Goal: Task Accomplishment & Management: Manage account settings

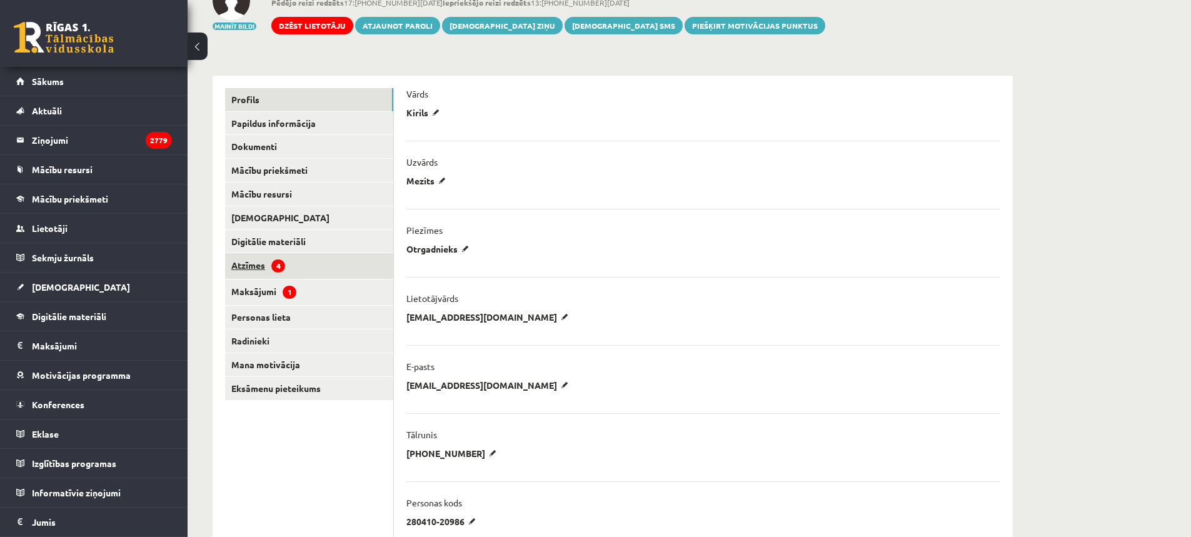
scroll to position [33, 0]
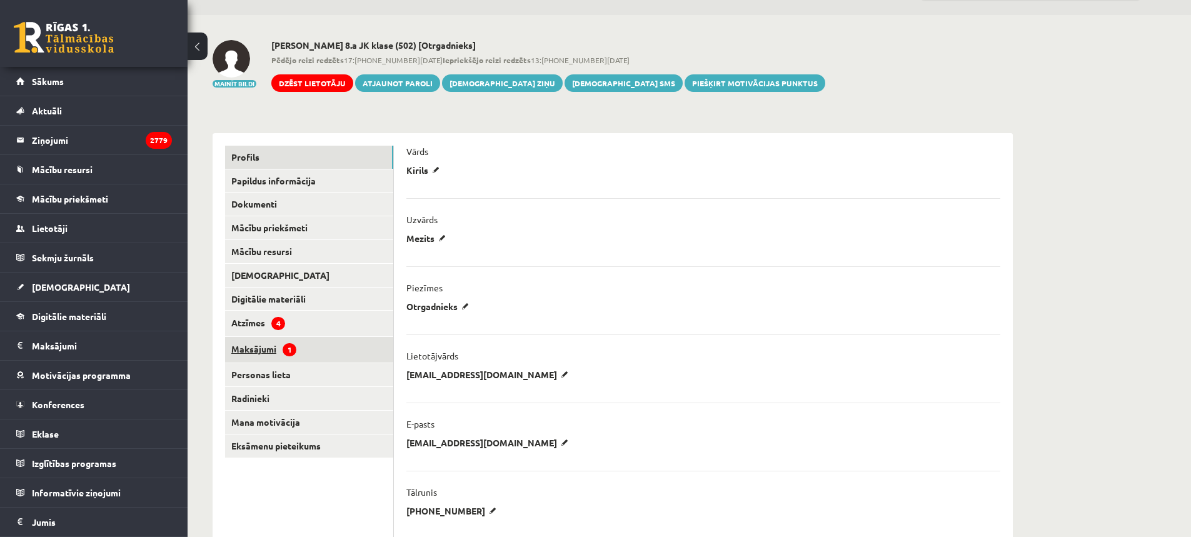
click at [269, 351] on link "Maksājumi 1" at bounding box center [309, 350] width 168 height 26
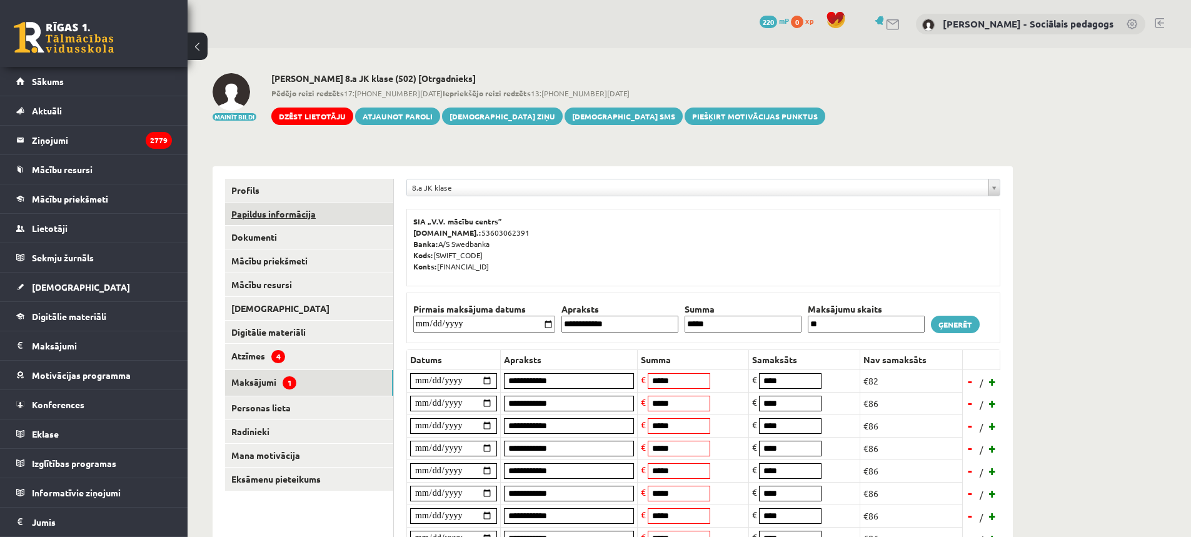
click at [259, 219] on link "Papildus informācija" at bounding box center [309, 214] width 168 height 23
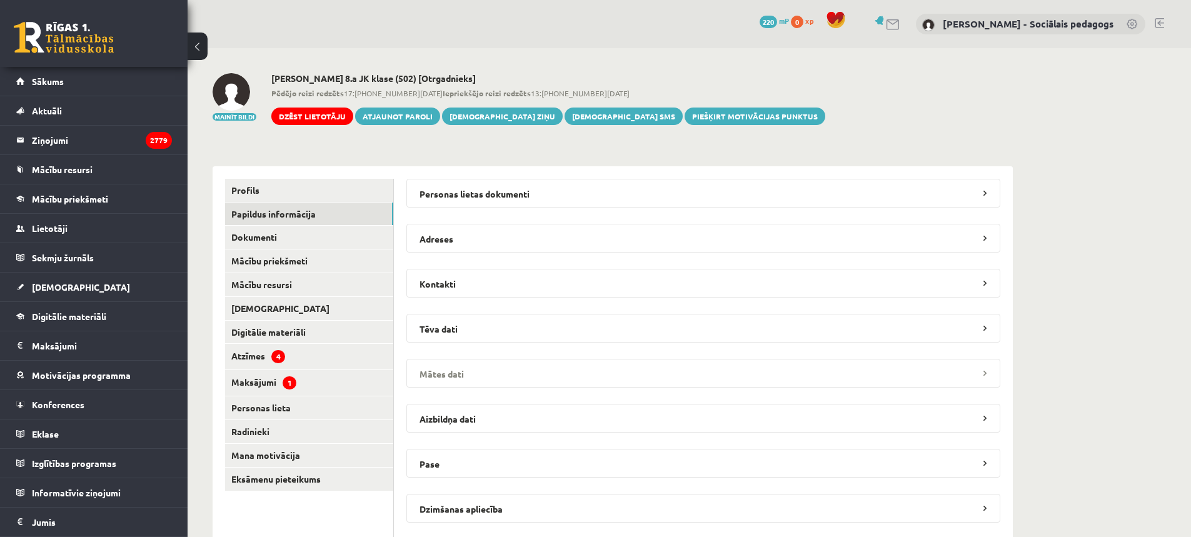
click at [436, 371] on legend "Mātes dati" at bounding box center [703, 373] width 594 height 29
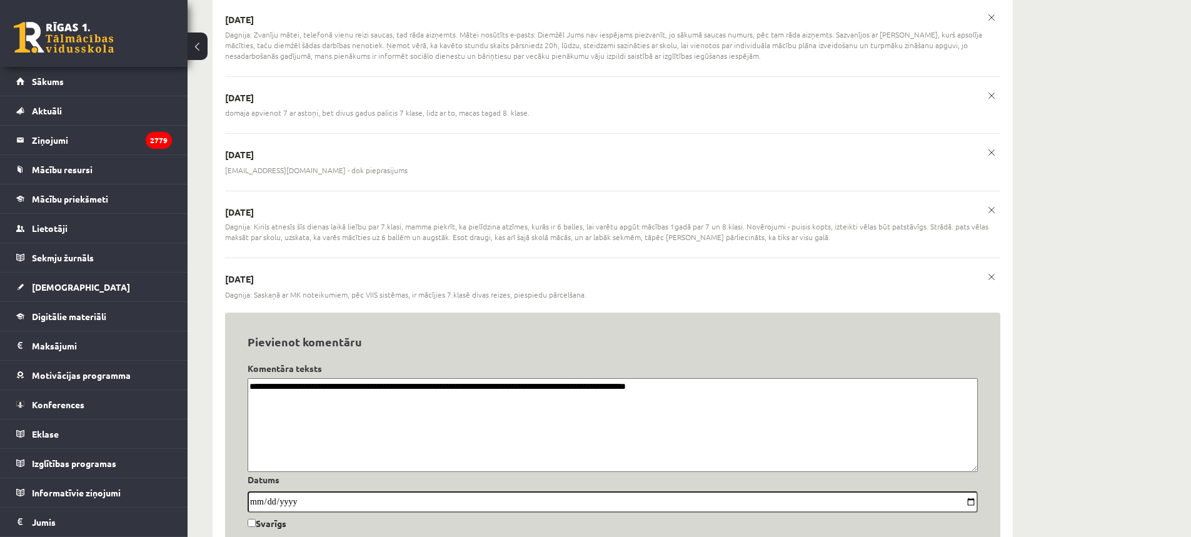
scroll to position [1178, 0]
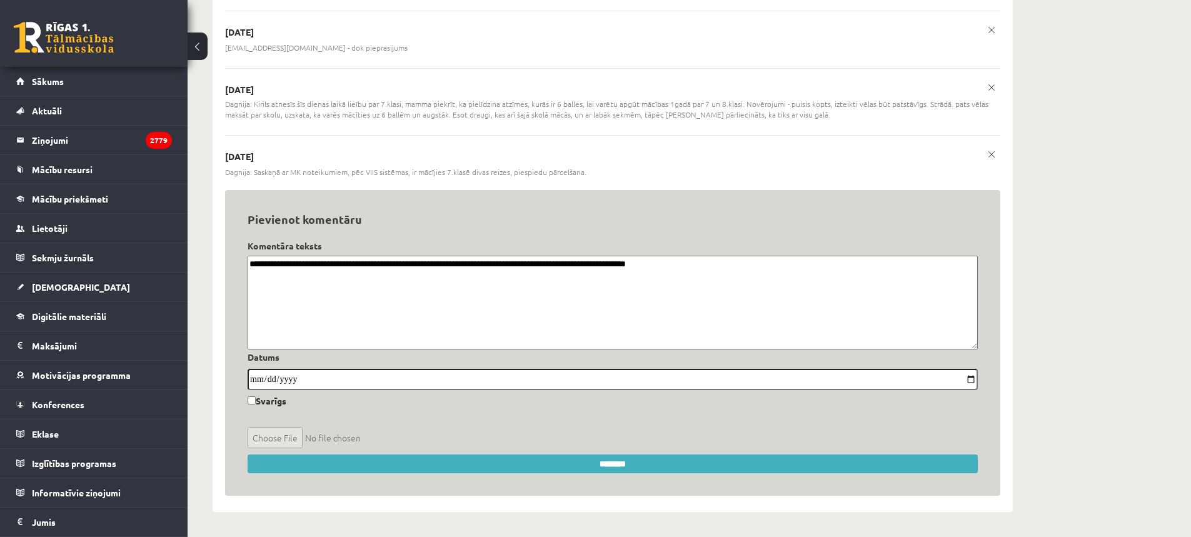
click at [776, 277] on textarea "**********" at bounding box center [613, 303] width 730 height 94
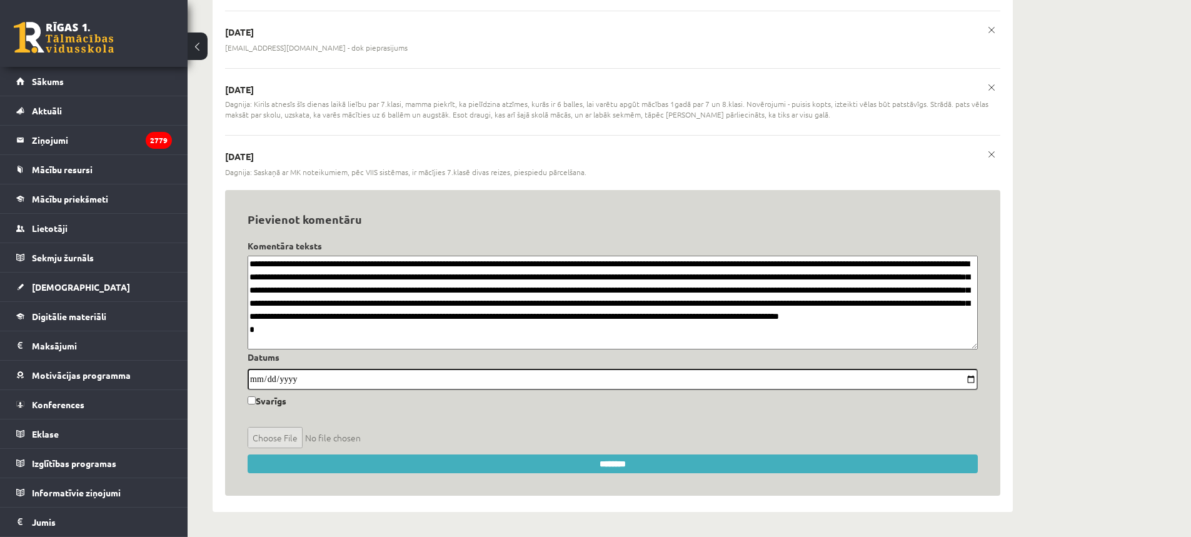
click at [917, 333] on textarea at bounding box center [613, 303] width 730 height 94
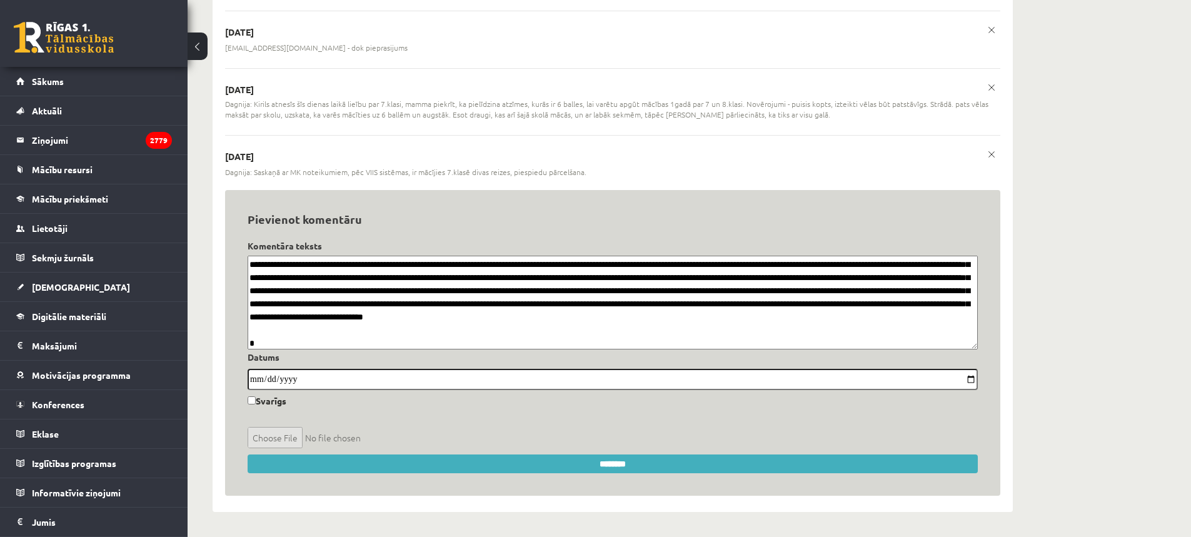
scroll to position [91, 0]
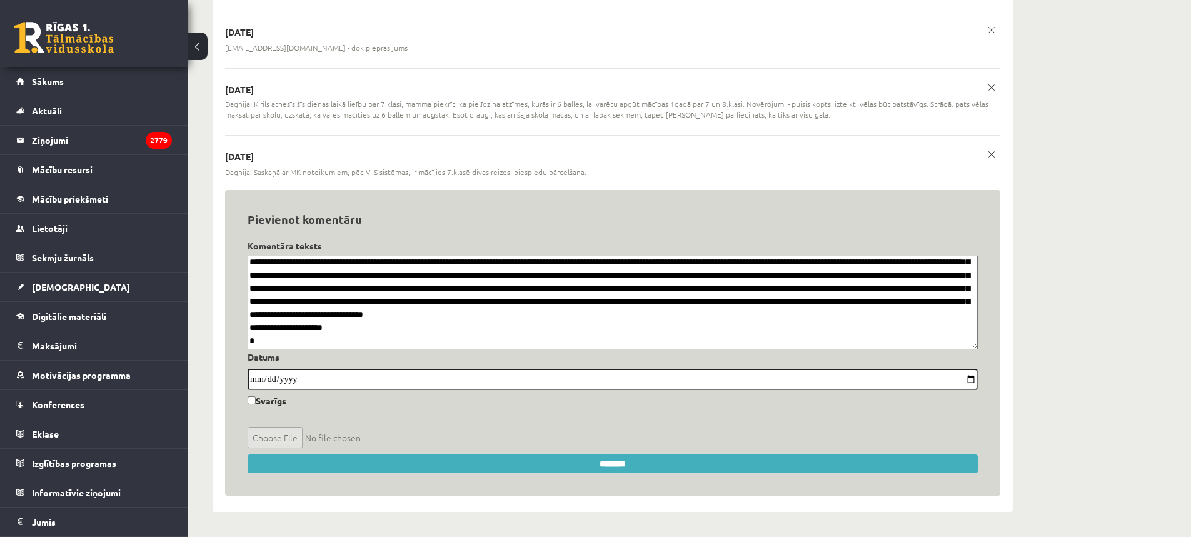
drag, startPoint x: 616, startPoint y: 322, endPoint x: 634, endPoint y: 334, distance: 21.7
click at [617, 323] on textarea at bounding box center [613, 303] width 730 height 94
click at [634, 334] on textarea at bounding box center [613, 303] width 730 height 94
click at [411, 346] on textarea at bounding box center [613, 303] width 730 height 94
click at [683, 329] on textarea at bounding box center [613, 303] width 730 height 94
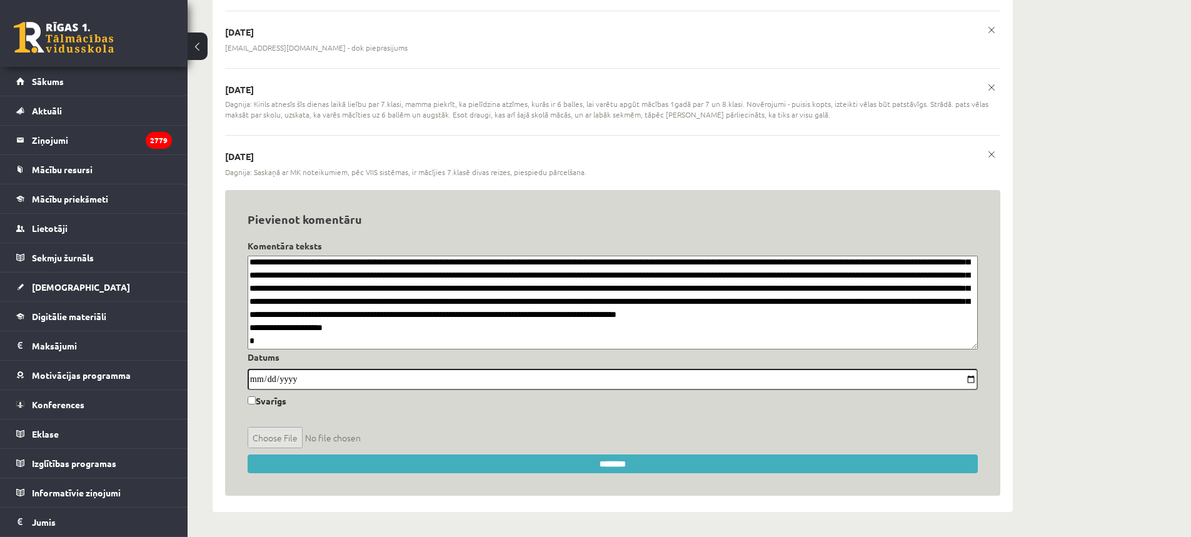
click at [392, 348] on textarea at bounding box center [613, 303] width 730 height 94
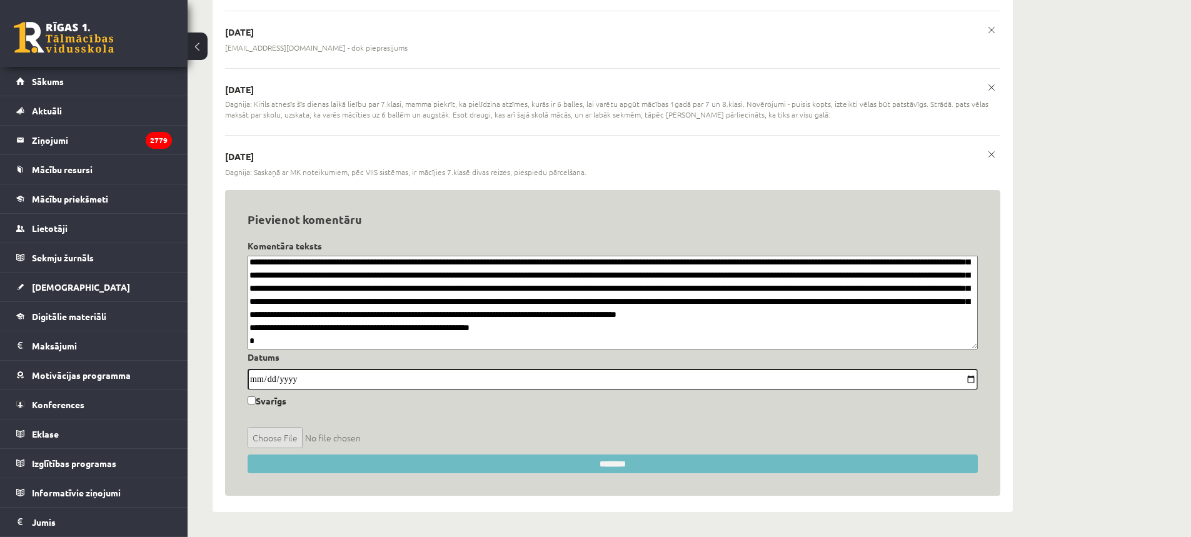
type textarea "**********"
click at [586, 467] on input "********" at bounding box center [613, 463] width 730 height 19
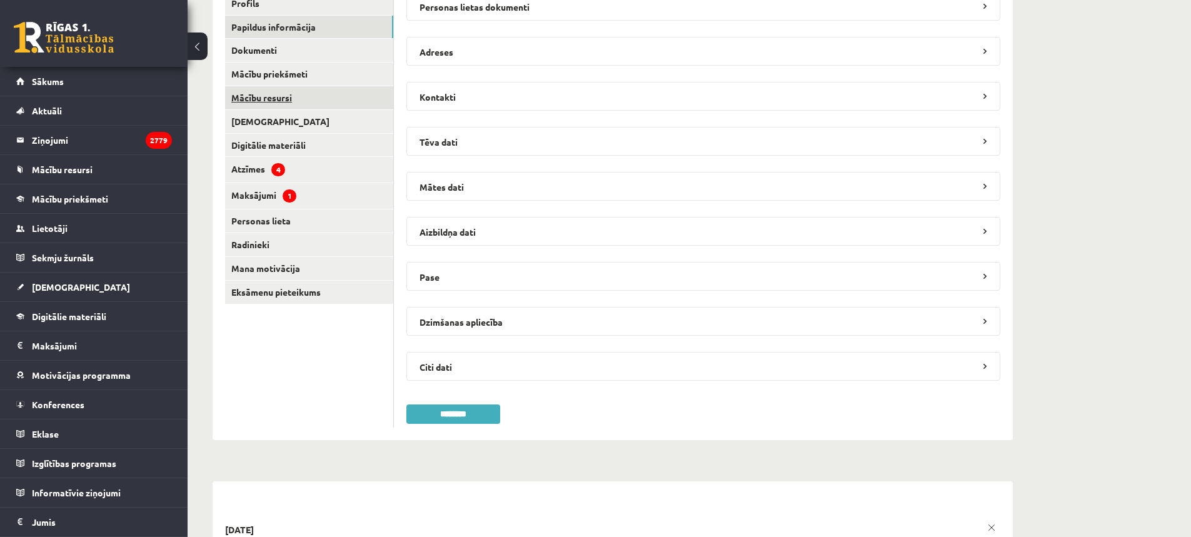
scroll to position [63, 0]
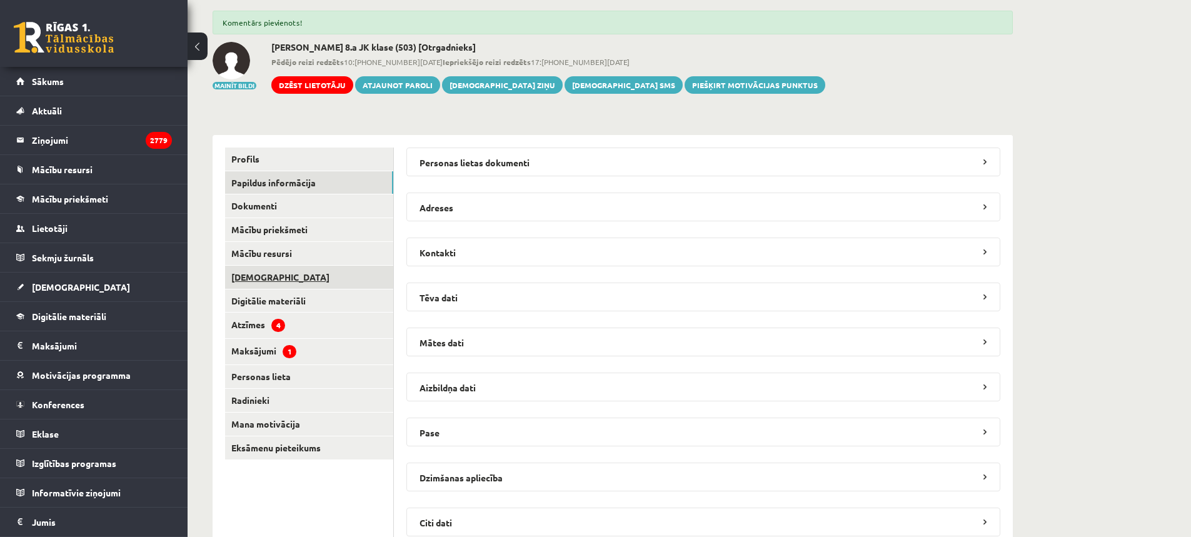
click at [253, 279] on link "[DEMOGRAPHIC_DATA]" at bounding box center [309, 277] width 168 height 23
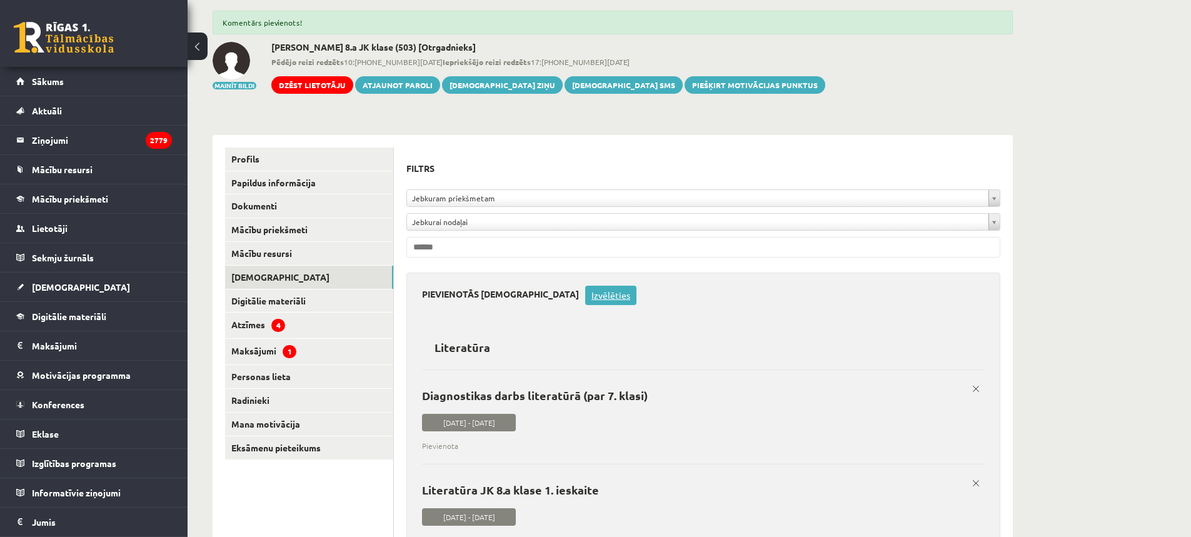
click at [585, 296] on link "Izvēlēties" at bounding box center [610, 295] width 51 height 19
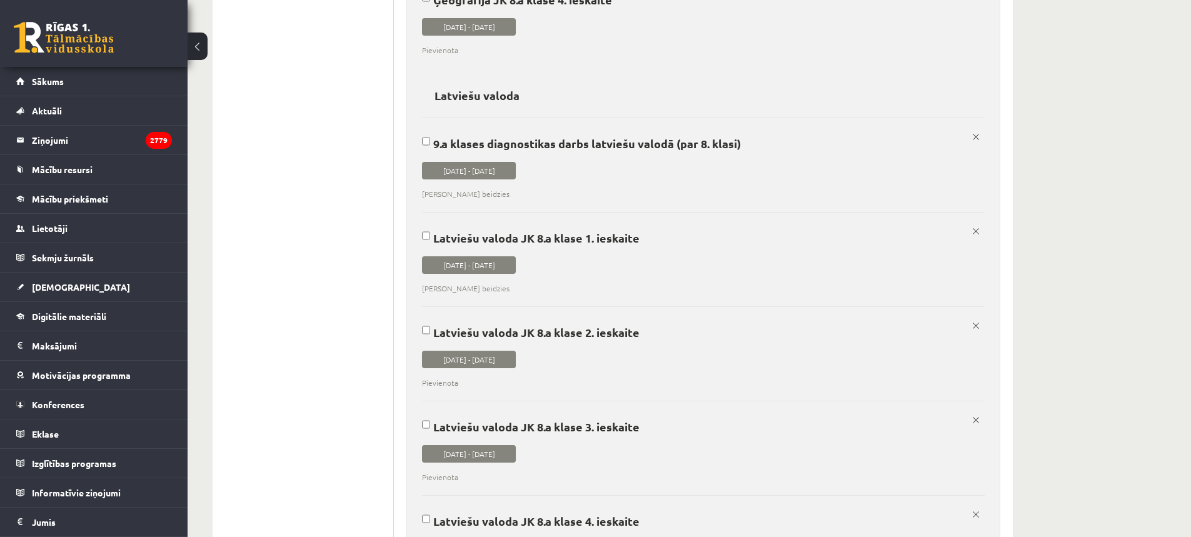
scroll to position [4492, 0]
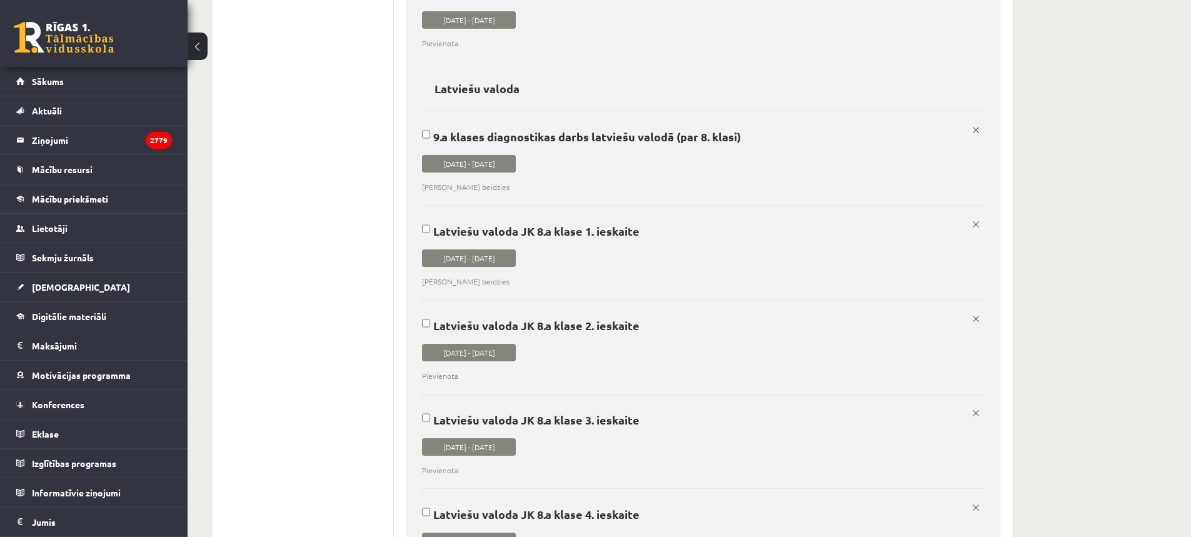
click at [431, 232] on p "Latviešu valoda JK 8.a klase 1. ieskaite" at bounding box center [698, 230] width 553 height 13
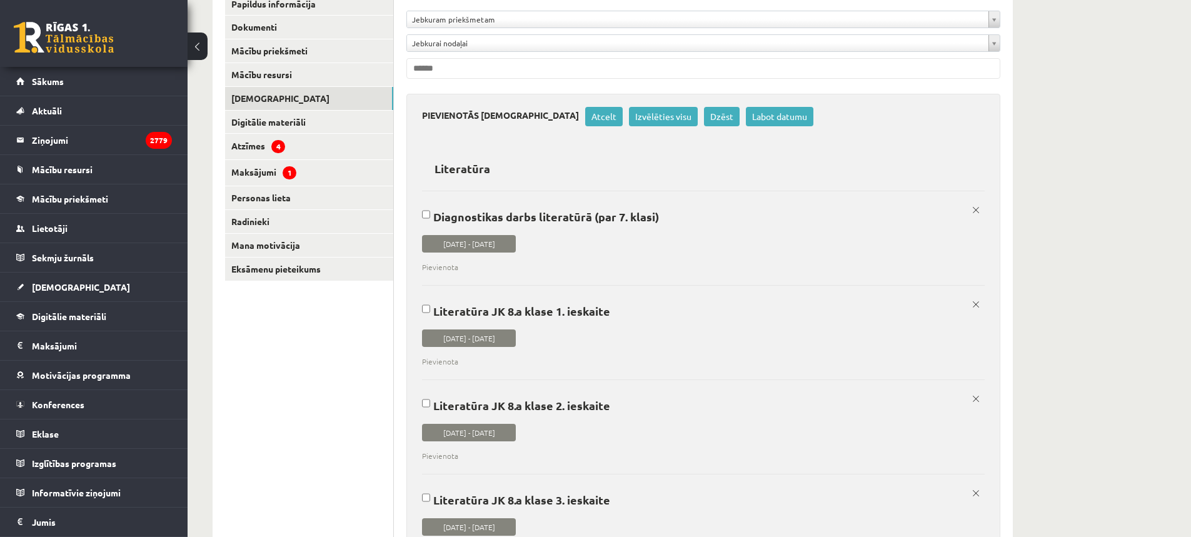
scroll to position [179, 0]
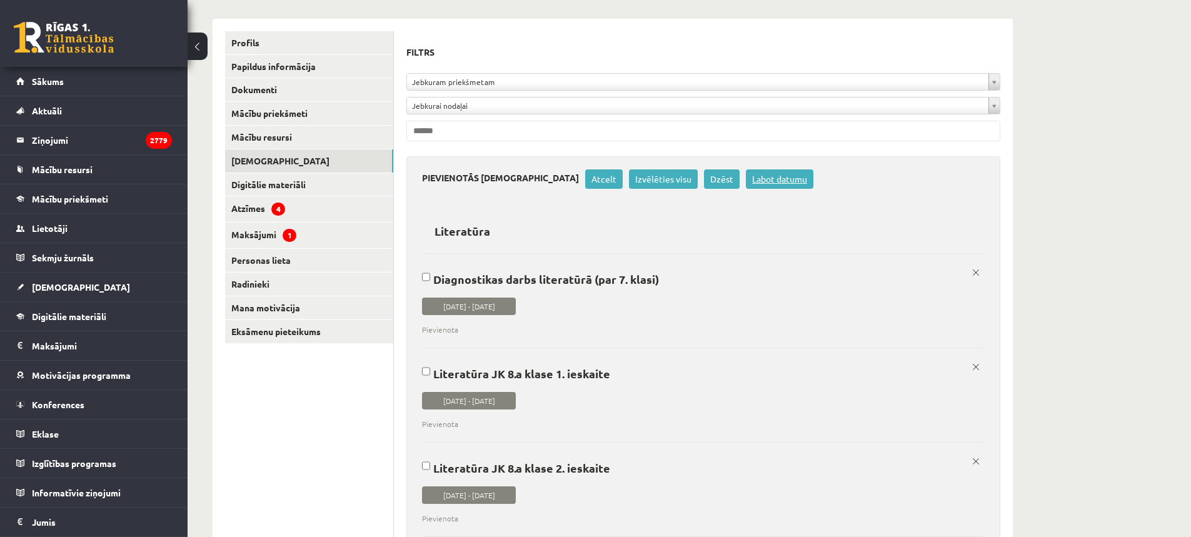
click at [746, 179] on link "Labot datumu" at bounding box center [780, 178] width 68 height 19
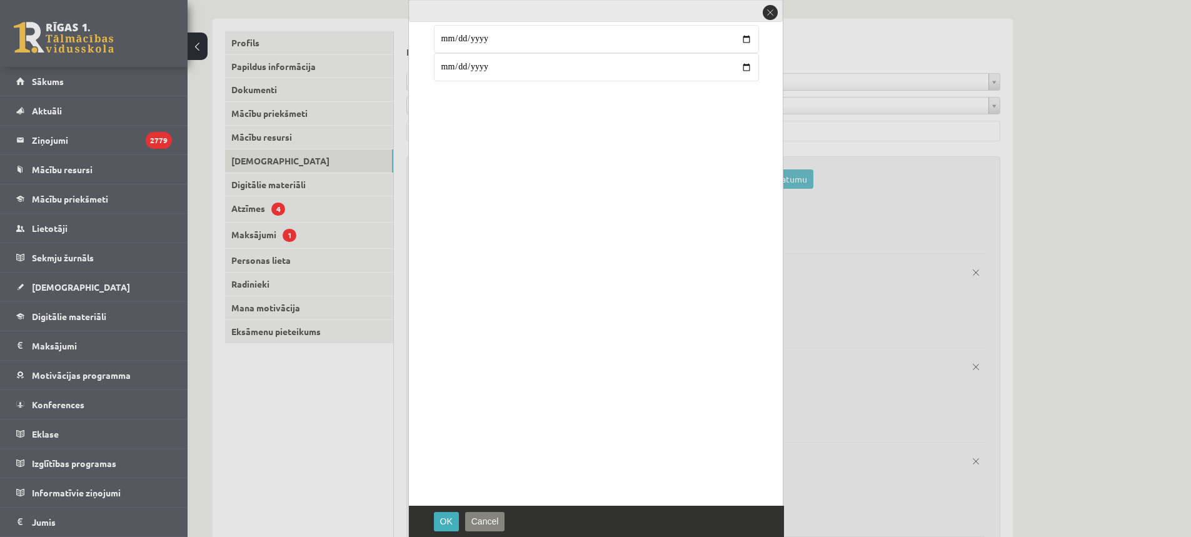
click at [460, 66] on input "**********" at bounding box center [596, 67] width 325 height 28
type input "**********"
click at [443, 520] on span "OK" at bounding box center [446, 521] width 13 height 10
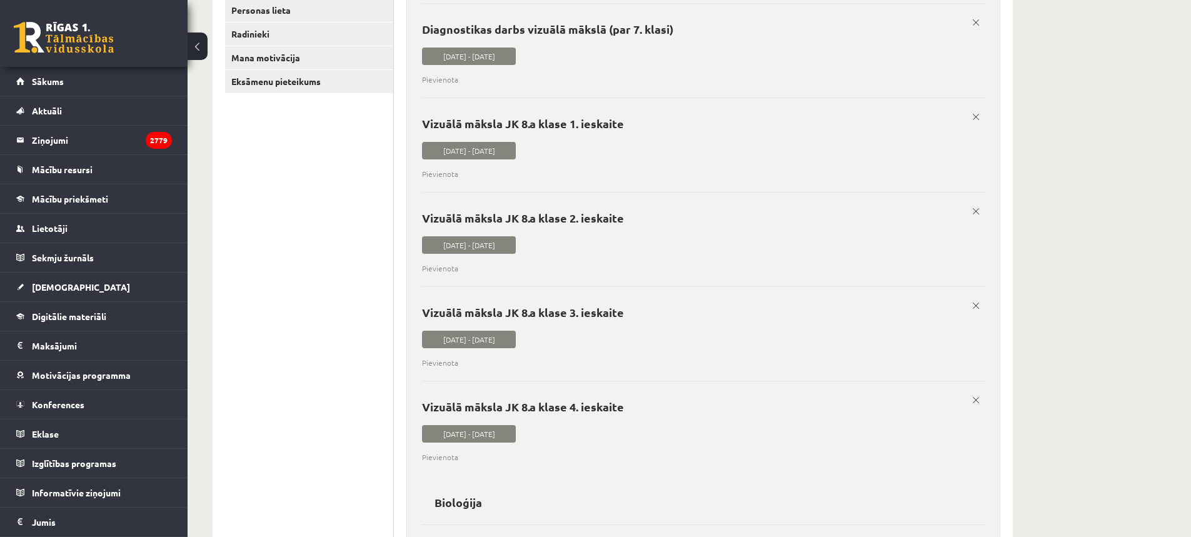
scroll to position [116, 0]
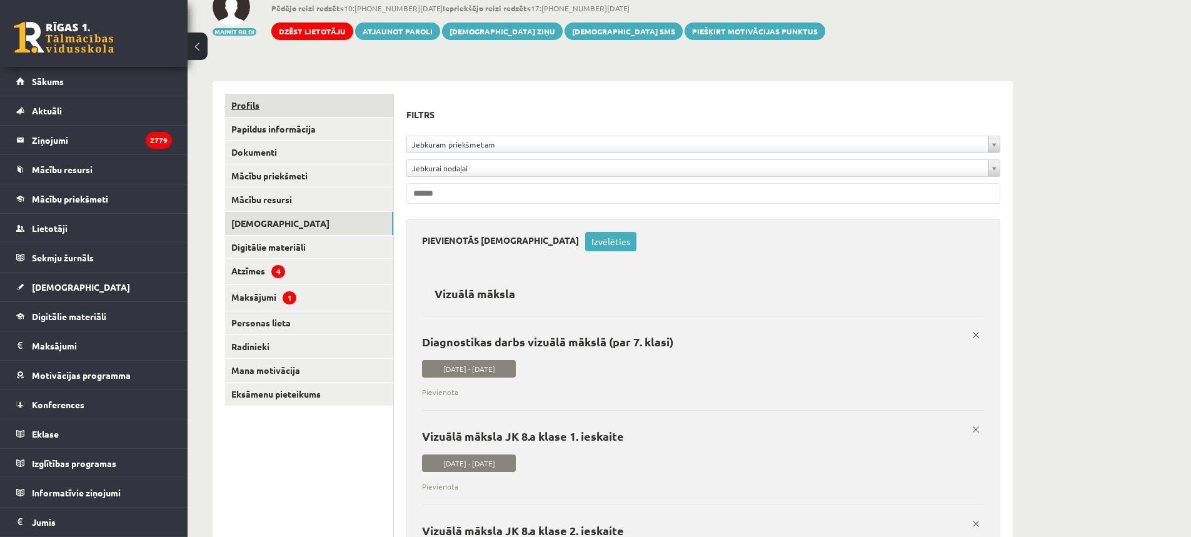
click at [240, 104] on link "Profils" at bounding box center [309, 105] width 168 height 23
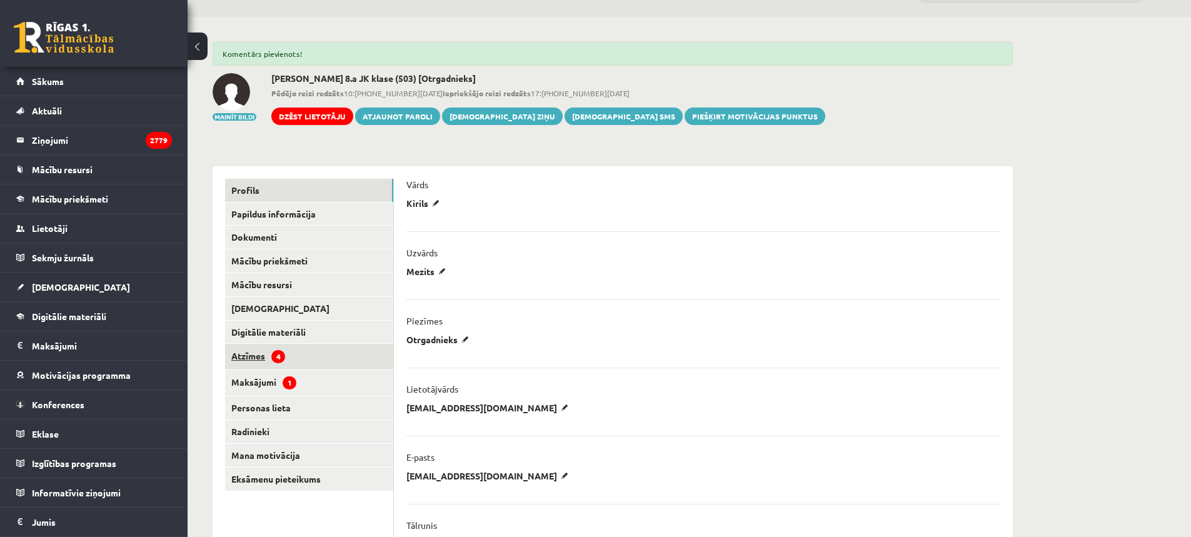
scroll to position [63, 0]
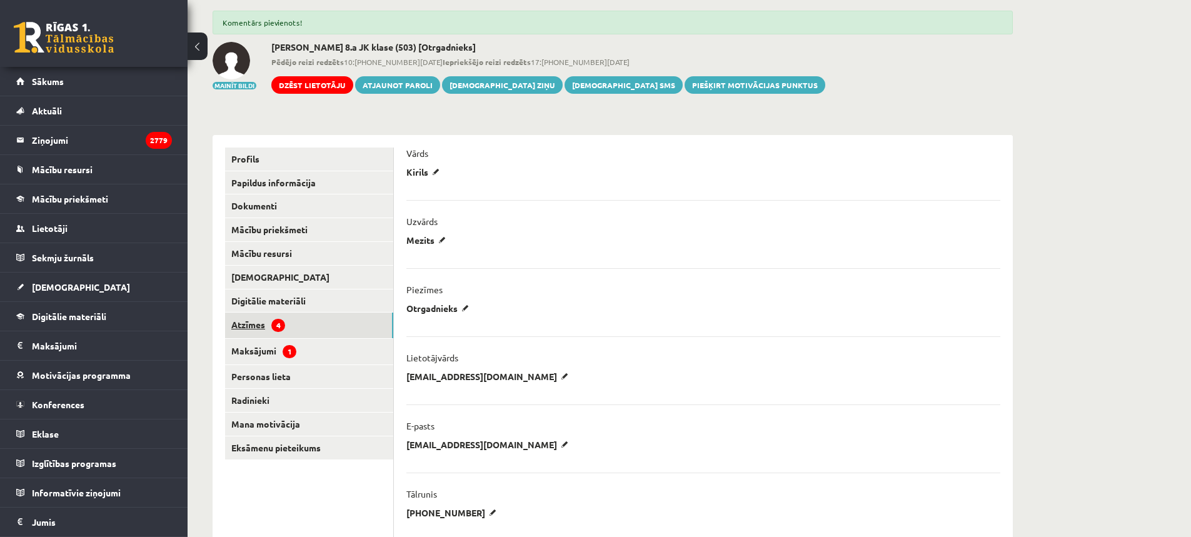
click at [250, 318] on link "Atzīmes 4" at bounding box center [309, 326] width 168 height 26
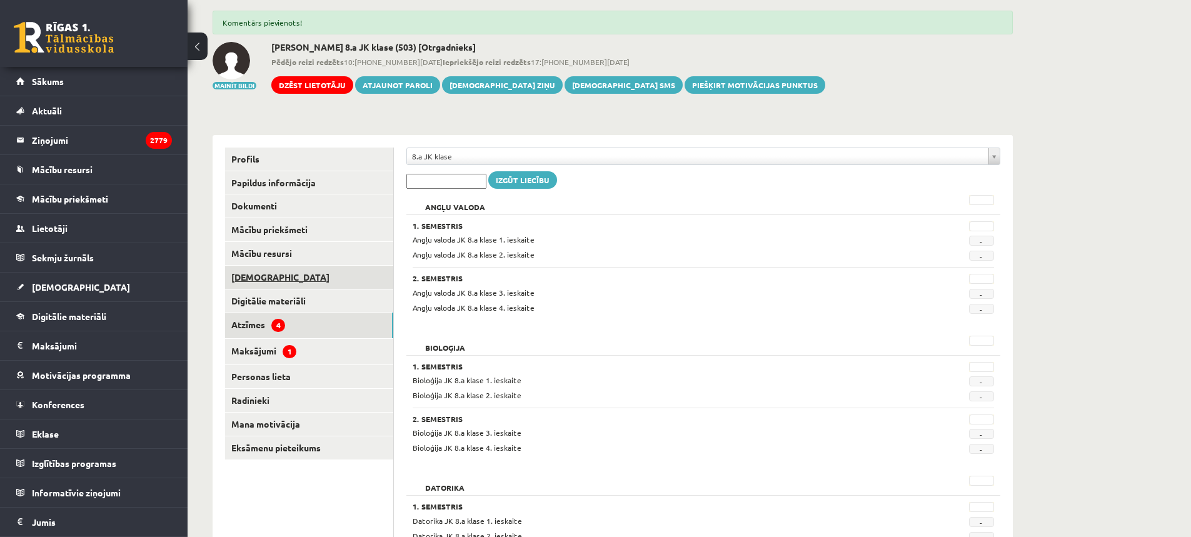
click at [268, 278] on link "[DEMOGRAPHIC_DATA]" at bounding box center [309, 277] width 168 height 23
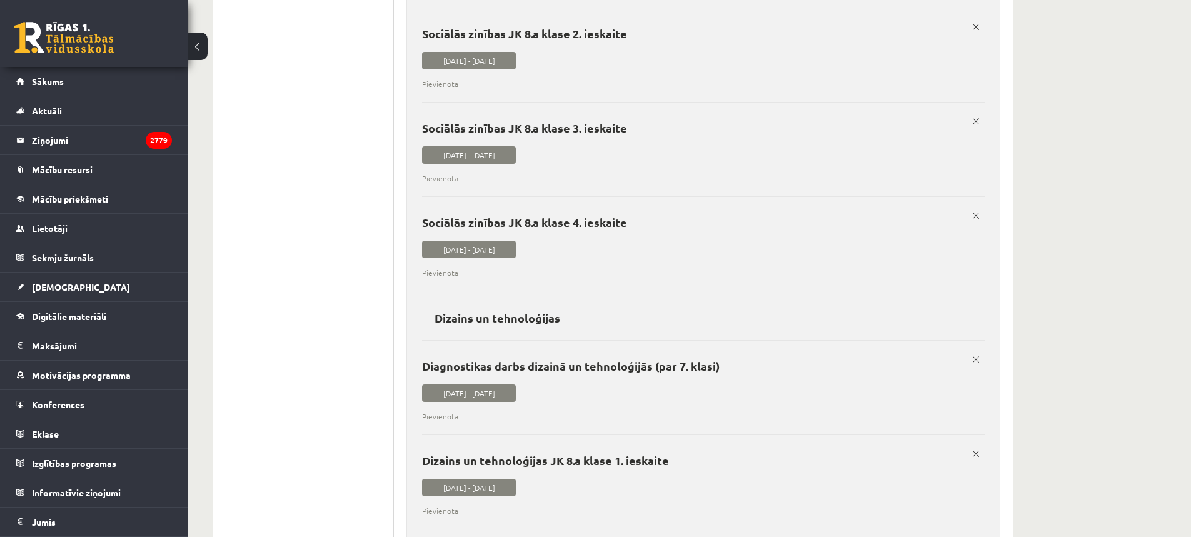
scroll to position [5179, 0]
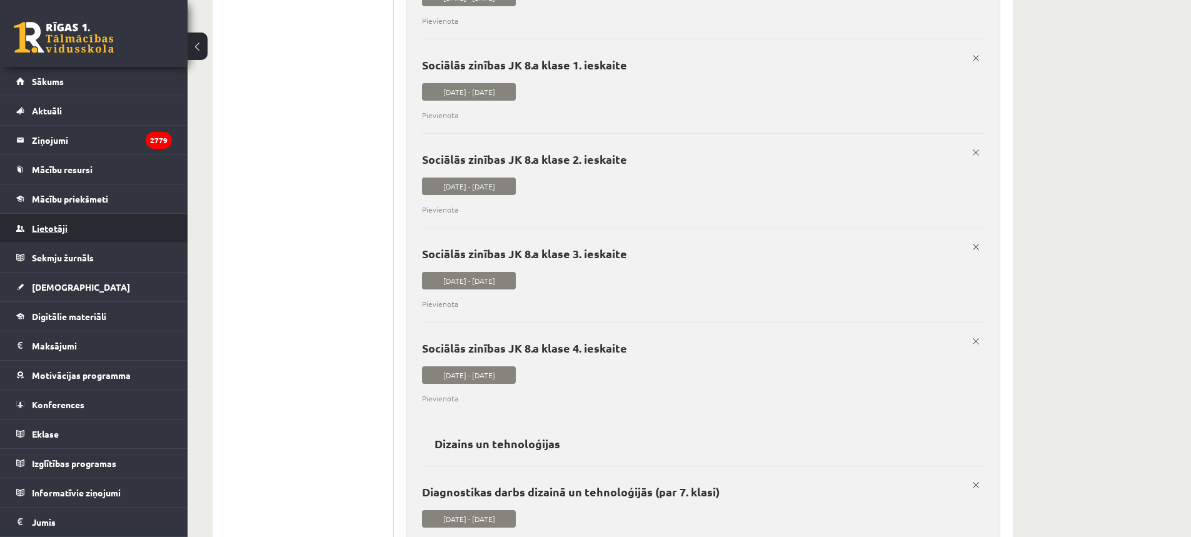
click at [58, 225] on span "Lietotāji" at bounding box center [50, 228] width 36 height 11
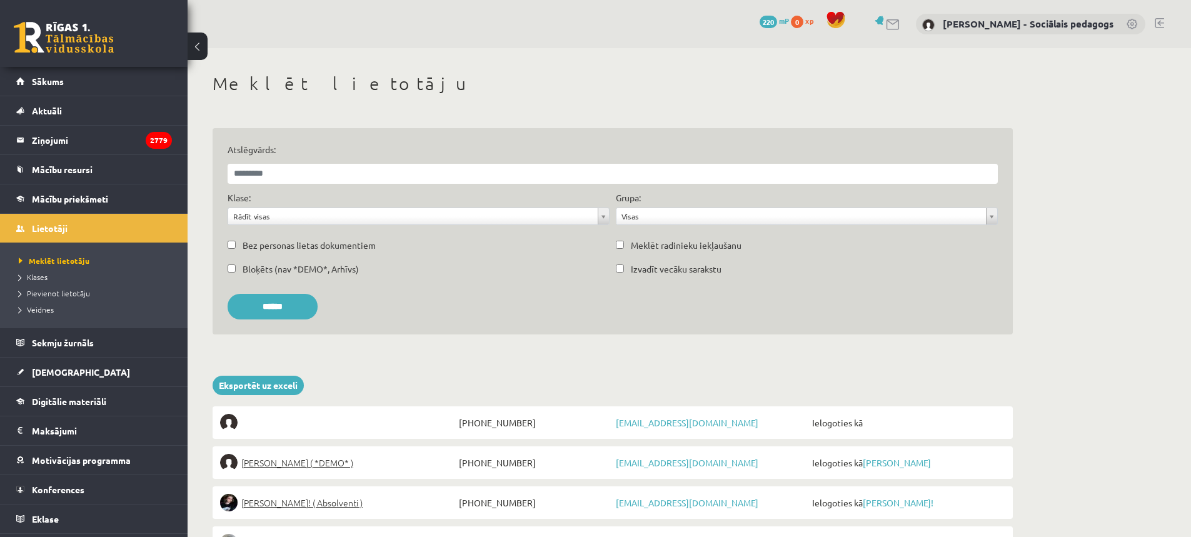
click at [286, 176] on input "Atslēgvārds:" at bounding box center [613, 174] width 770 height 20
type input "**********"
click at [280, 297] on input "******" at bounding box center [273, 307] width 90 height 26
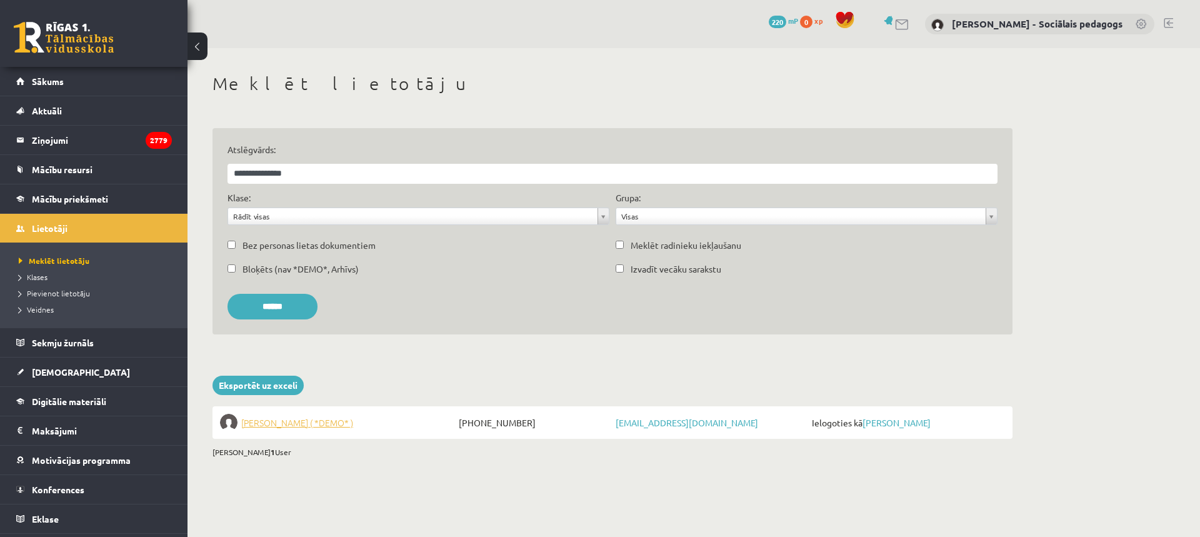
click at [320, 418] on span "Vadims Kulakovs ( *DEMO* )" at bounding box center [297, 423] width 112 height 18
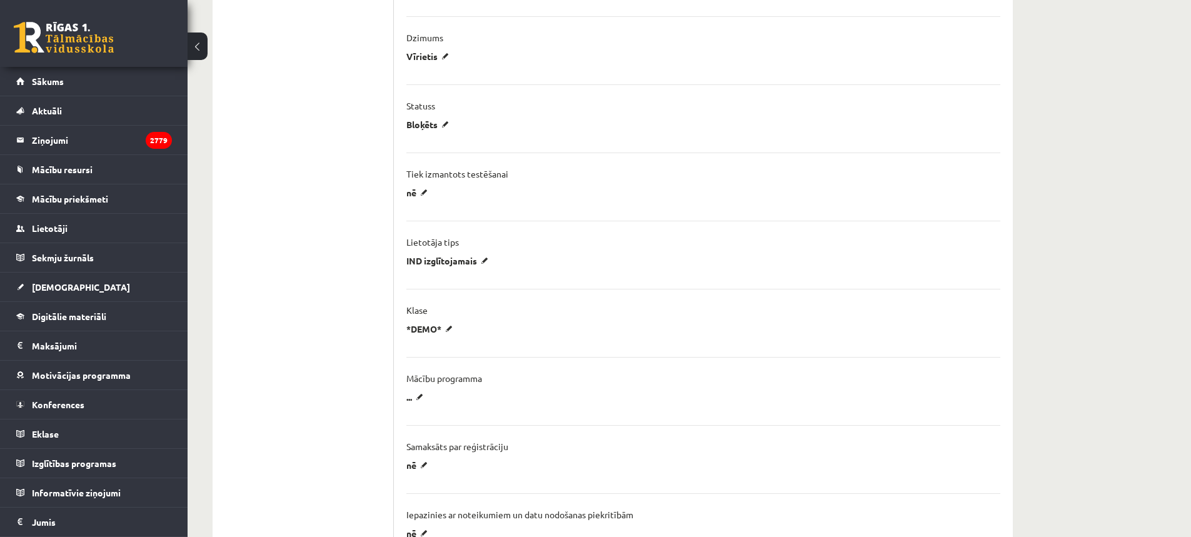
scroll to position [625, 0]
click at [439, 328] on p "*DEMO*" at bounding box center [431, 327] width 51 height 11
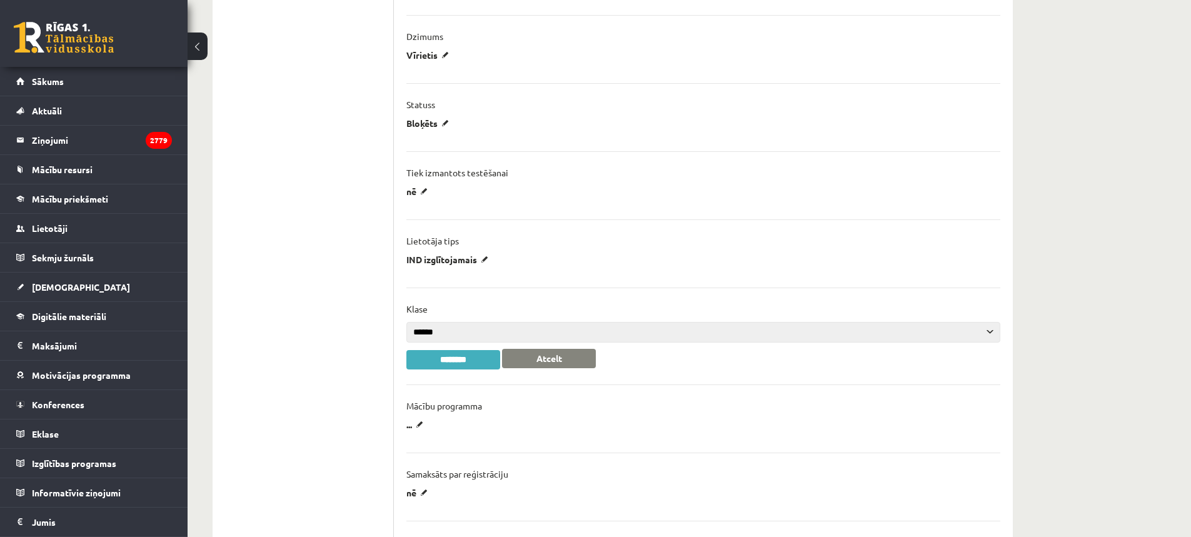
click at [441, 329] on select "**********" at bounding box center [703, 332] width 594 height 21
select select "**"
click at [406, 322] on select "**********" at bounding box center [703, 332] width 594 height 21
click at [486, 358] on input "********" at bounding box center [453, 359] width 94 height 19
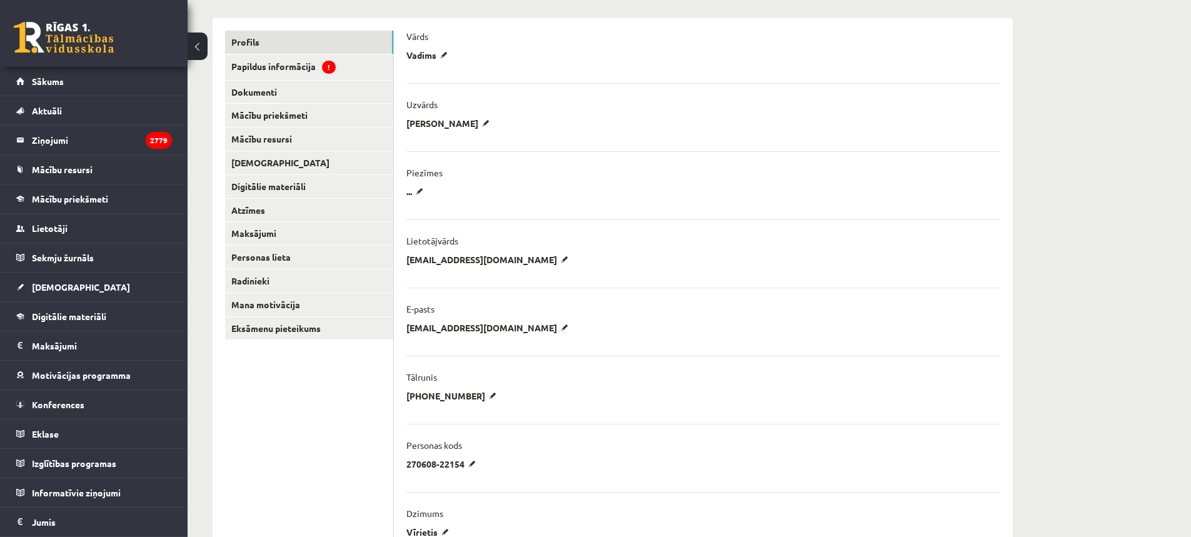
scroll to position [63, 0]
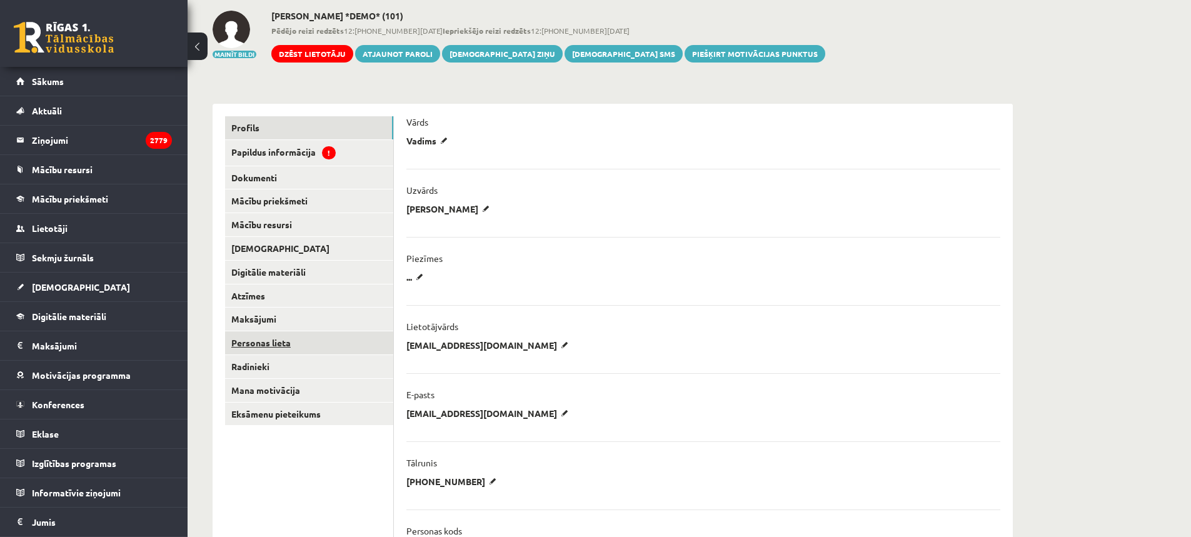
click at [259, 336] on link "Personas lieta" at bounding box center [309, 342] width 168 height 23
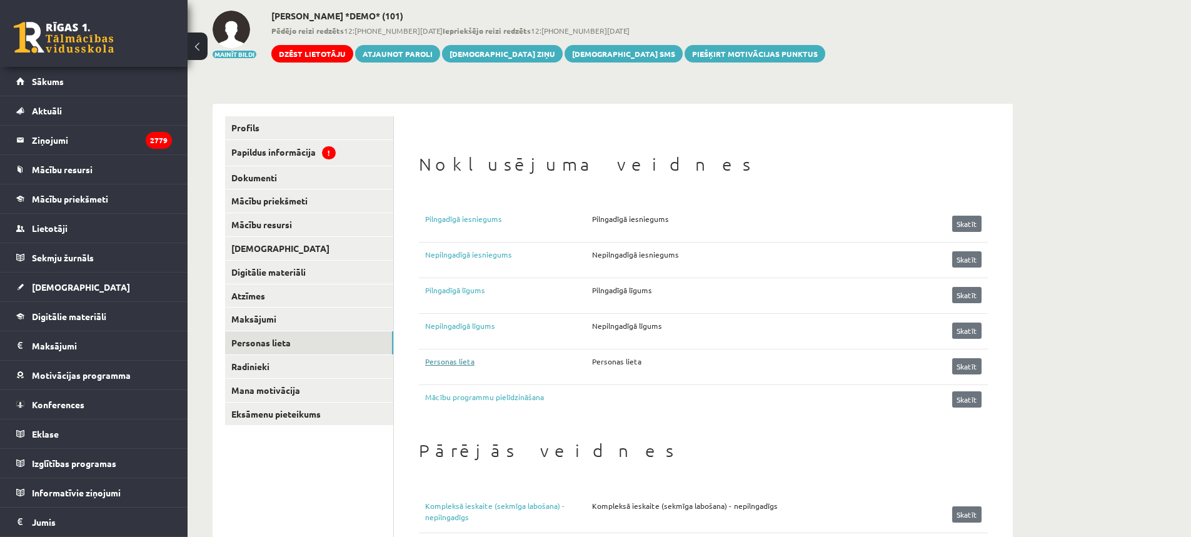
click at [456, 359] on link "Personas lieta" at bounding box center [508, 365] width 167 height 19
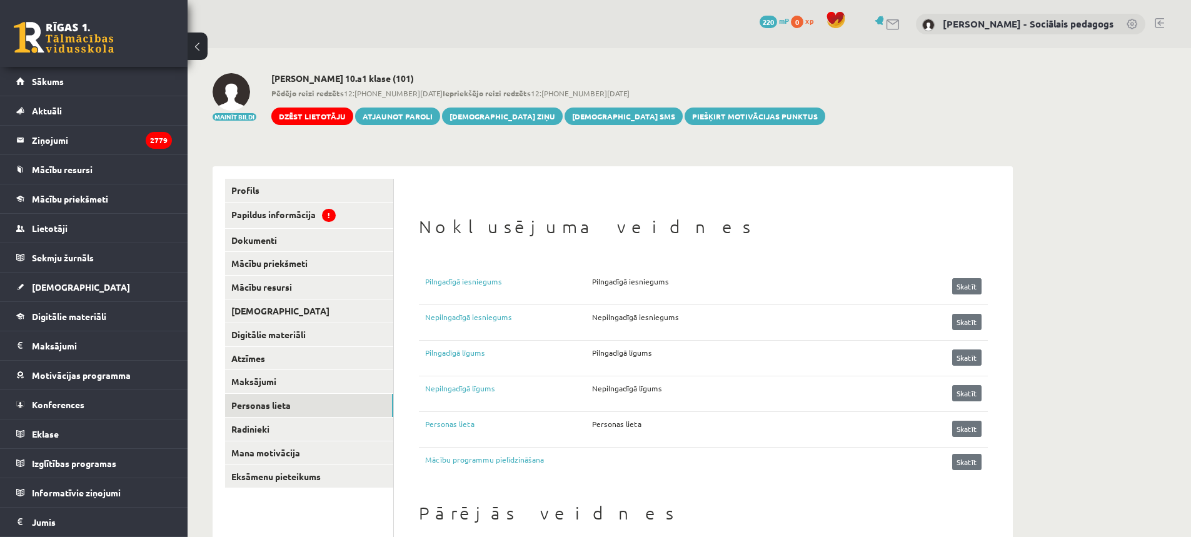
scroll to position [63, 0]
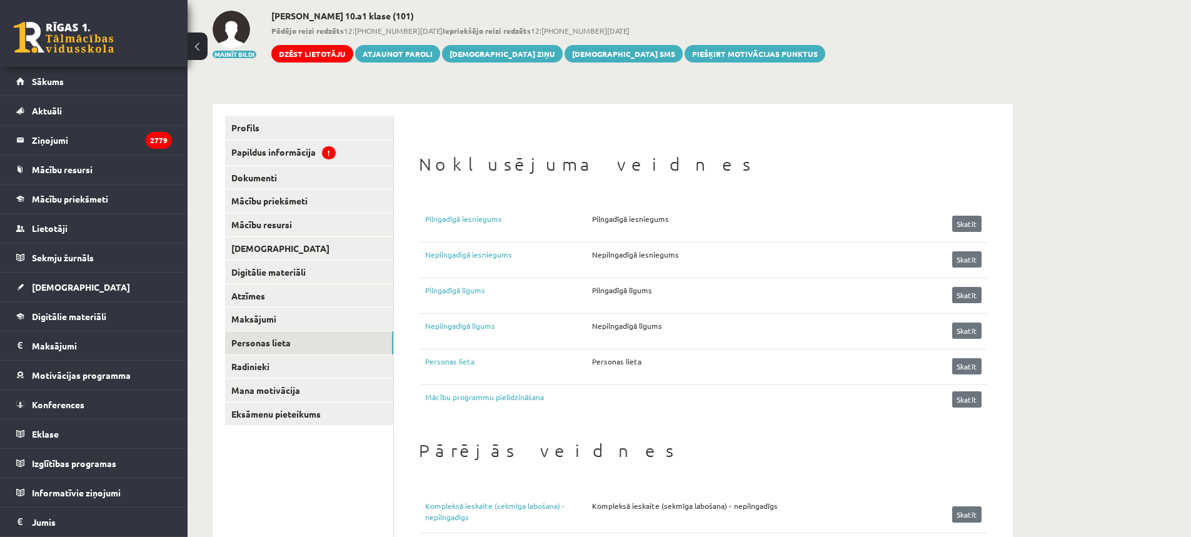
click at [736, 58] on div "Mainīt bildi [PERSON_NAME] 10.a1 klase (101) Pēdējo reizi redzēts 12:[PHONE_NUM…" at bounding box center [613, 37] width 800 height 52
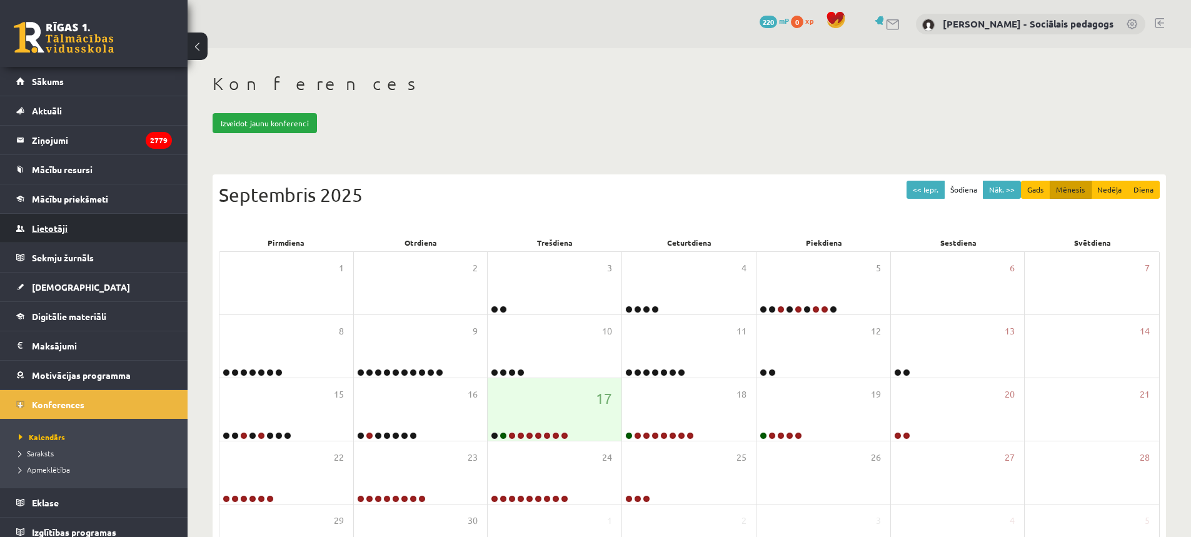
click at [47, 226] on span "Lietotāji" at bounding box center [50, 228] width 36 height 11
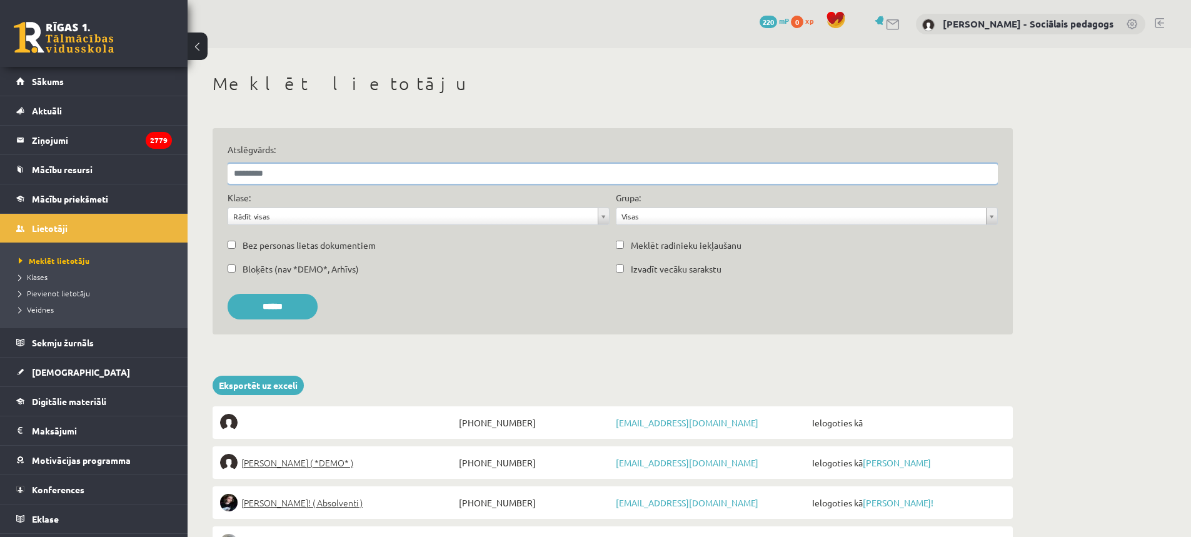
click at [329, 168] on input "Atslēgvārds:" at bounding box center [613, 174] width 770 height 20
type input "**********"
click at [291, 310] on input "******" at bounding box center [273, 307] width 90 height 26
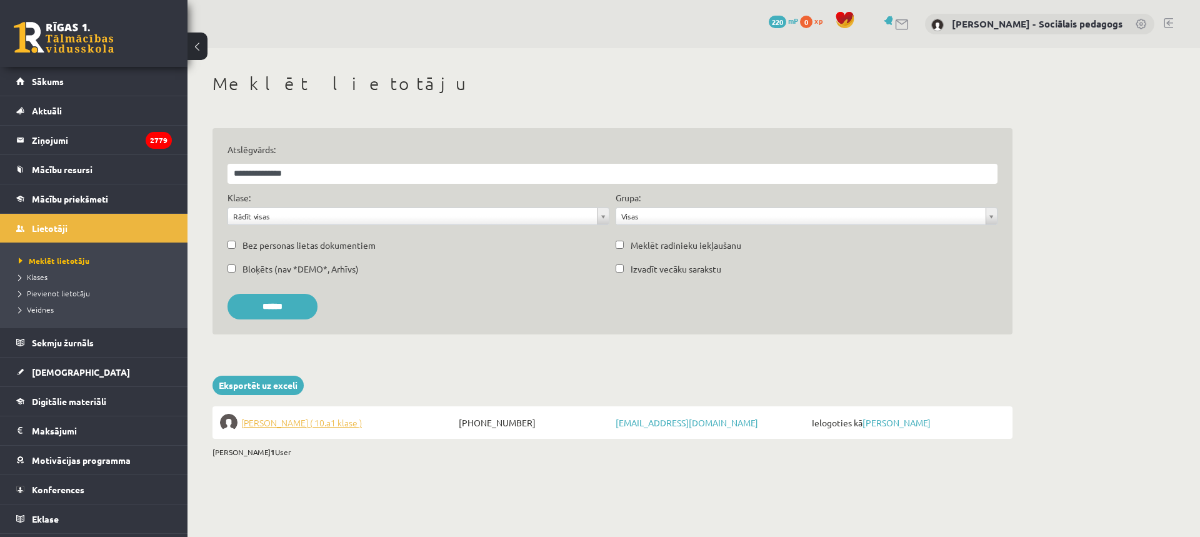
click at [313, 426] on span "[PERSON_NAME] ( 10.a1 klase )" at bounding box center [301, 423] width 121 height 18
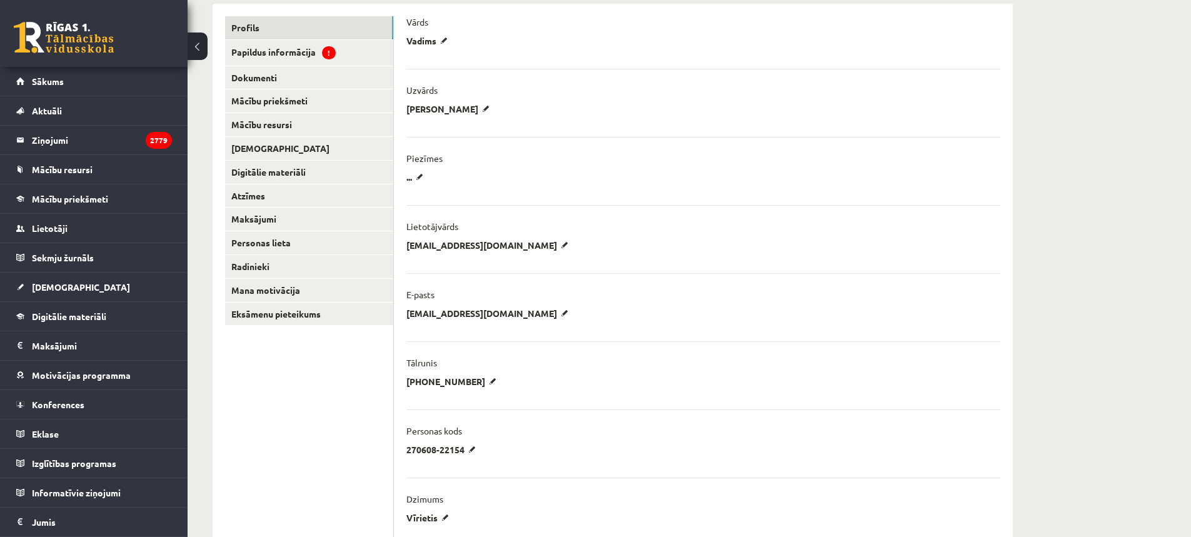
scroll to position [188, 0]
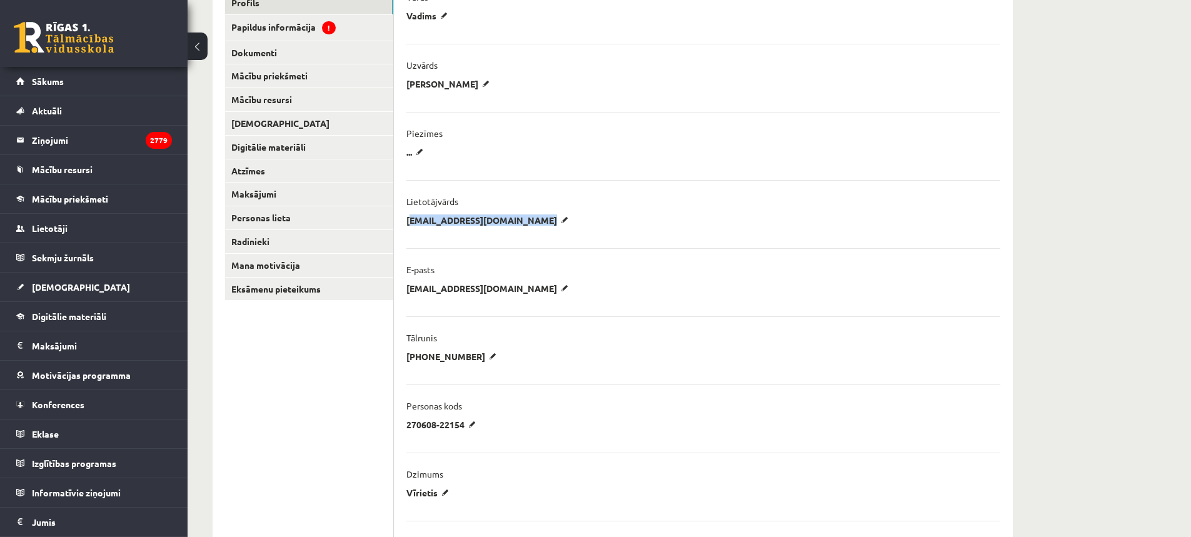
drag, startPoint x: 553, startPoint y: 222, endPoint x: 401, endPoint y: 222, distance: 151.9
copy p "vadim.8389kulakov@gmail.com"
click at [791, 213] on div "Lietotājvārds" at bounding box center [703, 205] width 594 height 19
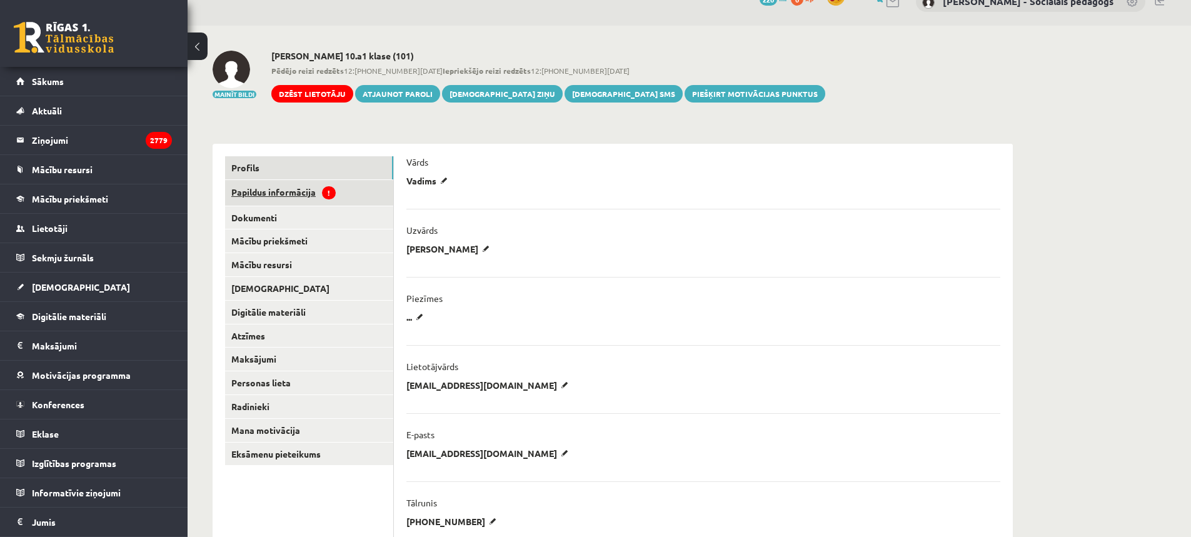
scroll to position [0, 0]
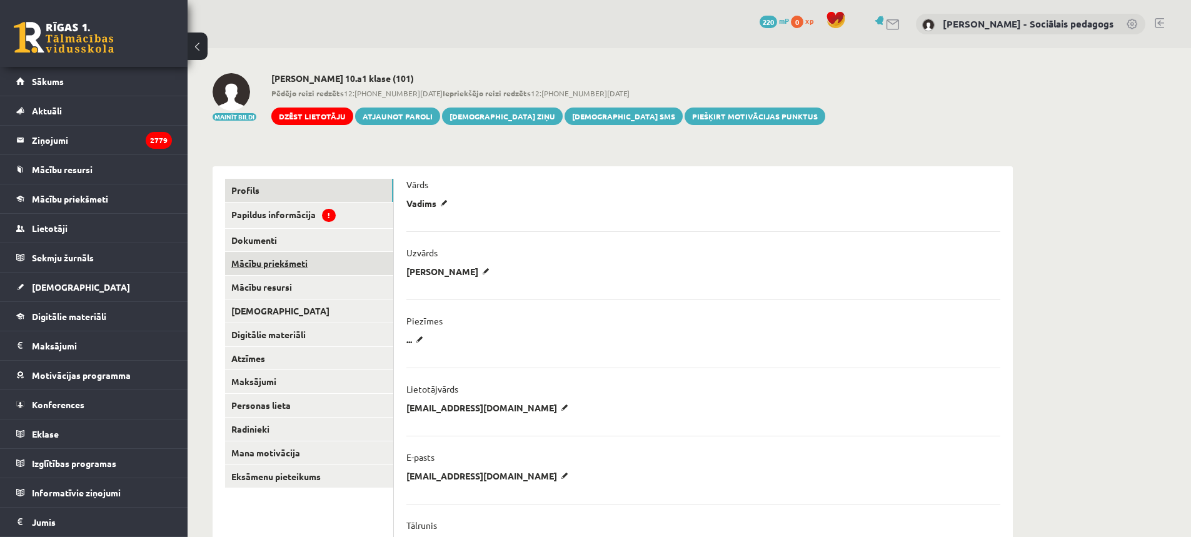
click at [298, 259] on link "Mācību priekšmeti" at bounding box center [309, 263] width 168 height 23
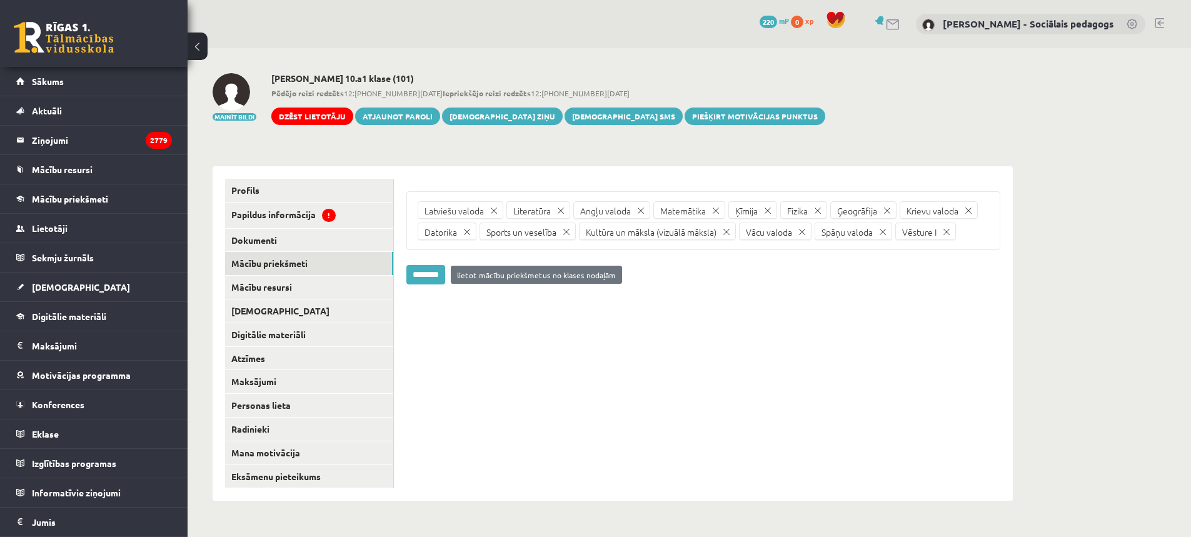
click at [884, 229] on link at bounding box center [883, 232] width 18 height 18
click at [803, 233] on link at bounding box center [802, 232] width 18 height 18
click at [428, 277] on input "********" at bounding box center [425, 274] width 39 height 19
click at [243, 193] on link "Profils" at bounding box center [309, 190] width 168 height 23
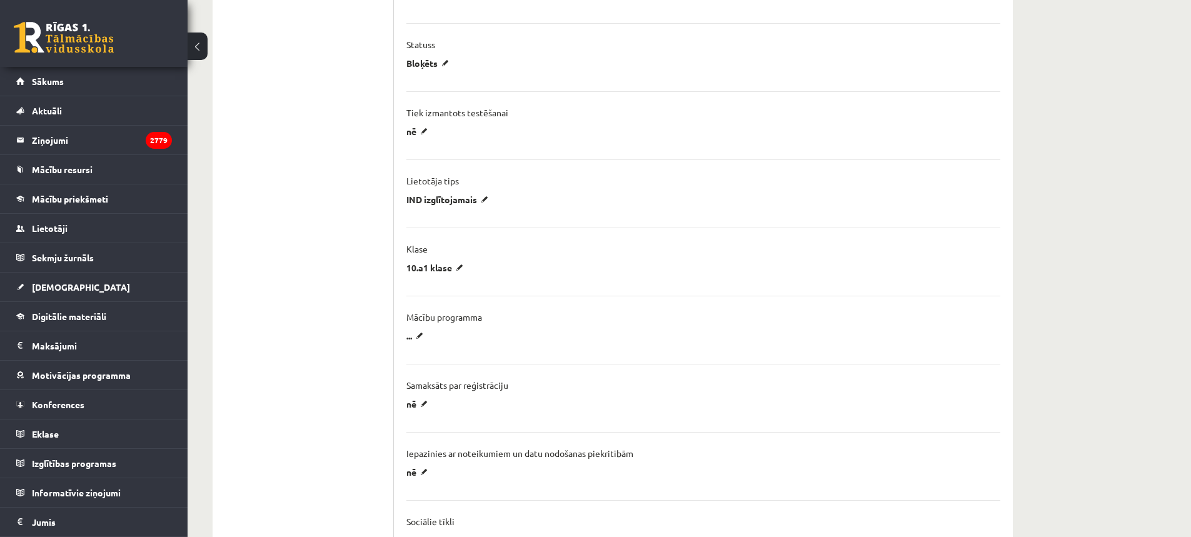
scroll to position [813, 0]
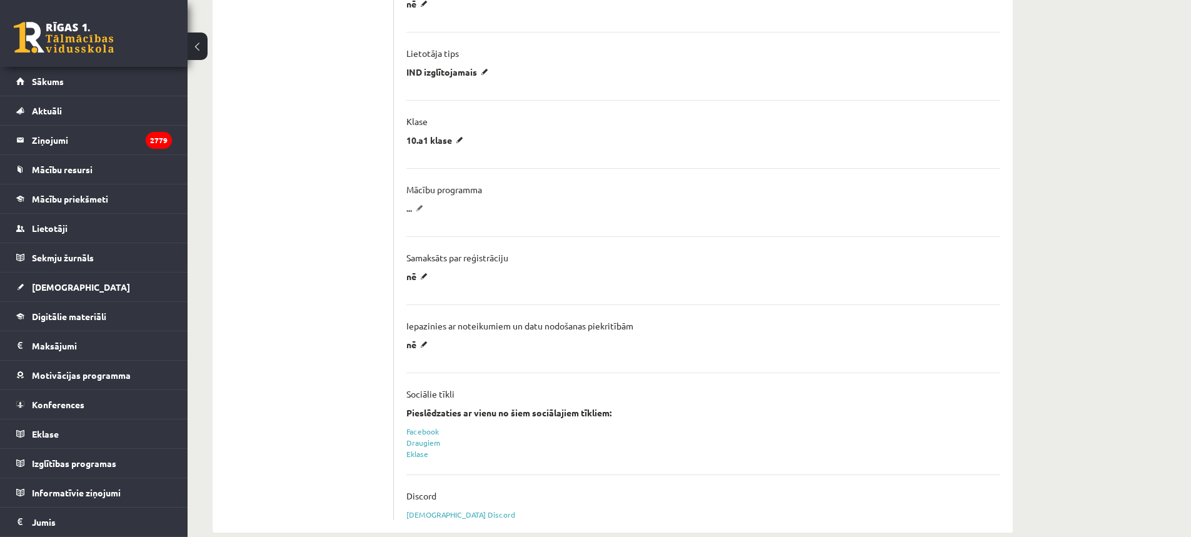
click at [419, 205] on p "..." at bounding box center [416, 208] width 21 height 11
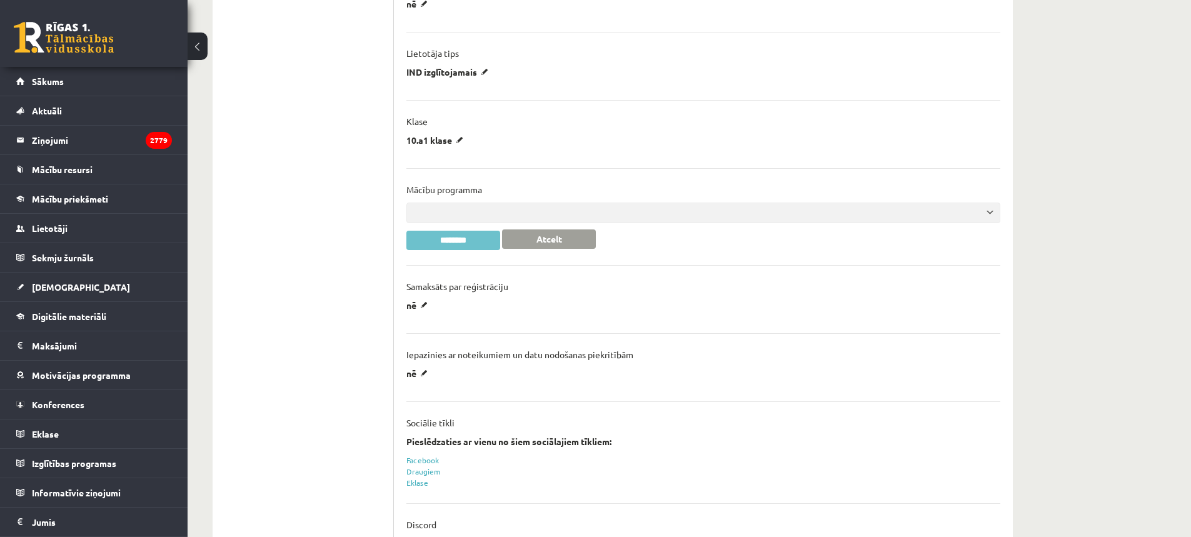
click at [437, 219] on select "**********" at bounding box center [703, 213] width 594 height 21
select select "***"
click at [406, 203] on select "**********" at bounding box center [703, 213] width 594 height 21
click at [465, 231] on input "********" at bounding box center [453, 240] width 94 height 19
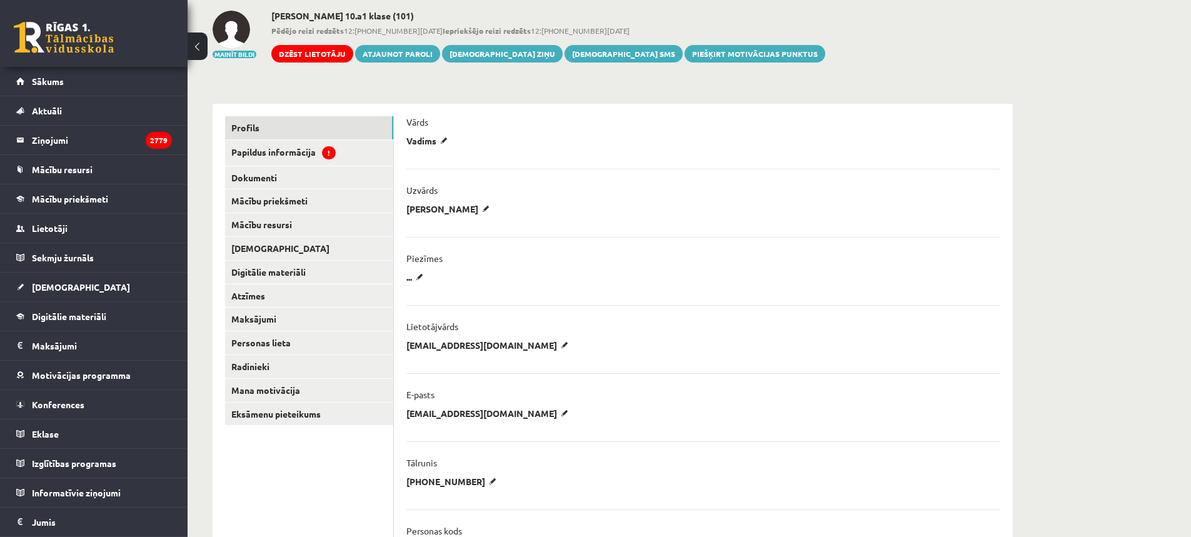
scroll to position [0, 0]
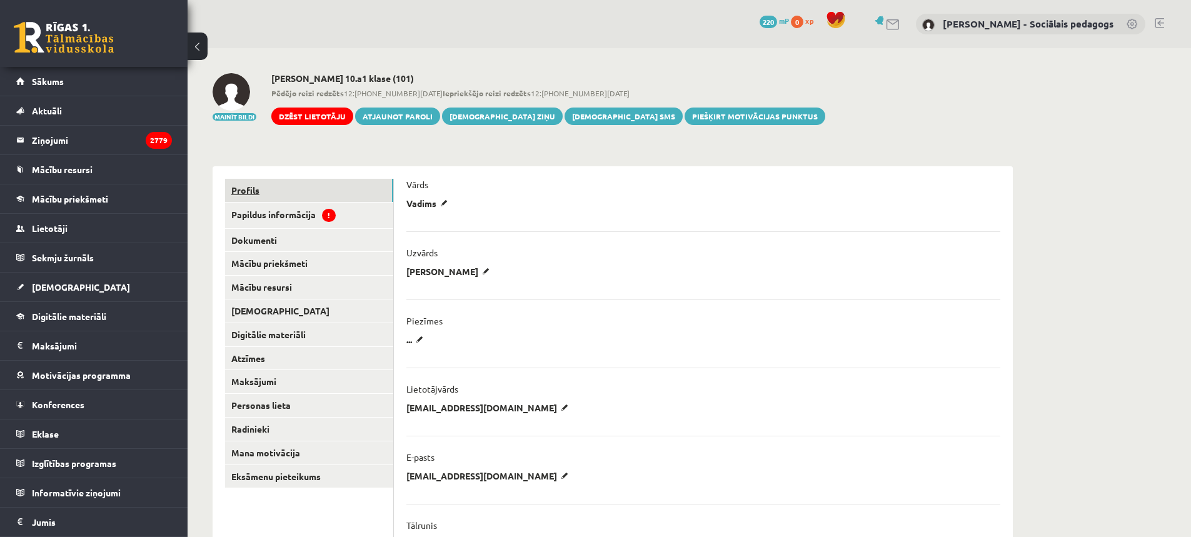
click at [256, 191] on link "Profils" at bounding box center [309, 190] width 168 height 23
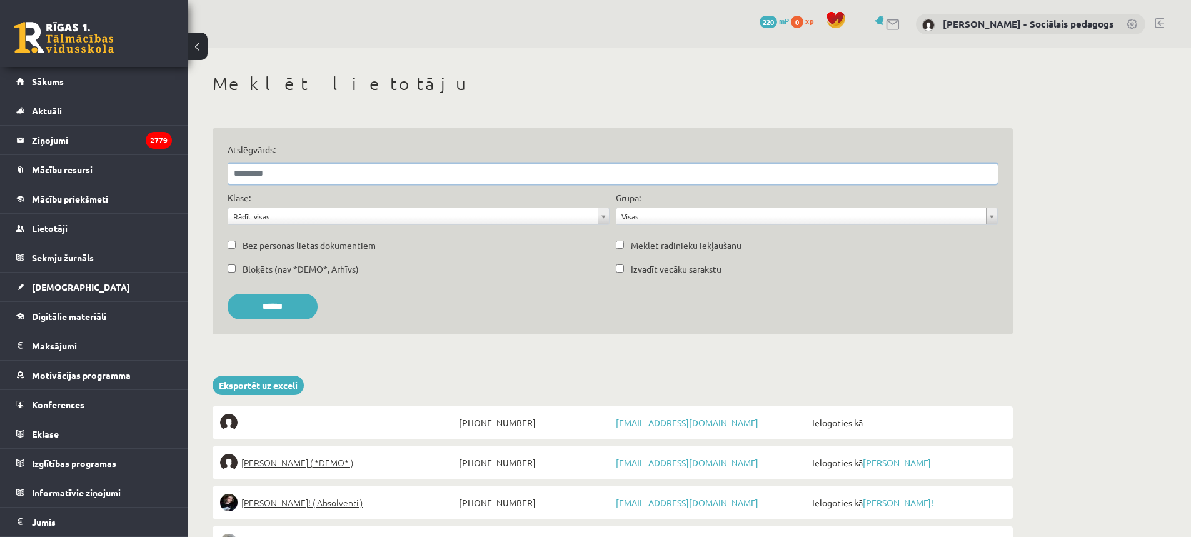
click at [383, 171] on input "Atslēgvārds:" at bounding box center [613, 174] width 770 height 20
type input "**********"
click at [228, 294] on input "******" at bounding box center [273, 307] width 90 height 26
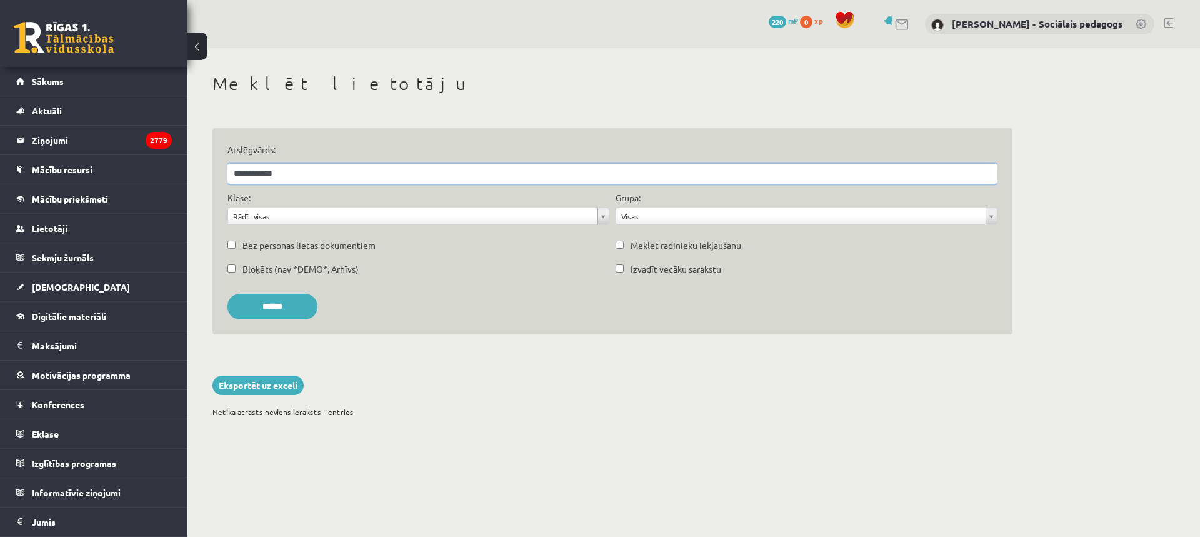
click at [309, 180] on input "**********" at bounding box center [613, 174] width 770 height 20
drag, startPoint x: 310, startPoint y: 172, endPoint x: 108, endPoint y: 143, distance: 203.9
click at [135, 148] on div "0 Dāvanas 220 mP 0 xp [PERSON_NAME] - Sociālais pedagogs Sākums Aktuāli Kā mācī…" at bounding box center [600, 225] width 1200 height 450
click at [72, 138] on legend "Ziņojumi 2779" at bounding box center [102, 140] width 140 height 29
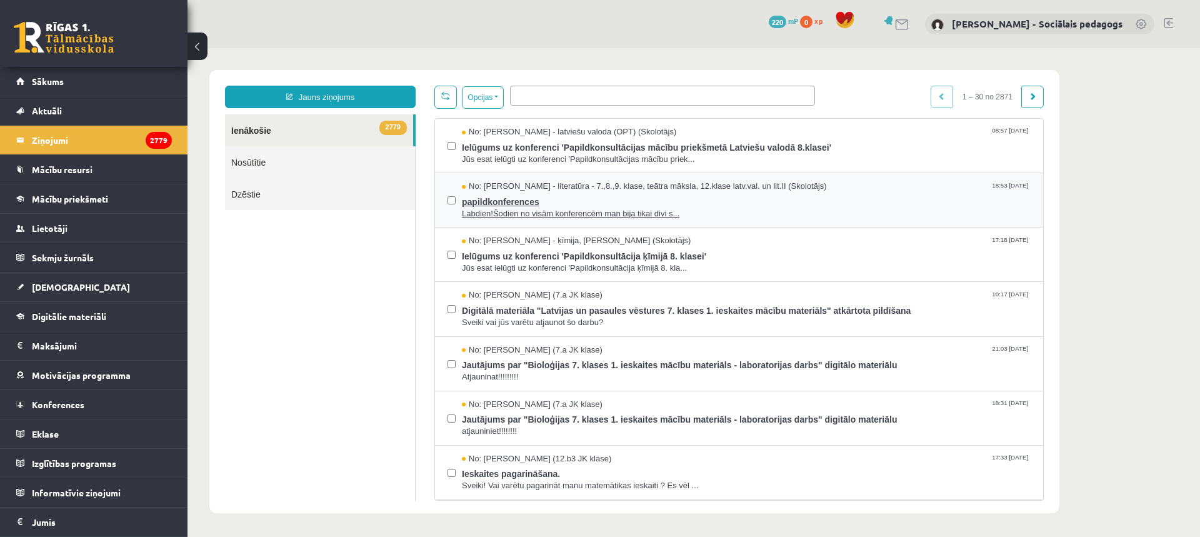
click at [510, 211] on span "Labdien!Šodien no visām konferencēm man bija tikai divi s..." at bounding box center [746, 214] width 569 height 12
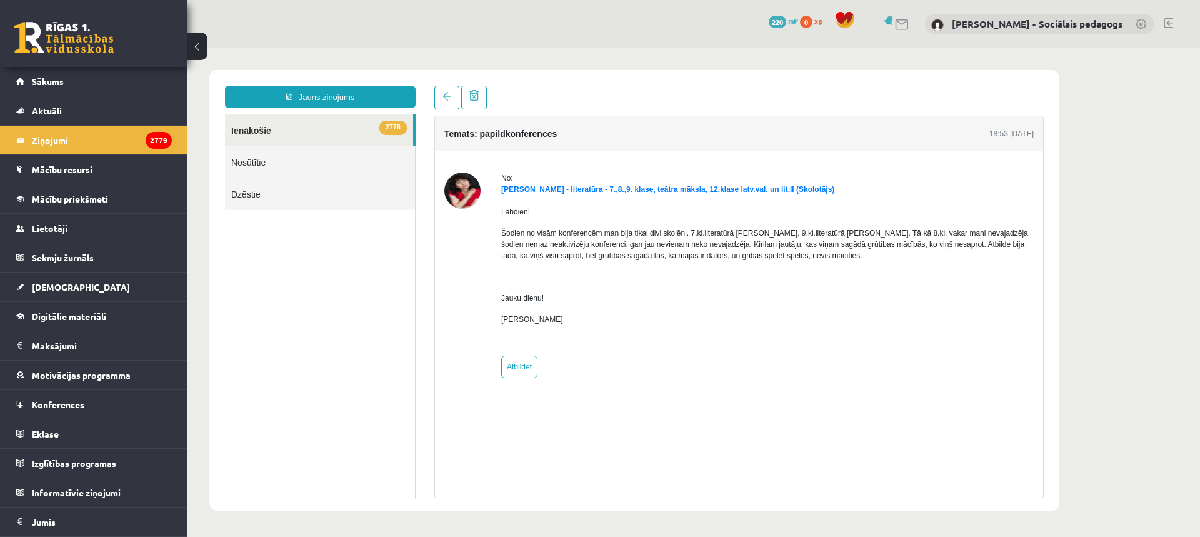
click at [243, 132] on link "2778 Ienākošie" at bounding box center [319, 130] width 188 height 32
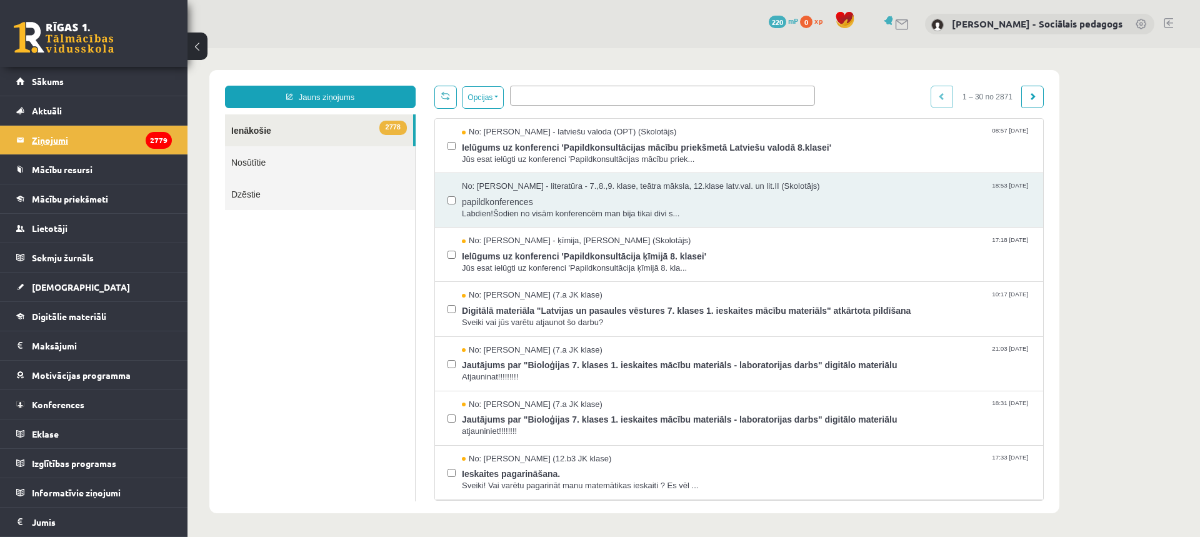
click at [73, 139] on legend "Ziņojumi 2779" at bounding box center [102, 140] width 140 height 29
click at [54, 223] on link "Lietotāji" at bounding box center [94, 228] width 156 height 29
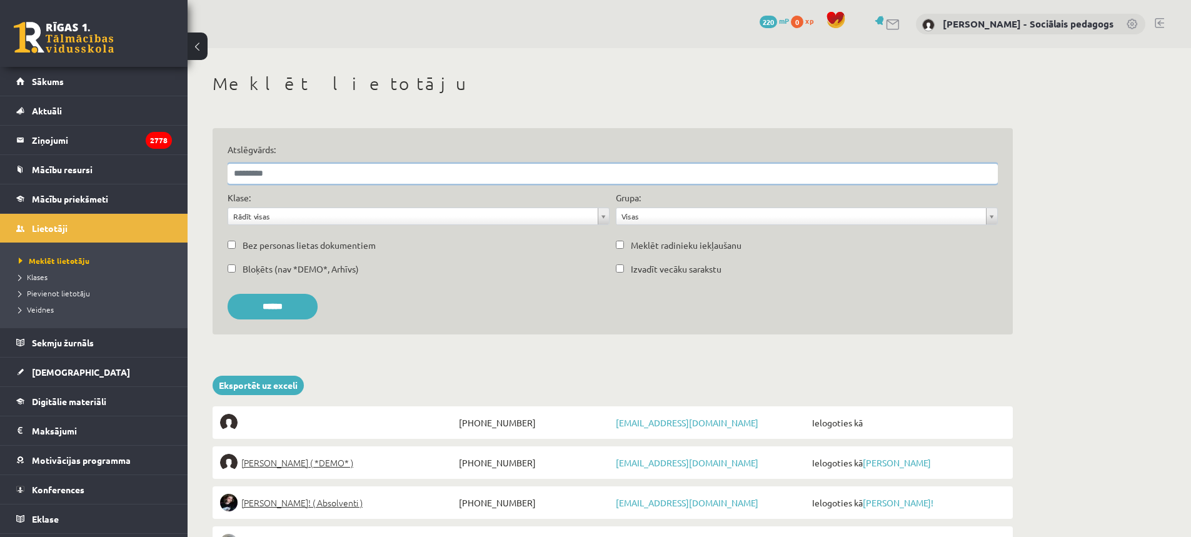
click at [294, 178] on input "Atslēgvārds:" at bounding box center [613, 174] width 770 height 20
type input "**********"
click at [294, 298] on input "******" at bounding box center [273, 307] width 90 height 26
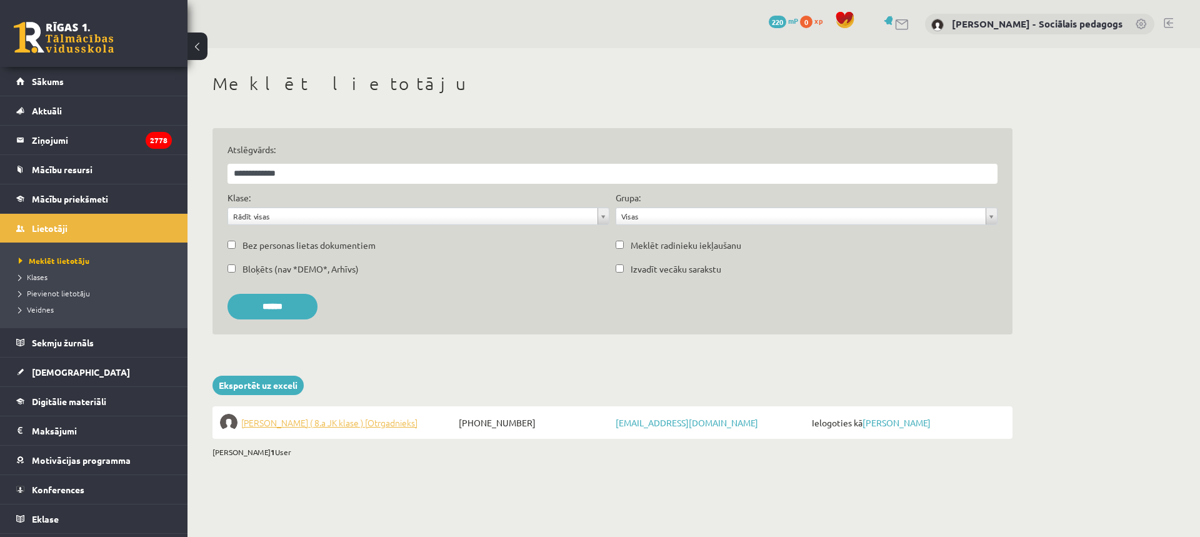
click at [330, 423] on span "Nikola Silāre ( 8.a JK klase ) [Otrgadnieks]" at bounding box center [329, 423] width 176 height 18
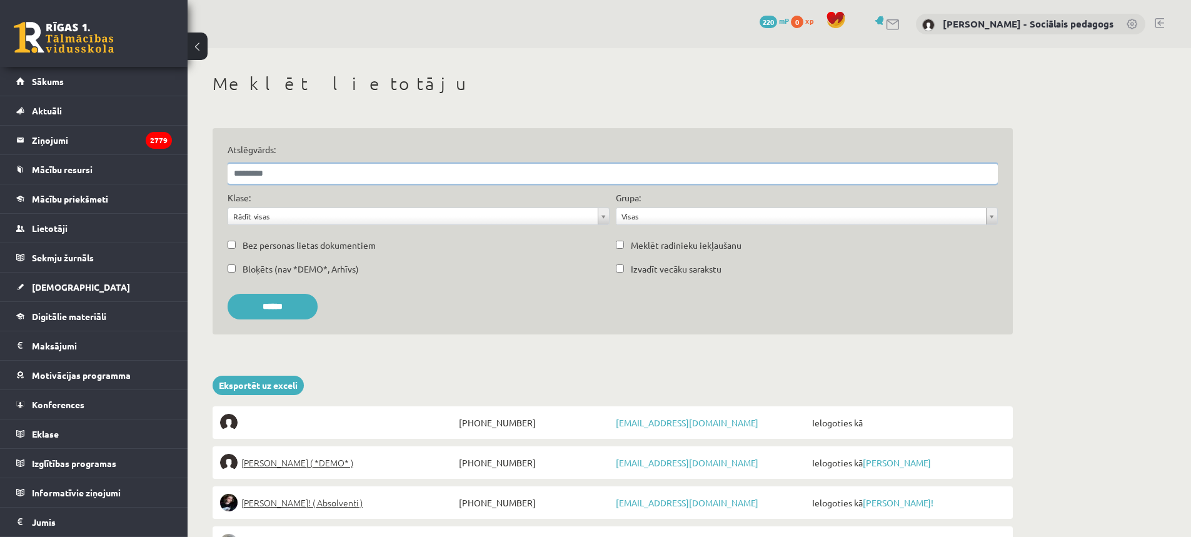
click at [478, 172] on input "Atslēgvārds:" at bounding box center [613, 174] width 770 height 20
type input "**********"
click at [228, 294] on input "******" at bounding box center [273, 307] width 90 height 26
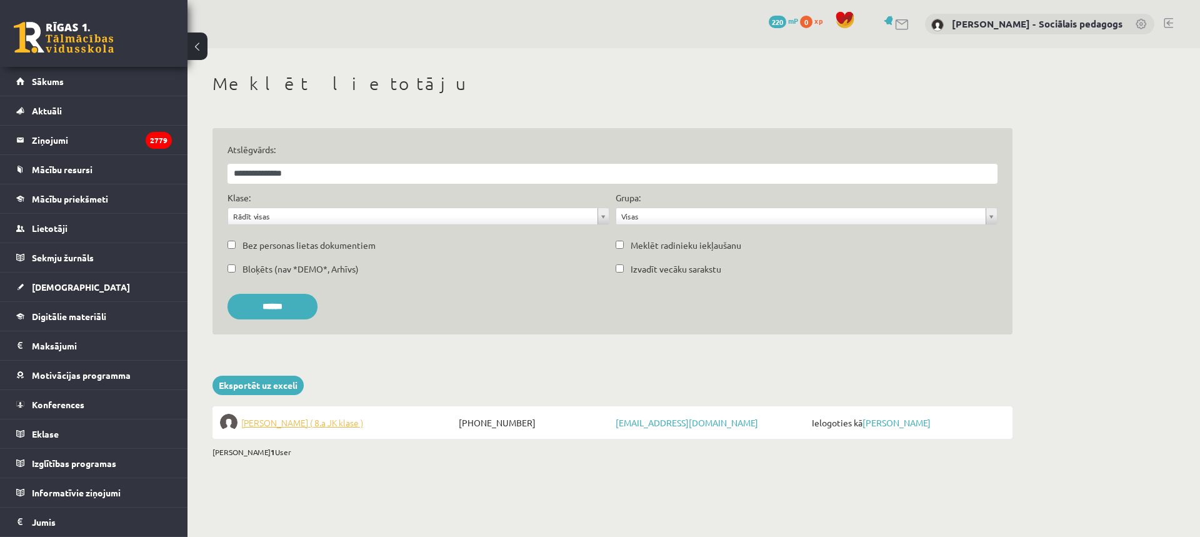
click at [363, 422] on span "[PERSON_NAME] ( 8.a JK klase )" at bounding box center [302, 423] width 122 height 18
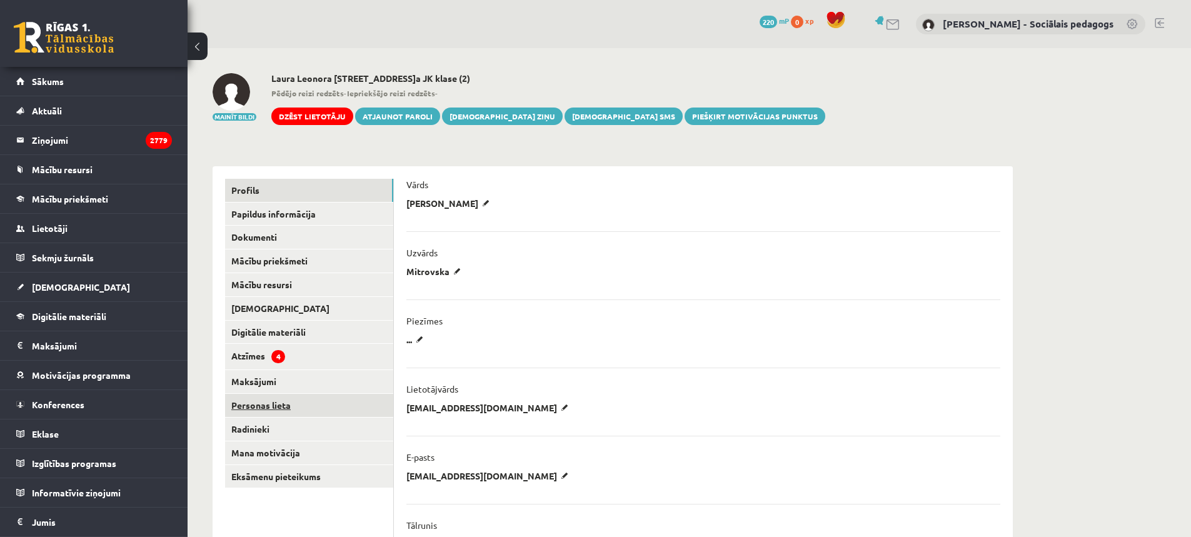
scroll to position [63, 0]
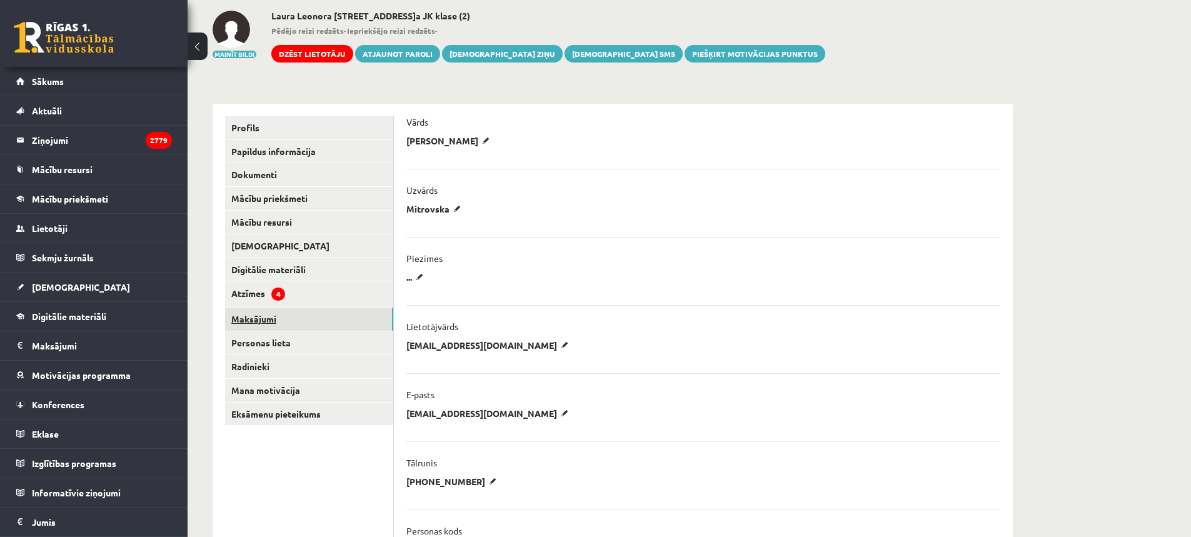
click at [269, 322] on link "Maksājumi" at bounding box center [309, 319] width 168 height 23
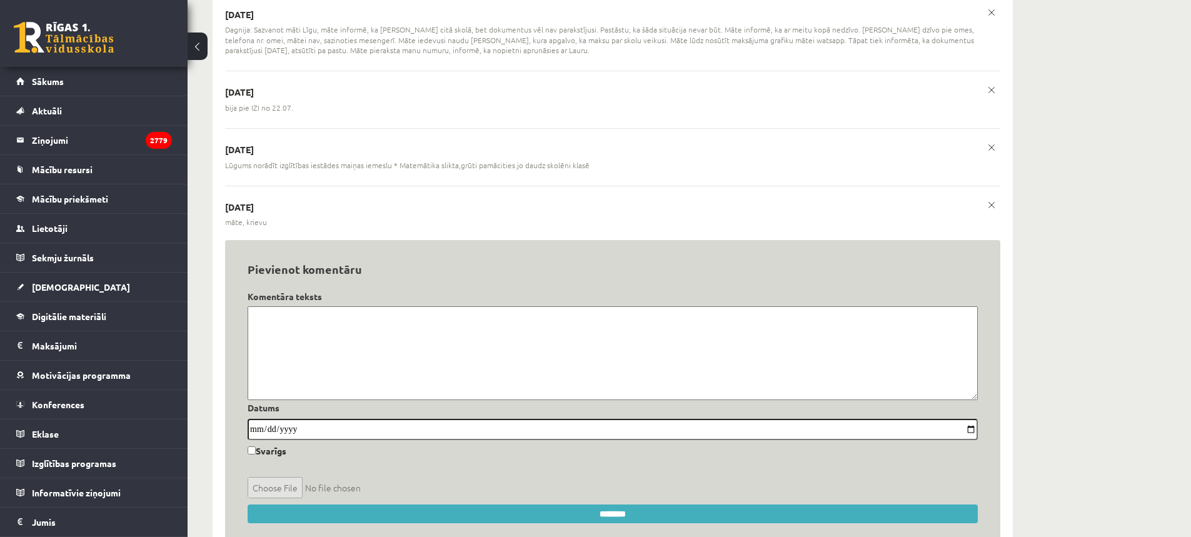
scroll to position [800, 0]
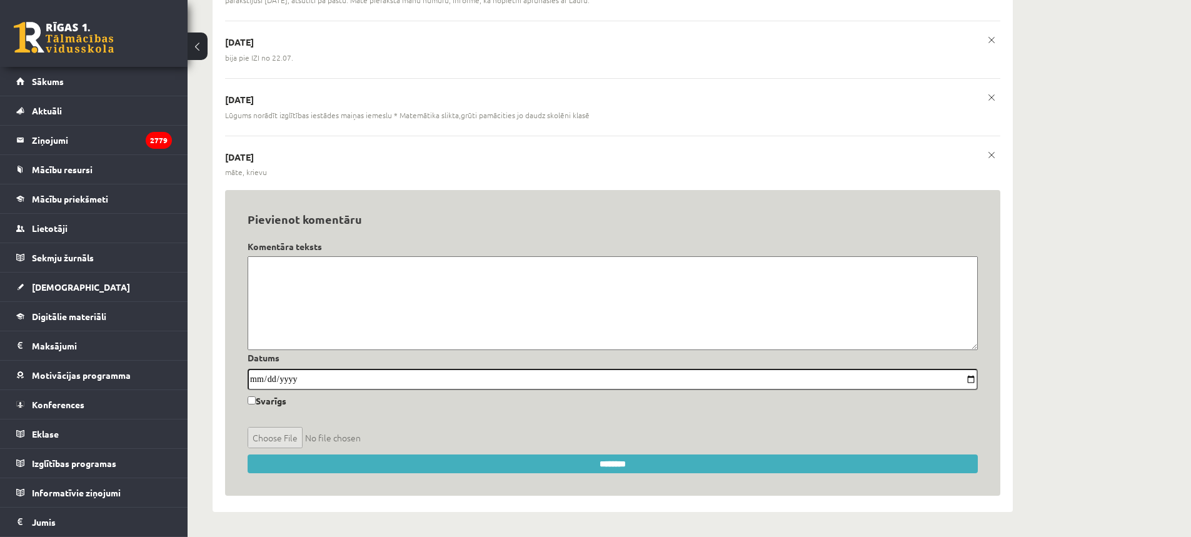
click at [354, 282] on textarea at bounding box center [613, 303] width 730 height 94
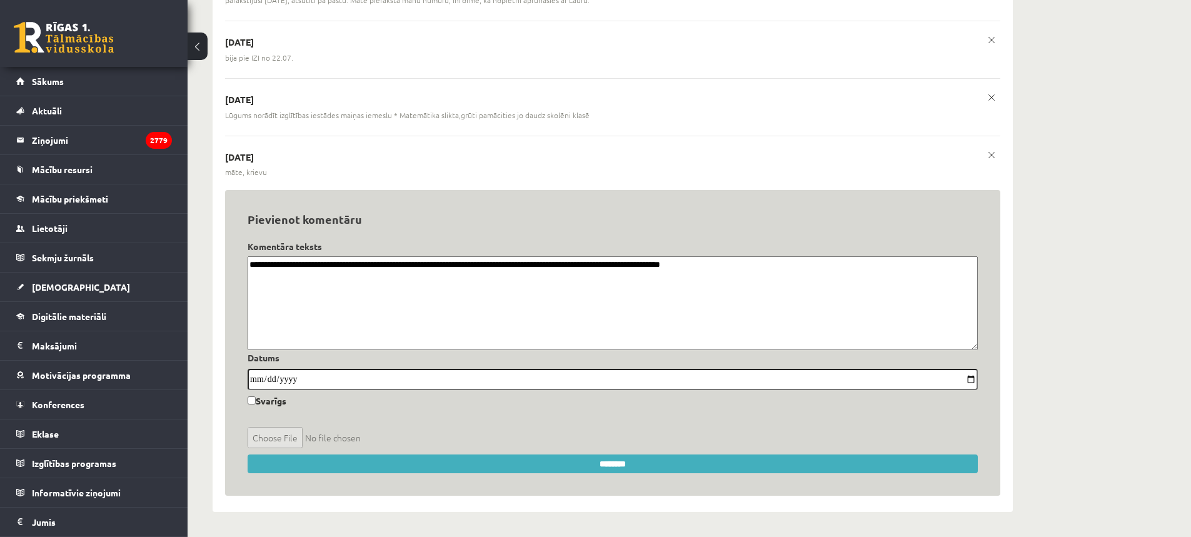
click at [858, 303] on textarea "**********" at bounding box center [613, 303] width 730 height 94
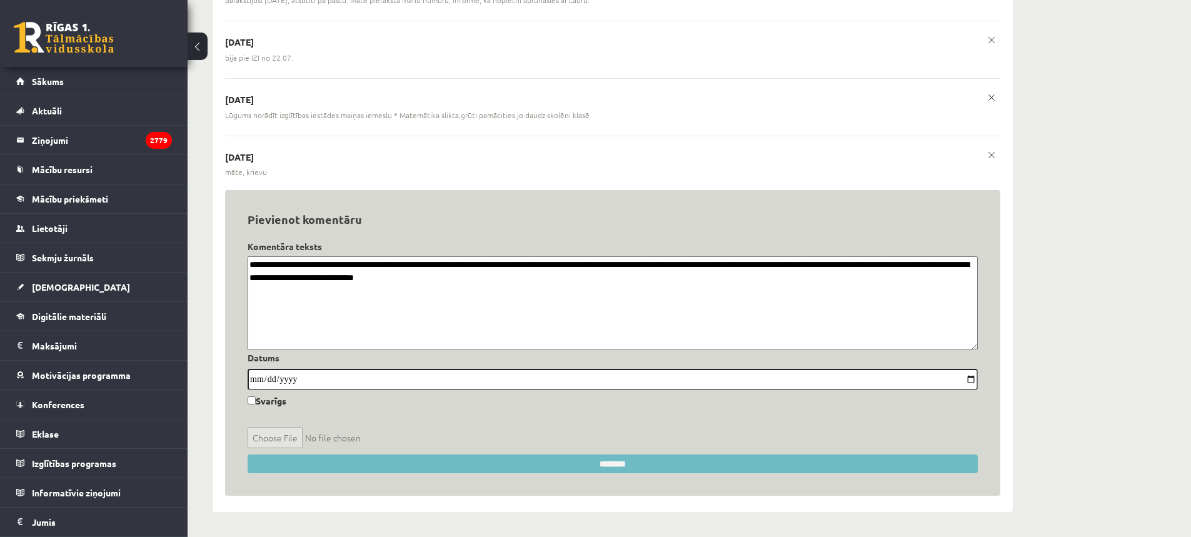
type textarea "**********"
click at [683, 465] on input "********" at bounding box center [613, 463] width 730 height 19
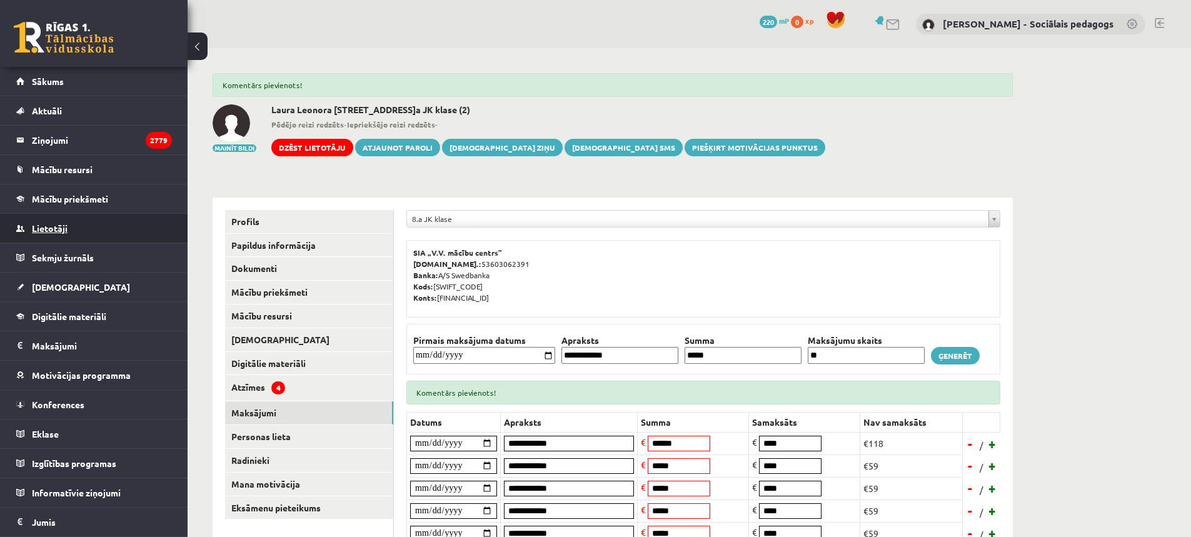
click at [51, 223] on span "Lietotāji" at bounding box center [50, 228] width 36 height 11
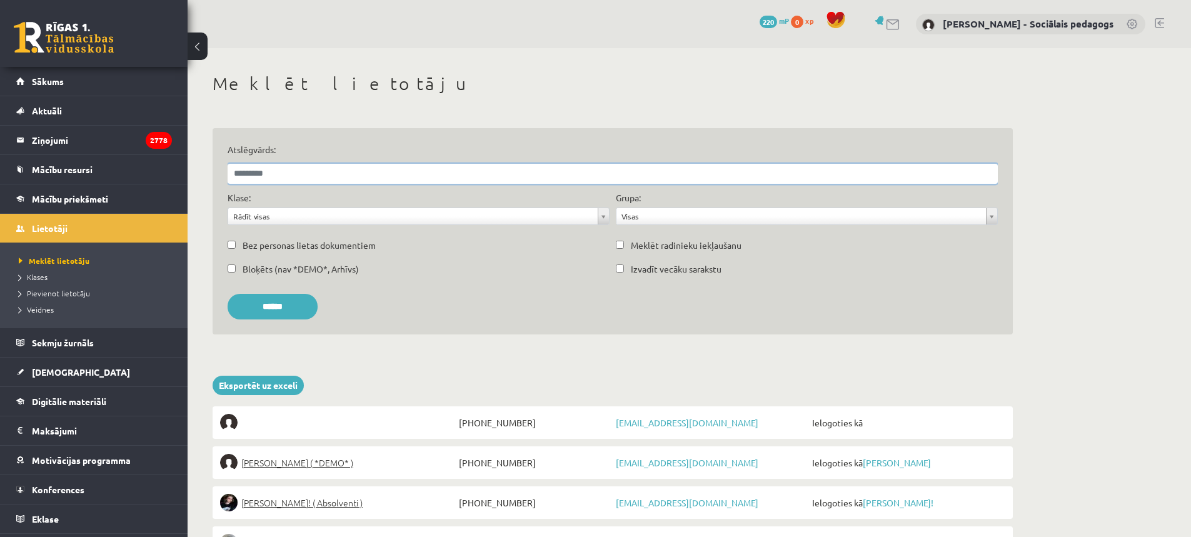
click at [434, 174] on input "Atslēgvārds:" at bounding box center [613, 174] width 770 height 20
type input "**********"
click at [313, 303] on input "******" at bounding box center [273, 307] width 90 height 26
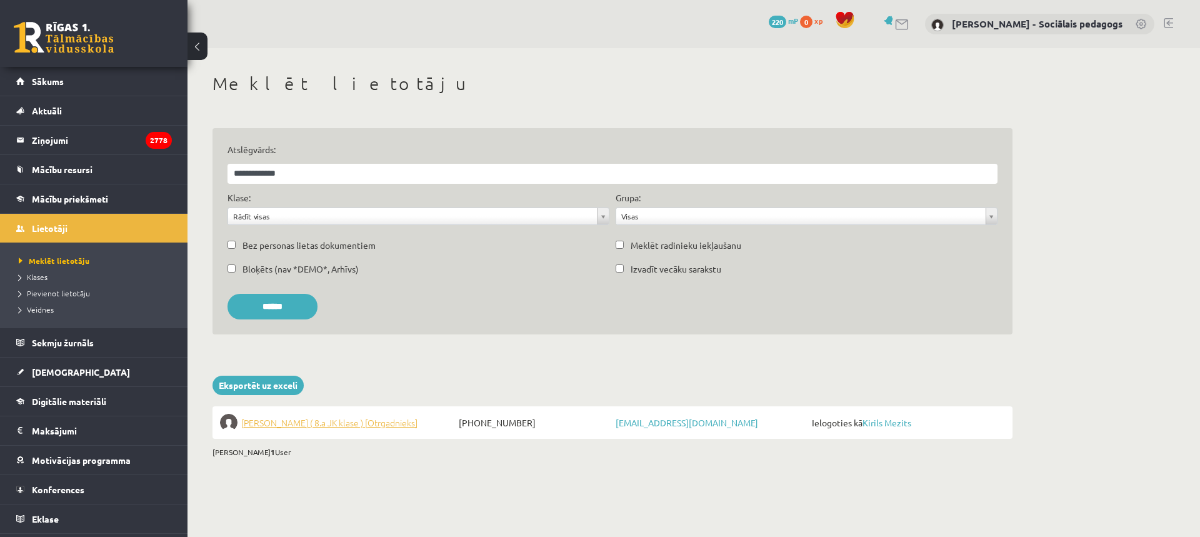
click at [382, 420] on span "Kirils Mezits ( 8.a JK klase ) [Otrgadnieks]" at bounding box center [329, 423] width 176 height 18
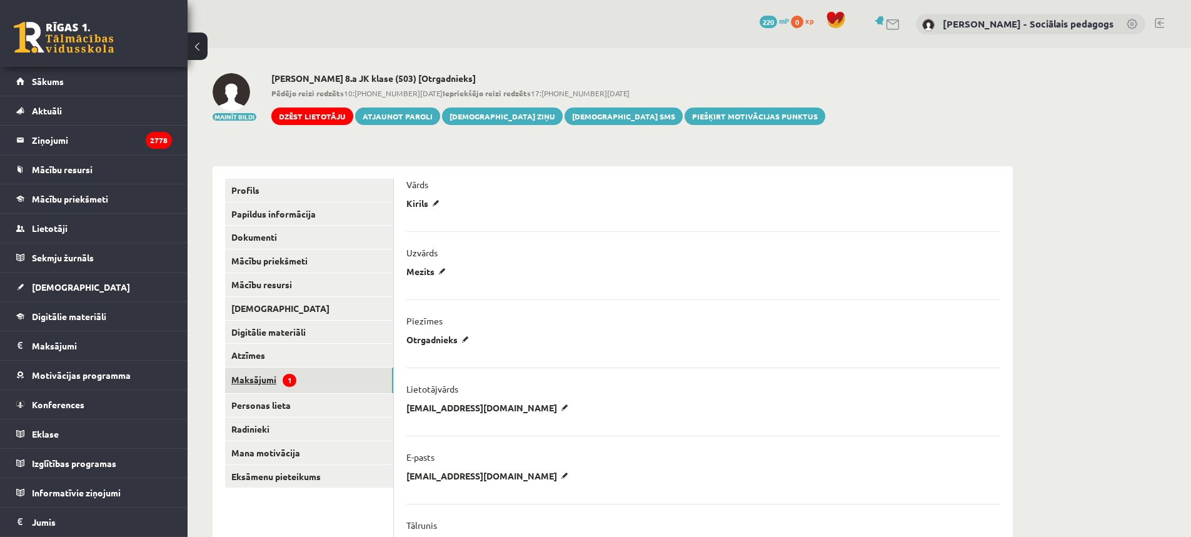
click at [253, 379] on link "Maksājumi 1" at bounding box center [309, 381] width 168 height 26
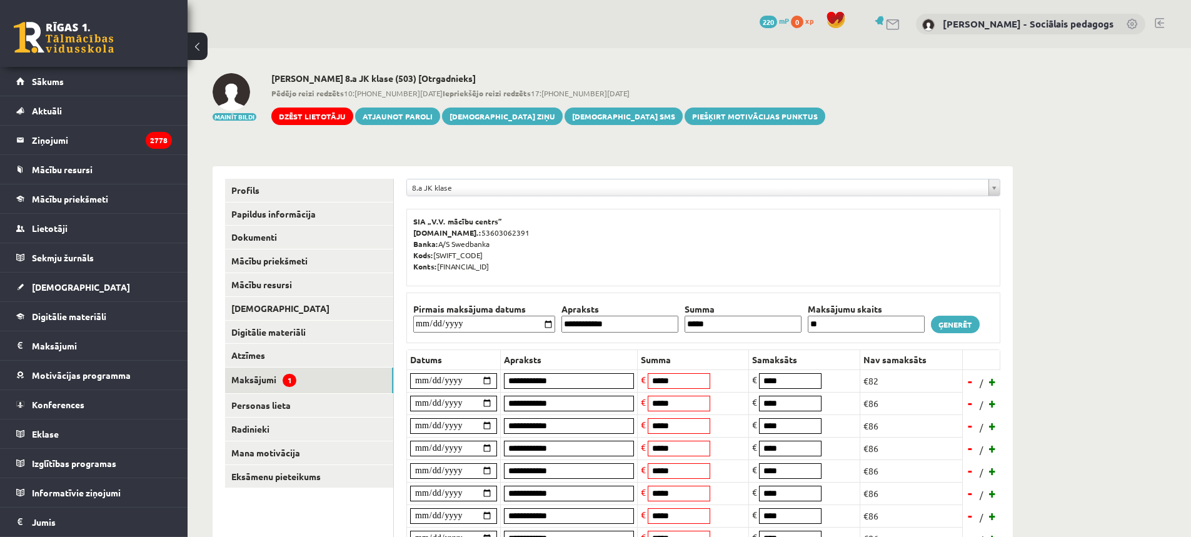
drag, startPoint x: 811, startPoint y: 378, endPoint x: 679, endPoint y: 366, distance: 132.4
click at [679, 366] on tbody "**********" at bounding box center [703, 470] width 593 height 243
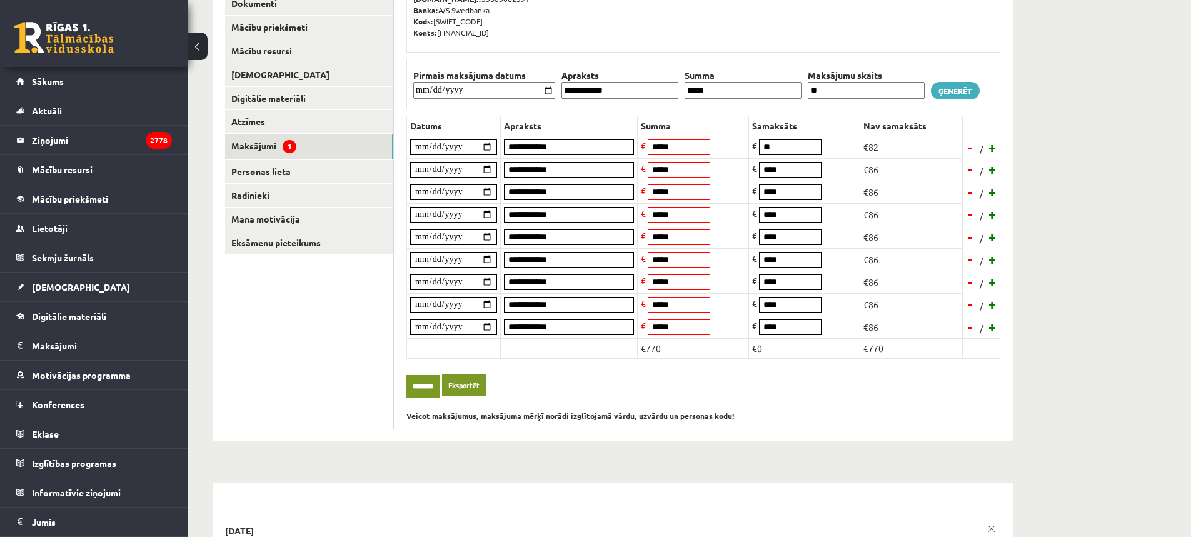
scroll to position [250, 0]
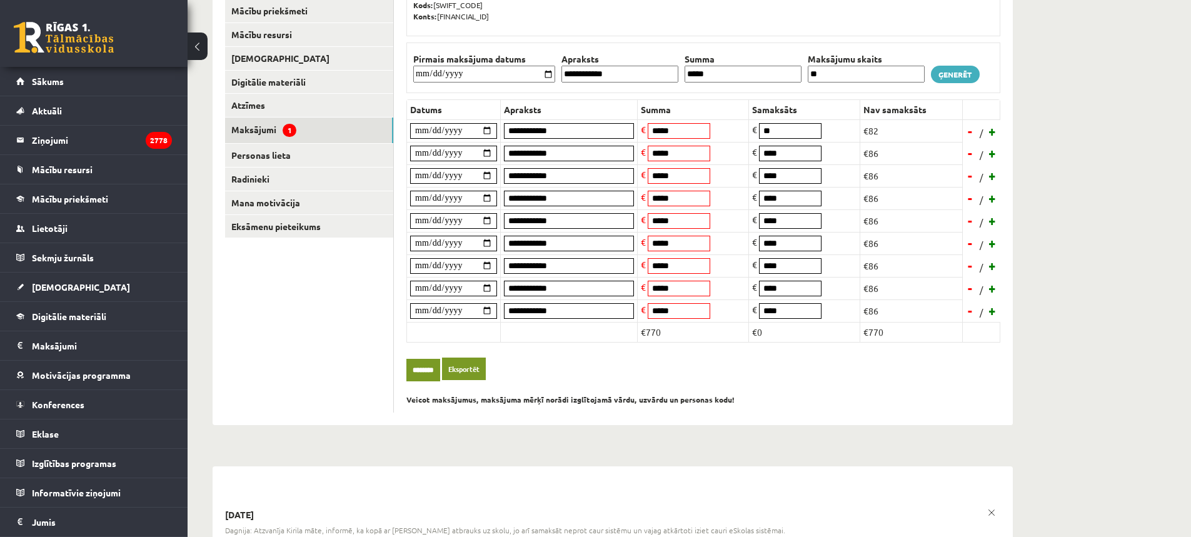
type input "**"
click at [427, 361] on input "********" at bounding box center [423, 370] width 34 height 23
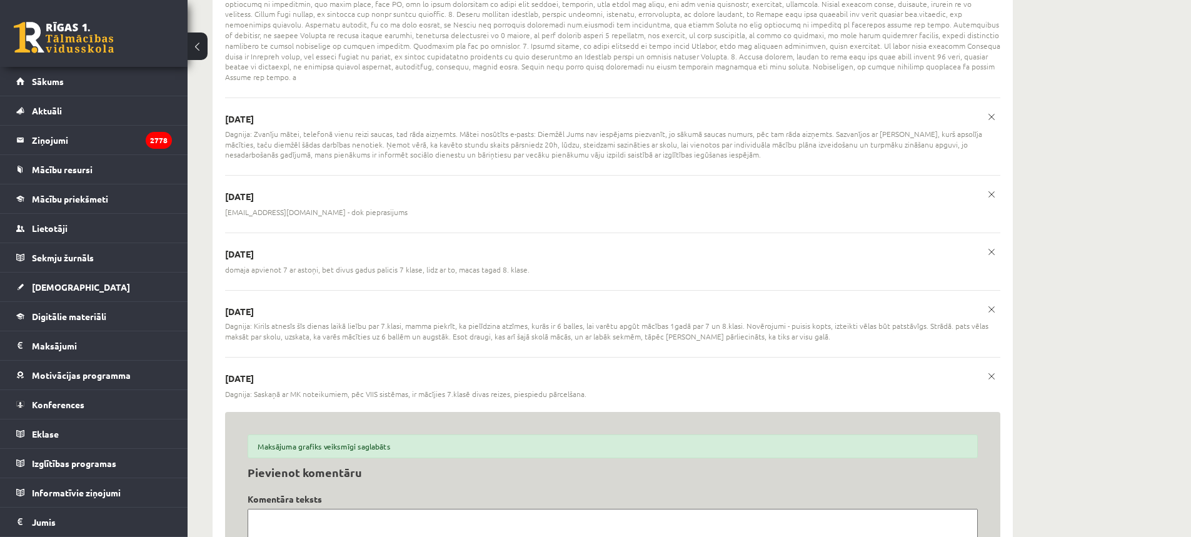
scroll to position [1180, 0]
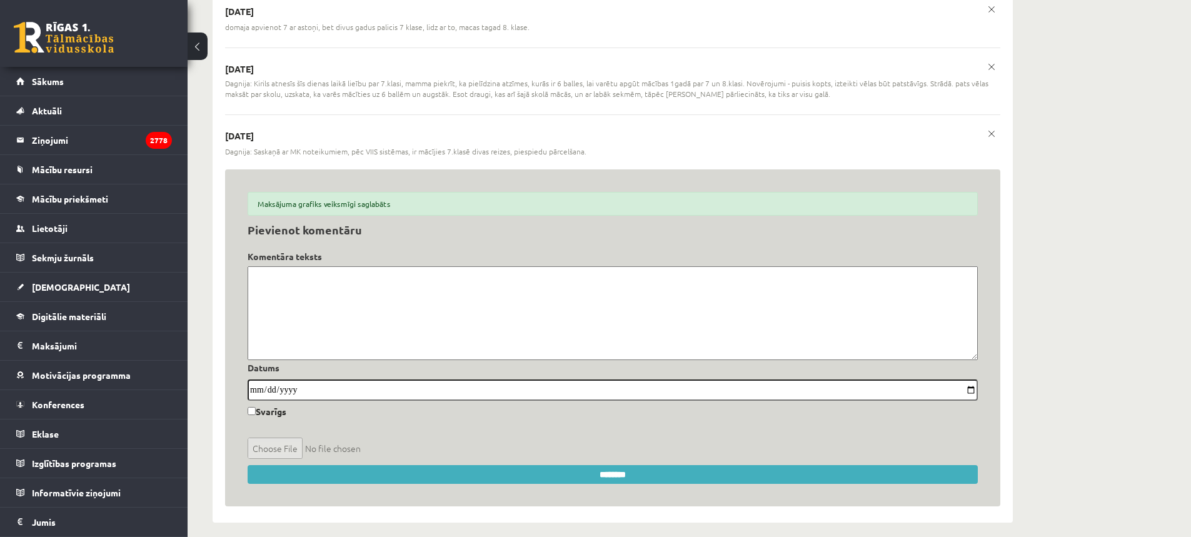
click at [321, 277] on textarea at bounding box center [613, 313] width 730 height 94
click at [318, 269] on textarea at bounding box center [613, 313] width 730 height 94
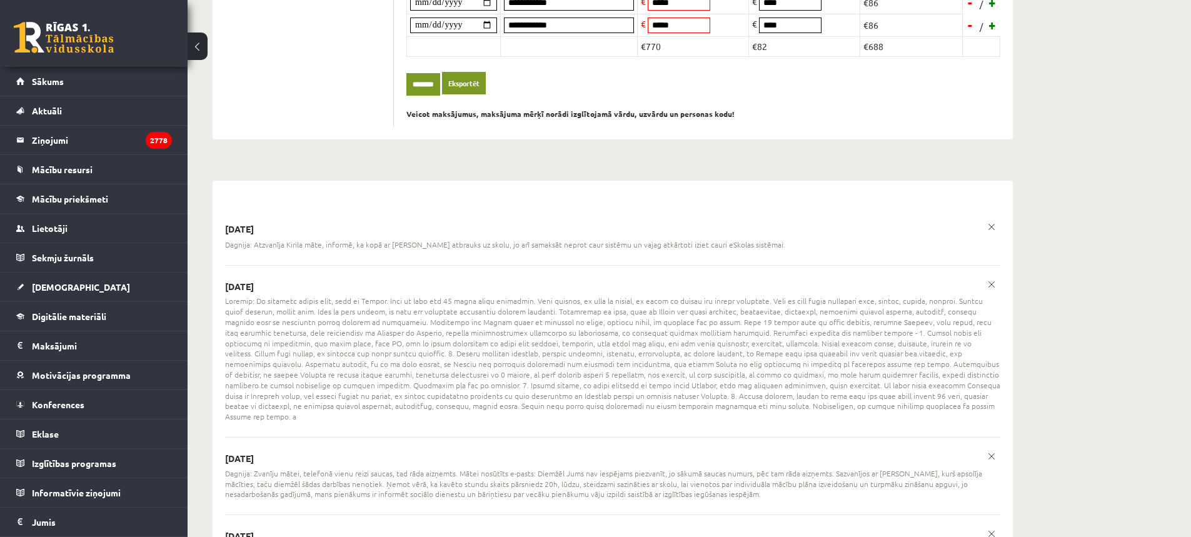
scroll to position [430, 0]
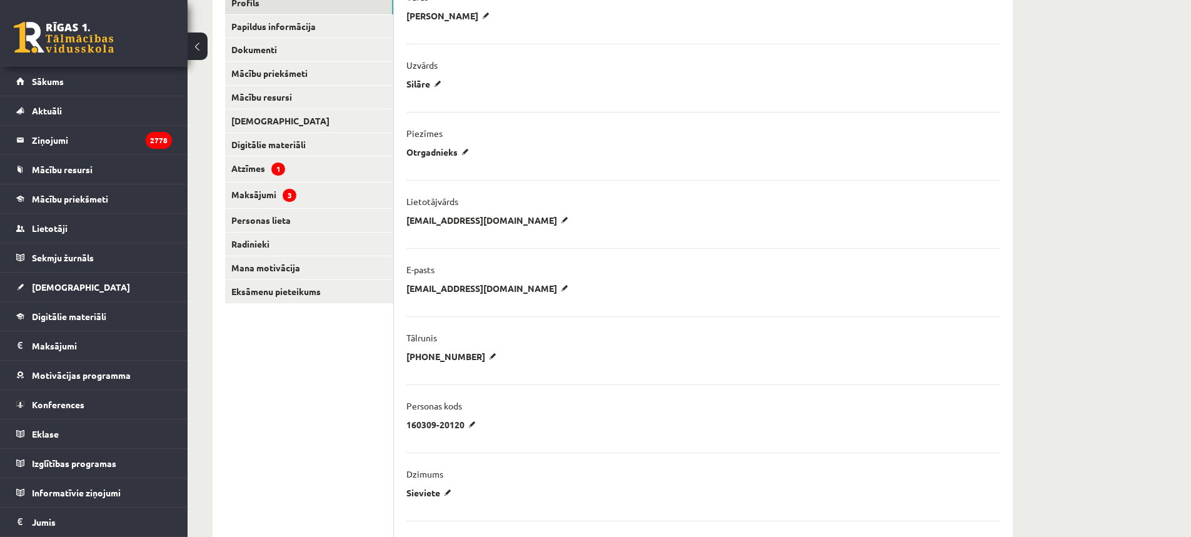
scroll to position [125, 0]
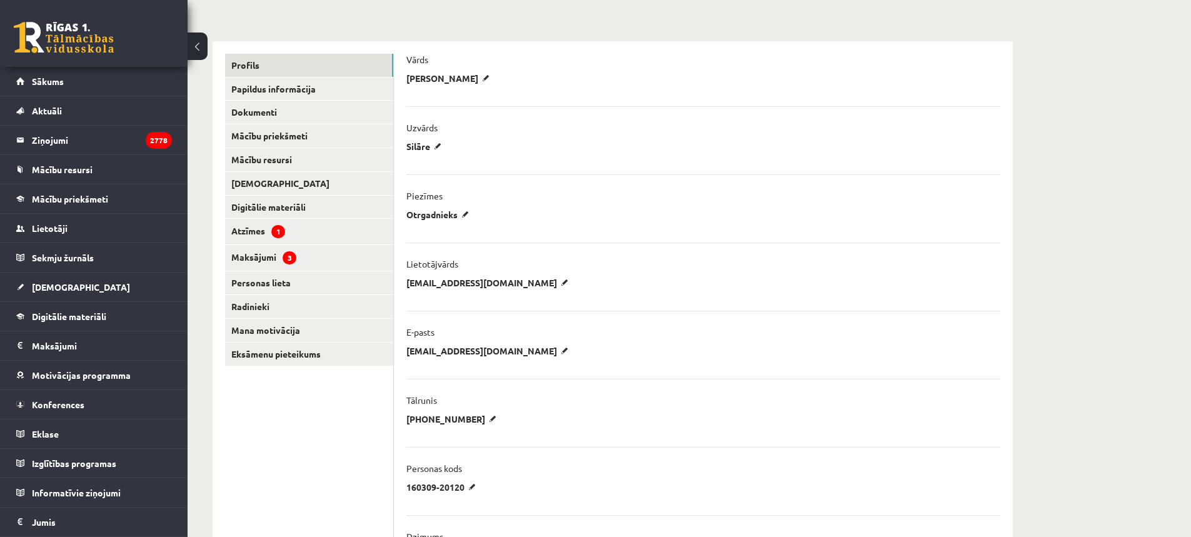
click at [526, 81] on div "[PERSON_NAME] ****** ******** Atcelt" at bounding box center [703, 82] width 594 height 19
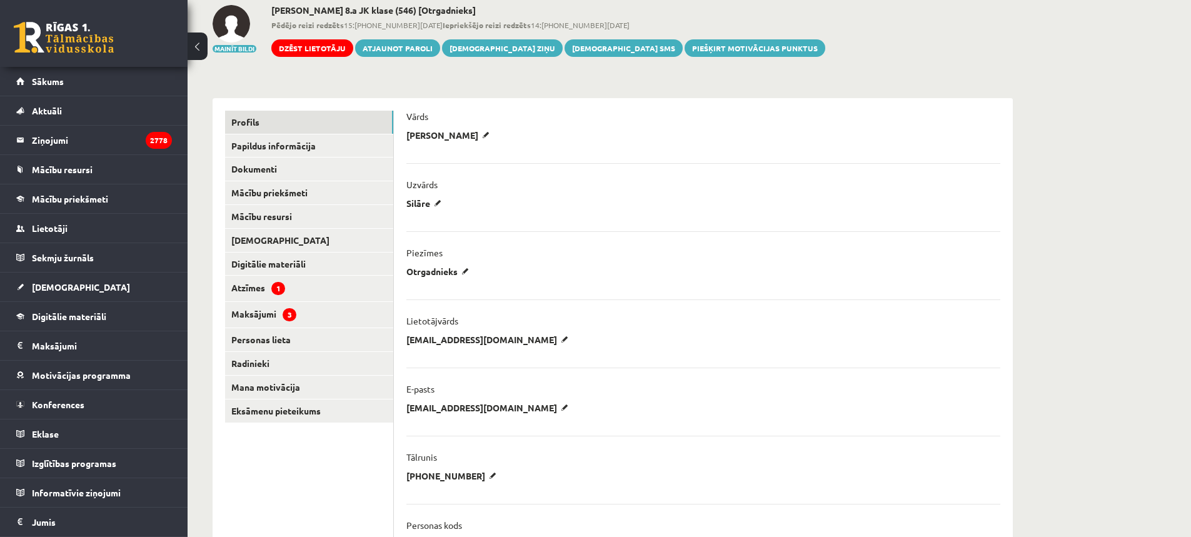
scroll to position [0, 0]
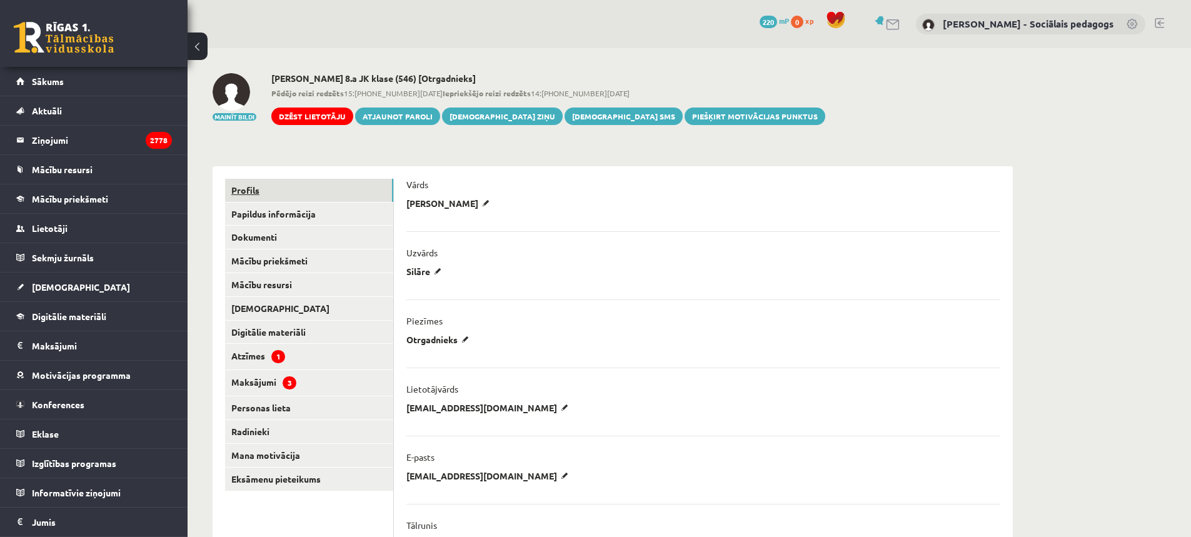
click at [249, 188] on link "Profils" at bounding box center [309, 190] width 168 height 23
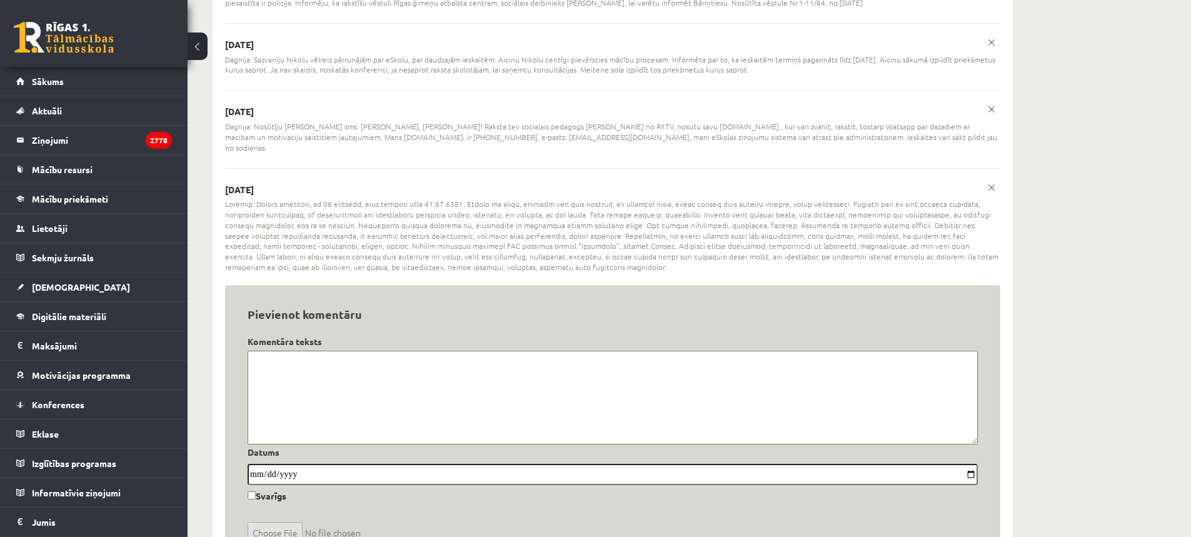
scroll to position [2253, 0]
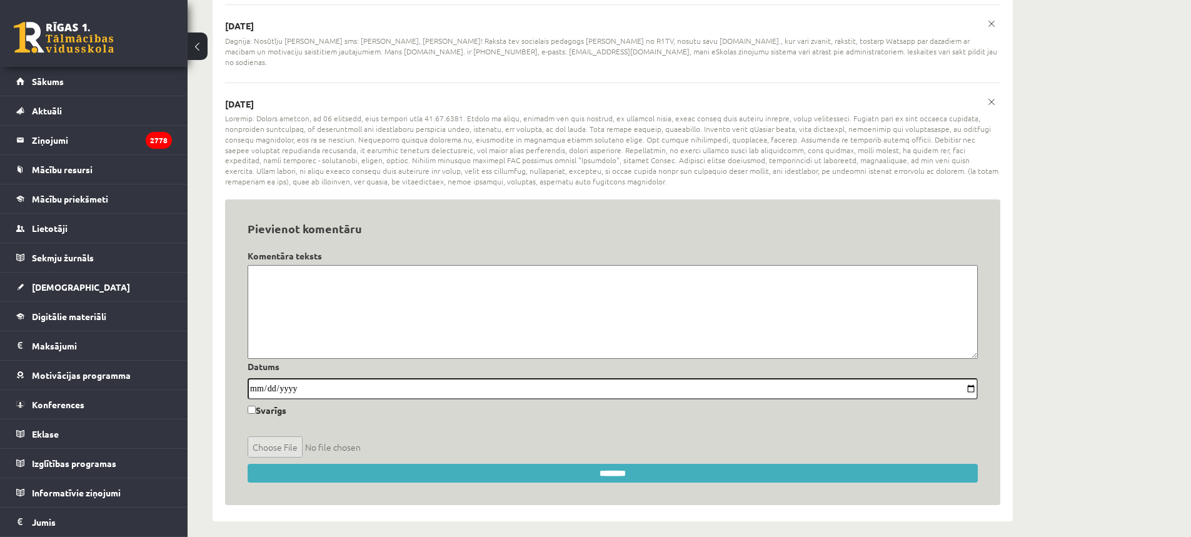
click at [377, 294] on textarea at bounding box center [613, 312] width 730 height 94
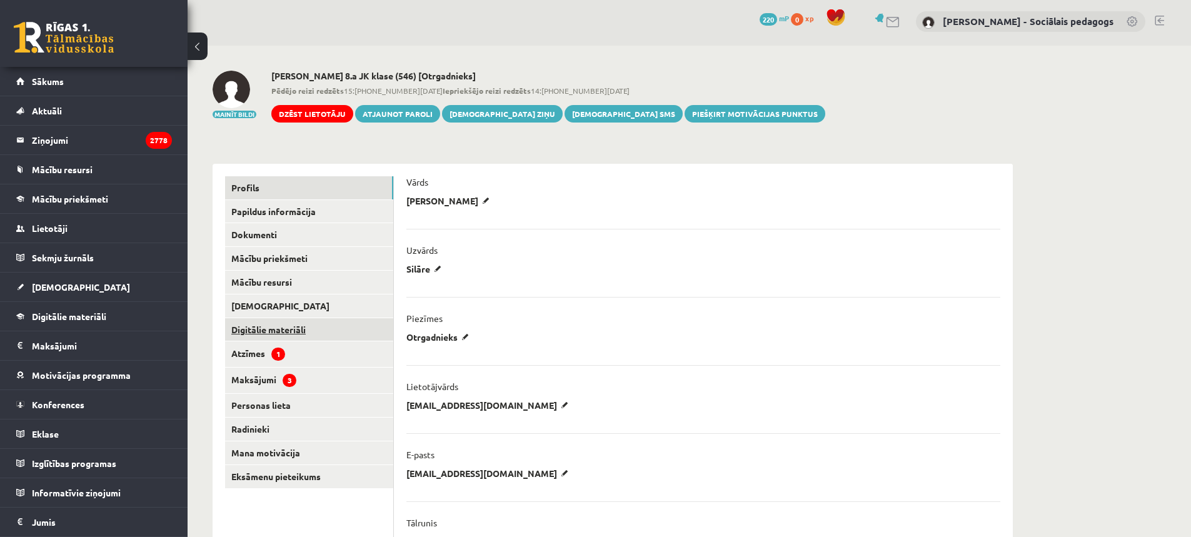
scroll to position [0, 0]
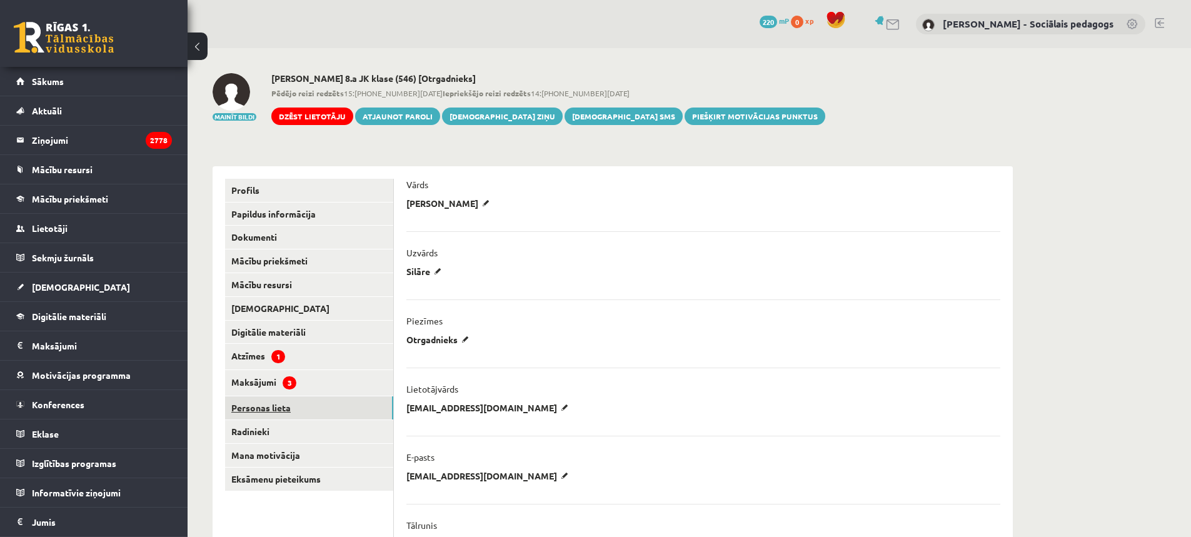
click at [247, 410] on link "Personas lieta" at bounding box center [309, 407] width 168 height 23
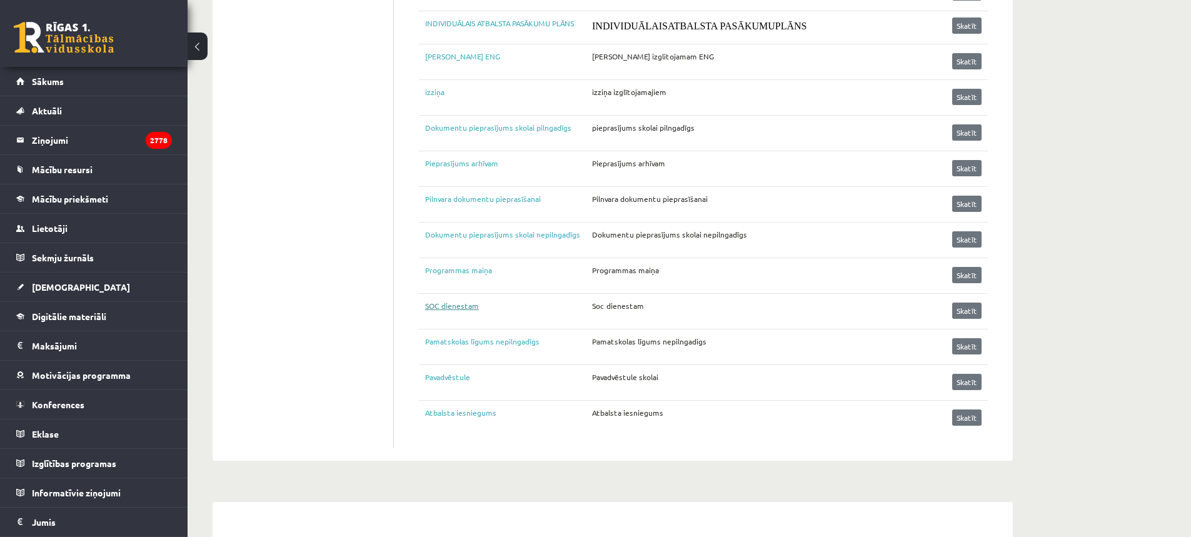
scroll to position [625, 0]
click at [458, 302] on link "SOC dienestam" at bounding box center [508, 308] width 167 height 19
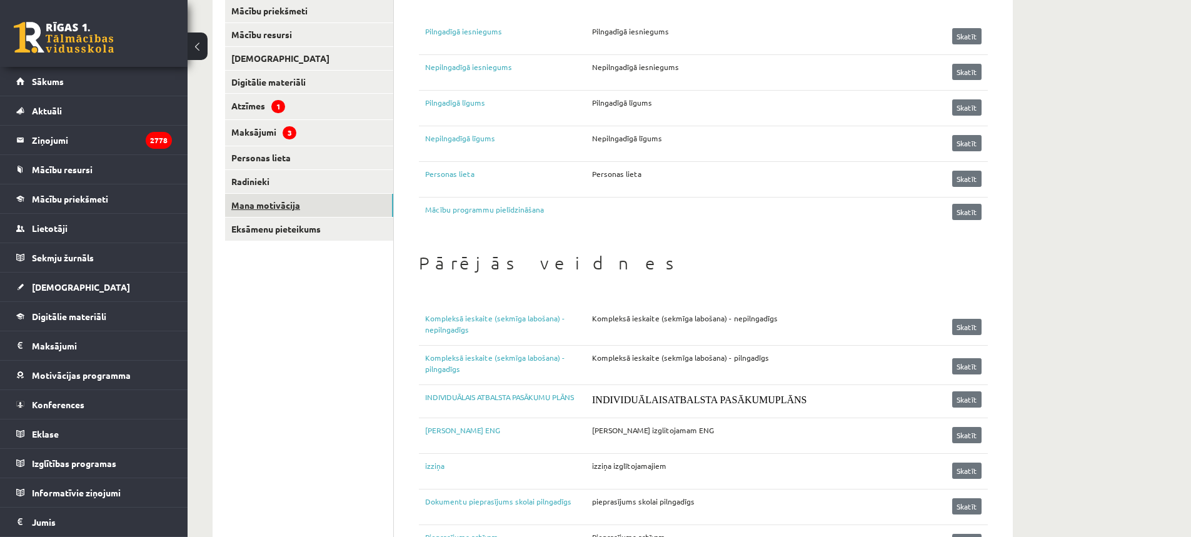
click at [281, 204] on link "Mana motivācija" at bounding box center [309, 205] width 168 height 23
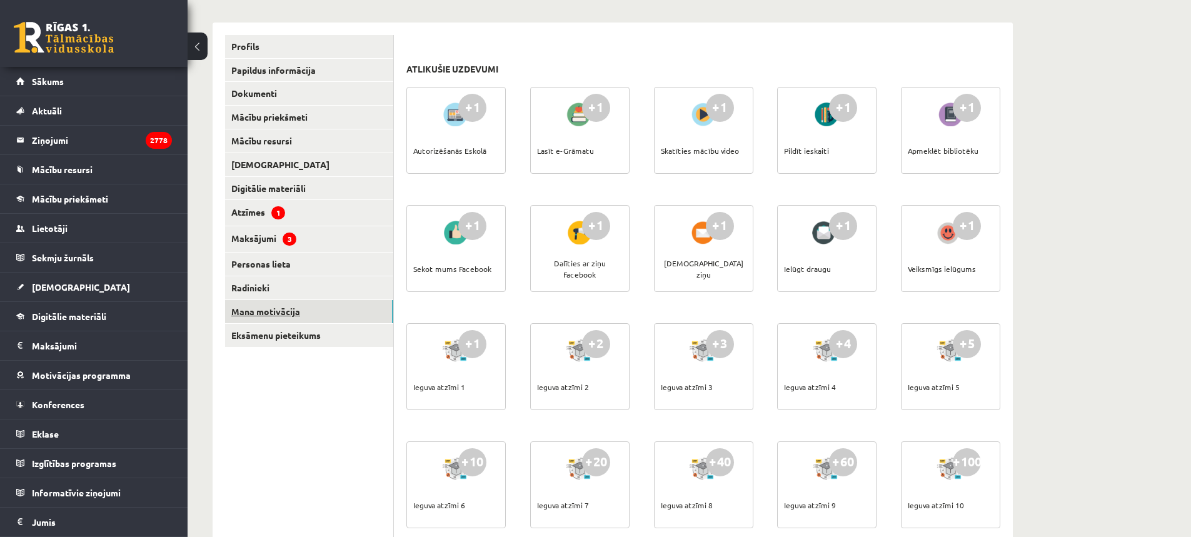
scroll to position [125, 0]
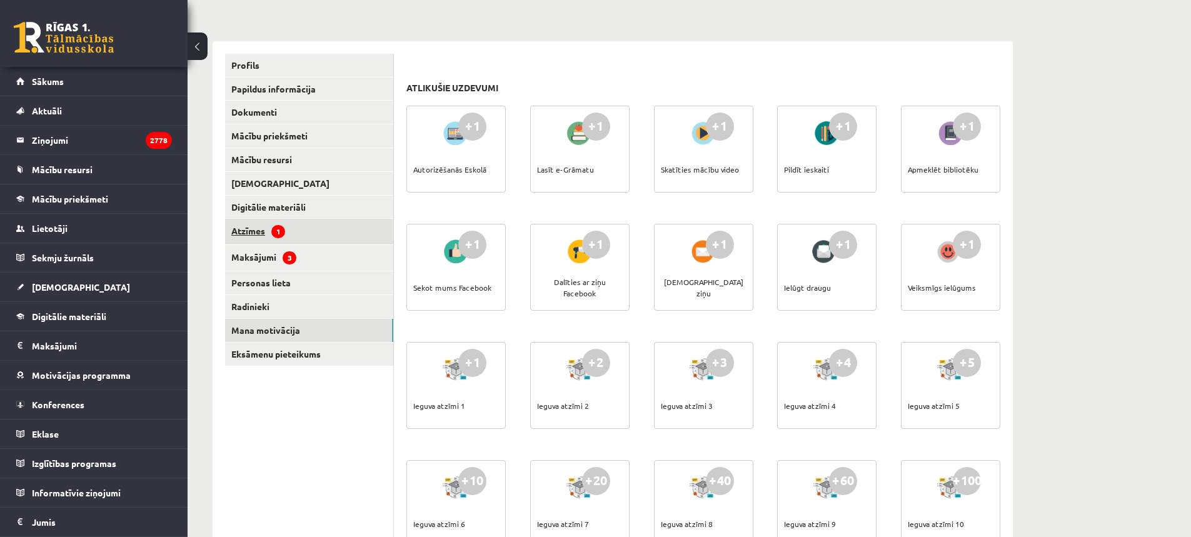
click at [253, 230] on link "Atzīmes 1" at bounding box center [309, 232] width 168 height 26
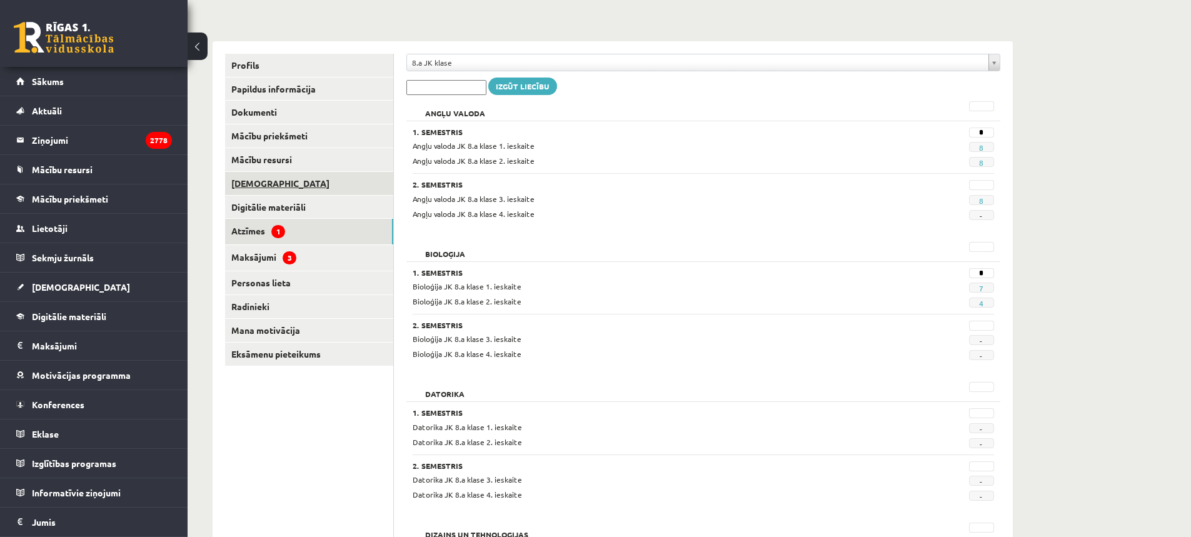
click at [253, 179] on link "[DEMOGRAPHIC_DATA]" at bounding box center [309, 183] width 168 height 23
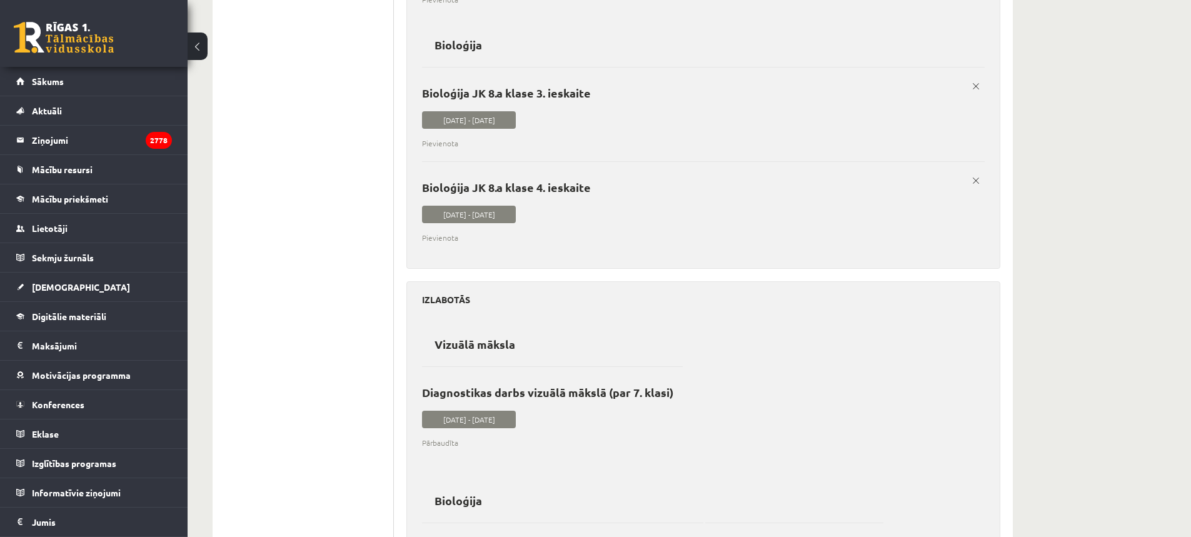
scroll to position [8526, 0]
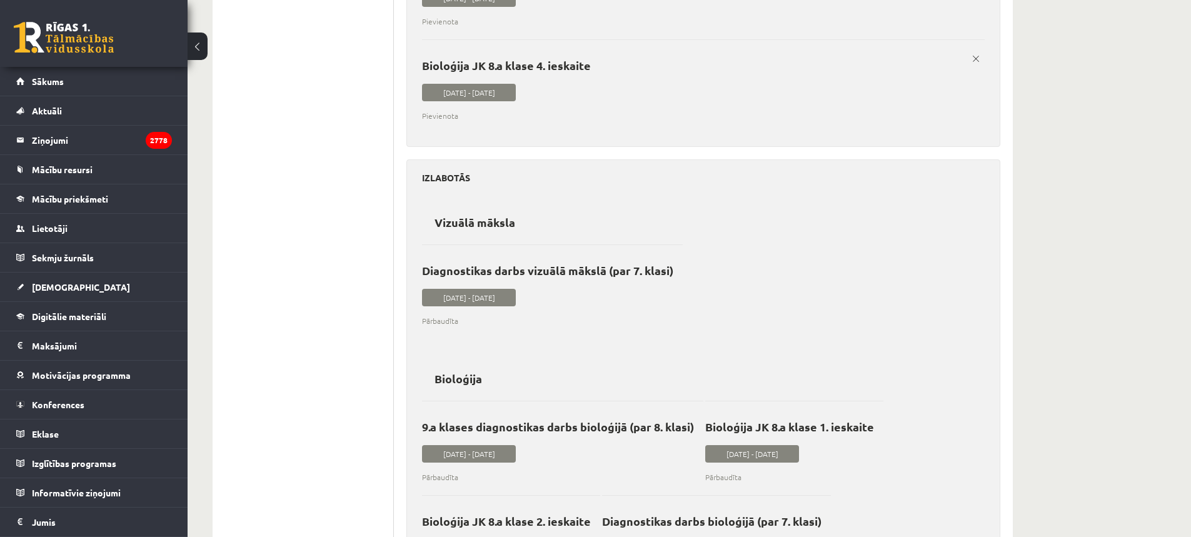
scroll to position [8689, 0]
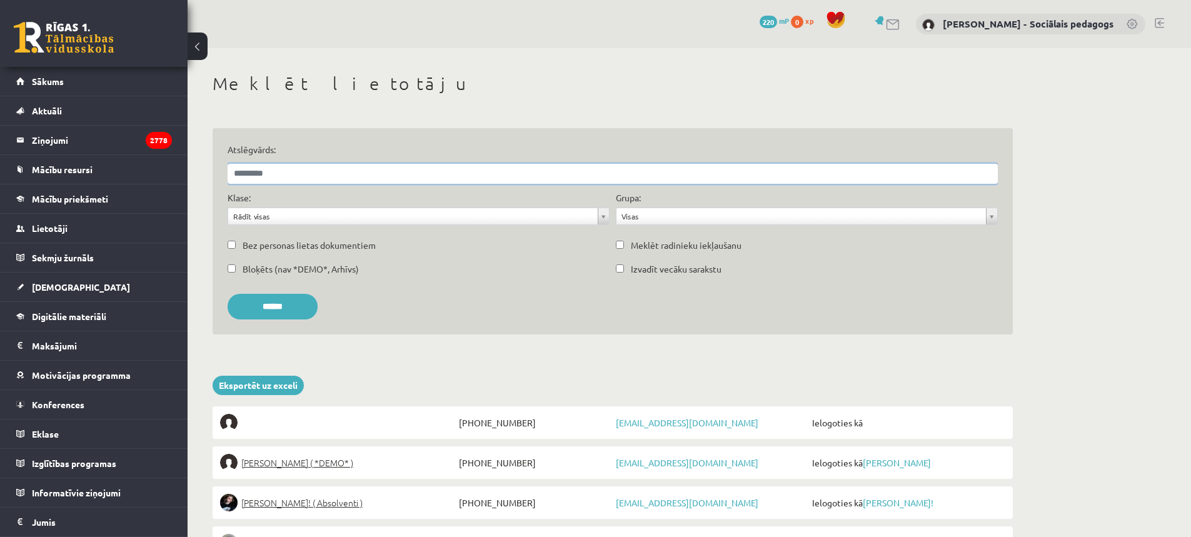
click at [267, 179] on input "Atslēgvārds:" at bounding box center [613, 174] width 770 height 20
type input "**********"
click at [273, 307] on input "******" at bounding box center [273, 307] width 90 height 26
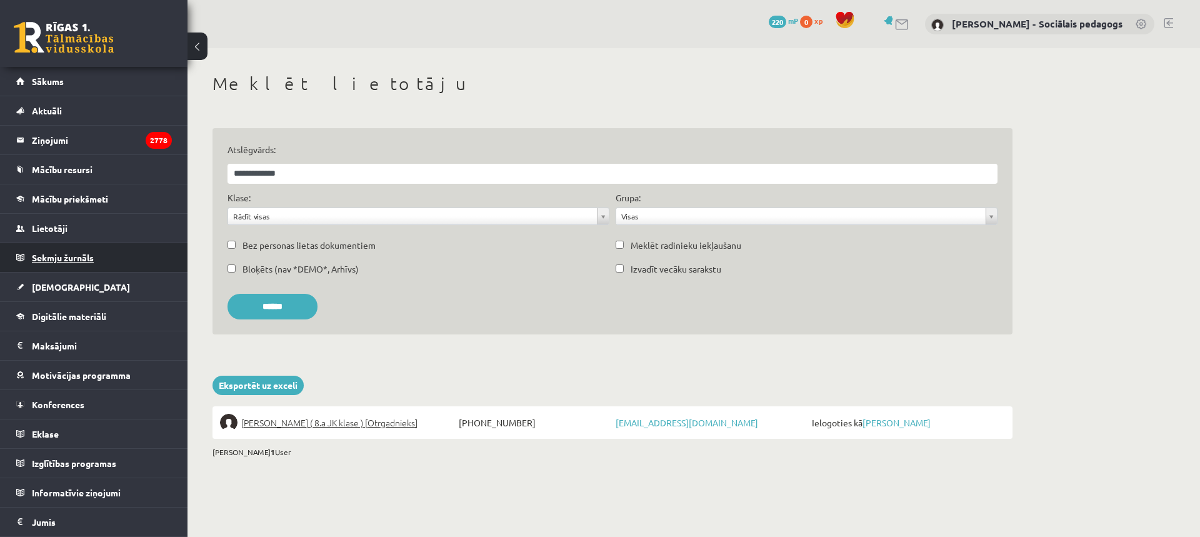
click at [72, 257] on span "Sekmju žurnāls" at bounding box center [63, 257] width 62 height 11
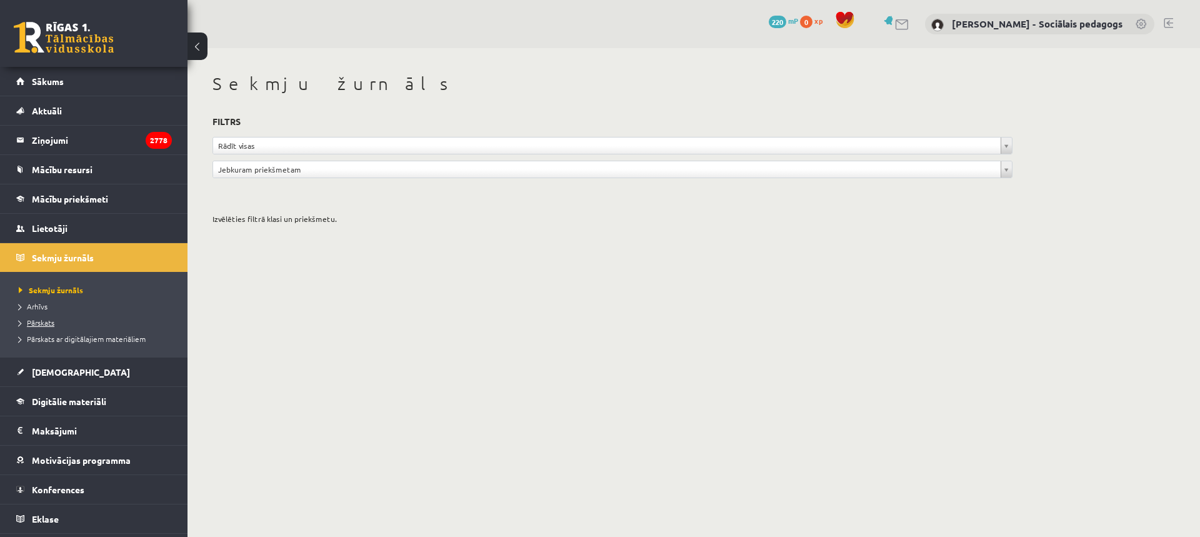
click at [37, 324] on span "Pārskats" at bounding box center [37, 323] width 36 height 10
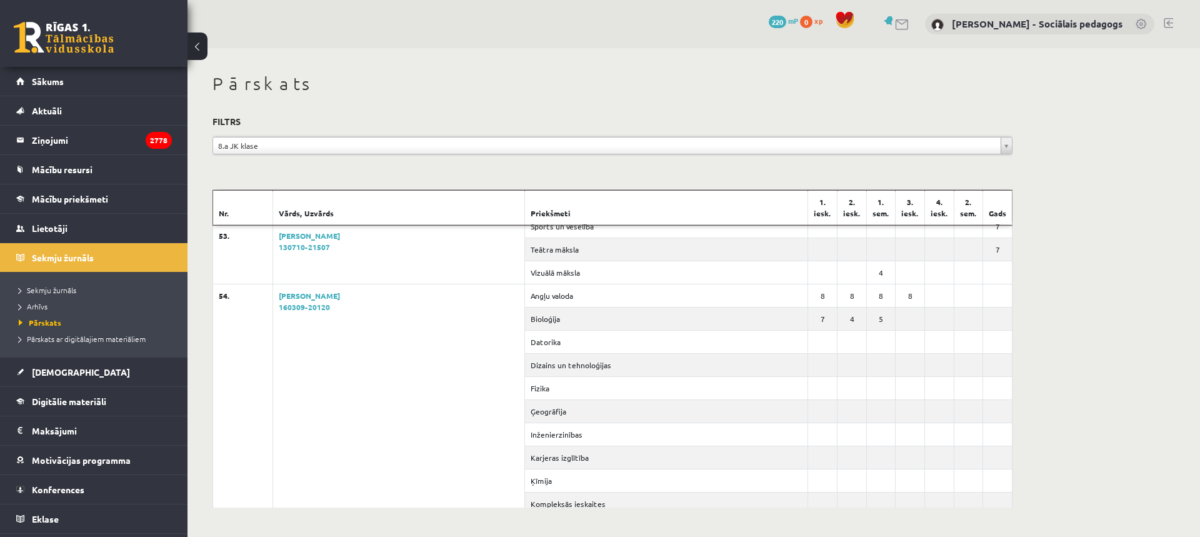
scroll to position [23315, 0]
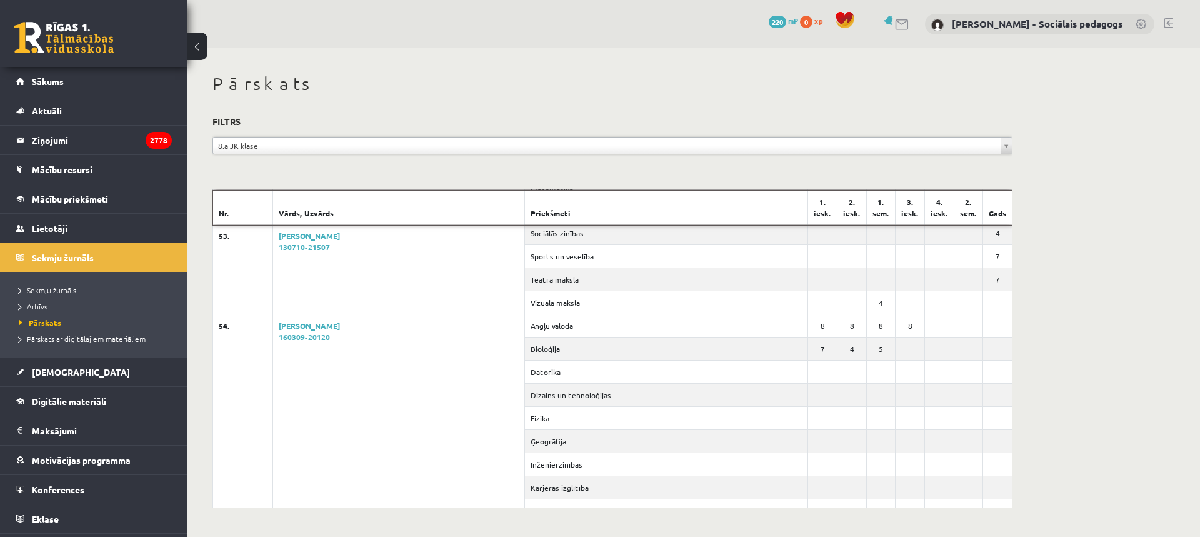
click at [688, 328] on td "Angļu valoda" at bounding box center [666, 325] width 283 height 23
drag, startPoint x: 557, startPoint y: 328, endPoint x: 704, endPoint y: 346, distance: 148.6
click at [661, 323] on td "Angļu valoda" at bounding box center [666, 325] width 283 height 23
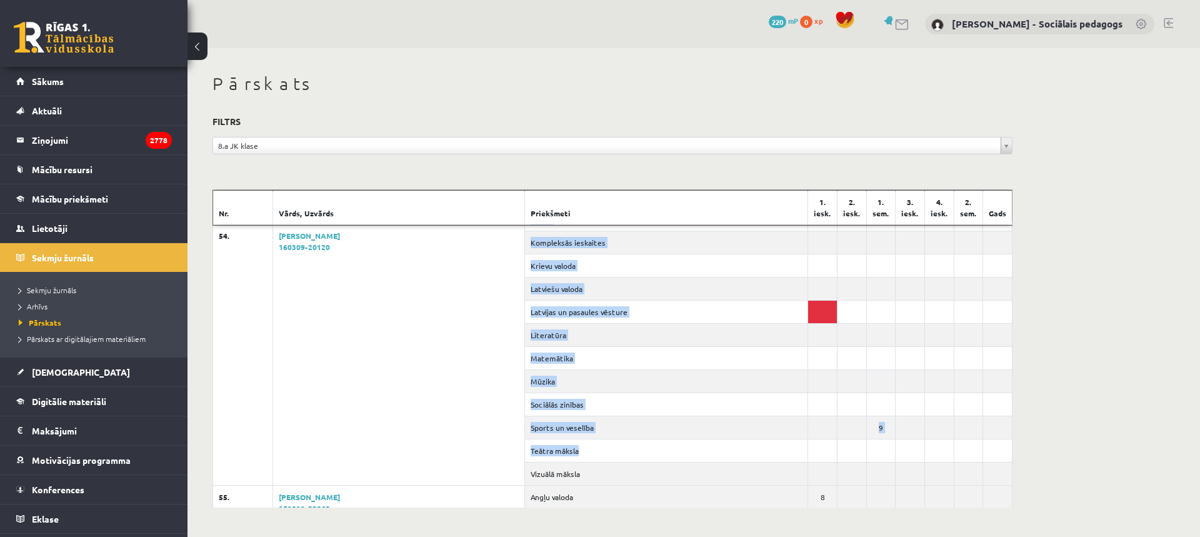
scroll to position [23627, 0]
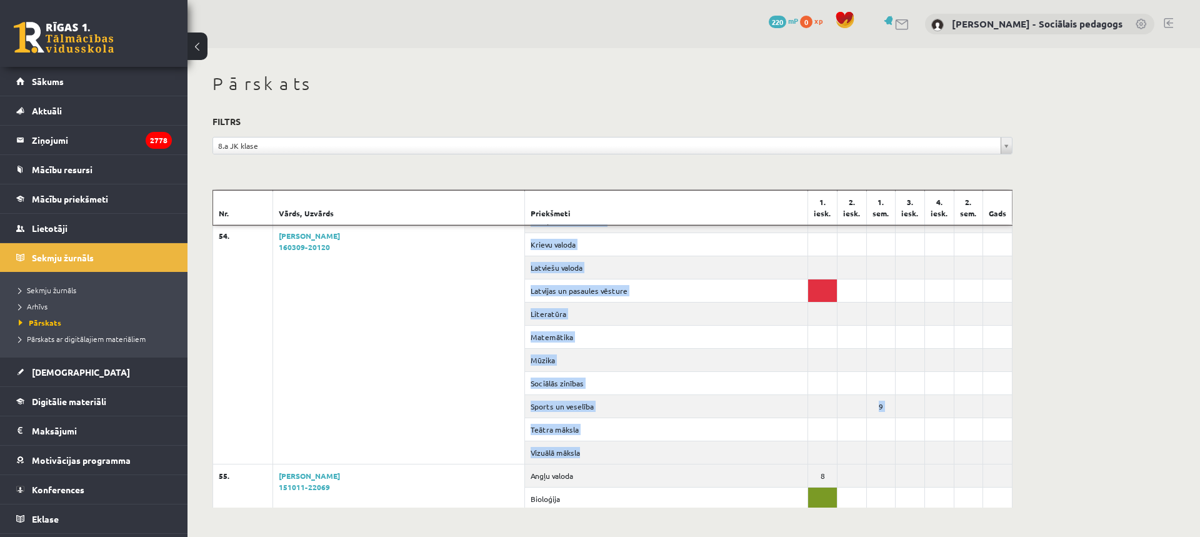
drag, startPoint x: 554, startPoint y: 325, endPoint x: 983, endPoint y: 456, distance: 448.3
copy tbody "Angļu valoda 8 8 8 8 Bioloģija 7 4 5 Datorika Dizains un tehnoloģijas Fizika Ģe…"
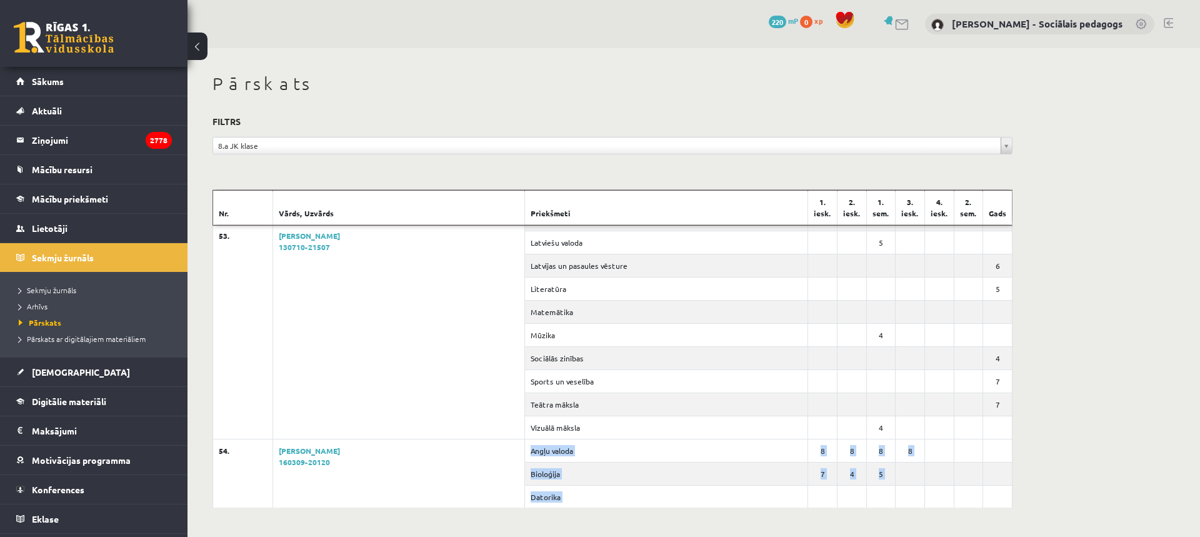
scroll to position [23002, 0]
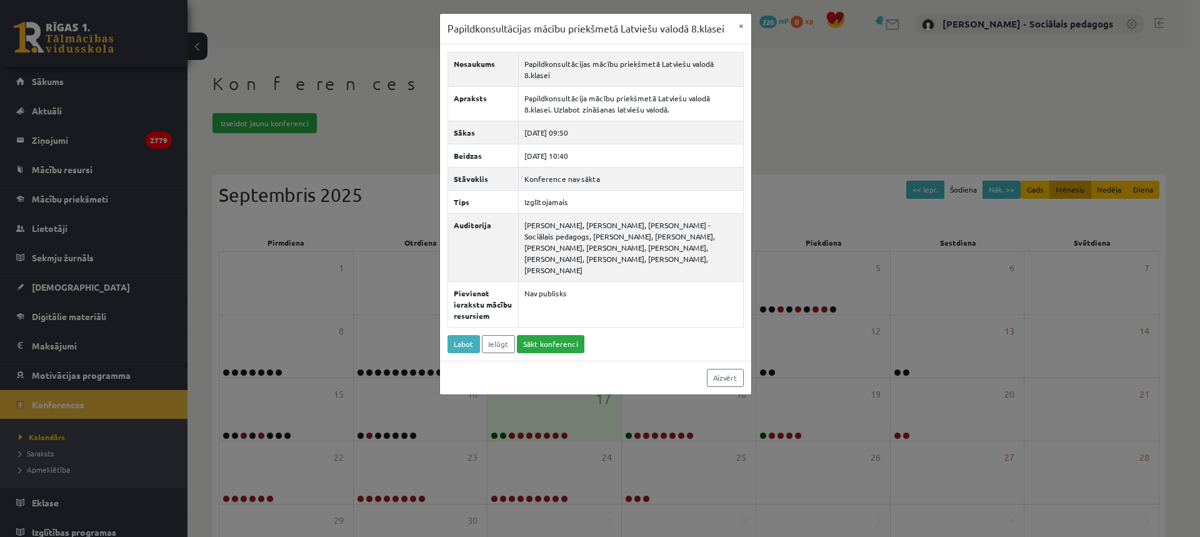
scroll to position [96, 0]
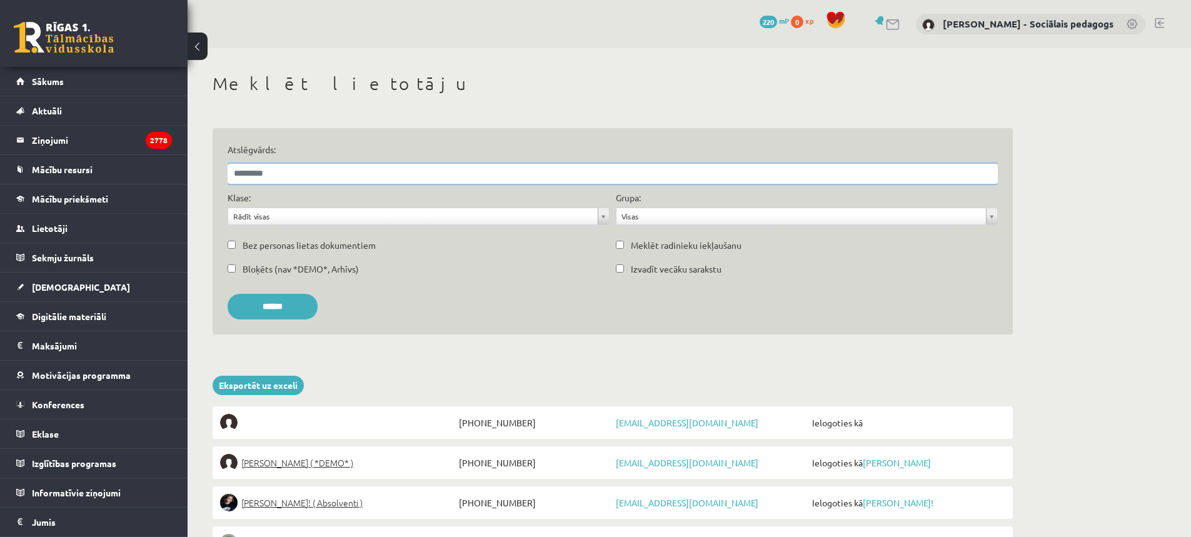
click at [309, 173] on input "Atslēgvārds:" at bounding box center [613, 174] width 770 height 20
type input "**********"
click at [289, 303] on input "******" at bounding box center [273, 307] width 90 height 26
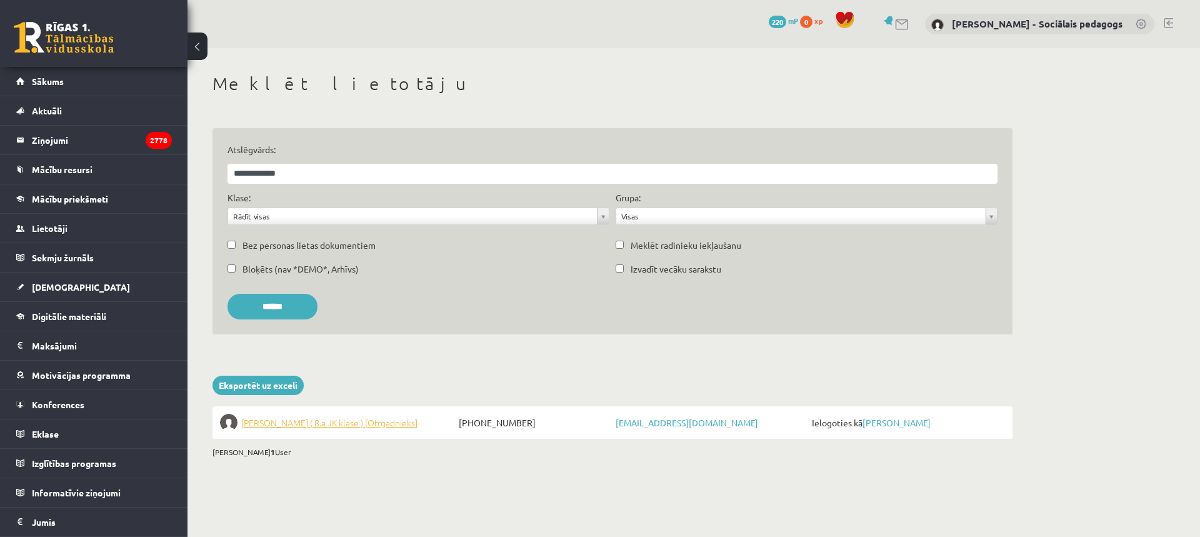
click at [326, 425] on span "[PERSON_NAME] ( 8.a JK klase ) [Otrgadnieks]" at bounding box center [329, 423] width 176 height 18
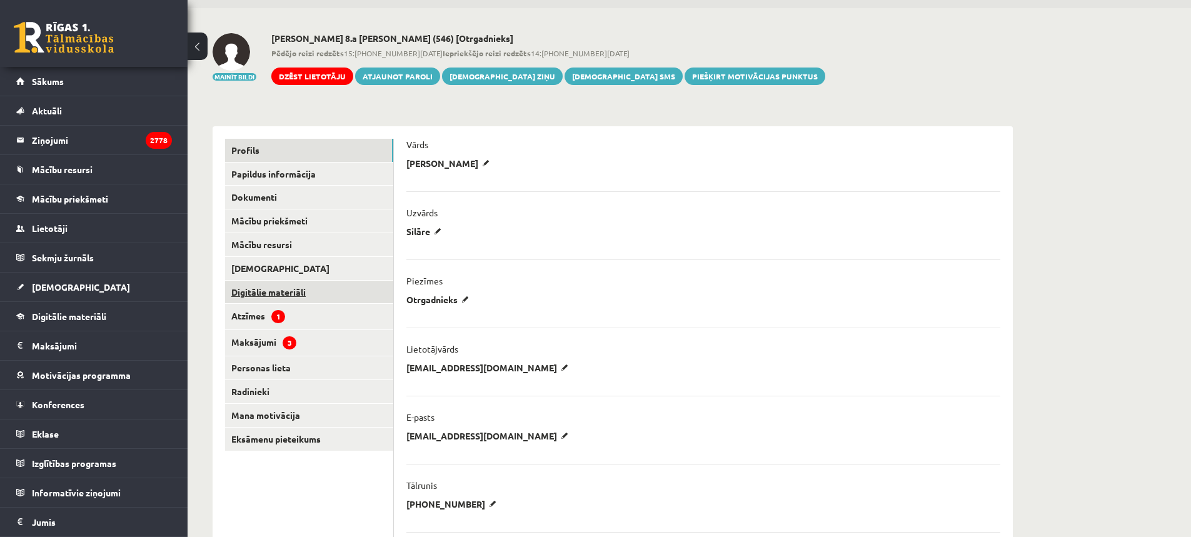
scroll to position [63, 0]
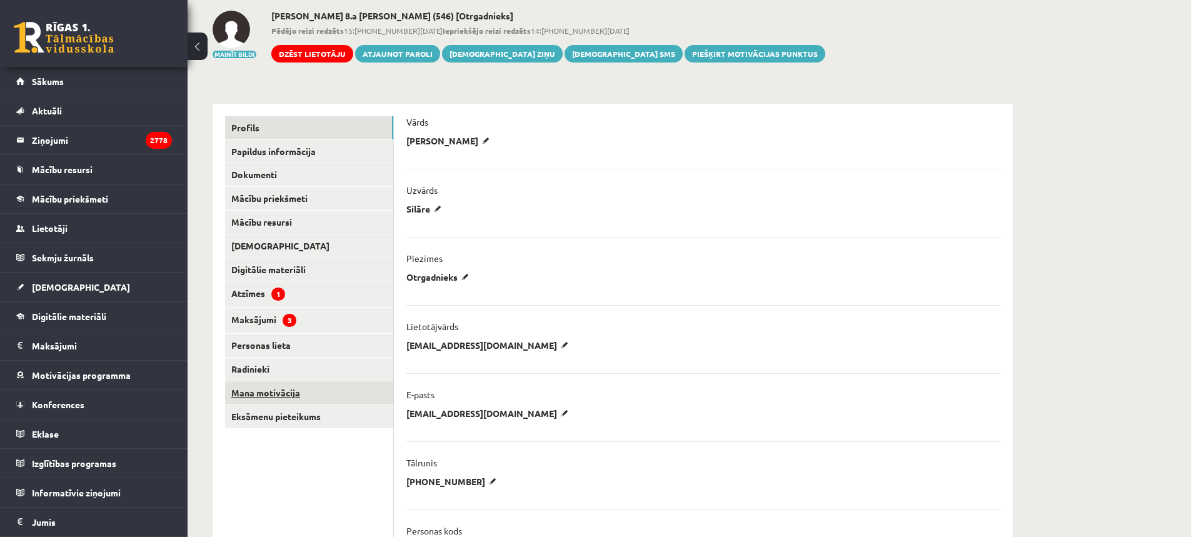
click at [248, 394] on link "Mana motivācija" at bounding box center [309, 392] width 168 height 23
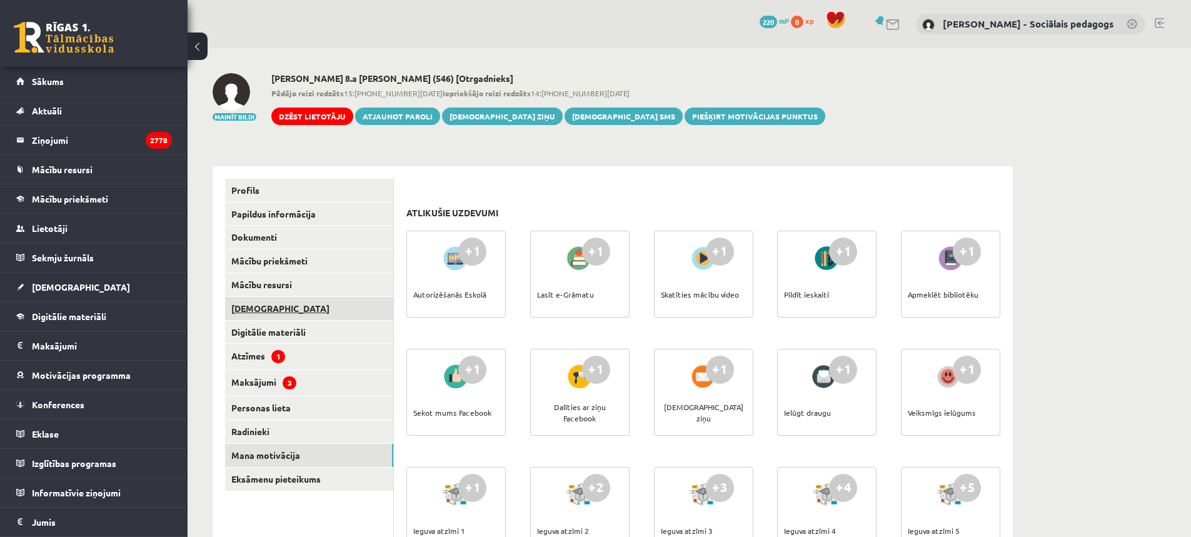
click at [253, 309] on link "[DEMOGRAPHIC_DATA]" at bounding box center [309, 308] width 168 height 23
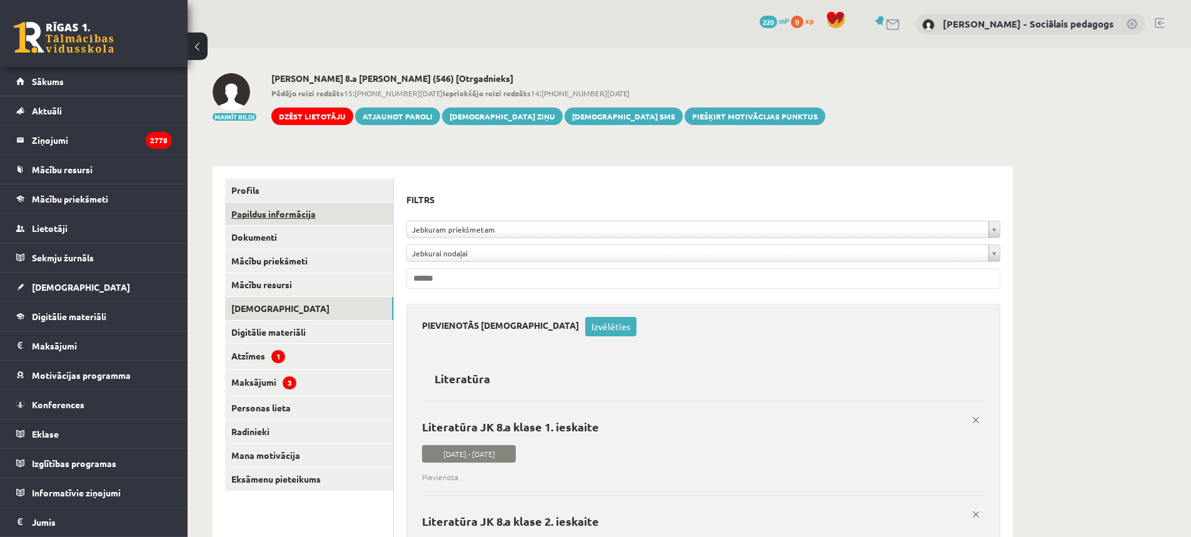
click at [279, 204] on link "Papildus informācija" at bounding box center [309, 214] width 168 height 23
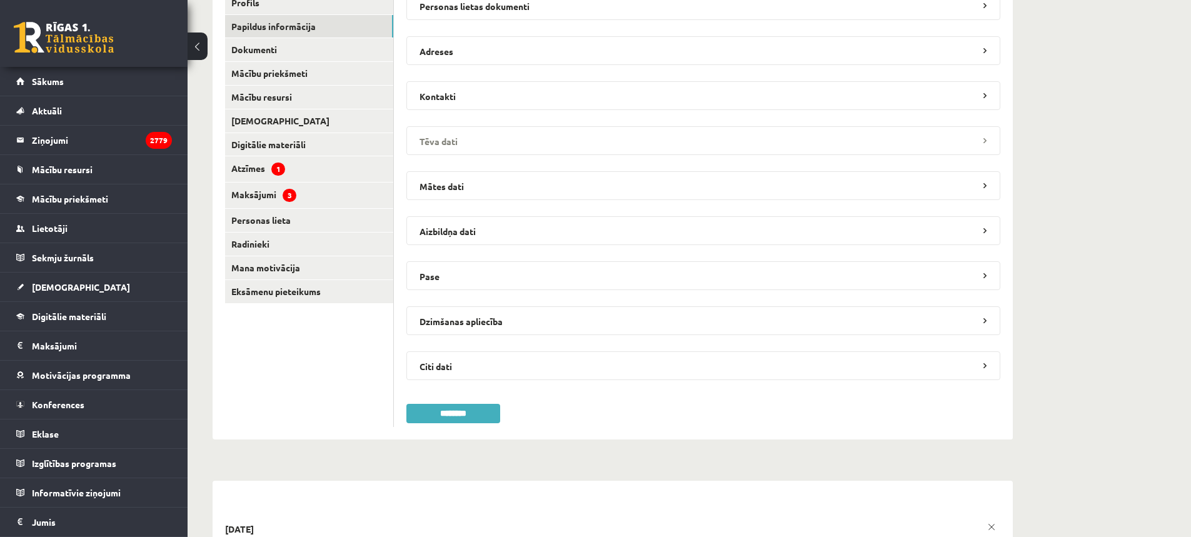
click at [429, 147] on legend "Tēva dati" at bounding box center [703, 140] width 594 height 29
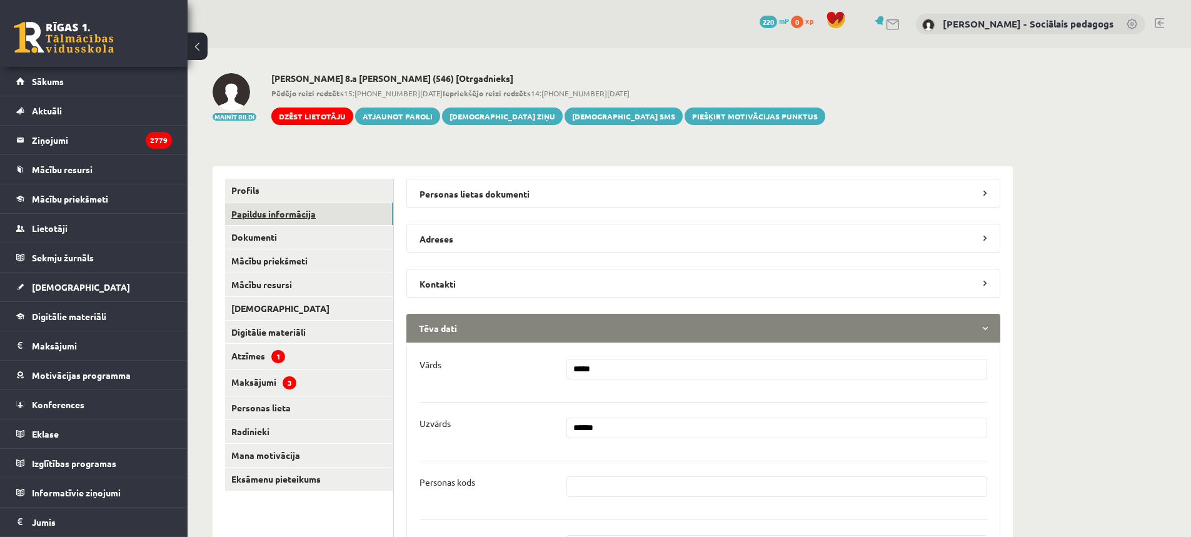
click at [264, 209] on link "Papildus informācija" at bounding box center [309, 214] width 168 height 23
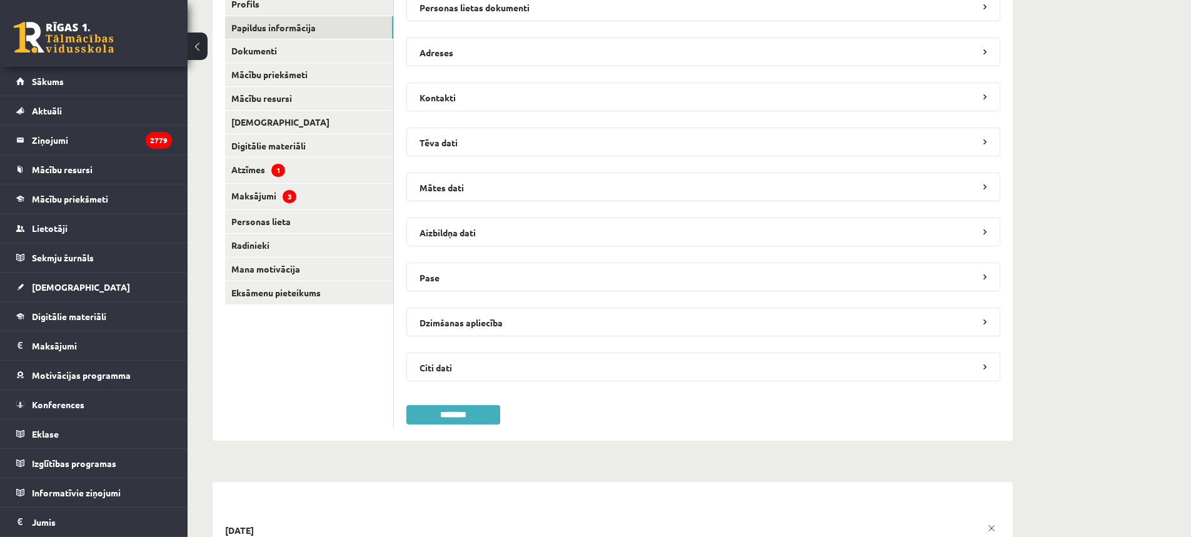
scroll to position [188, 0]
click at [466, 184] on legend "Mātes dati" at bounding box center [703, 185] width 594 height 29
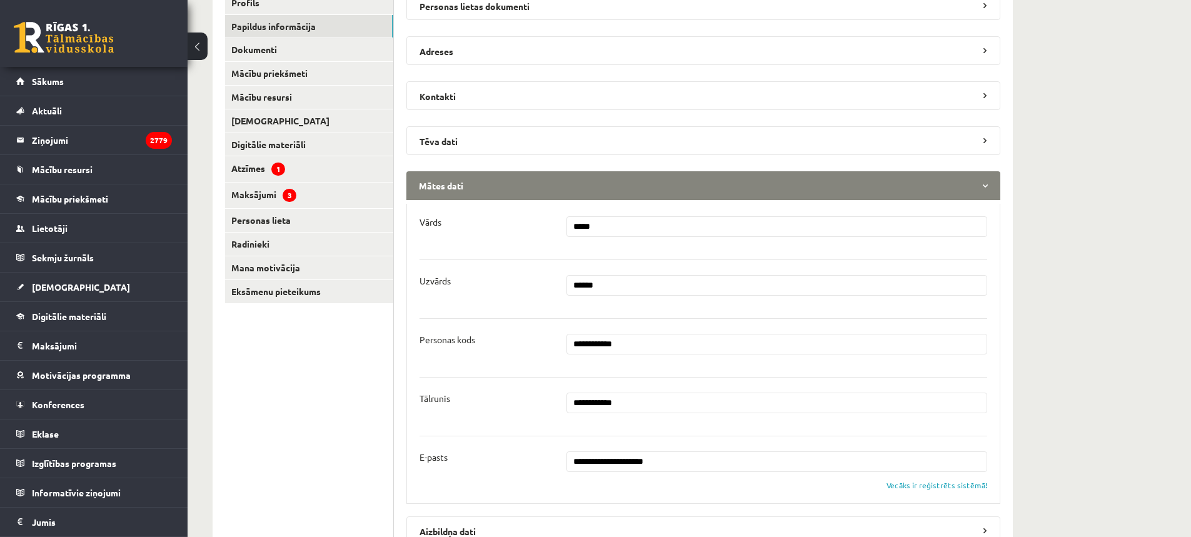
scroll to position [313, 0]
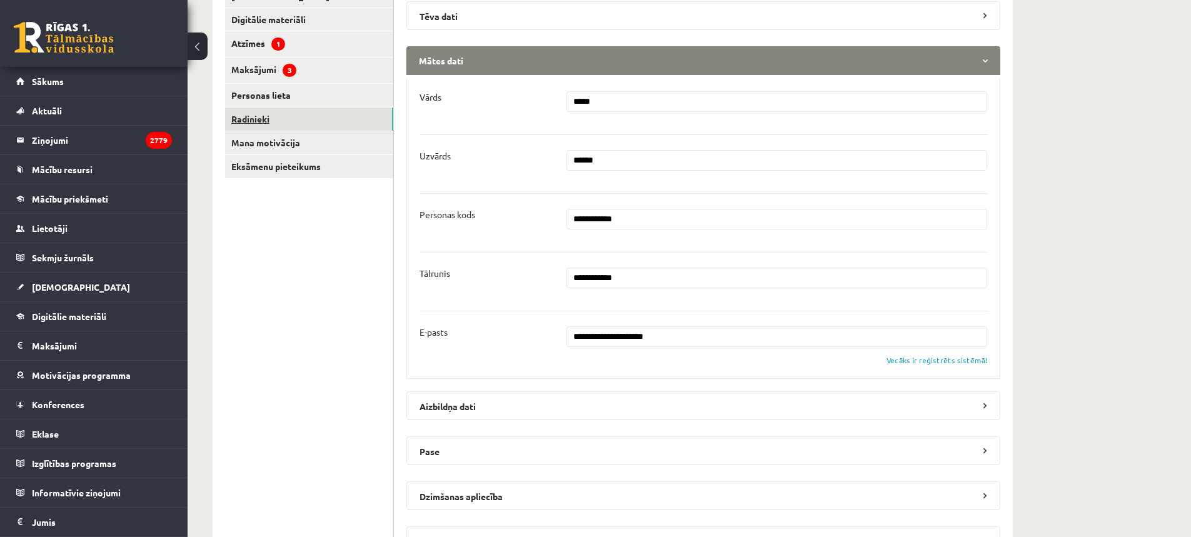
click at [258, 116] on link "Radinieki" at bounding box center [309, 119] width 168 height 23
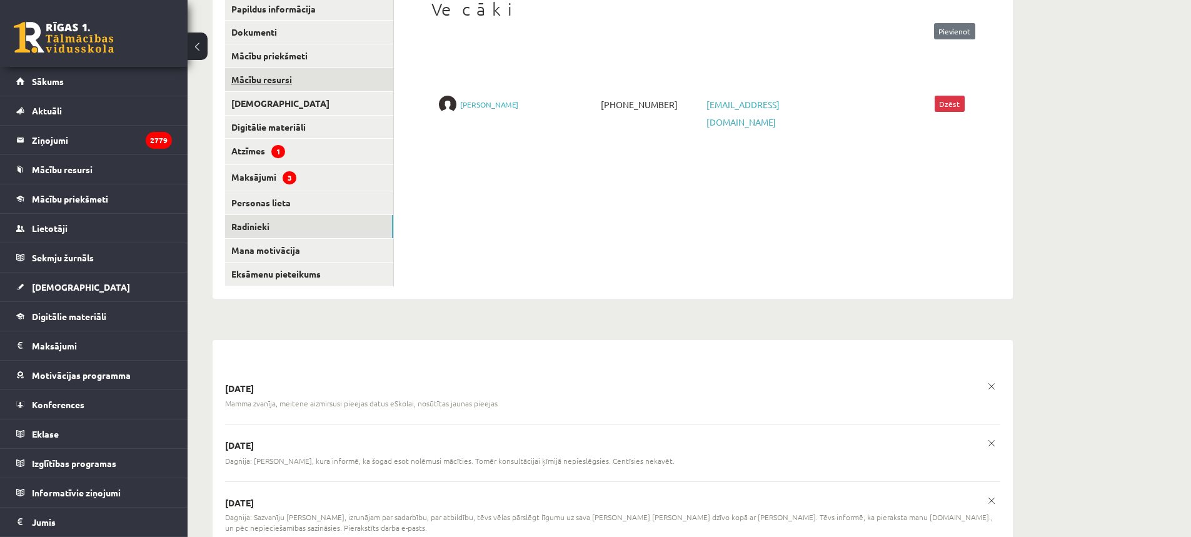
scroll to position [125, 0]
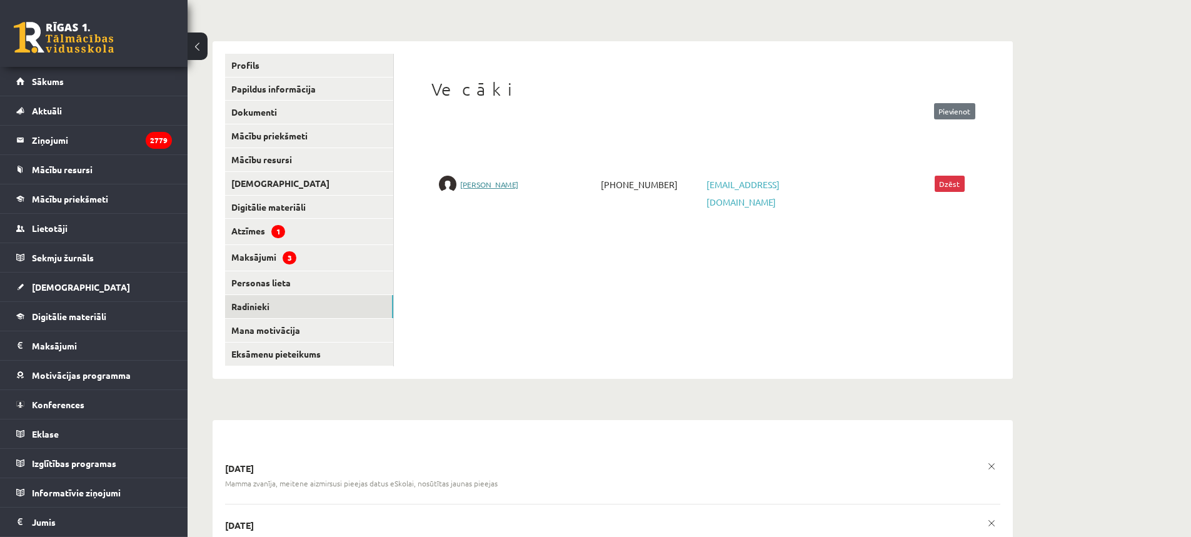
click at [481, 186] on link "[PERSON_NAME]" at bounding box center [489, 184] width 58 height 10
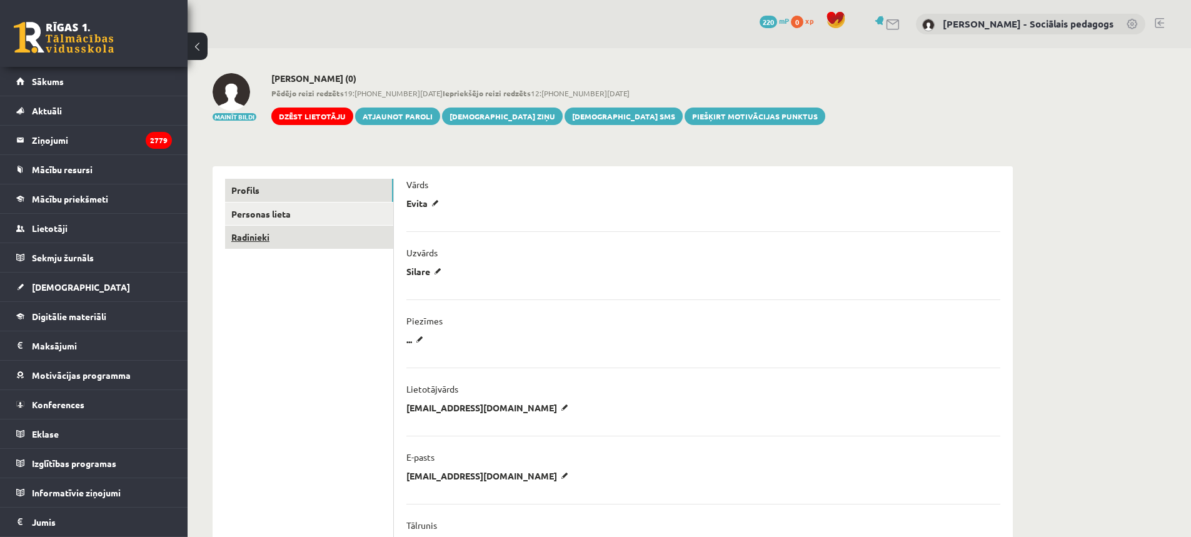
click at [250, 236] on link "Radinieki" at bounding box center [309, 237] width 168 height 23
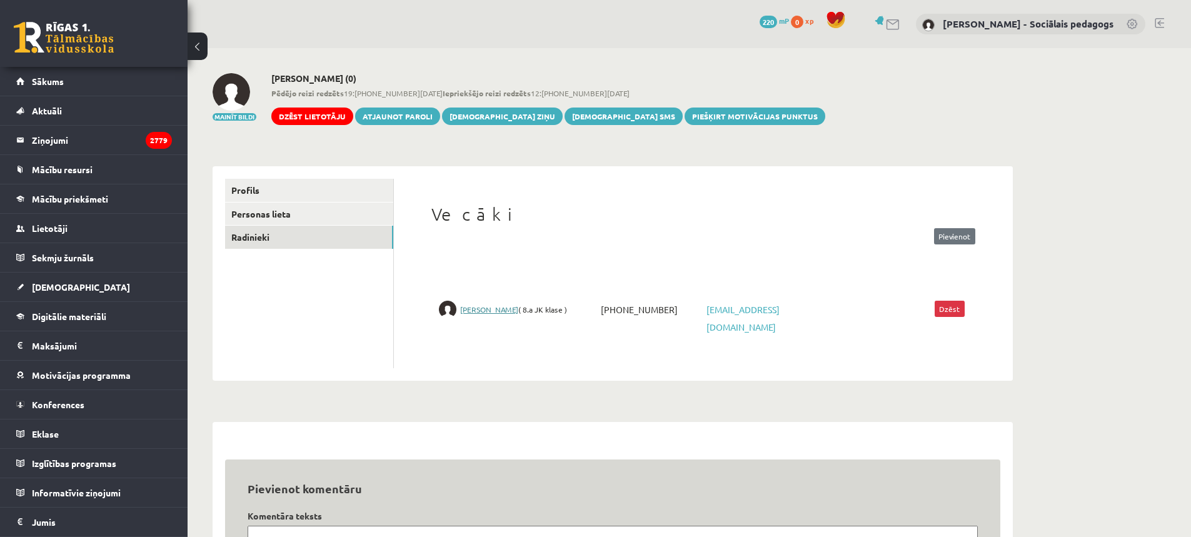
click at [478, 309] on link "Nikola Silāre" at bounding box center [489, 309] width 58 height 10
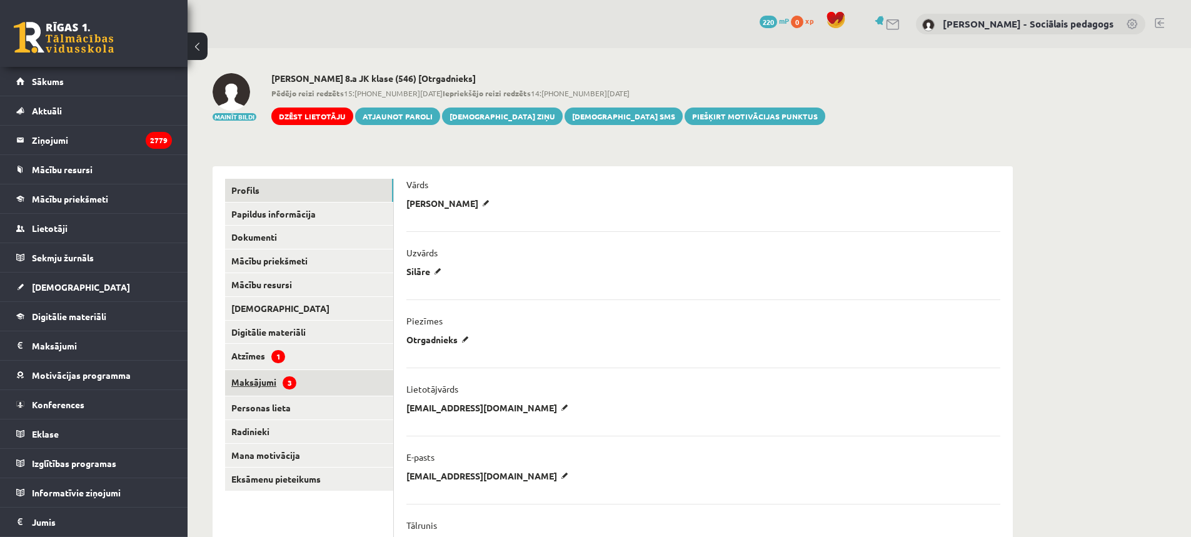
click at [263, 383] on link "Maksājumi 3" at bounding box center [309, 383] width 168 height 26
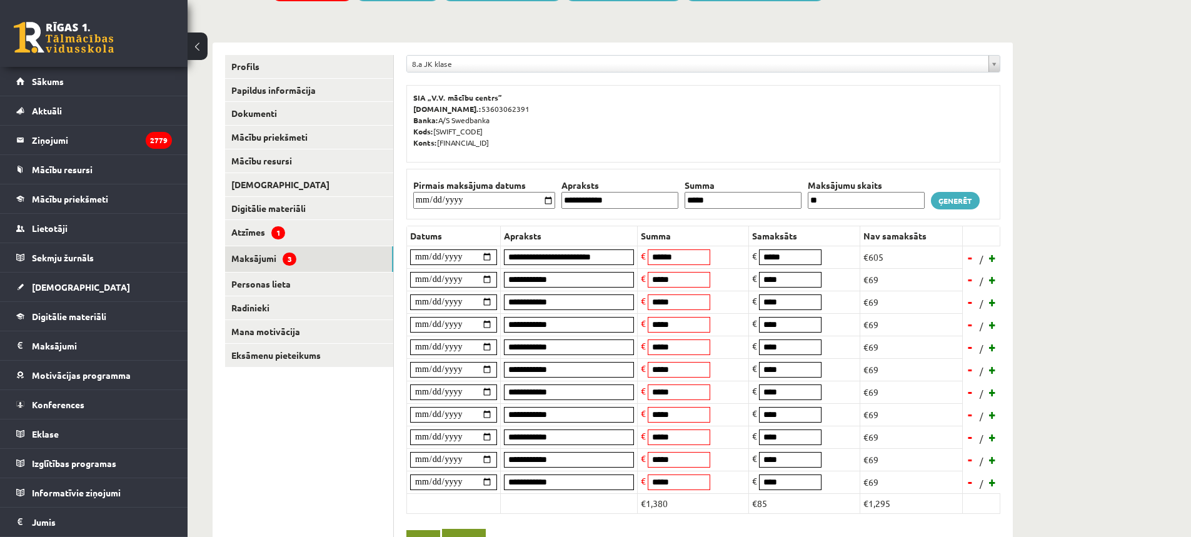
scroll to position [125, 0]
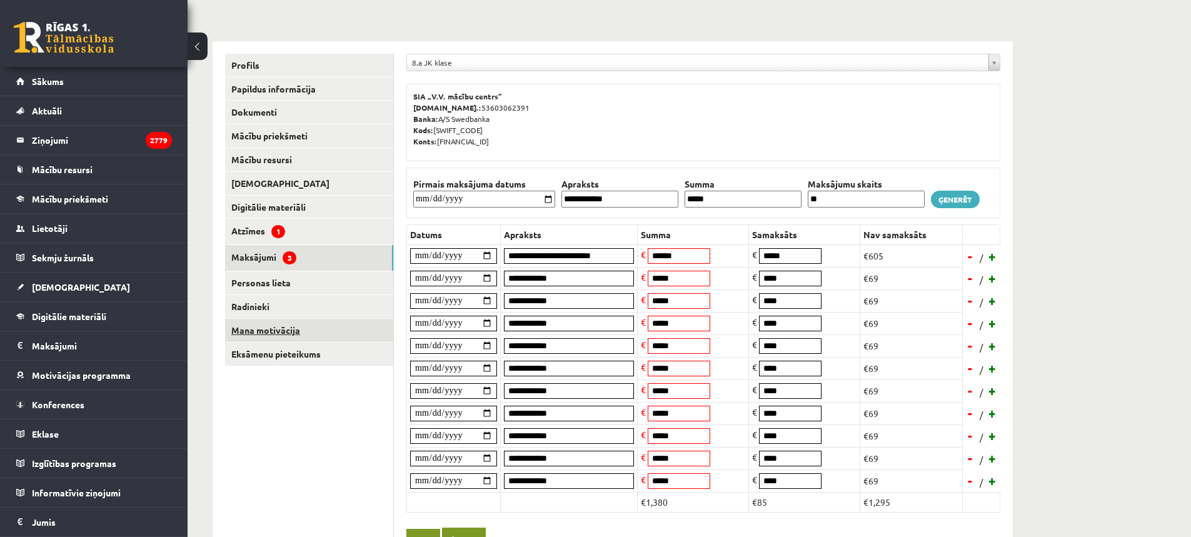
click at [272, 333] on link "Mana motivācija" at bounding box center [309, 330] width 168 height 23
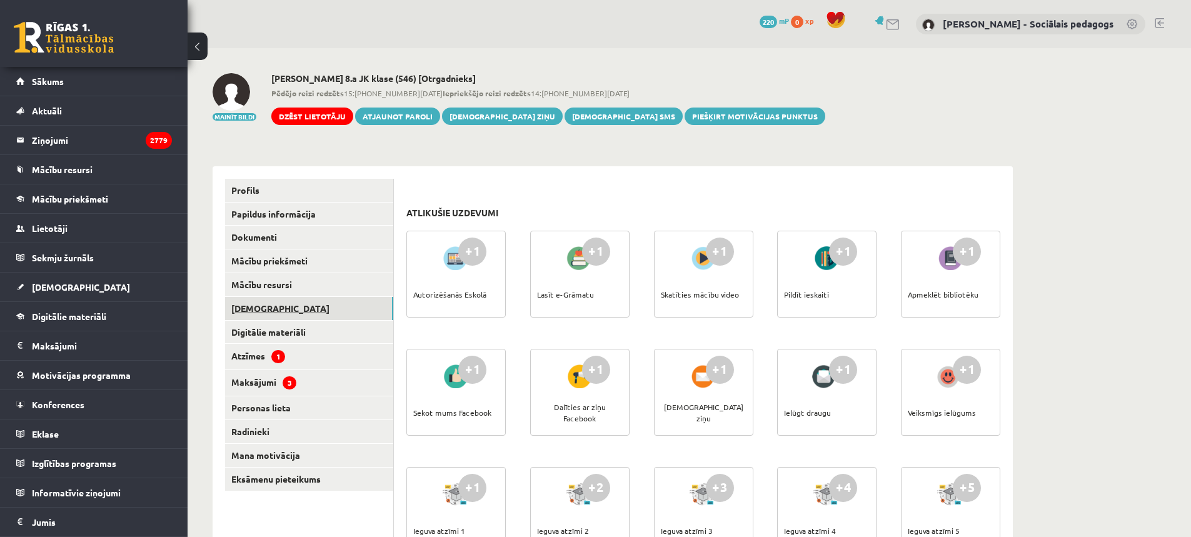
click at [258, 306] on link "[DEMOGRAPHIC_DATA]" at bounding box center [309, 308] width 168 height 23
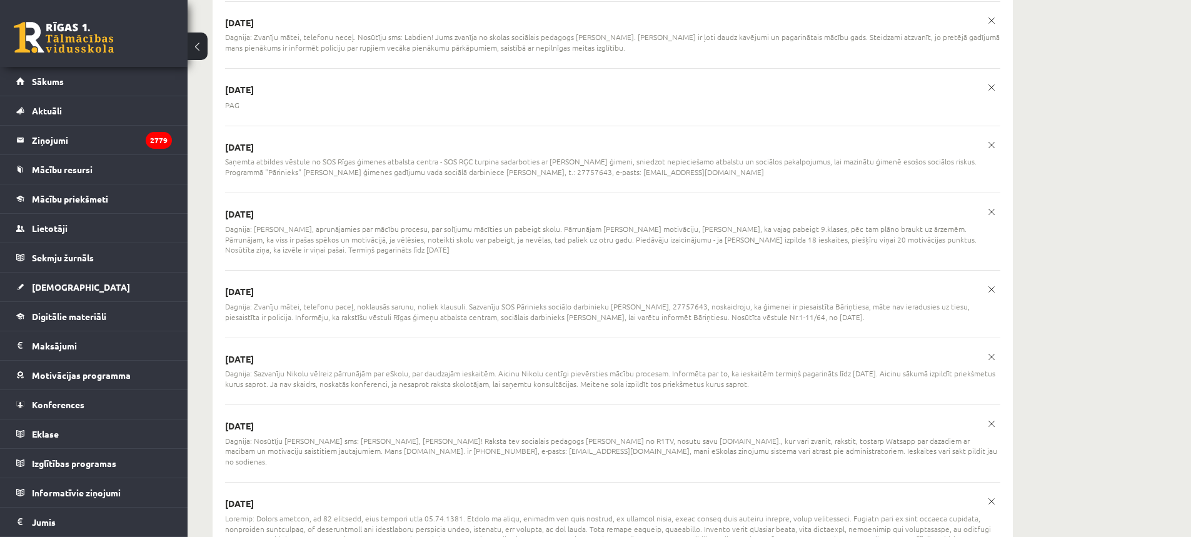
scroll to position [12027, 0]
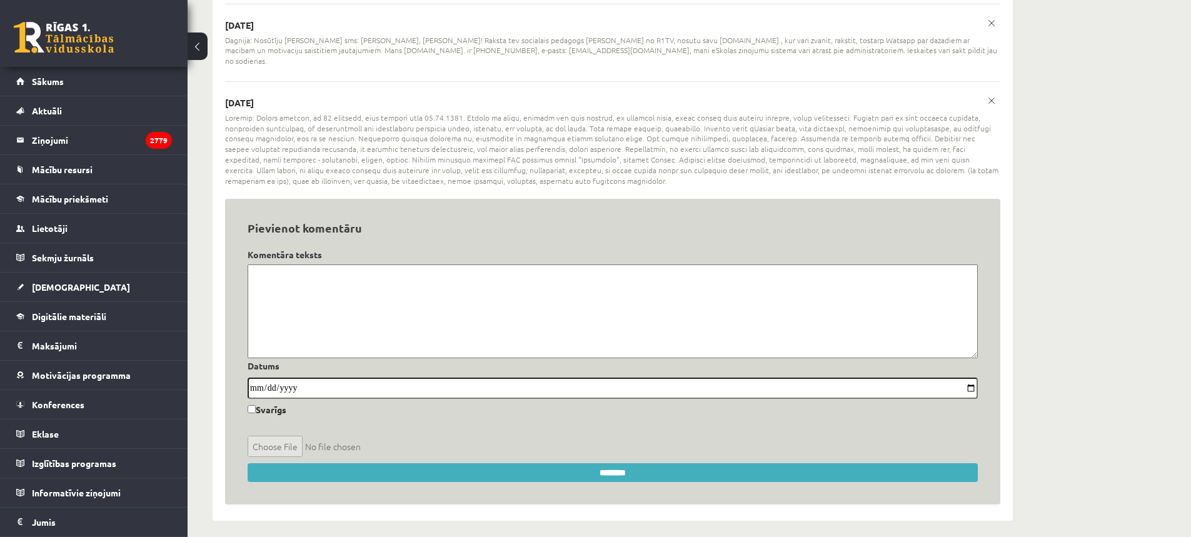
click at [359, 281] on textarea at bounding box center [613, 311] width 730 height 94
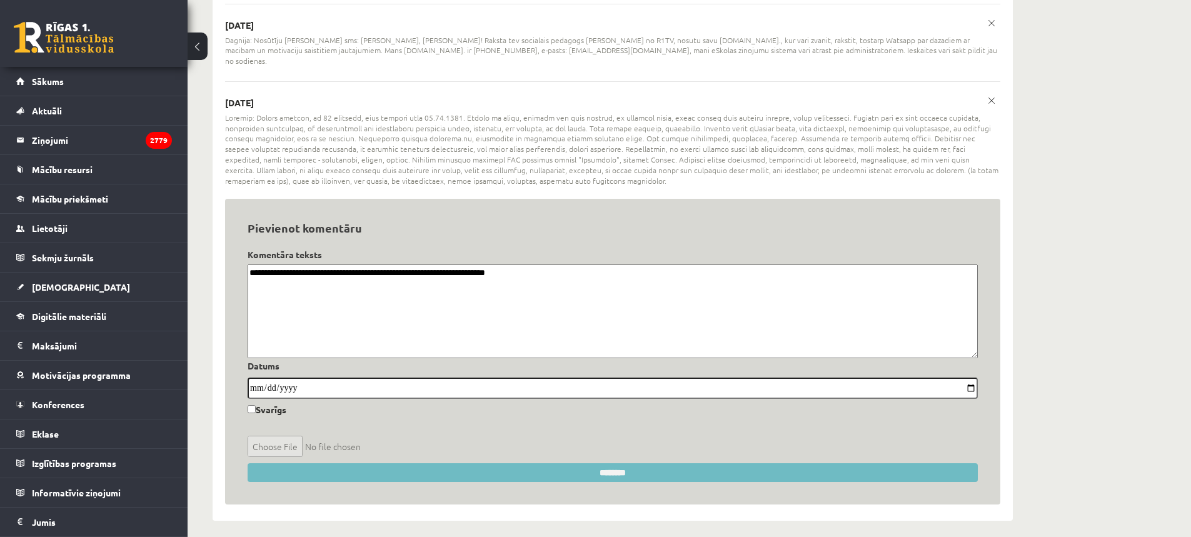
type textarea "**********"
click at [649, 463] on input "********" at bounding box center [613, 472] width 730 height 19
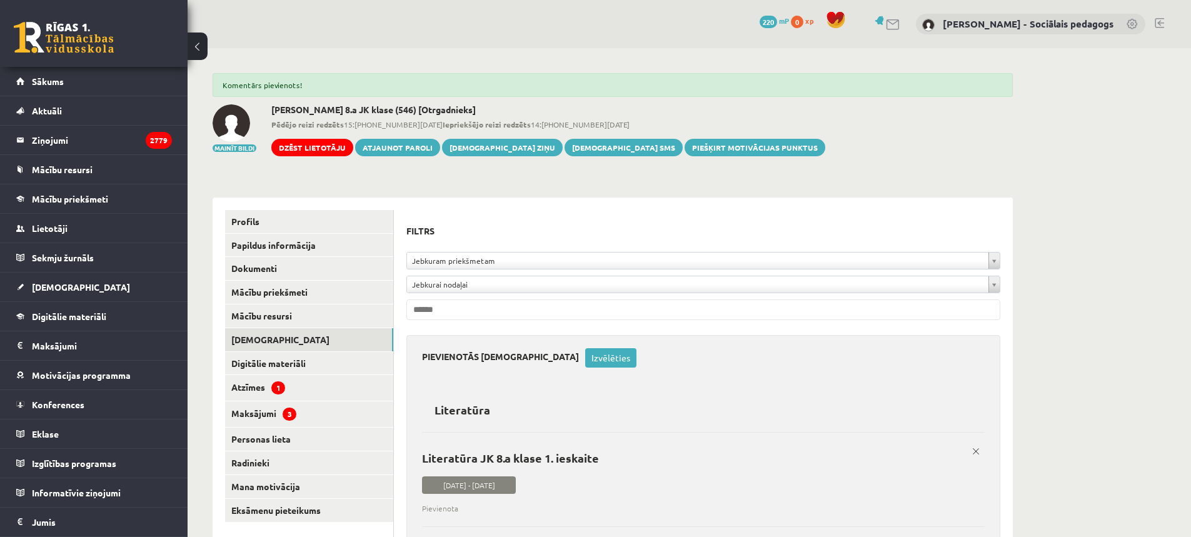
scroll to position [12147, 0]
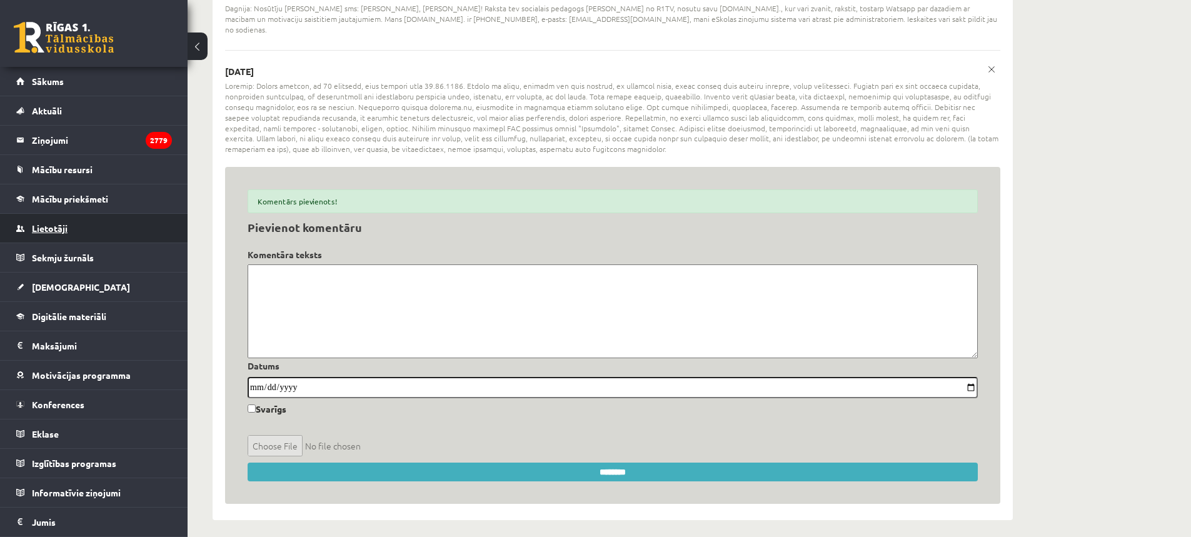
click at [36, 228] on span "Lietotāji" at bounding box center [50, 228] width 36 height 11
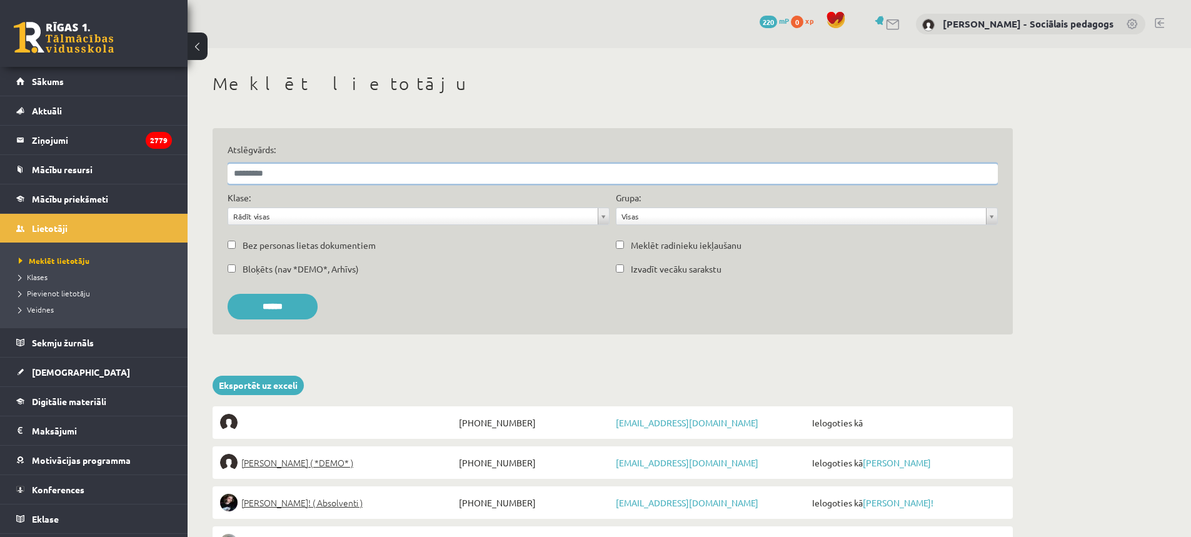
click at [356, 177] on input "Atslēgvārds:" at bounding box center [613, 174] width 770 height 20
type input "**********"
click at [294, 305] on input "******" at bounding box center [273, 307] width 90 height 26
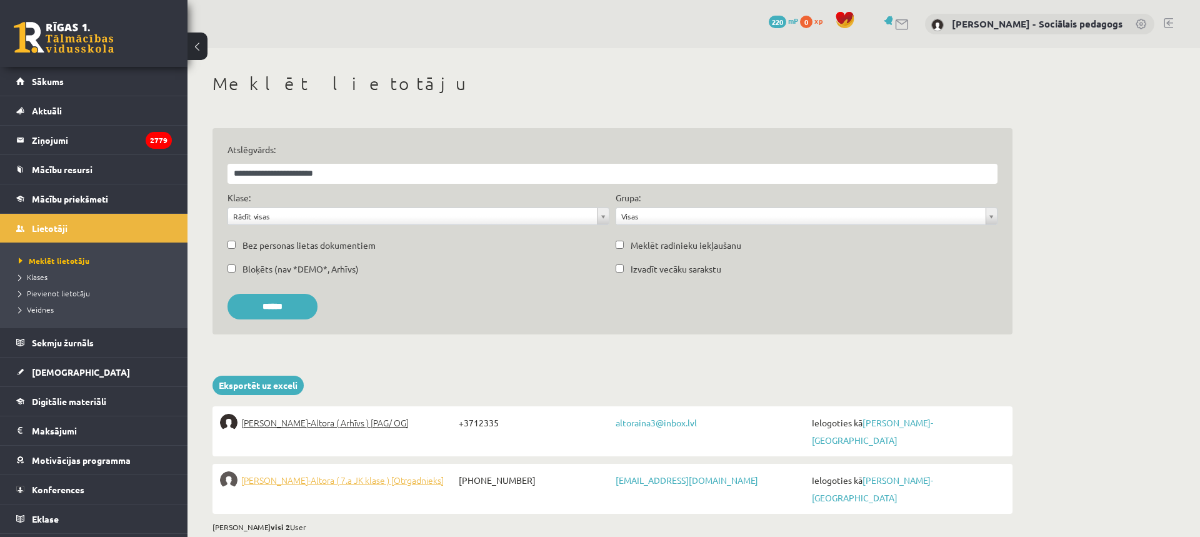
click at [388, 471] on span "Valērija Kuzņecova-Altora ( 7.a JK klase ) [Otrgadnieks]" at bounding box center [342, 480] width 203 height 18
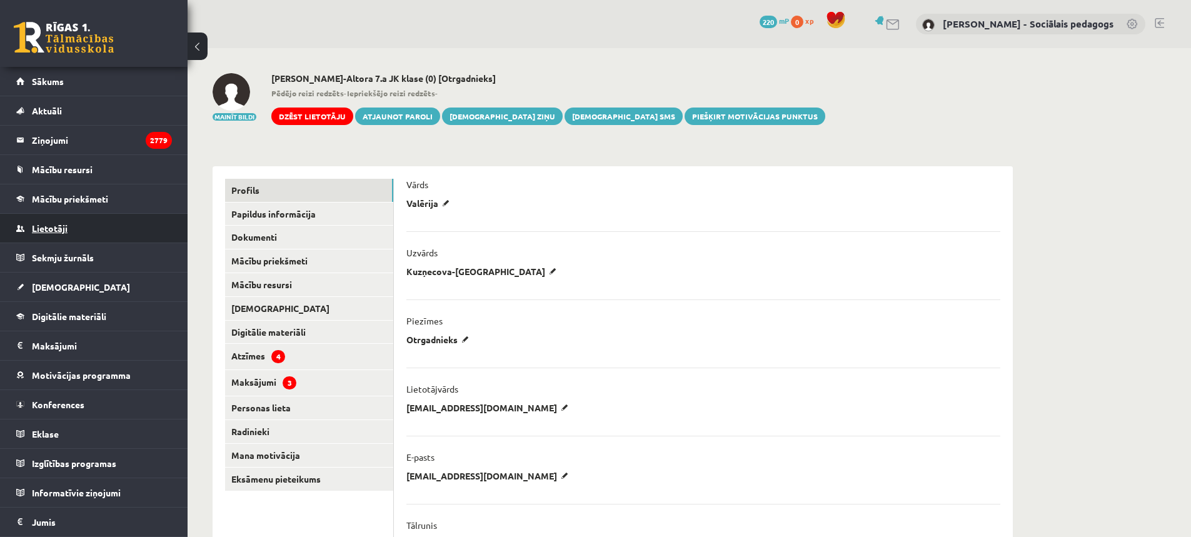
click at [48, 224] on span "Lietotāji" at bounding box center [50, 228] width 36 height 11
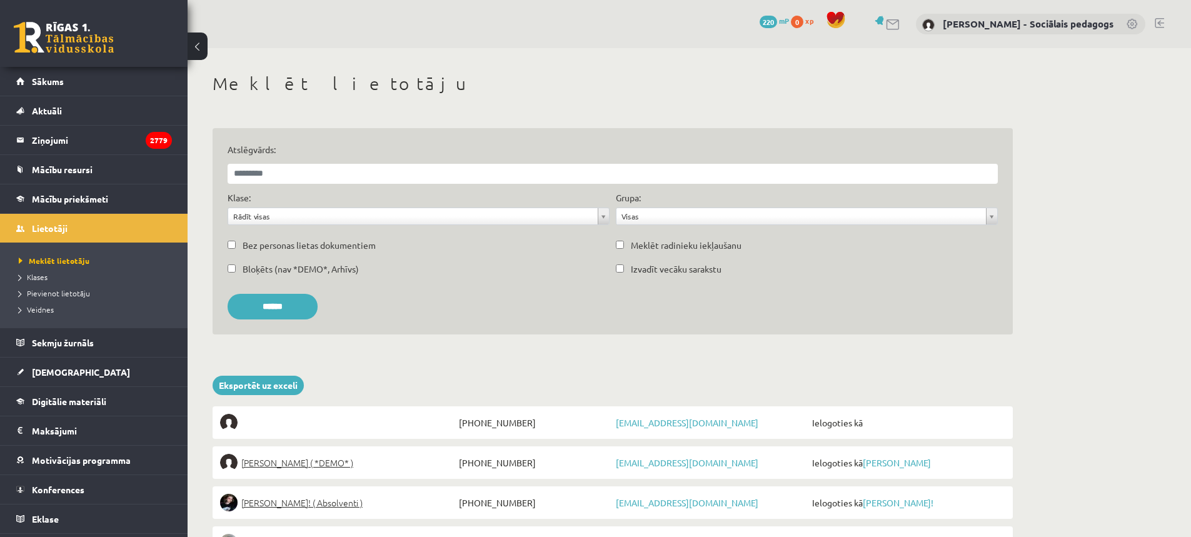
click at [343, 184] on div "Atslēgvārds:" at bounding box center [612, 167] width 776 height 48
click at [346, 173] on input "Atslēgvārds:" at bounding box center [613, 174] width 770 height 20
type input "**********"
click at [289, 301] on input "******" at bounding box center [273, 307] width 90 height 26
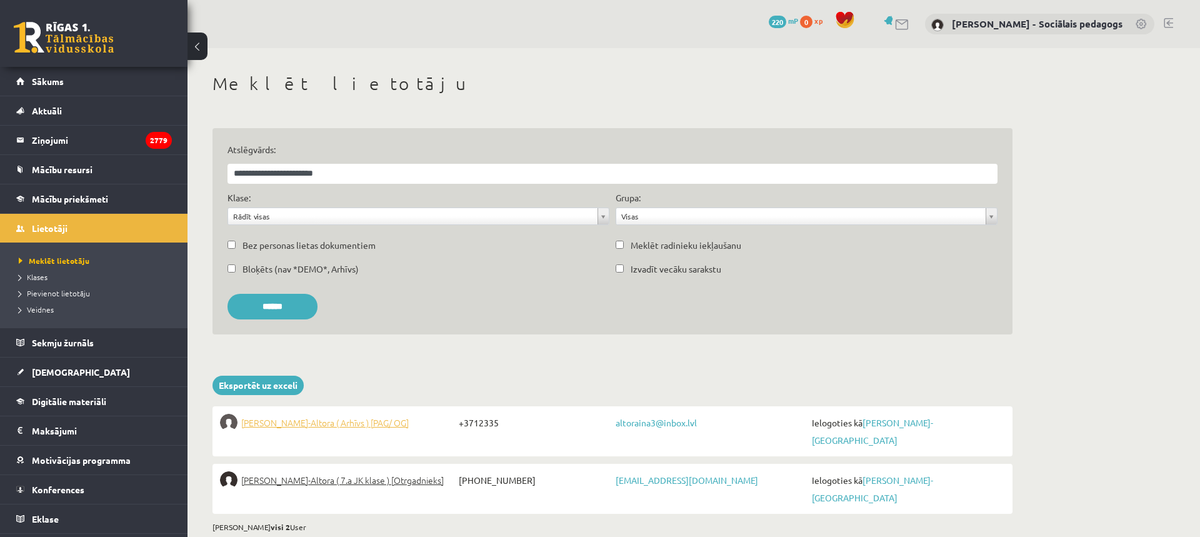
click at [328, 422] on span "[PERSON_NAME]-Altora ( Arhīvs ) [PAG/ OG]" at bounding box center [325, 423] width 168 height 18
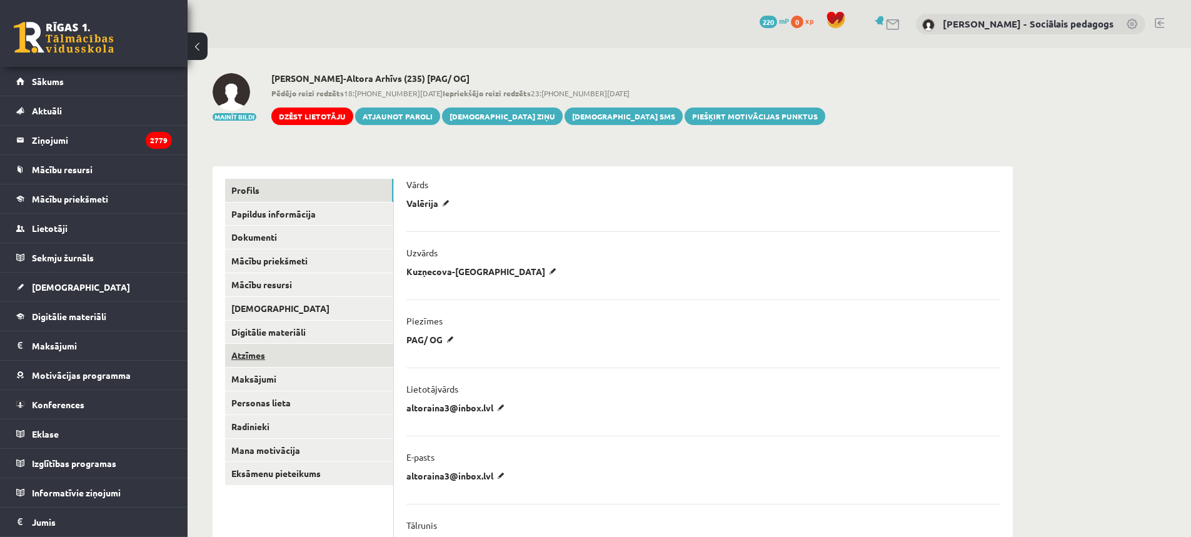
click at [253, 353] on link "Atzīmes" at bounding box center [309, 355] width 168 height 23
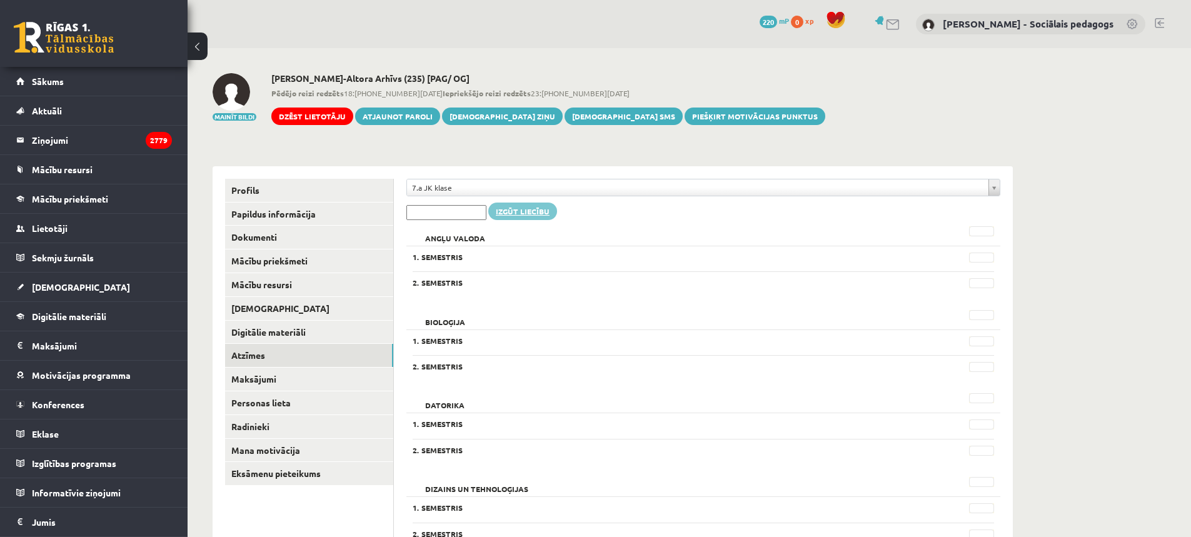
click at [557, 204] on link "Izgūt liecību" at bounding box center [522, 212] width 69 height 18
click at [257, 193] on link "Profils" at bounding box center [309, 190] width 168 height 23
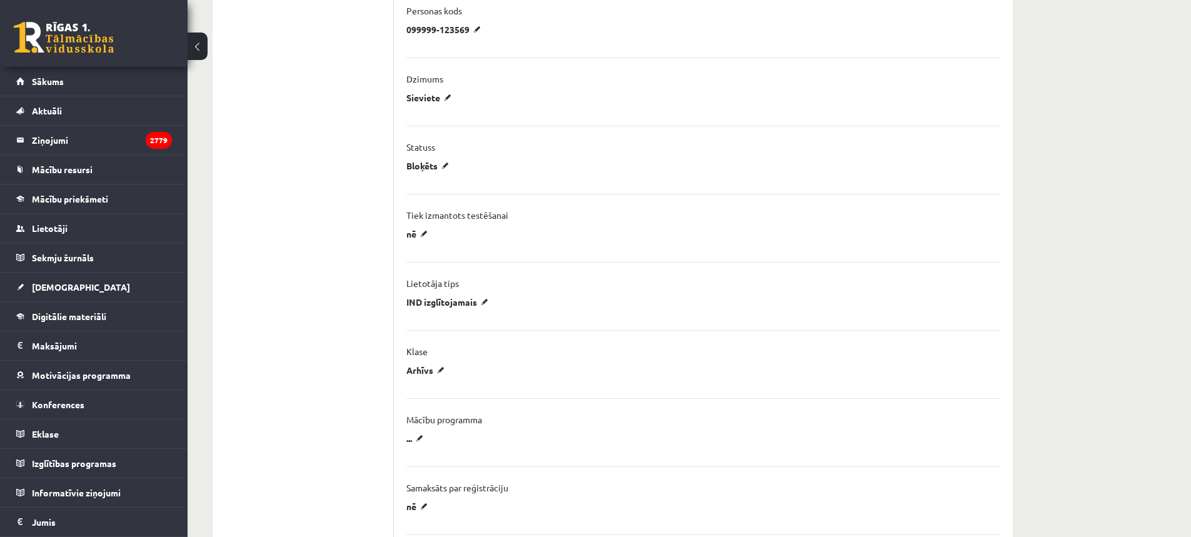
scroll to position [625, 0]
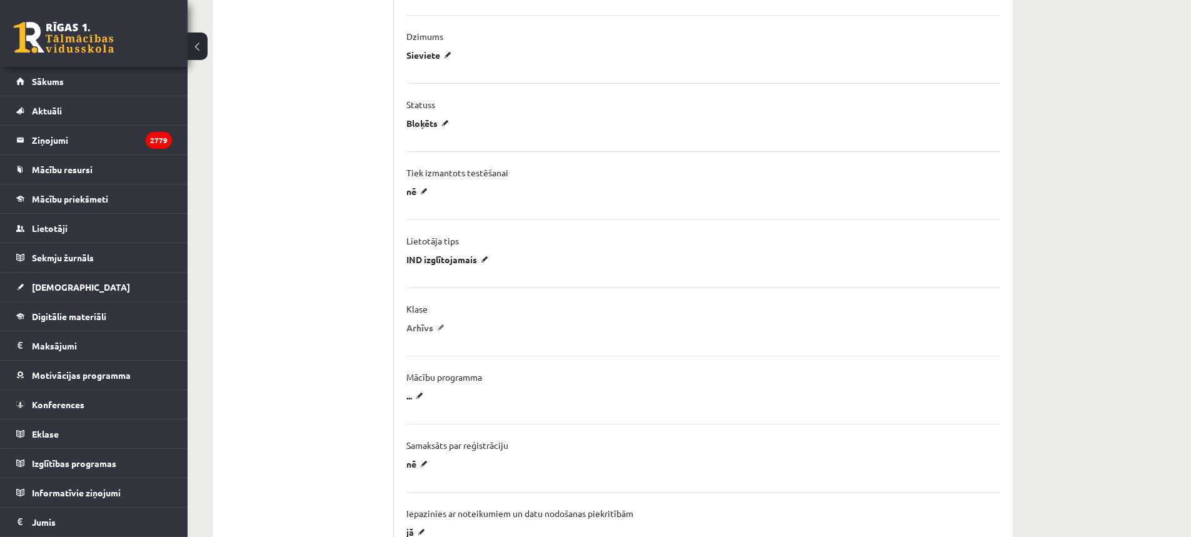
click at [433, 331] on p "Arhīvs" at bounding box center [427, 327] width 43 height 11
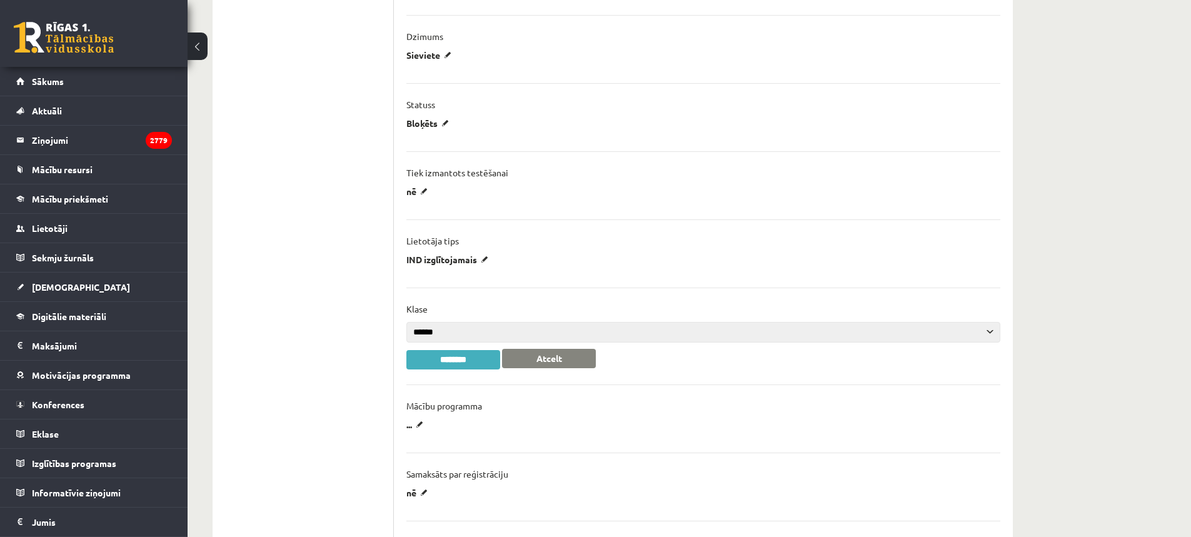
click at [434, 327] on select "**********" at bounding box center [703, 332] width 594 height 21
select select "**"
click at [406, 322] on select "**********" at bounding box center [703, 332] width 594 height 21
click at [465, 359] on input "********" at bounding box center [453, 359] width 94 height 19
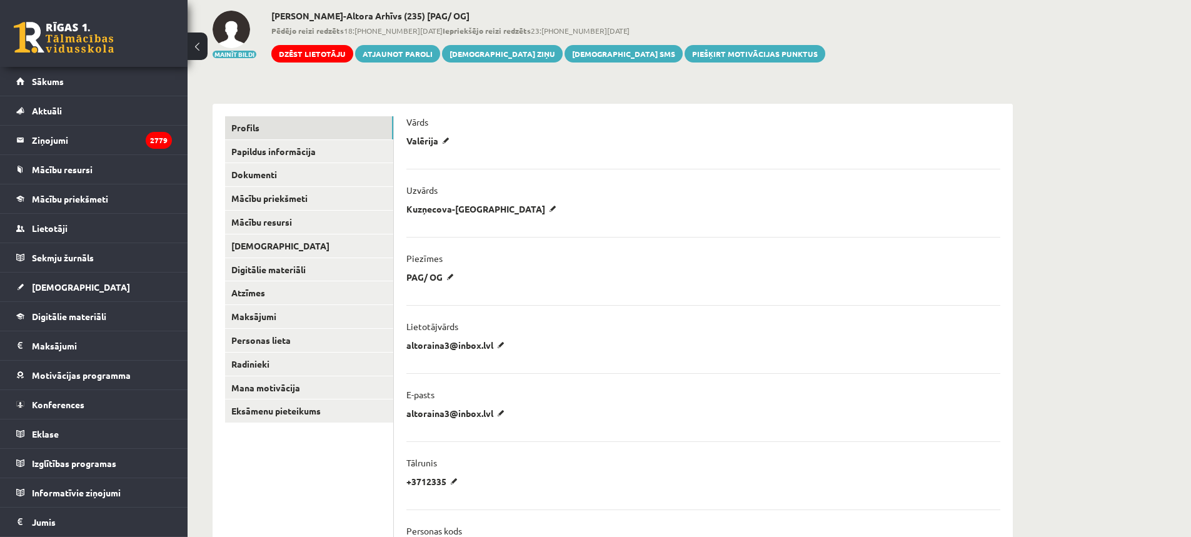
scroll to position [0, 0]
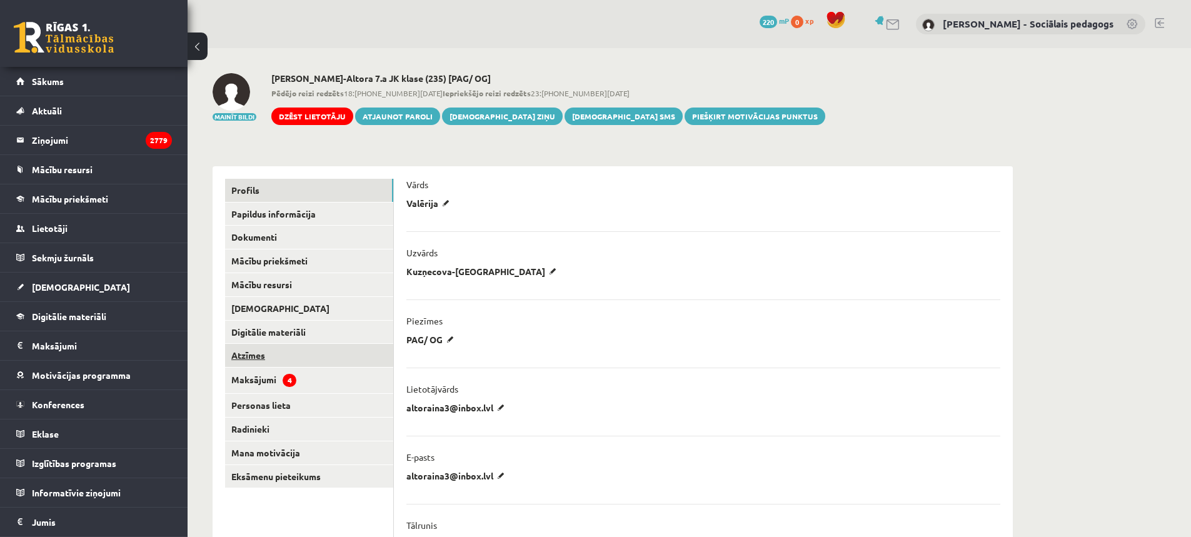
click at [258, 355] on link "Atzīmes" at bounding box center [309, 355] width 168 height 23
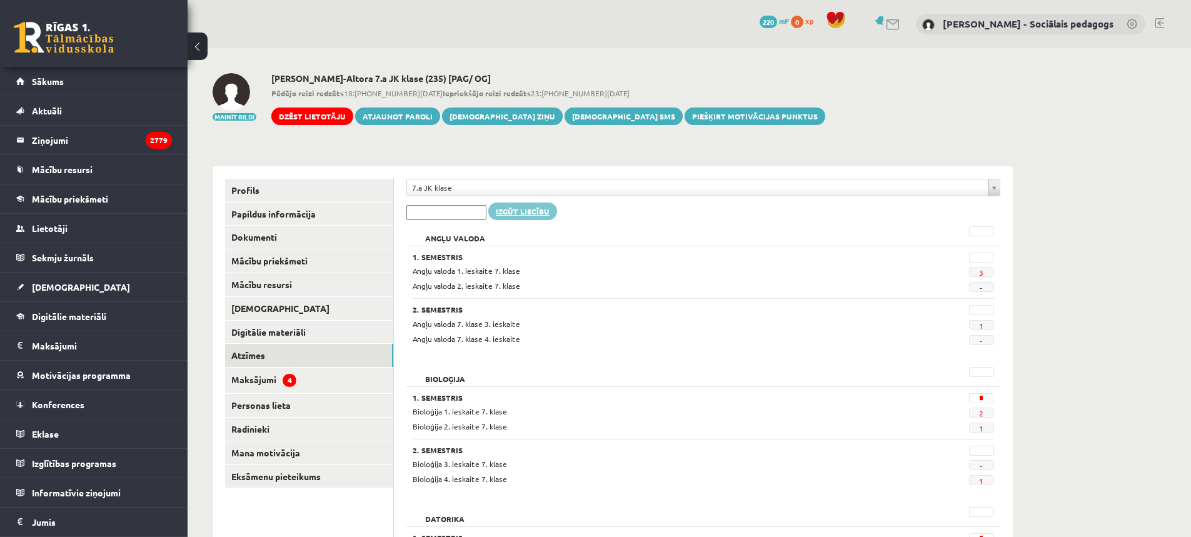
click at [557, 208] on link "Izgūt liecību" at bounding box center [522, 212] width 69 height 18
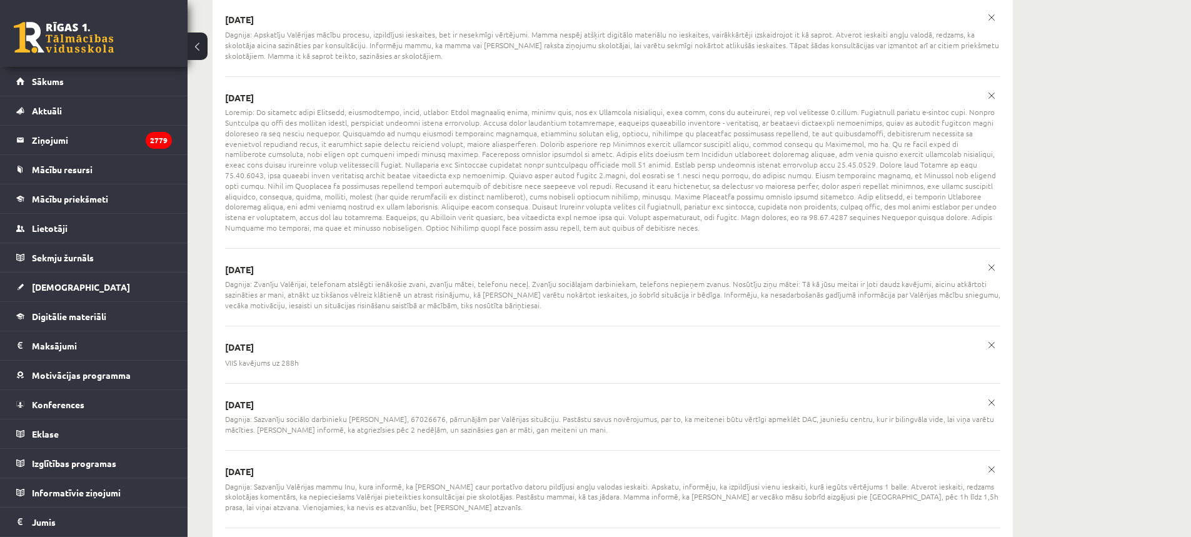
scroll to position [3500, 0]
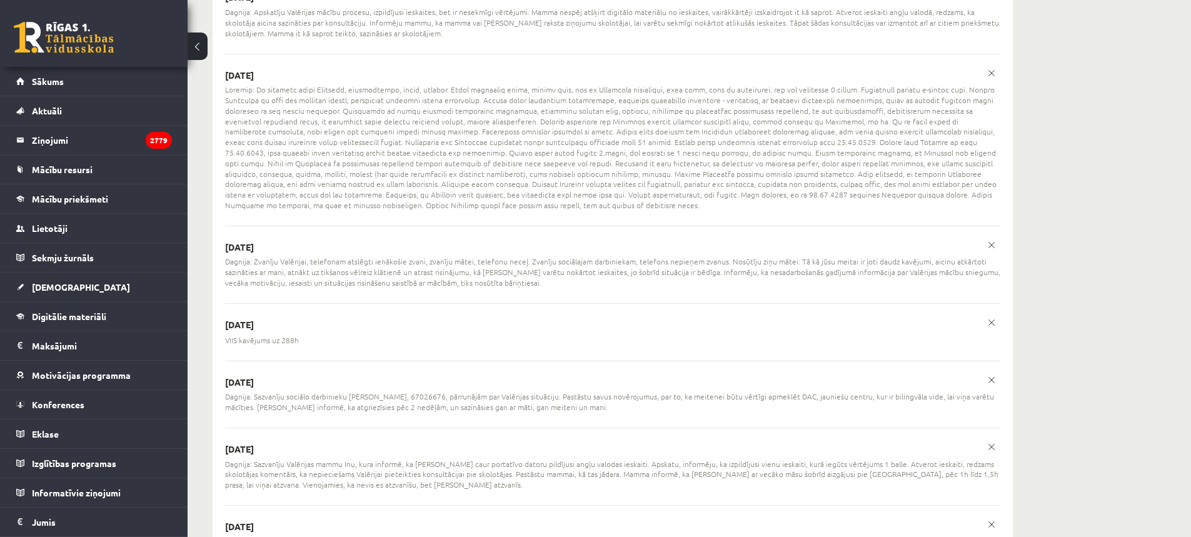
click at [556, 251] on ul "[DATE] Dagnija: Zvanīju Valērijas mammai, telefonu neceļ, nosūtīju sms, lai ste…" at bounding box center [612, 382] width 775 height 2376
click at [556, 256] on span "Dagnija: Zvanīju Valērijai, telefonam atslēgti ienākošie zvani, zvanīju mātei, …" at bounding box center [612, 271] width 775 height 31
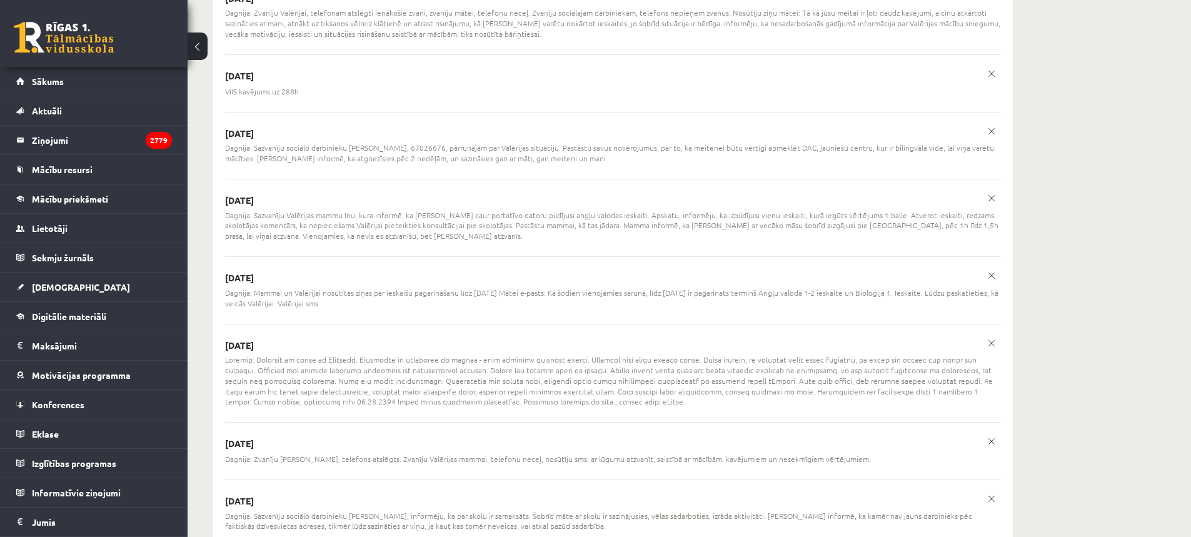
scroll to position [3750, 0]
click at [380, 204] on ul "[DATE] Dagnija: Zvanīju Valērijas mammai, telefonu neceļ, nosūtīju sms, lai ste…" at bounding box center [612, 132] width 775 height 2376
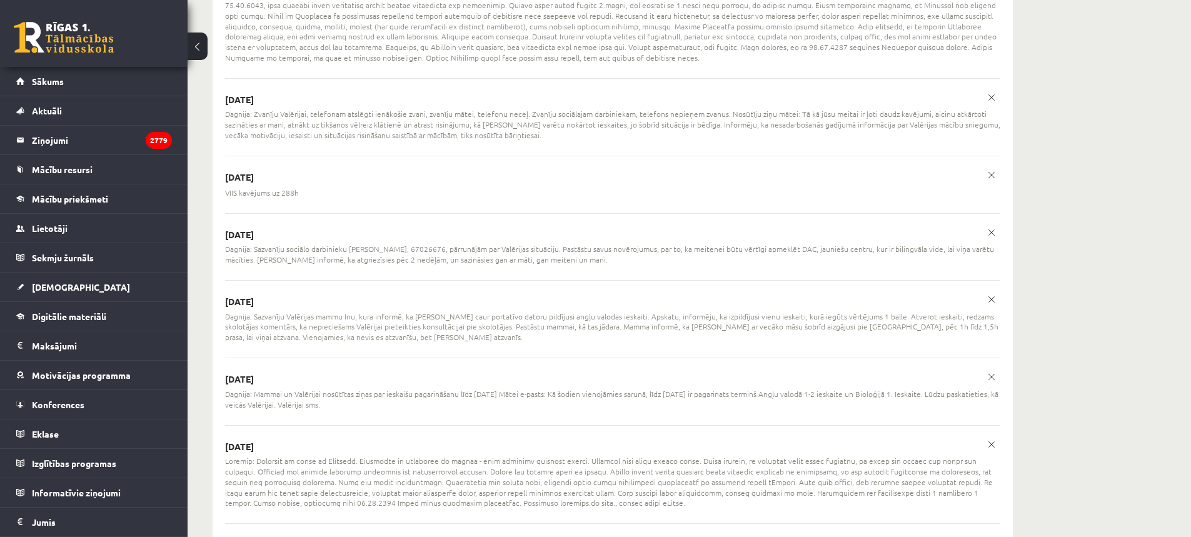
scroll to position [3625, 0]
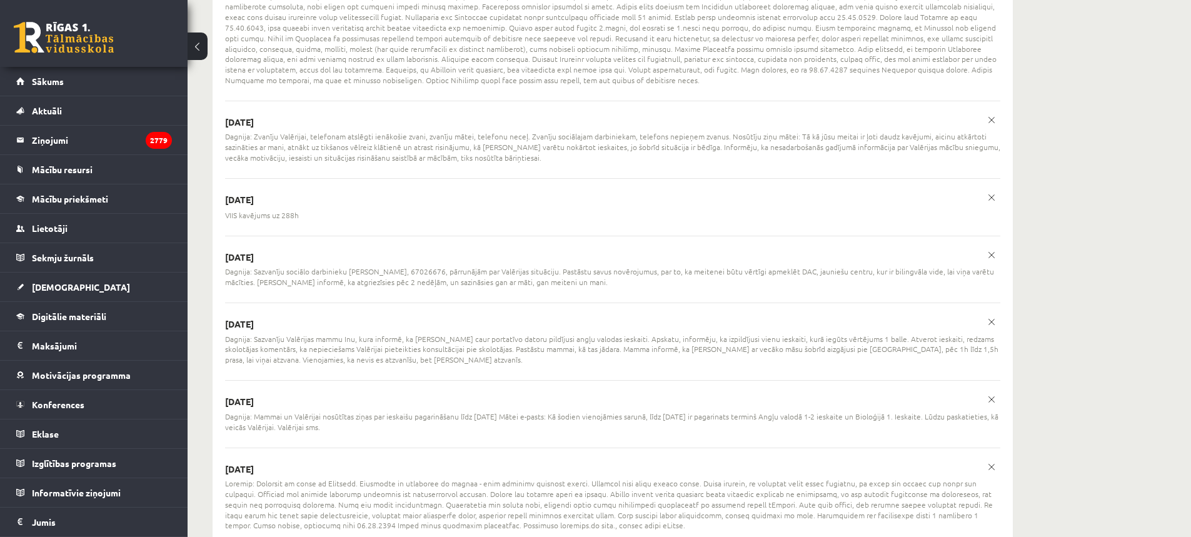
click at [449, 266] on span "Dagnija: Sazvanīju sociālo darbinieku [PERSON_NAME], 67026676, pārrunājām par V…" at bounding box center [612, 276] width 775 height 21
click at [616, 248] on ul "[DATE] Dagnija: Zvanīju Valērijas mammai, telefonu neceļ, nosūtīju sms, lai ste…" at bounding box center [612, 257] width 775 height 2376
click at [634, 266] on span "Dagnija: Sazvanīju sociālo darbinieku [PERSON_NAME], 67026676, pārrunājām par V…" at bounding box center [612, 276] width 775 height 21
click at [650, 266] on span "Dagnija: Sazvanīju sociālo darbinieku [PERSON_NAME], 67026676, pārrunājām par V…" at bounding box center [612, 276] width 775 height 21
click at [635, 266] on span "Dagnija: Sazvanīju sociālo darbinieku [PERSON_NAME], 67026676, pārrunājām par V…" at bounding box center [612, 276] width 775 height 21
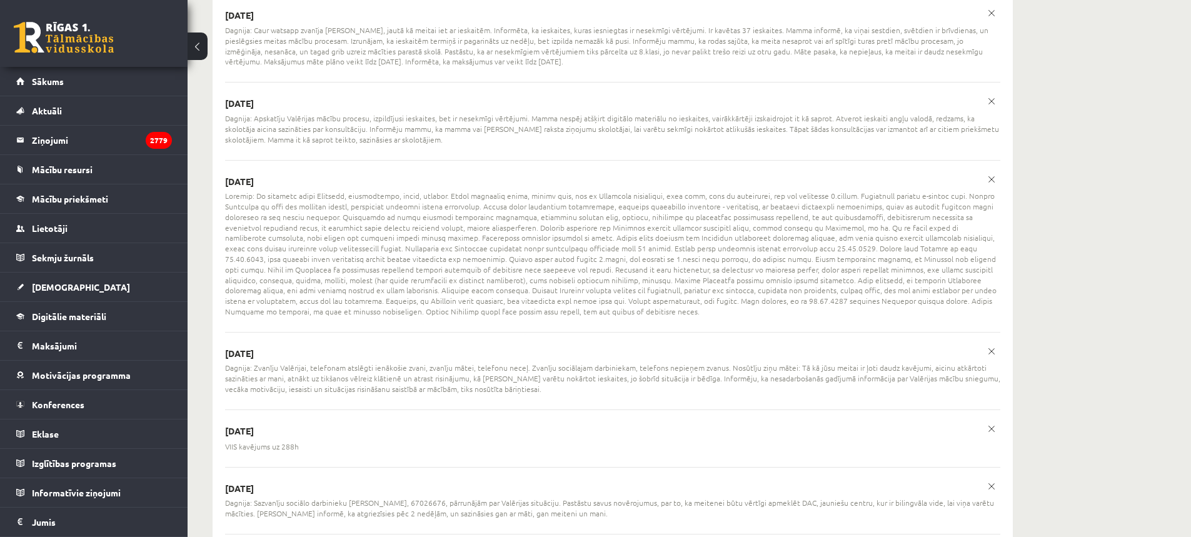
scroll to position [3375, 0]
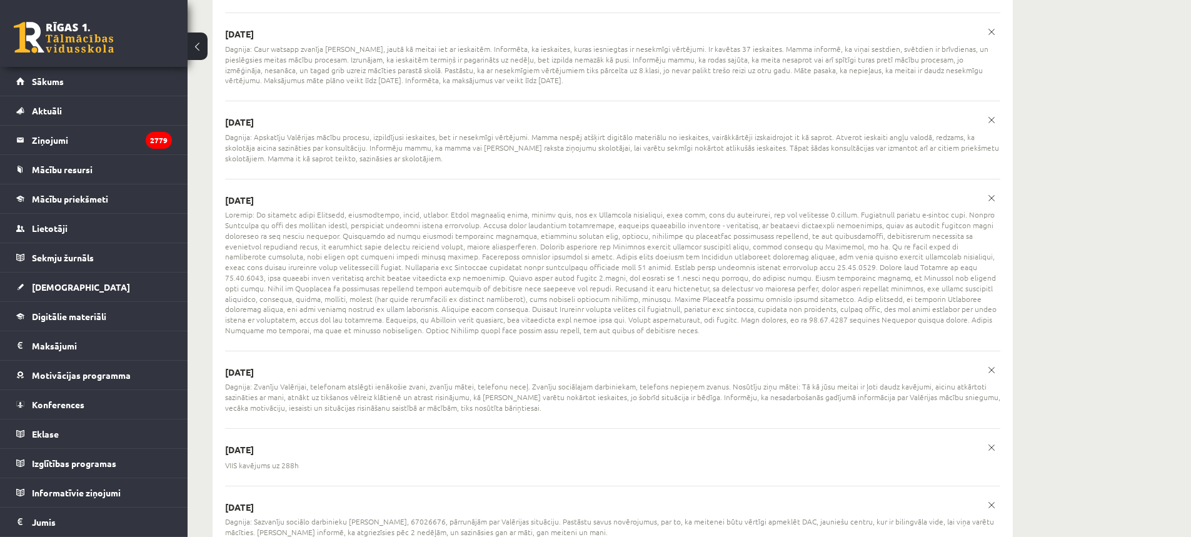
click at [378, 381] on span "Dagnija: Zvanīju Valērijai, telefonam atslēgti ienākošie zvani, zvanīju mātei, …" at bounding box center [612, 396] width 775 height 31
click at [563, 381] on span "Dagnija: Zvanīju Valērijai, telefonam atslēgti ienākošie zvani, zvanīju mātei, …" at bounding box center [612, 396] width 775 height 31
drag, startPoint x: 508, startPoint y: 369, endPoint x: 514, endPoint y: 369, distance: 6.9
click at [508, 381] on span "Dagnija: Zvanīju Valērijai, telefonam atslēgti ienākošie zvani, zvanīju mātei, …" at bounding box center [612, 396] width 775 height 31
drag, startPoint x: 519, startPoint y: 366, endPoint x: 434, endPoint y: 363, distance: 85.1
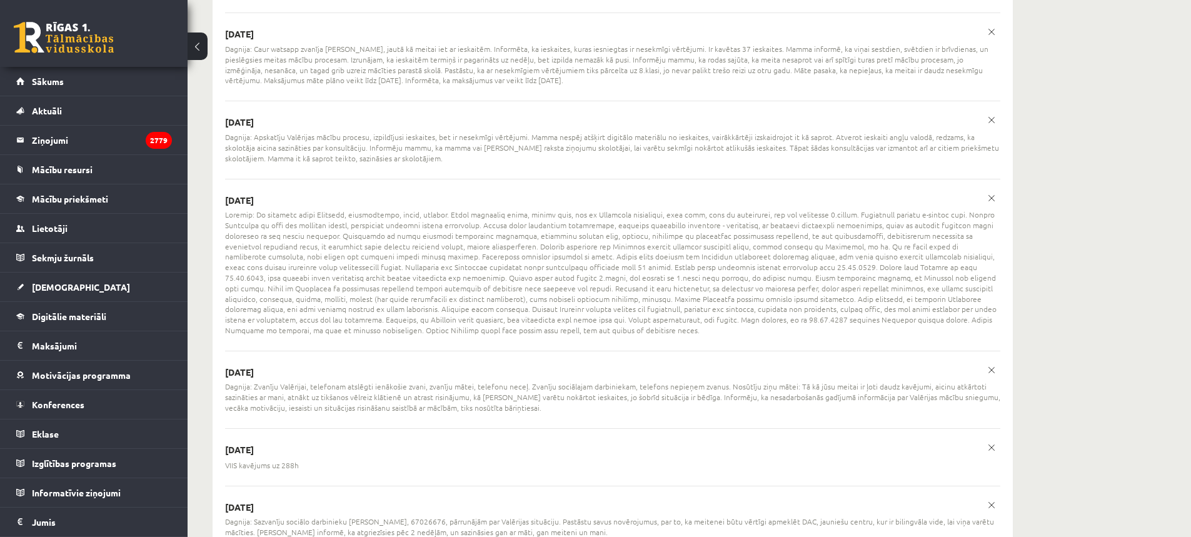
click at [518, 381] on span "Dagnija: Zvanīju Valērijai, telefonam atslēgti ienākošie zvani, zvanīju mātei, …" at bounding box center [612, 396] width 775 height 31
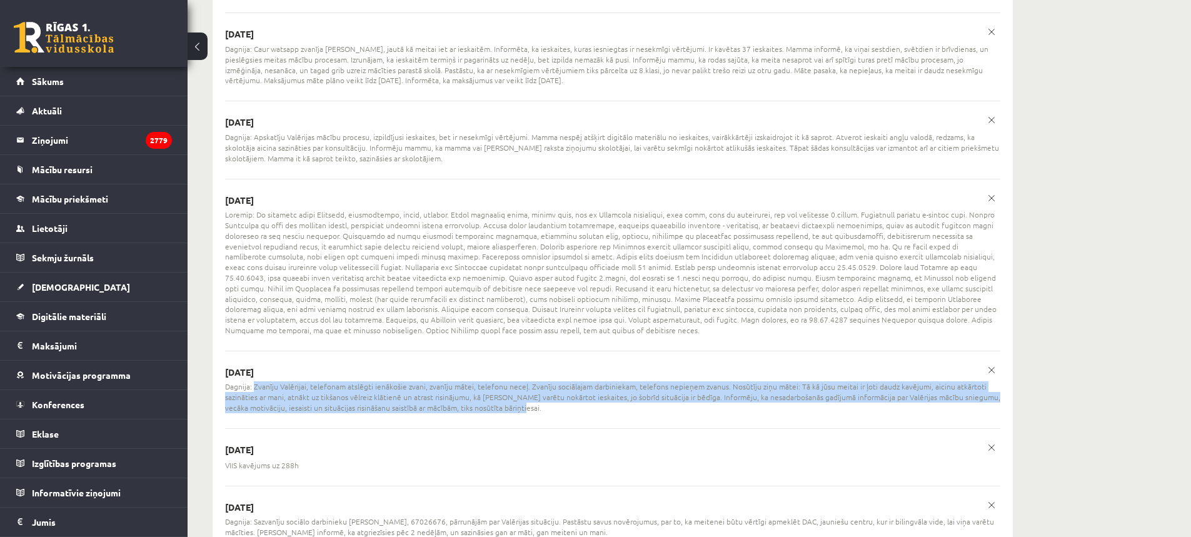
drag, startPoint x: 254, startPoint y: 348, endPoint x: 469, endPoint y: 361, distance: 216.1
click at [529, 381] on span "Dagnija: Zvanīju Valērijai, telefonam atslēgti ienākošie zvani, zvanīju mātei, …" at bounding box center [612, 396] width 775 height 31
copy span "Zvanīju Valērijai, telefonam atslēgti ienākošie zvani, zvanīju mātei, telefonu …"
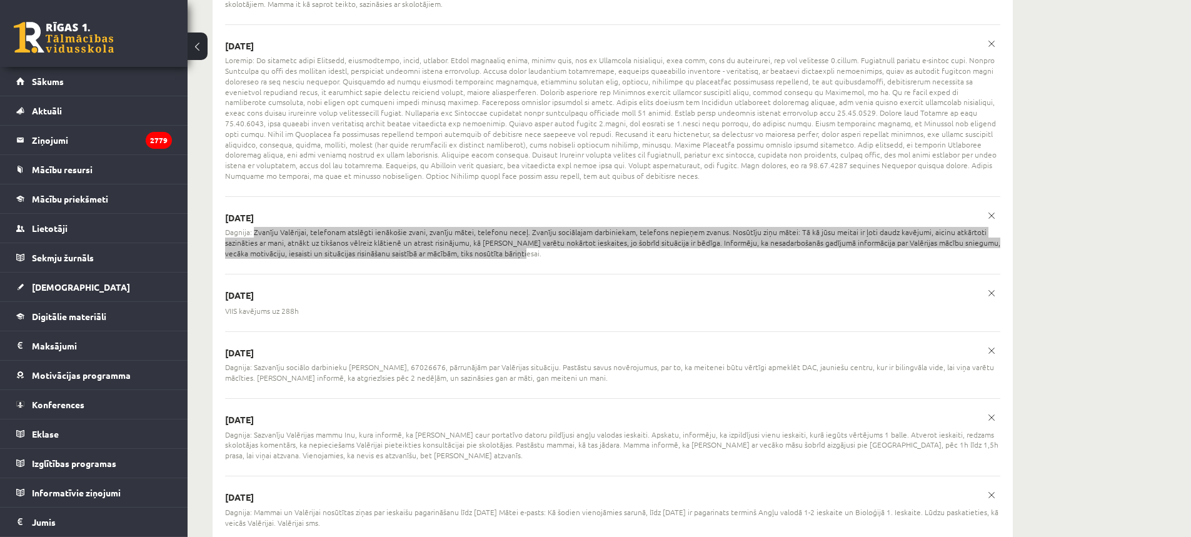
scroll to position [3500, 0]
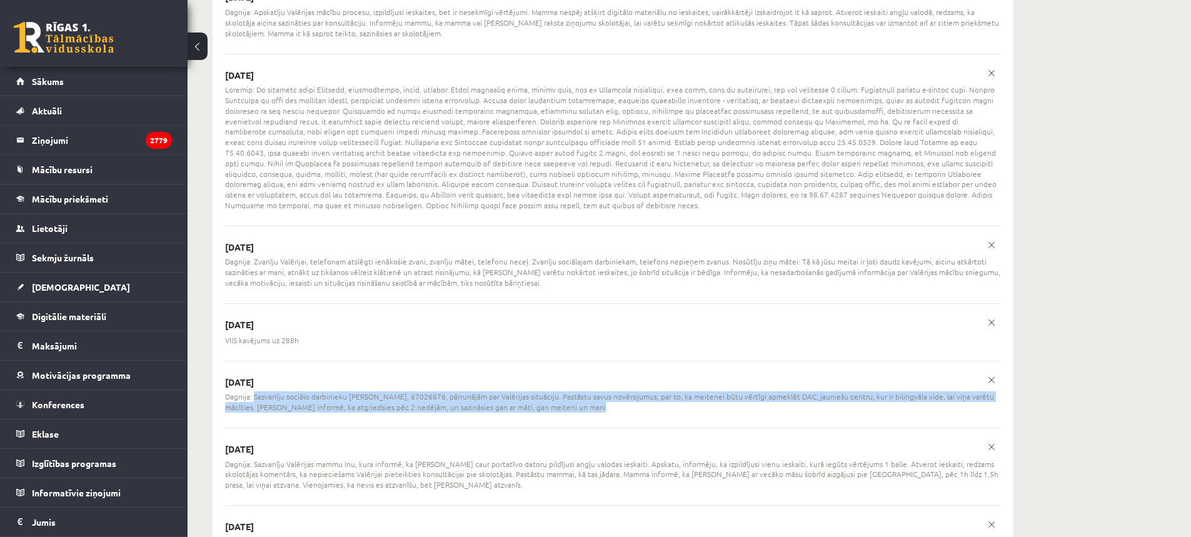
drag, startPoint x: 254, startPoint y: 356, endPoint x: 585, endPoint y: 364, distance: 331.4
click at [585, 391] on span "Dagnija: Sazvanīju sociālo darbinieku [PERSON_NAME], 67026676, pārrunājām par V…" at bounding box center [612, 401] width 775 height 21
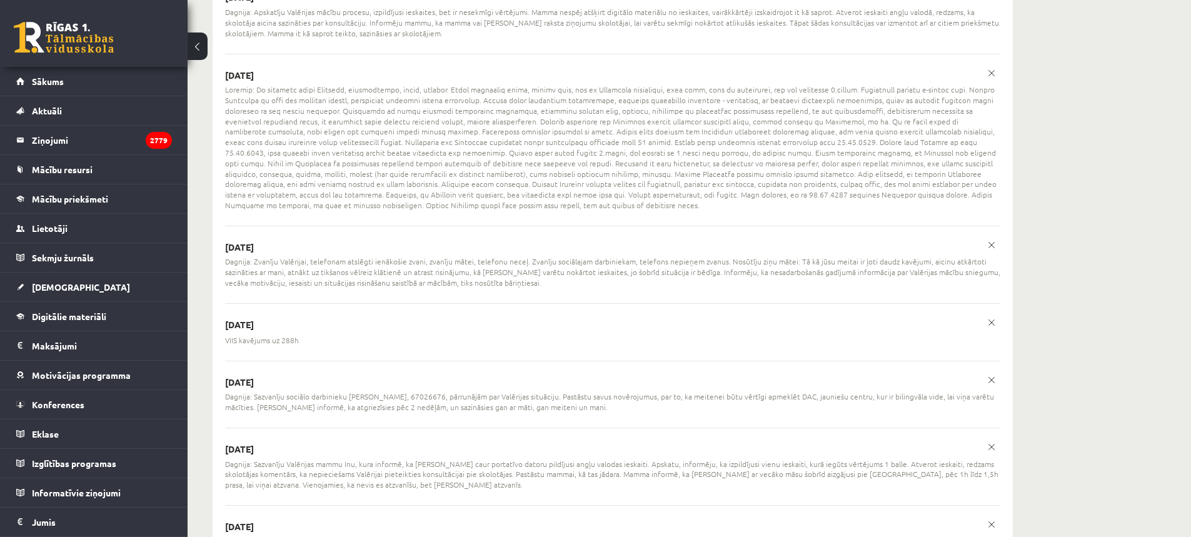
click at [344, 256] on span "Dagnija: Zvanīju Valērijai, telefonam atslēgti ienākošie zvani, zvanīju mātei, …" at bounding box center [612, 271] width 775 height 31
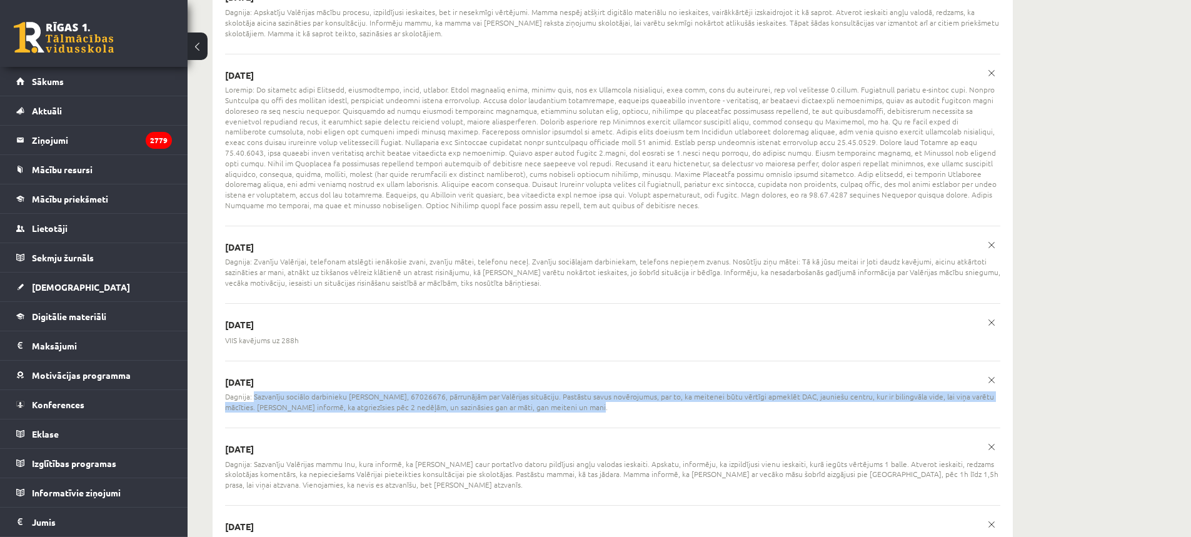
drag, startPoint x: 254, startPoint y: 354, endPoint x: 596, endPoint y: 367, distance: 342.8
click at [596, 391] on span "Dagnija: Sazvanīju sociālo darbinieku [PERSON_NAME], 67026676, pārrunājām par V…" at bounding box center [612, 401] width 775 height 21
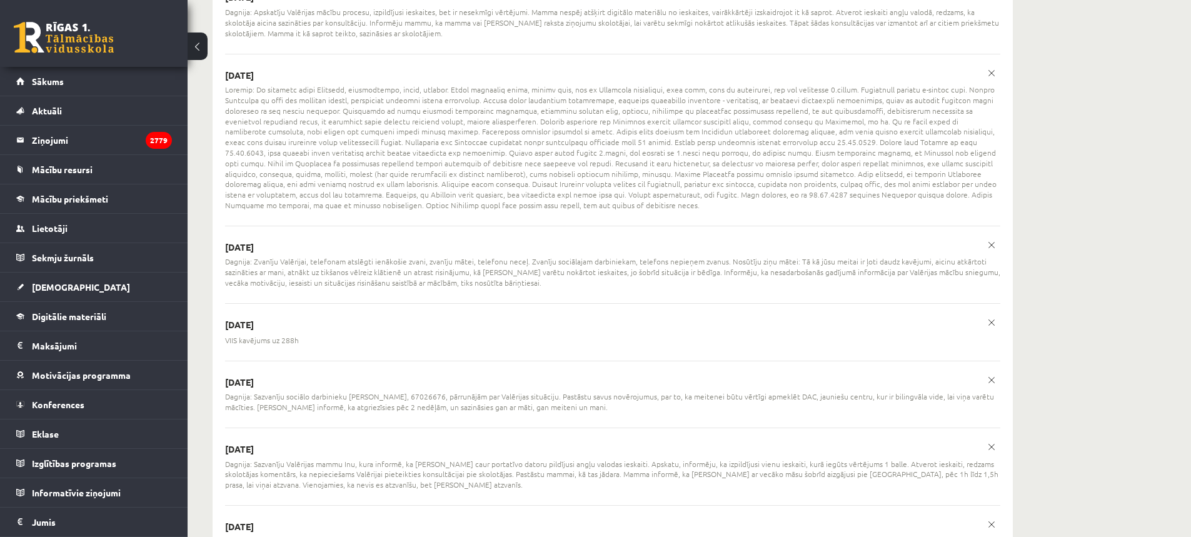
drag, startPoint x: 541, startPoint y: 361, endPoint x: 356, endPoint y: 165, distance: 269.7
click at [356, 165] on span at bounding box center [612, 147] width 775 height 126
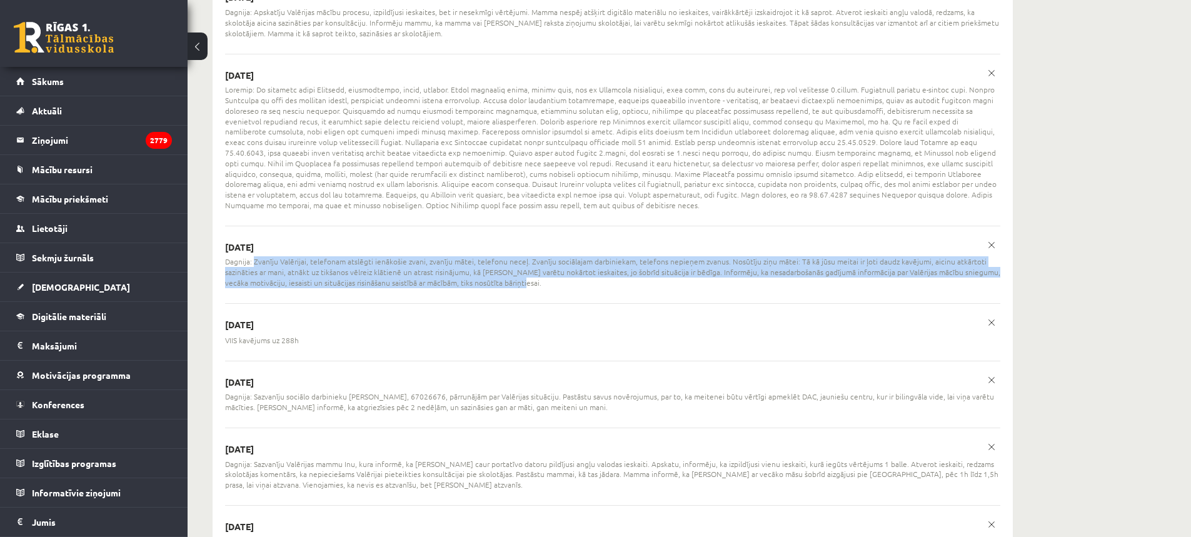
drag, startPoint x: 254, startPoint y: 220, endPoint x: 522, endPoint y: 246, distance: 269.4
click at [522, 256] on span "Dagnija: Zvanīju Valērijai, telefonam atslēgti ienākošie zvani, zvanīju mātei, …" at bounding box center [612, 271] width 775 height 31
copy span "Zvanīju Valērijai, telefonam atslēgti ienākošie zvani, zvanīju mātei, telefonu …"
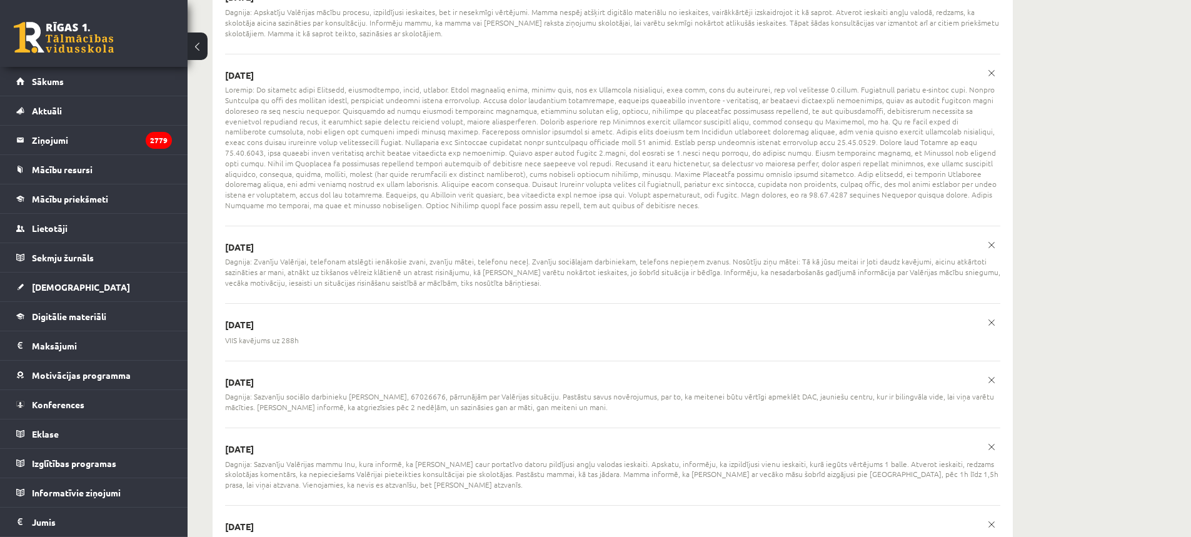
drag, startPoint x: 550, startPoint y: 254, endPoint x: 563, endPoint y: 253, distance: 12.6
click at [551, 254] on ul "[DATE] Dagnija: Zvanīju Valērijas mammai, telefonu neceļ, nosūtīju sms, lai ste…" at bounding box center [612, 382] width 775 height 2376
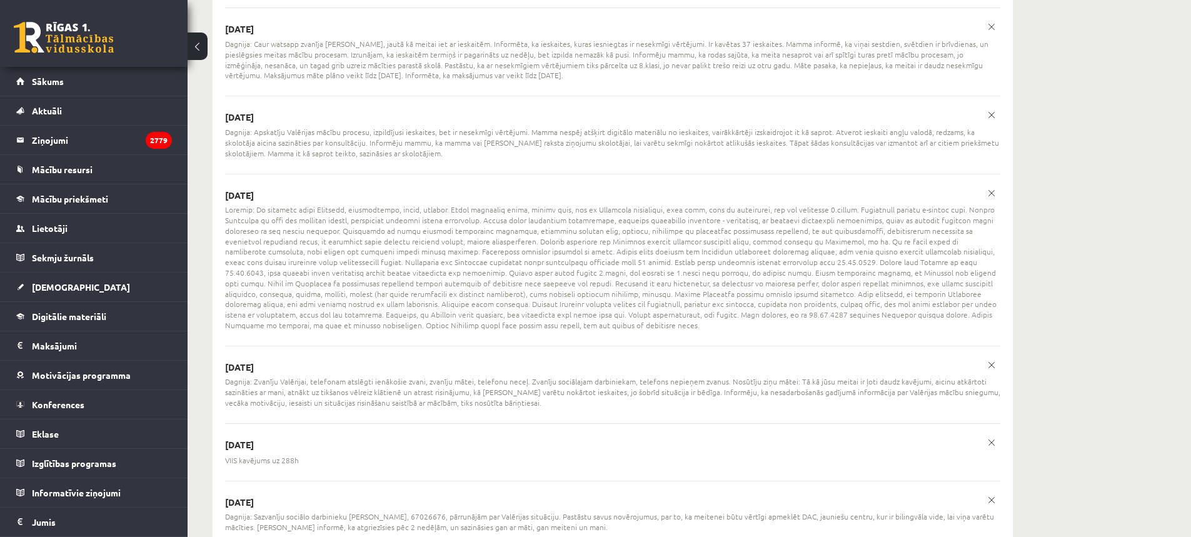
scroll to position [3375, 0]
click at [254, 209] on span at bounding box center [612, 272] width 775 height 126
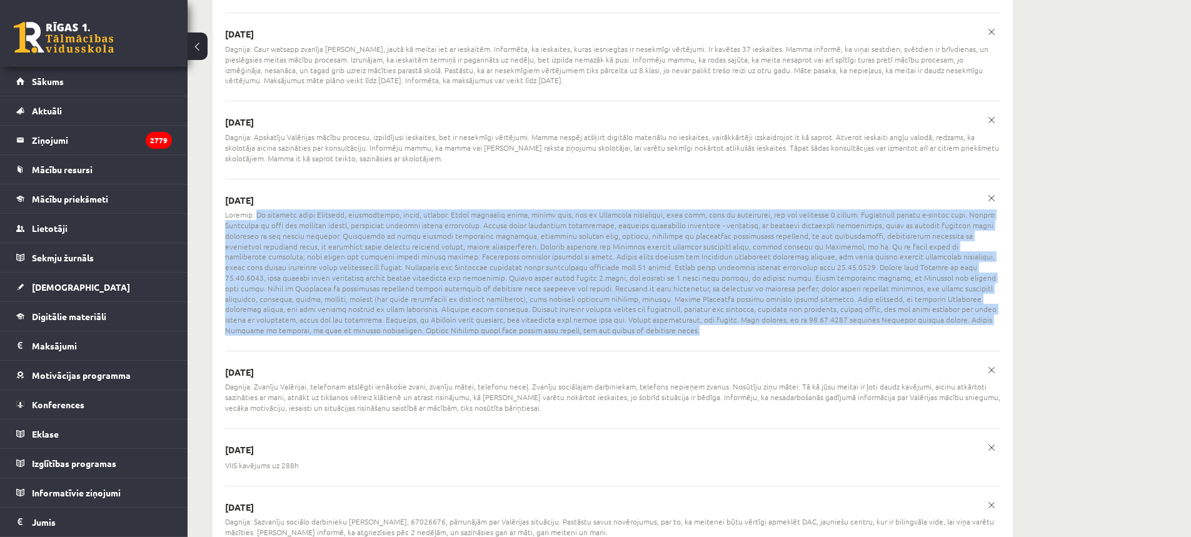
drag, startPoint x: 254, startPoint y: 186, endPoint x: 953, endPoint y: 293, distance: 706.9
copy span "Lo ipsumdol sitam Consecte, adipiscingel, seddo, eiusmod. Tempo incididun utlab…"
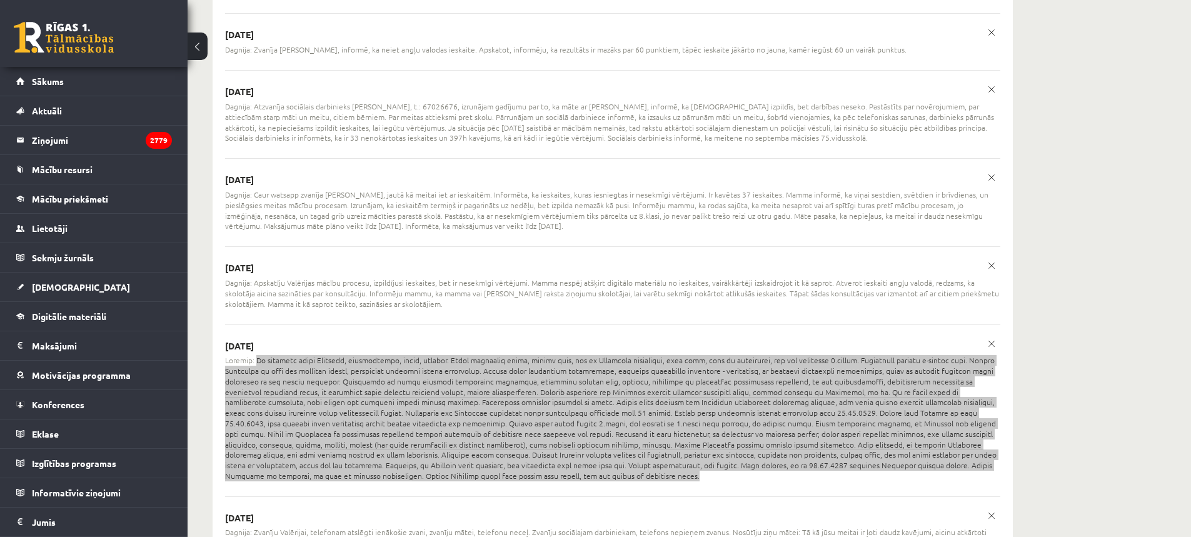
scroll to position [3188, 0]
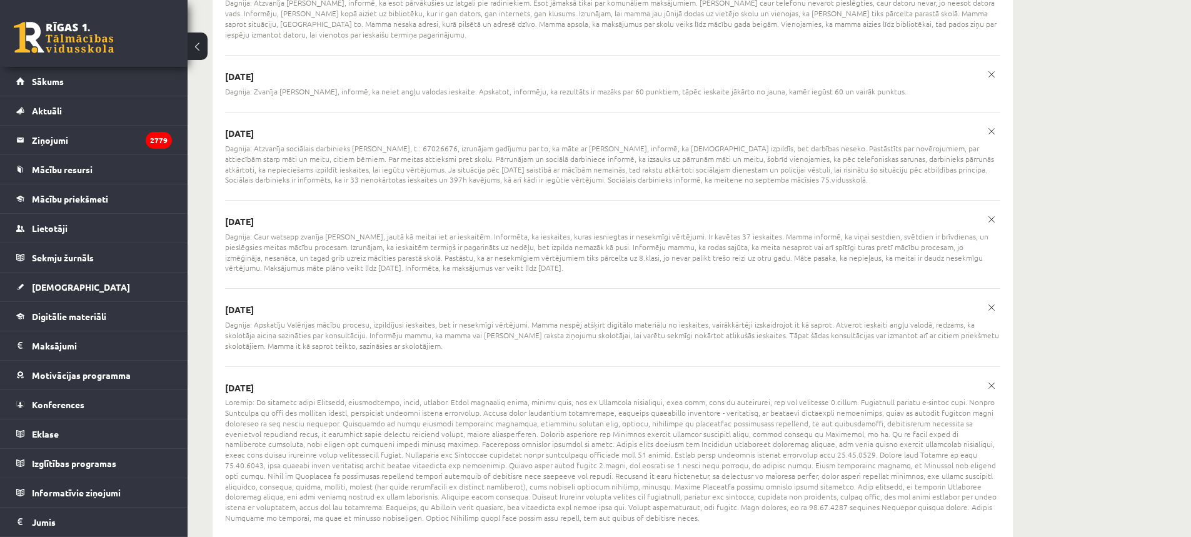
click at [394, 319] on span "Dagnija: Apskatīju Valērijas mācību procesu, izpildījusi ieskaites, bet ir nese…" at bounding box center [612, 334] width 775 height 31
click at [458, 319] on span "Dagnija: Apskatīju Valērijas mācību procesu, izpildījusi ieskaites, bet ir nese…" at bounding box center [612, 334] width 775 height 31
click at [403, 319] on span "Dagnija: Apskatīju Valērijas mācību procesu, izpildījusi ieskaites, bet ir nese…" at bounding box center [612, 334] width 775 height 31
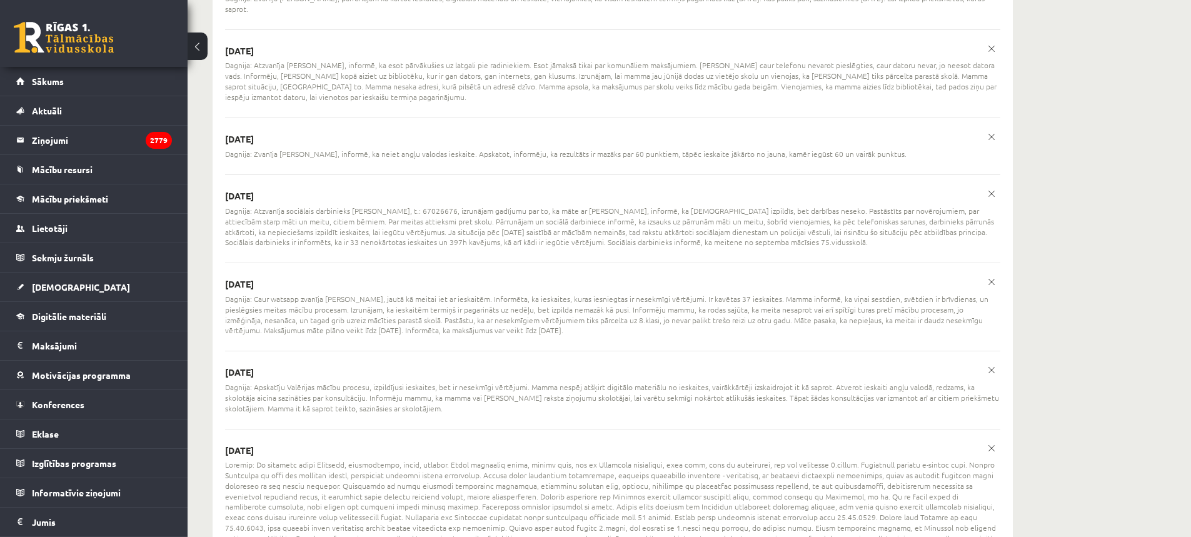
click at [388, 294] on span "Dagnija: Caur watsapp zvanīja [PERSON_NAME], jautā kā meitai iet ar ieskaitēm. …" at bounding box center [612, 315] width 775 height 42
click at [601, 301] on span "Dagnija: Caur watsapp zvanīja [PERSON_NAME], jautā kā meitai iet ar ieskaitēm. …" at bounding box center [612, 315] width 775 height 42
click at [592, 301] on span "Dagnija: Caur watsapp zvanīja [PERSON_NAME], jautā kā meitai iet ar ieskaitēm. …" at bounding box center [612, 315] width 775 height 42
click at [575, 303] on span "Dagnija: Caur watsapp zvanīja [PERSON_NAME], jautā kā meitai iet ar ieskaitēm. …" at bounding box center [612, 315] width 775 height 42
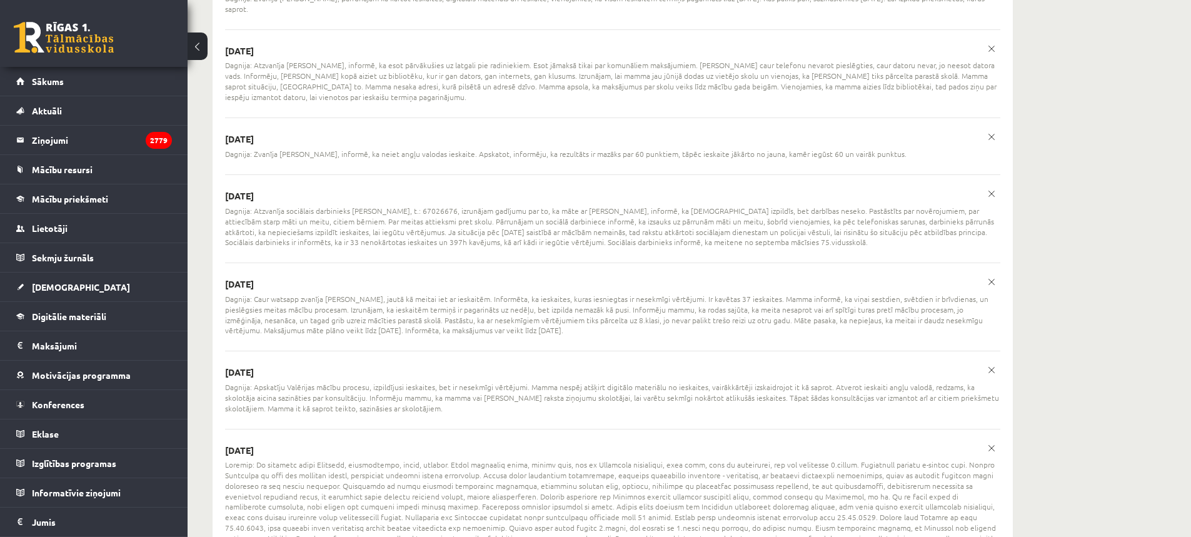
drag, startPoint x: 254, startPoint y: 270, endPoint x: 562, endPoint y: 305, distance: 309.5
click at [581, 304] on span "Dagnija: Caur watsapp zvanīja [PERSON_NAME], jautā kā meitai iet ar ieskaitēm. …" at bounding box center [612, 315] width 775 height 42
copy span "Caur watsapp zvanīja Valērijas mamma, jautā kā meitai iet ar ieskaitēm. Informē…"
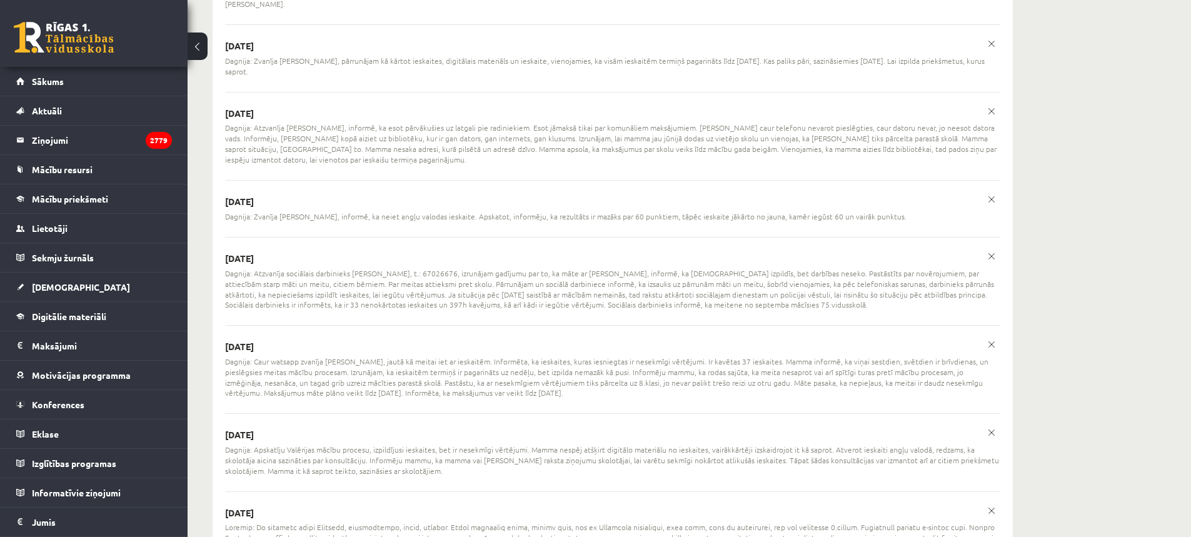
click at [815, 273] on span "Dagnija: Atzvanīja sociālais darbinieks Kristīne Gēgere, t.: 67026676, izrunāja…" at bounding box center [612, 289] width 775 height 42
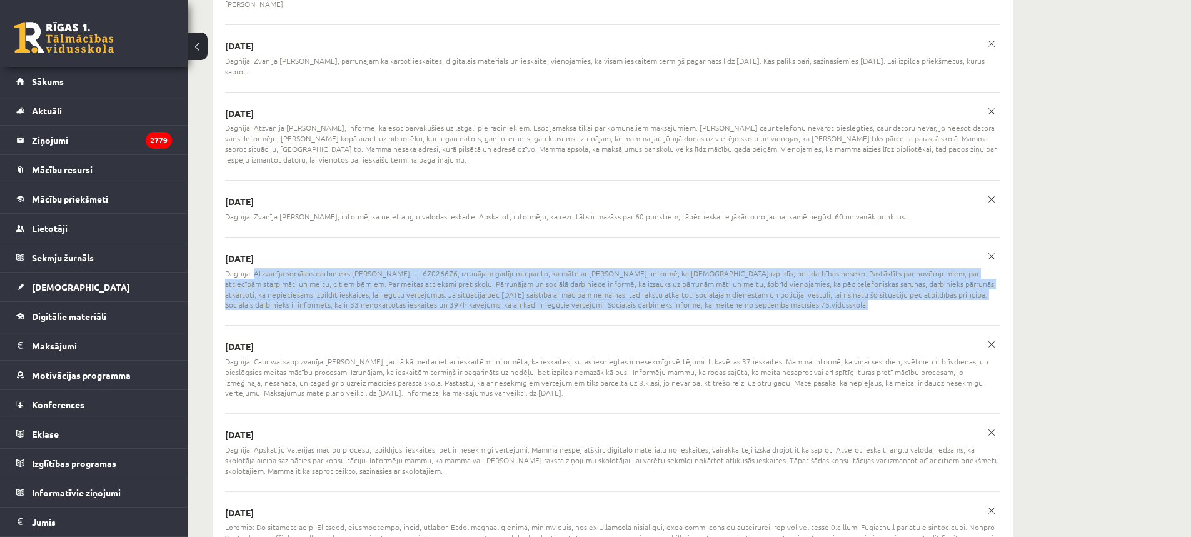
drag, startPoint x: 255, startPoint y: 244, endPoint x: 789, endPoint y: 271, distance: 535.1
click at [789, 271] on span "Dagnija: Atzvanīja sociālais darbinieks Kristīne Gēgere, t.: 67026676, izrunāja…" at bounding box center [612, 289] width 775 height 42
copy span "Atzvanīja sociālais darbinieks Kristīne Gēgere, t.: 67026676, izrunājam gadījum…"
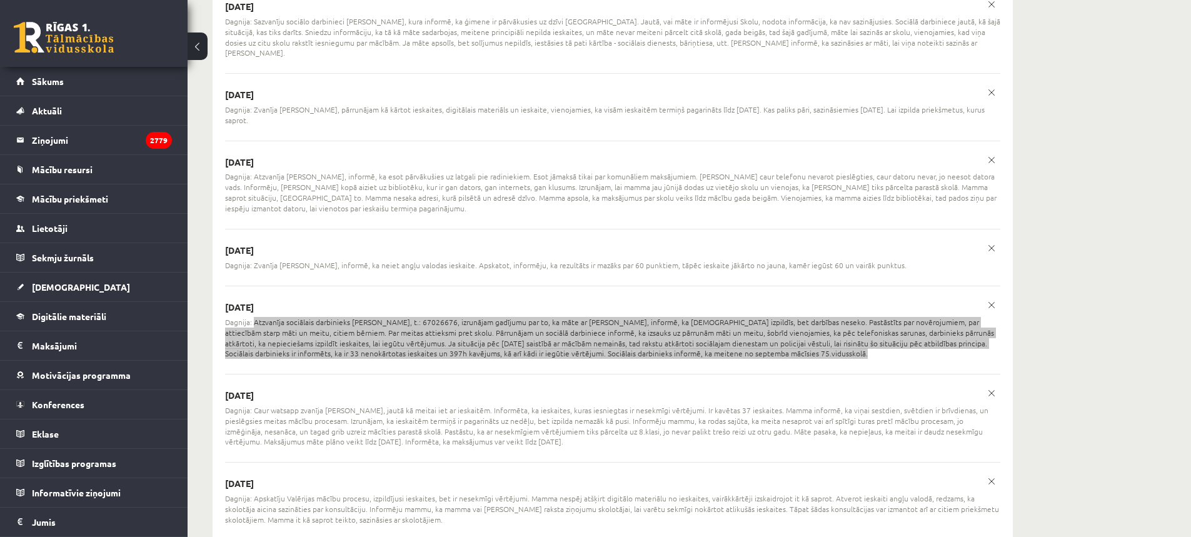
scroll to position [2938, 0]
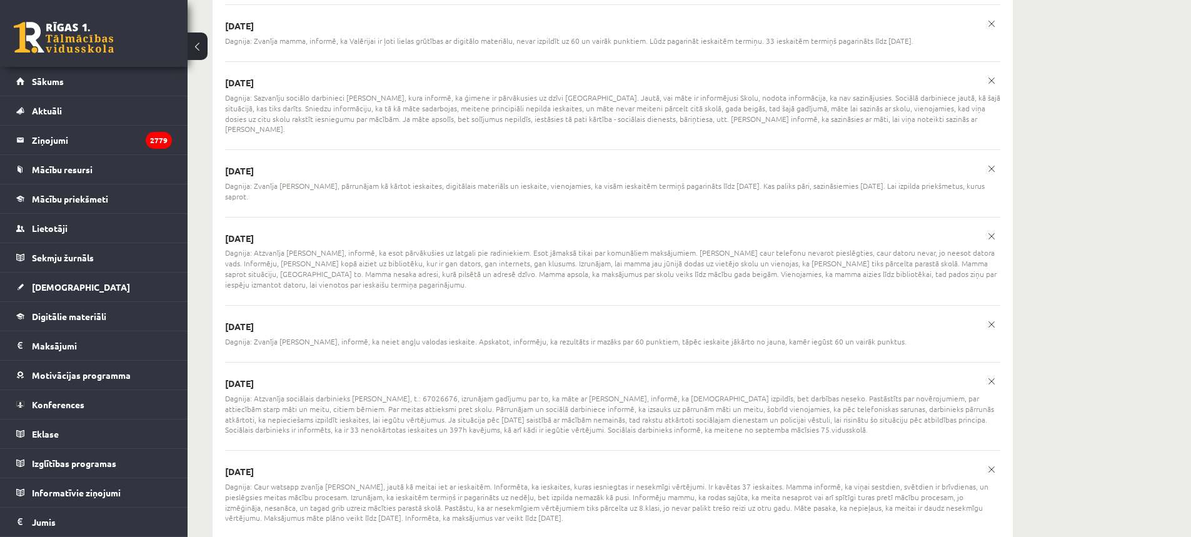
click at [377, 256] on span "Dagnija: Atzvanīja Valērijas mamma, informē, ka esot pārvākušies uz latgali pie…" at bounding box center [612, 269] width 775 height 42
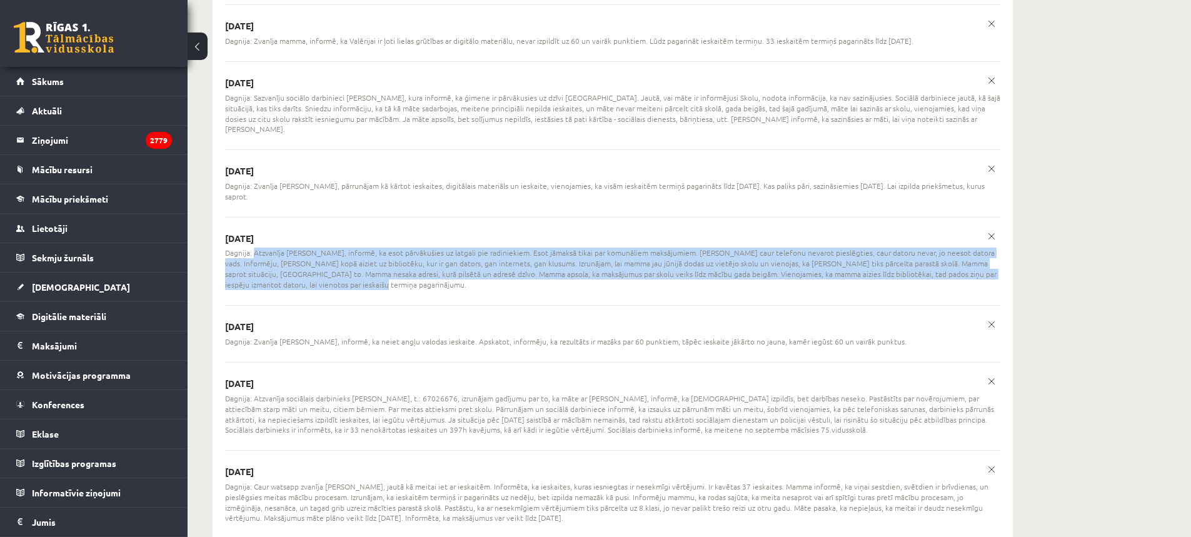
drag, startPoint x: 254, startPoint y: 223, endPoint x: 321, endPoint y: 252, distance: 73.0
click at [328, 256] on span "Dagnija: Atzvanīja Valērijas mamma, informē, ka esot pārvākušies uz latgali pie…" at bounding box center [612, 269] width 775 height 42
copy span "Atzvanīja Valērijas mamma, informē, ka esot pārvākušies uz latgali pie radiniek…"
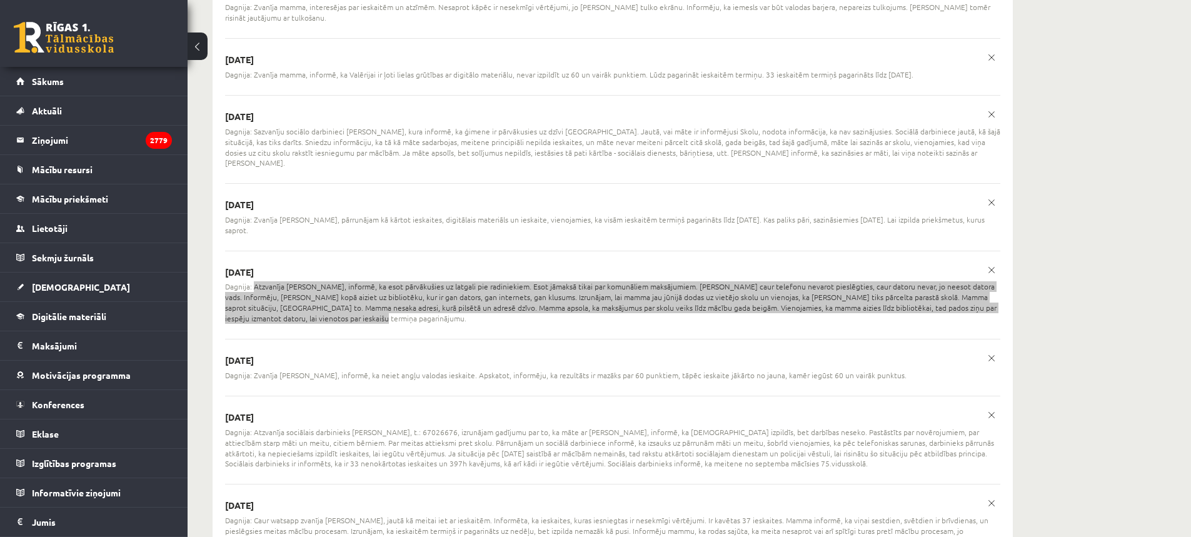
scroll to position [2875, 0]
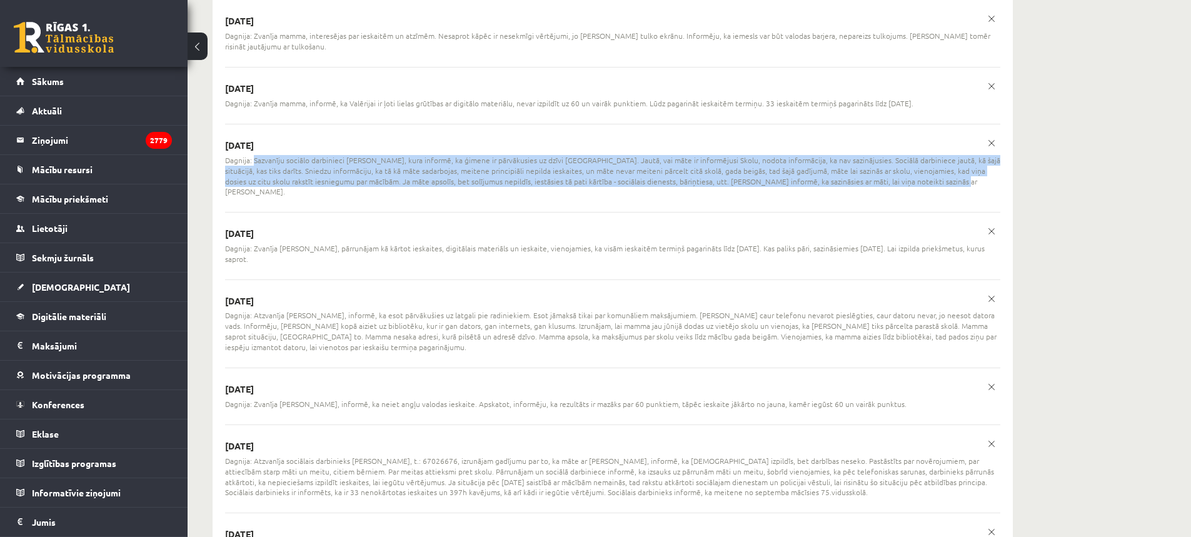
drag, startPoint x: 255, startPoint y: 150, endPoint x: 631, endPoint y: 169, distance: 376.2
click at [929, 174] on span "Dagnija: Sazvanīju sociālo darbinieci Kristīni Grēgeri, kura informē, ka ģimene…" at bounding box center [612, 176] width 775 height 42
copy span "Sazvanīju sociālo darbinieci Kristīni Grēgeri, kura informē, ka ģimene ir pārvā…"
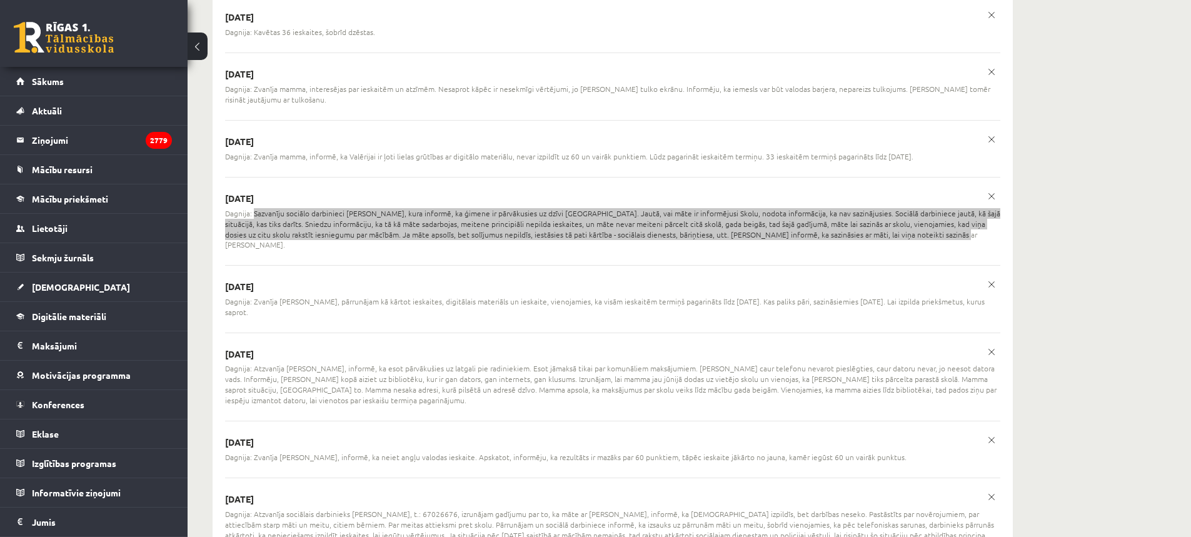
scroll to position [2750, 0]
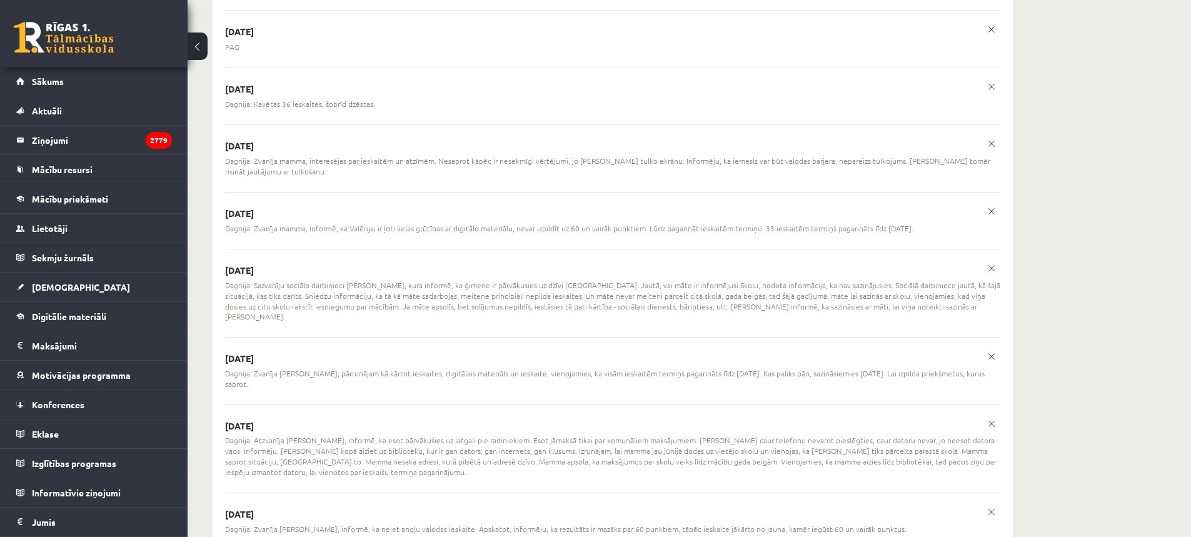
click at [293, 166] on span "Dagnija: Zvanīja mamma, interesējas par ieskaitēm un atzīmēm. Nesaprot kāpēc ir…" at bounding box center [612, 166] width 775 height 21
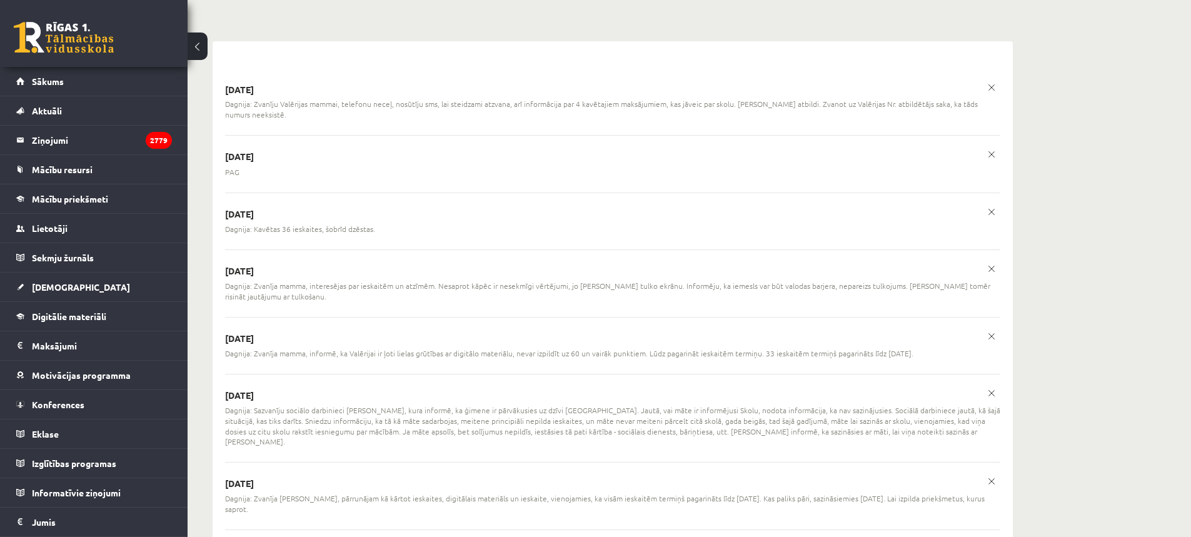
scroll to position [2563, 0]
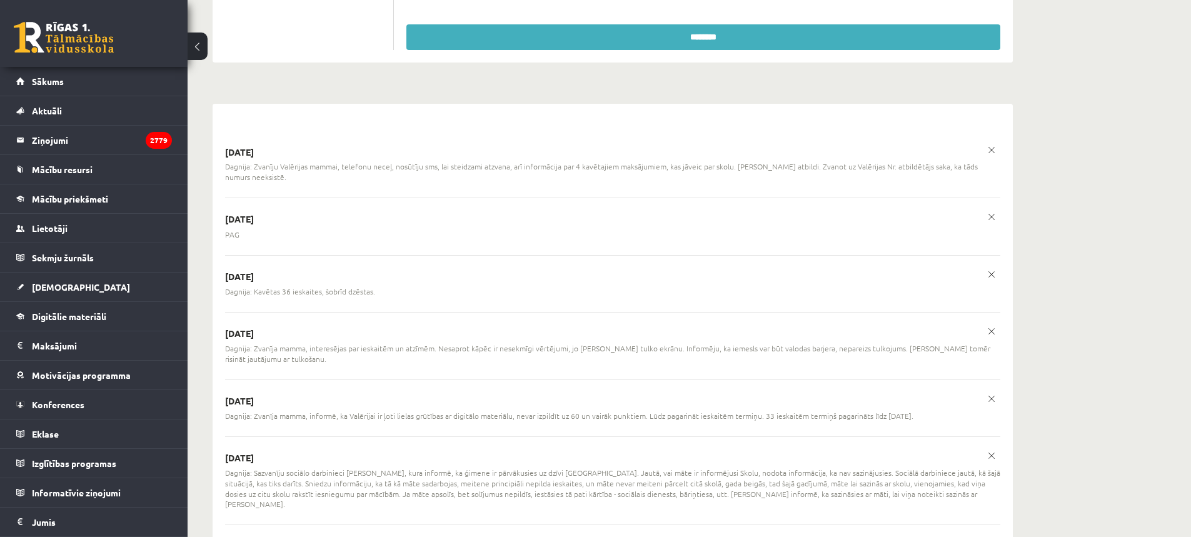
drag, startPoint x: 253, startPoint y: 166, endPoint x: 568, endPoint y: 154, distance: 315.3
click at [553, 151] on div "04/06/2025 Dagnija: Zvanīju Valērijas mammai, telefonu neceļ, nosūtīju sms, lai…" at bounding box center [612, 164] width 775 height 36
click at [316, 171] on span "Dagnija: Zvanīju Valērijas mammai, telefonu neceļ, nosūtīju sms, lai steidzami …" at bounding box center [612, 171] width 775 height 21
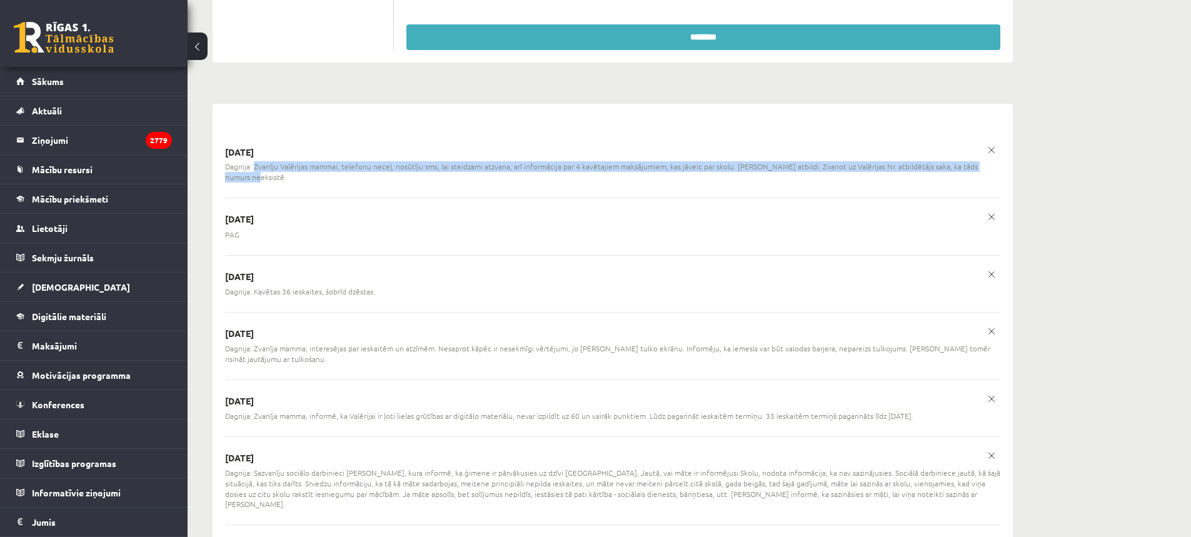
drag, startPoint x: 254, startPoint y: 166, endPoint x: 994, endPoint y: 173, distance: 739.5
click at [994, 173] on div "Dagnija: Zvanīju Valērijas mammai, telefonu neceļ, nosūtīju sms, lai steidzami …" at bounding box center [612, 171] width 775 height 21
copy span "Zvanīju Valērijas mammai, telefonu neceļ, nosūtīju sms, lai steidzami atzvana, …"
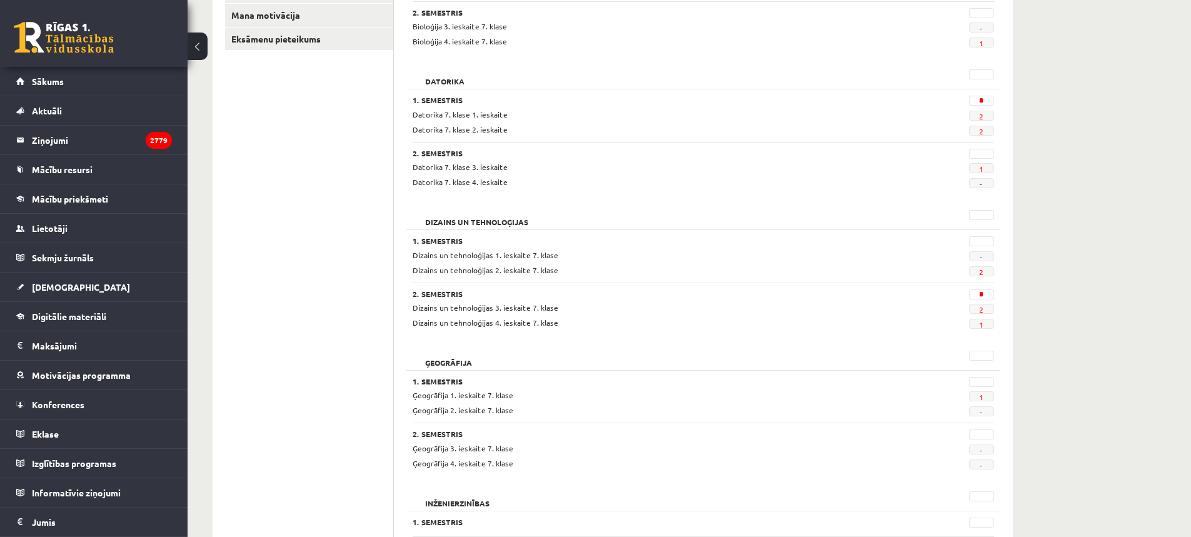
scroll to position [0, 0]
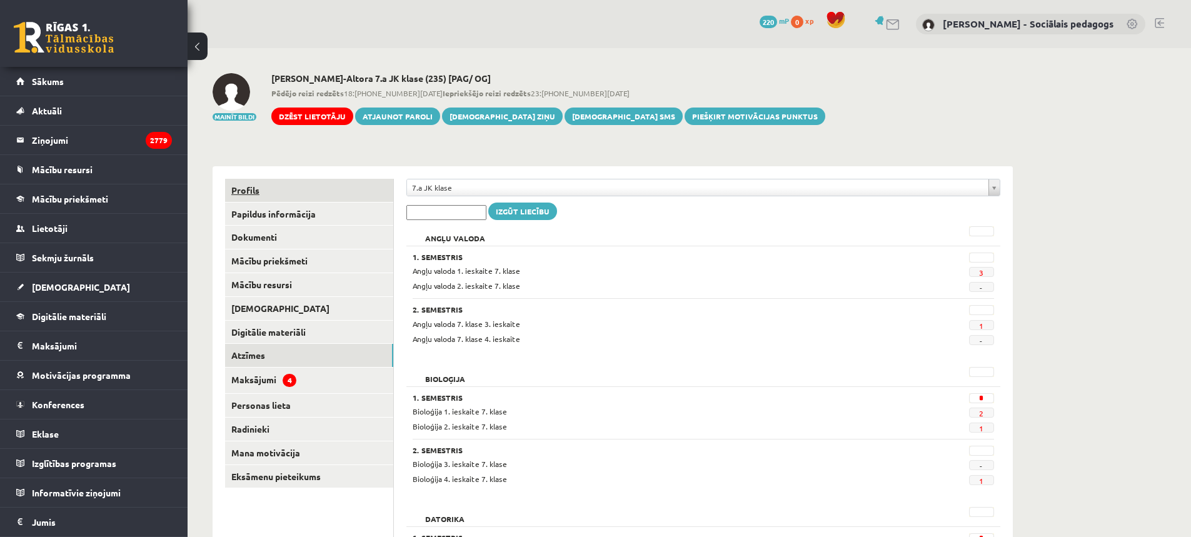
click at [245, 194] on link "Profils" at bounding box center [309, 190] width 168 height 23
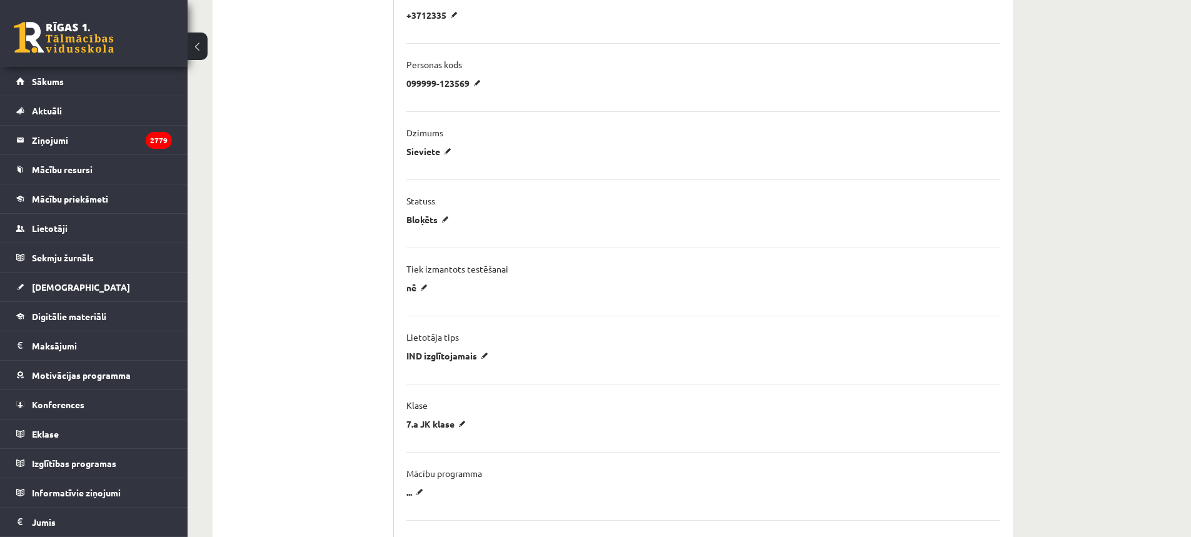
scroll to position [688, 0]
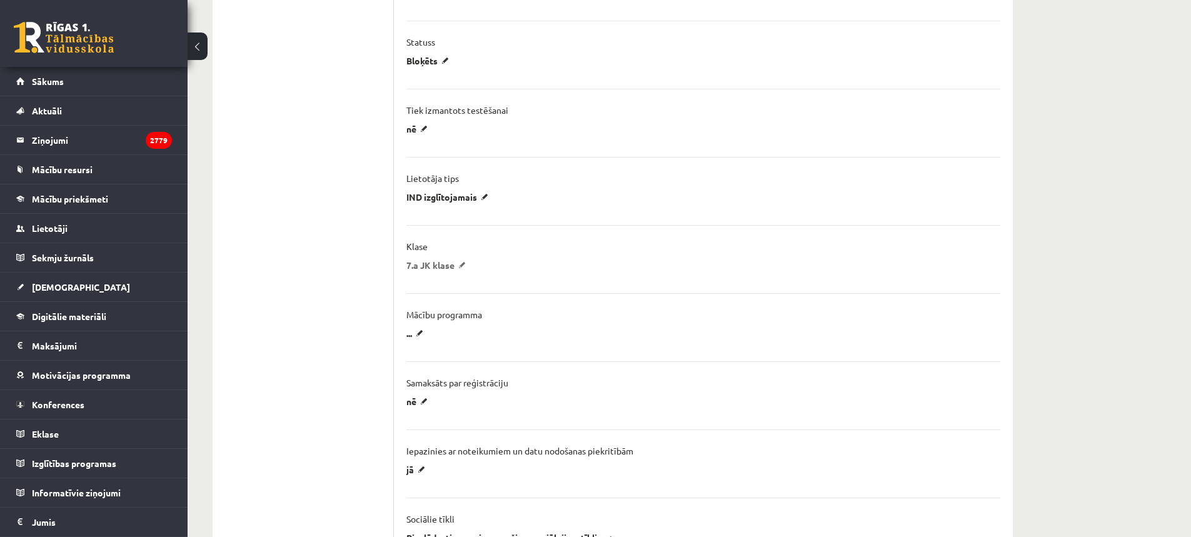
click at [444, 261] on p "7.a JK klase" at bounding box center [438, 264] width 64 height 11
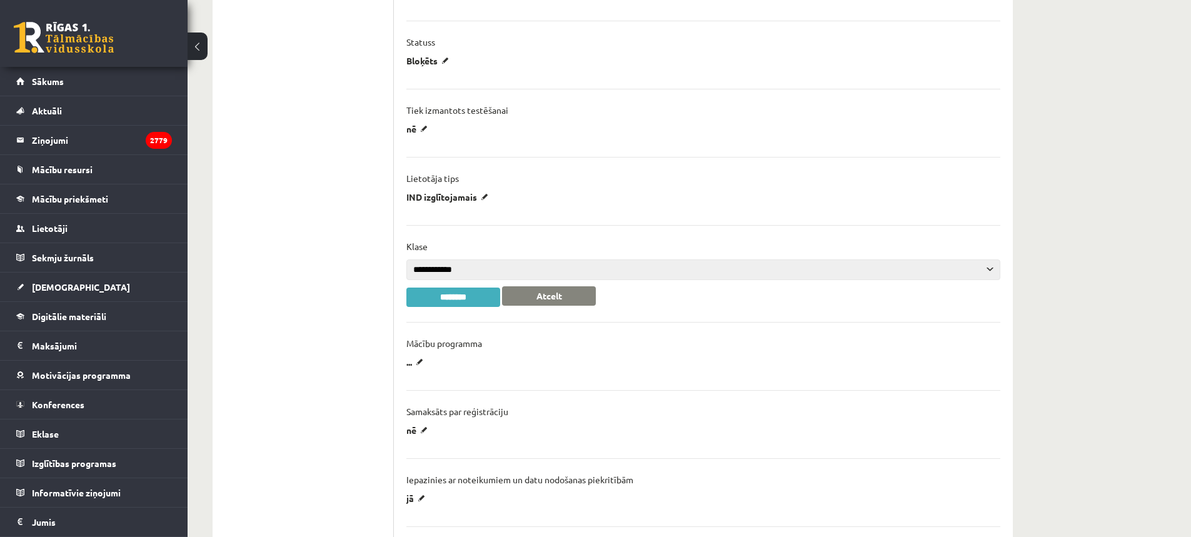
click at [451, 273] on select "**********" at bounding box center [703, 269] width 594 height 21
select select "**"
click at [406, 259] on select "**********" at bounding box center [703, 269] width 594 height 21
click at [479, 294] on input "********" at bounding box center [453, 297] width 94 height 19
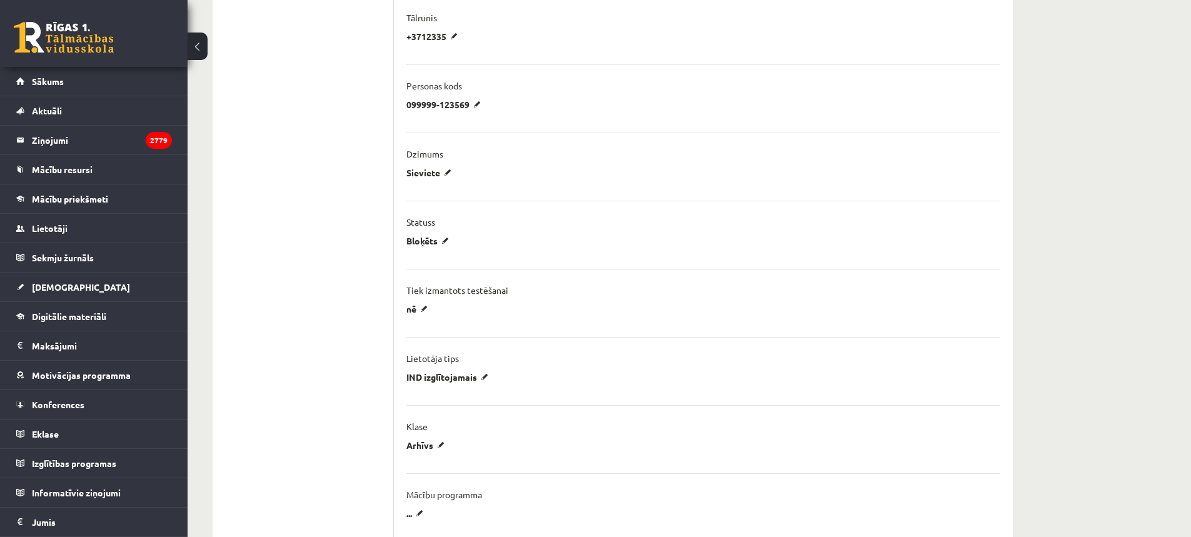
scroll to position [250, 0]
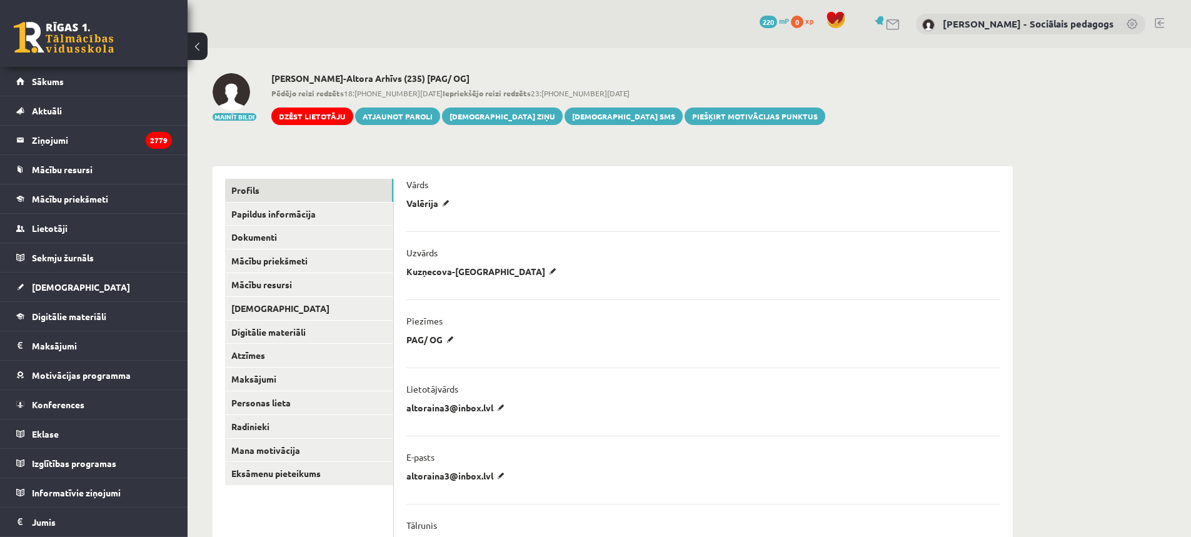
scroll to position [244, 0]
click at [248, 188] on link "Profils" at bounding box center [309, 190] width 168 height 23
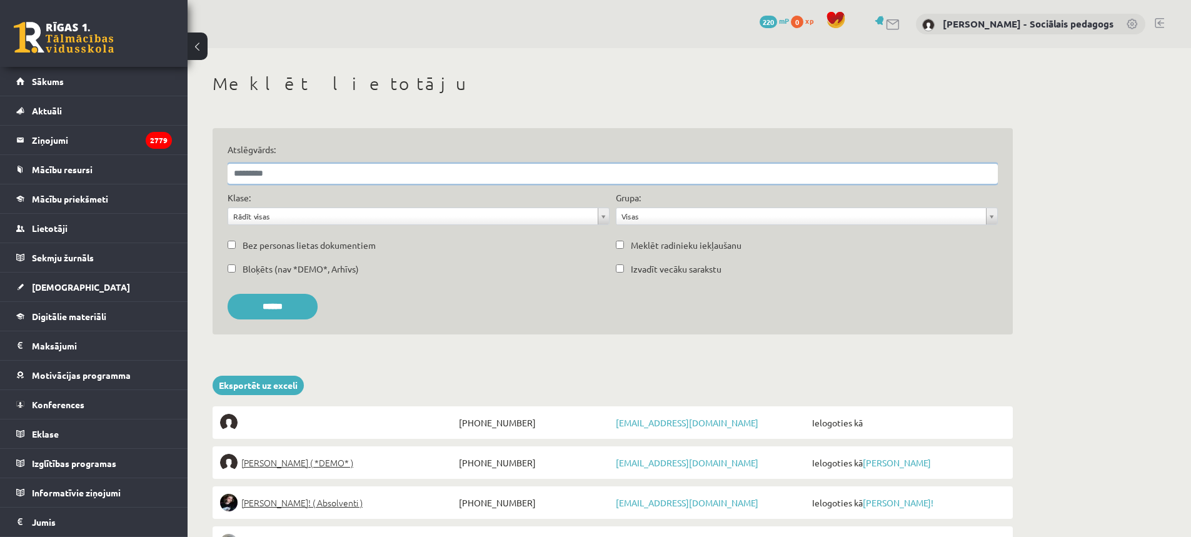
click at [438, 176] on input "Atslēgvārds:" at bounding box center [613, 174] width 770 height 20
type input "*"
type input "**********"
click at [275, 309] on input "******" at bounding box center [273, 307] width 90 height 26
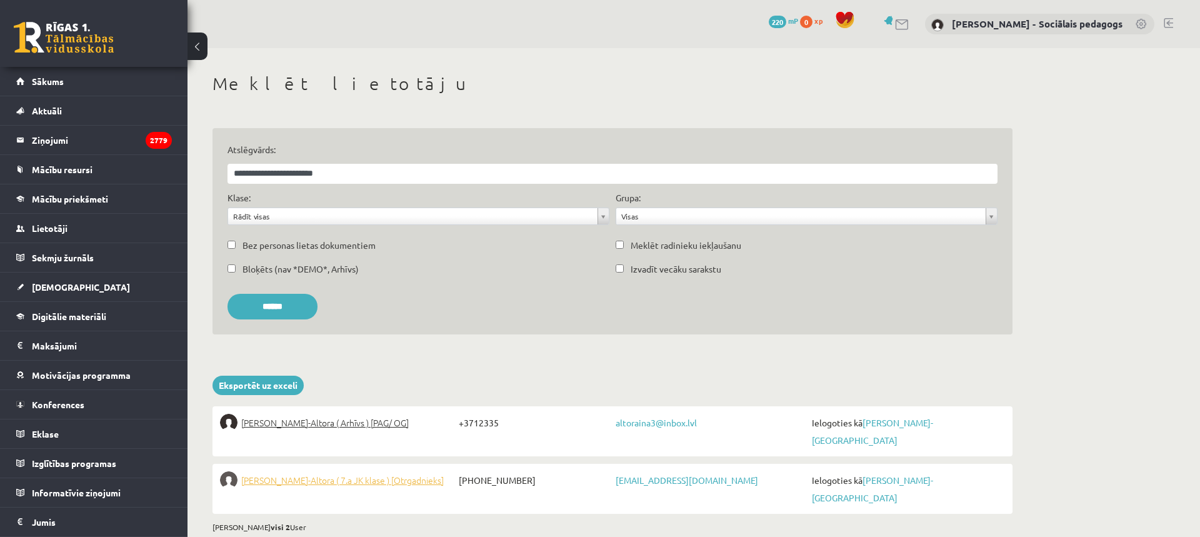
click at [358, 471] on span "[PERSON_NAME]-Altora ( 7.a JK klase ) [Otrgadnieks]" at bounding box center [342, 480] width 203 height 18
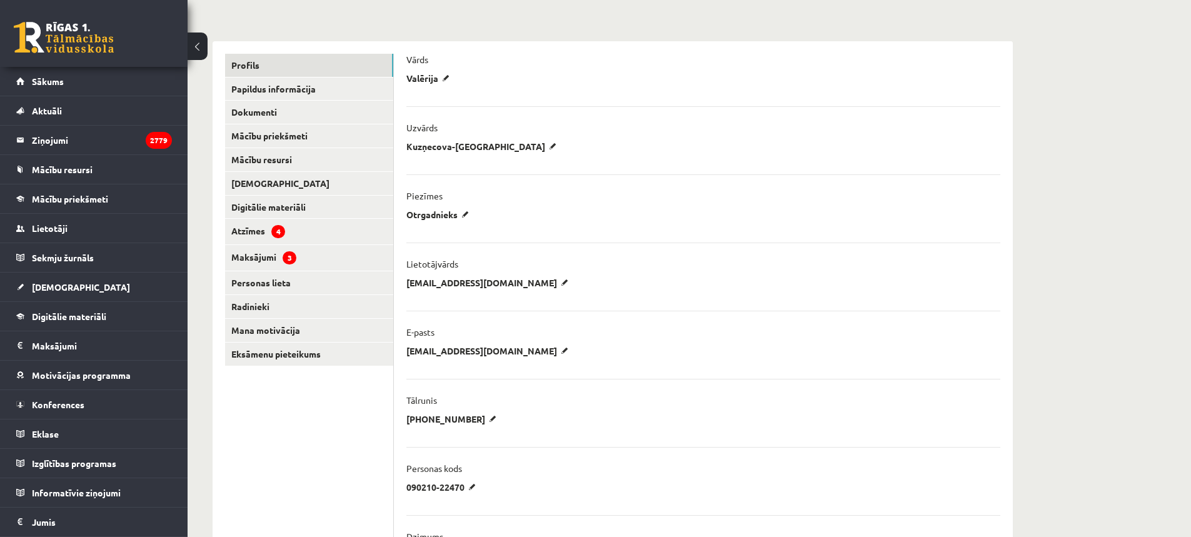
scroll to position [188, 0]
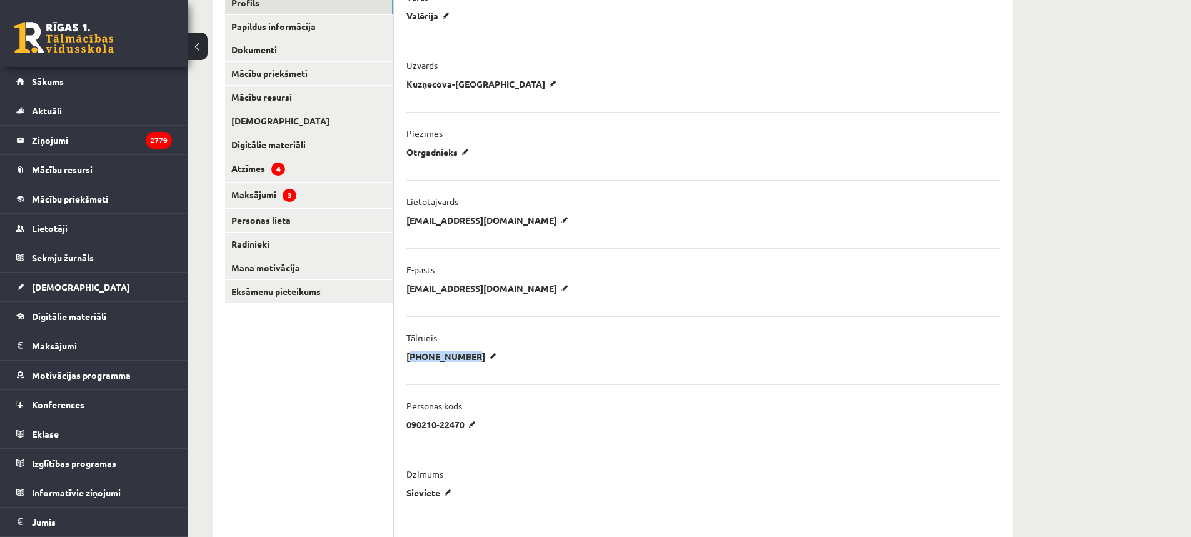
drag, startPoint x: 501, startPoint y: 358, endPoint x: 399, endPoint y: 359, distance: 101.9
copy p "[PHONE_NUMBER]"
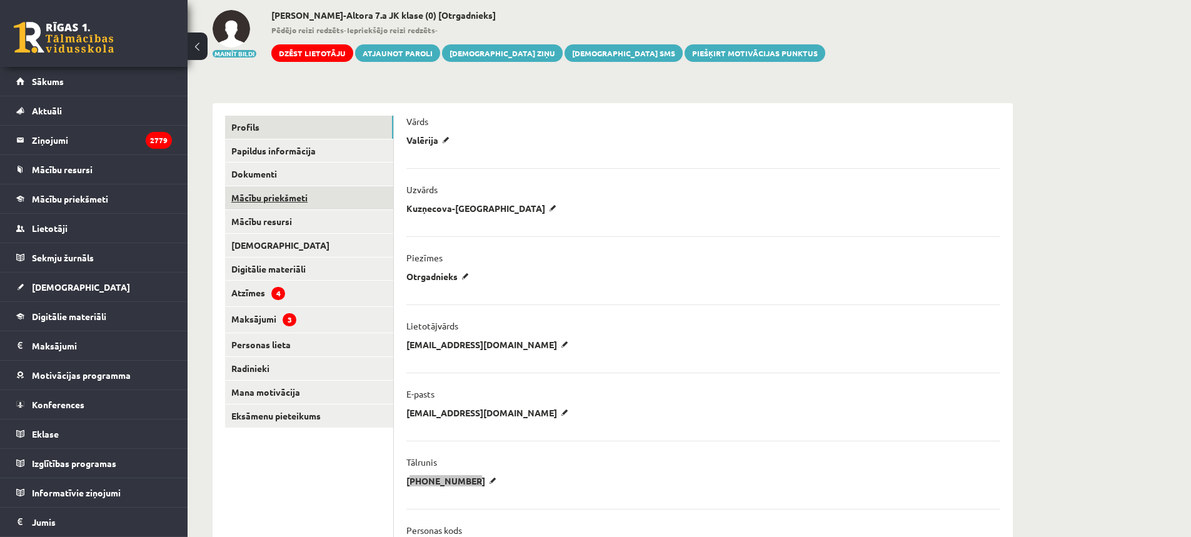
scroll to position [63, 0]
click at [271, 151] on link "Papildus informācija" at bounding box center [309, 151] width 168 height 23
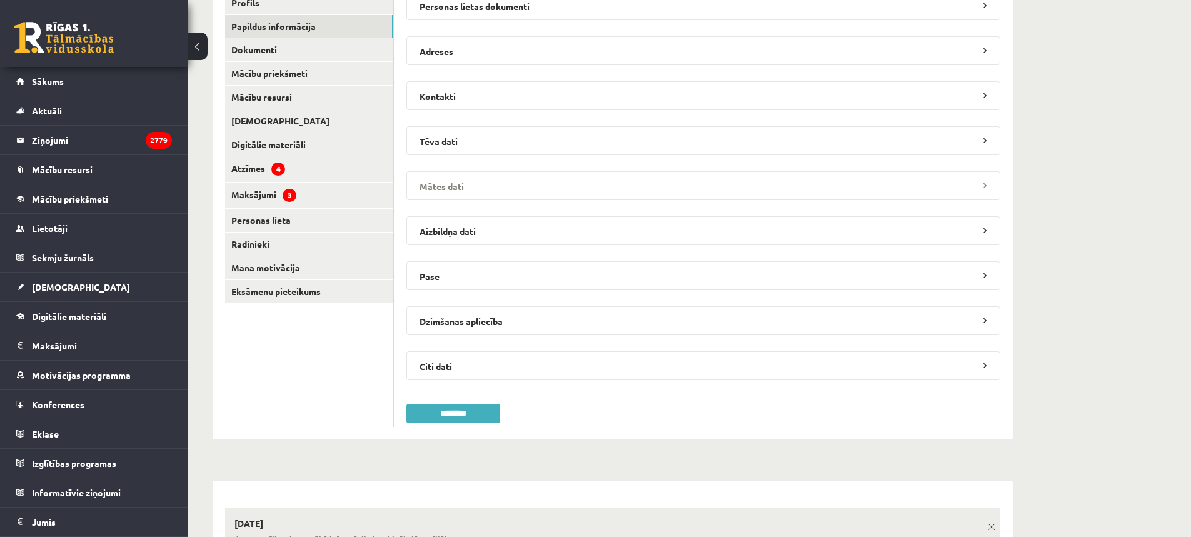
click at [453, 178] on legend "Mātes dati" at bounding box center [703, 185] width 594 height 29
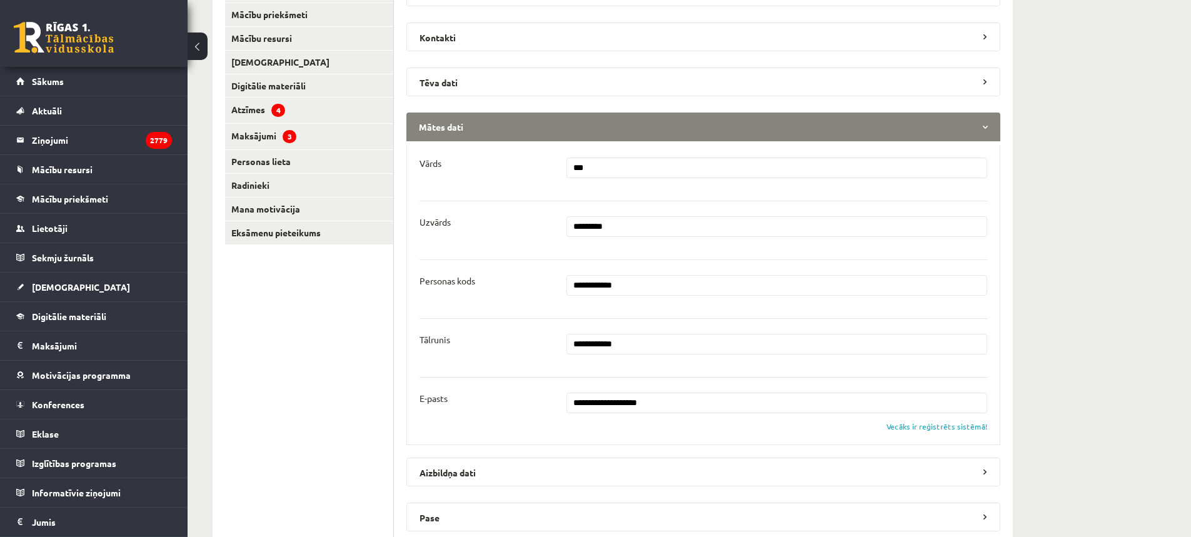
scroll to position [250, 0]
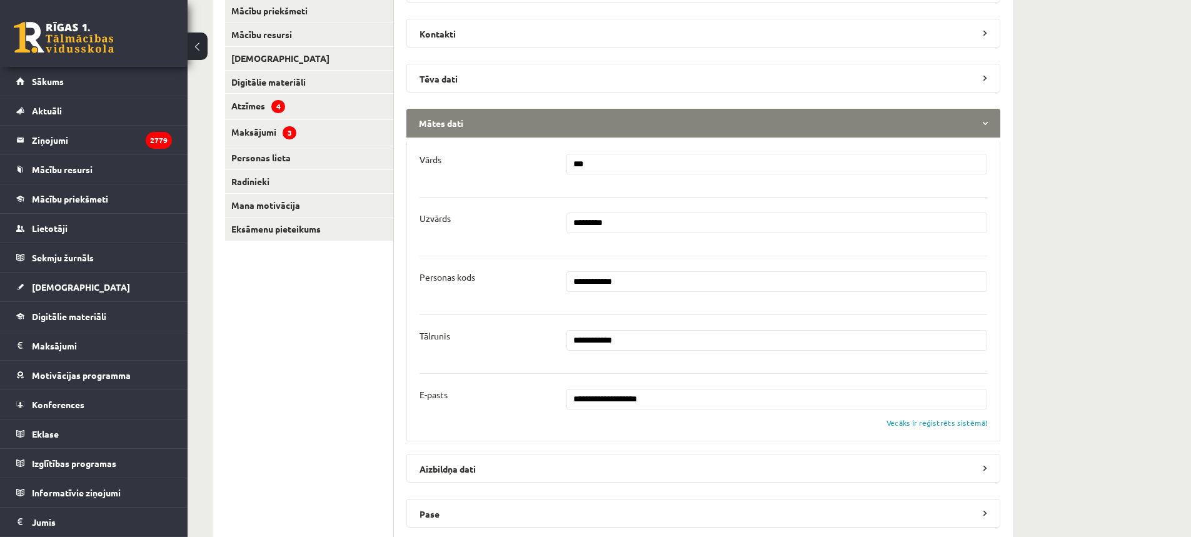
drag, startPoint x: 649, startPoint y: 339, endPoint x: 531, endPoint y: 347, distance: 118.4
click at [524, 346] on div "**********" at bounding box center [703, 340] width 586 height 21
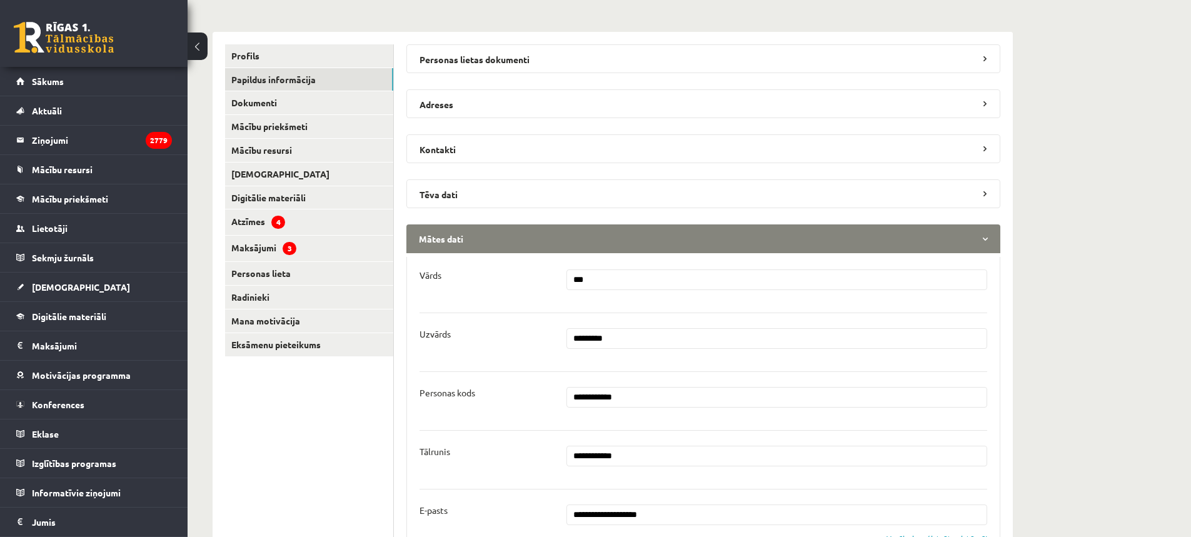
scroll to position [0, 0]
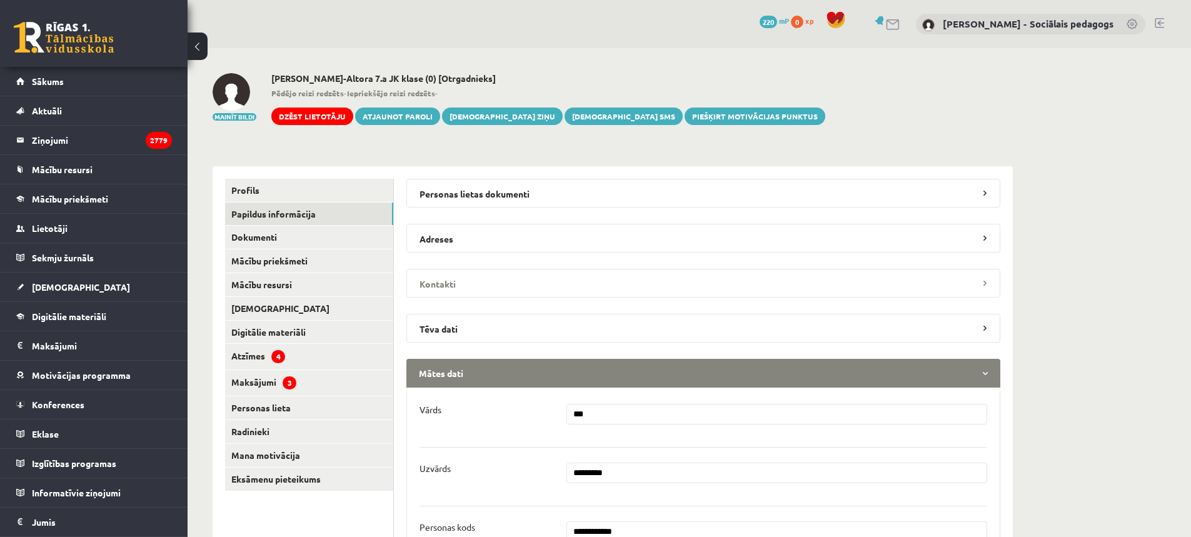
click at [466, 278] on legend "Kontakti" at bounding box center [703, 283] width 594 height 29
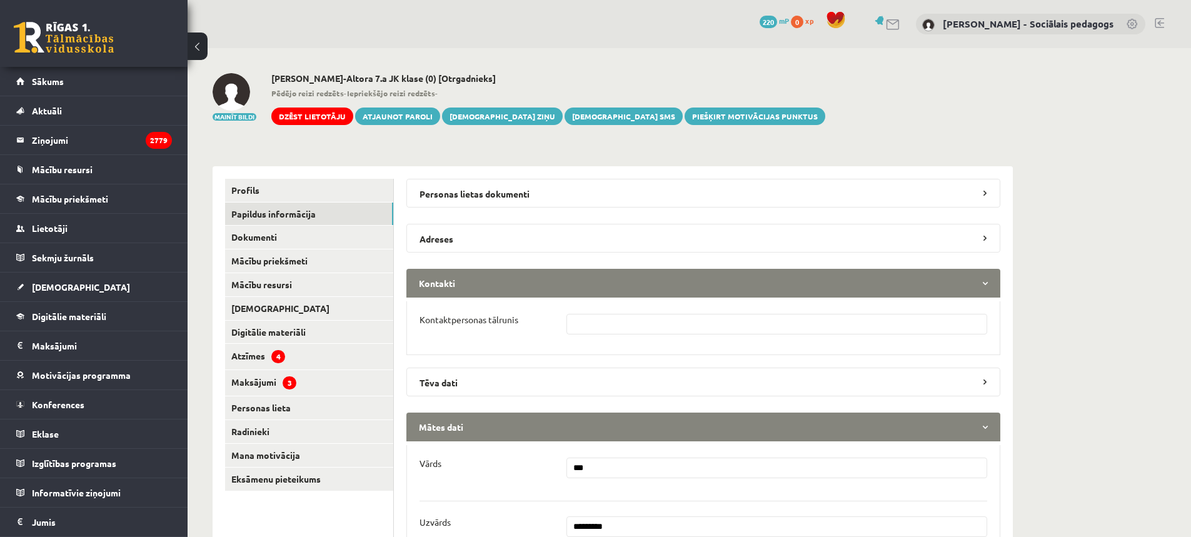
click at [466, 278] on legend "Kontakti" at bounding box center [703, 283] width 594 height 29
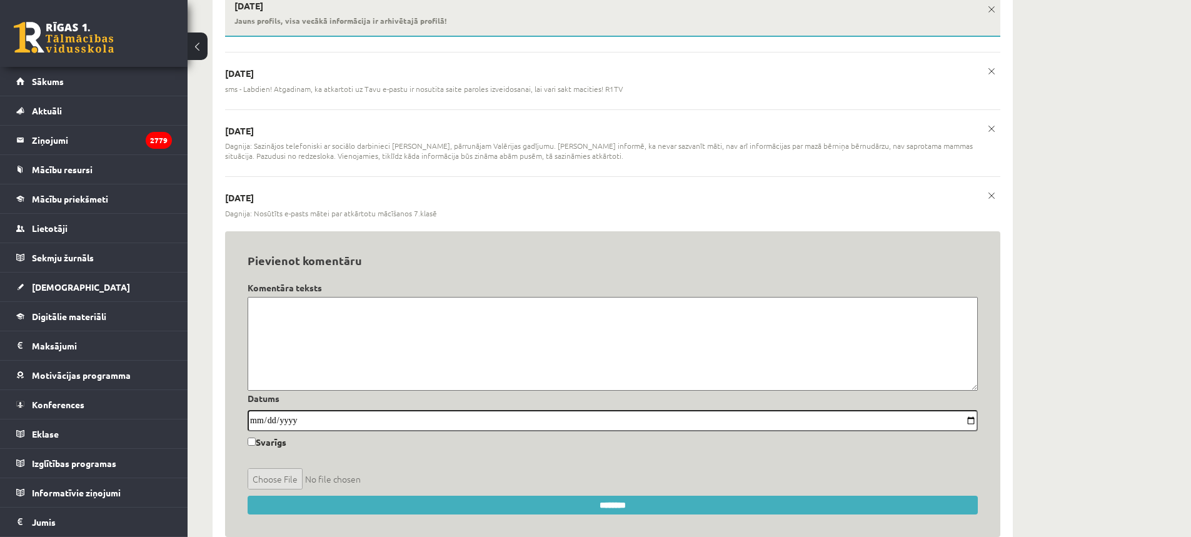
scroll to position [985, 0]
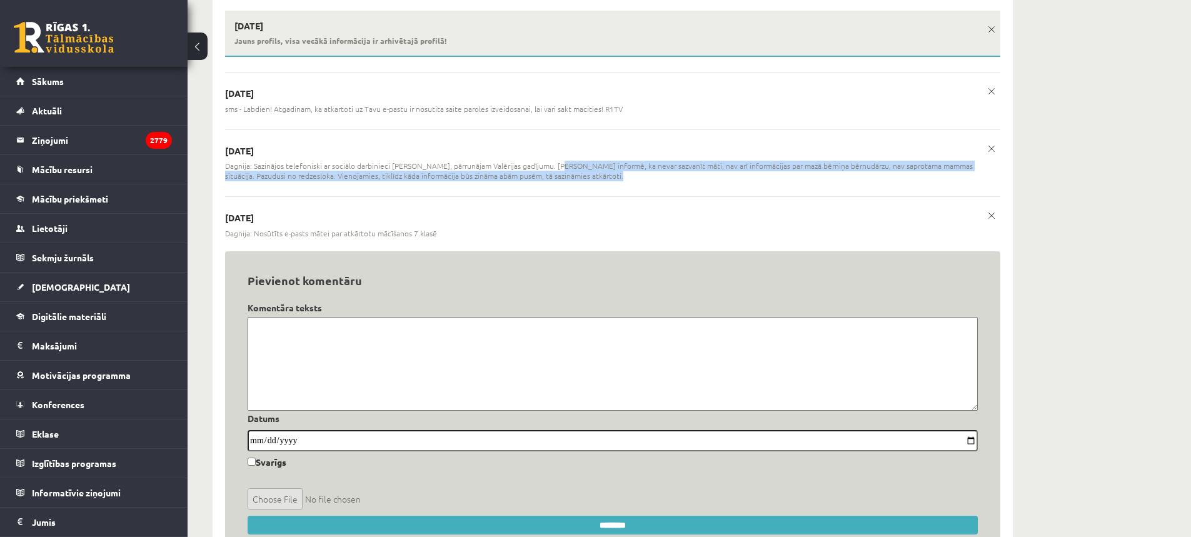
drag, startPoint x: 546, startPoint y: 163, endPoint x: 591, endPoint y: 176, distance: 46.7
click at [591, 176] on span "Dagnija: Sazinājos telefoniski ar sociālo darbinieci Kristīni Gregeri, pārrunāj…" at bounding box center [612, 171] width 775 height 21
copy span "Darbiniece informē, ka nevar sazvanīt māti, nav arī informācijas par mazā bērni…"
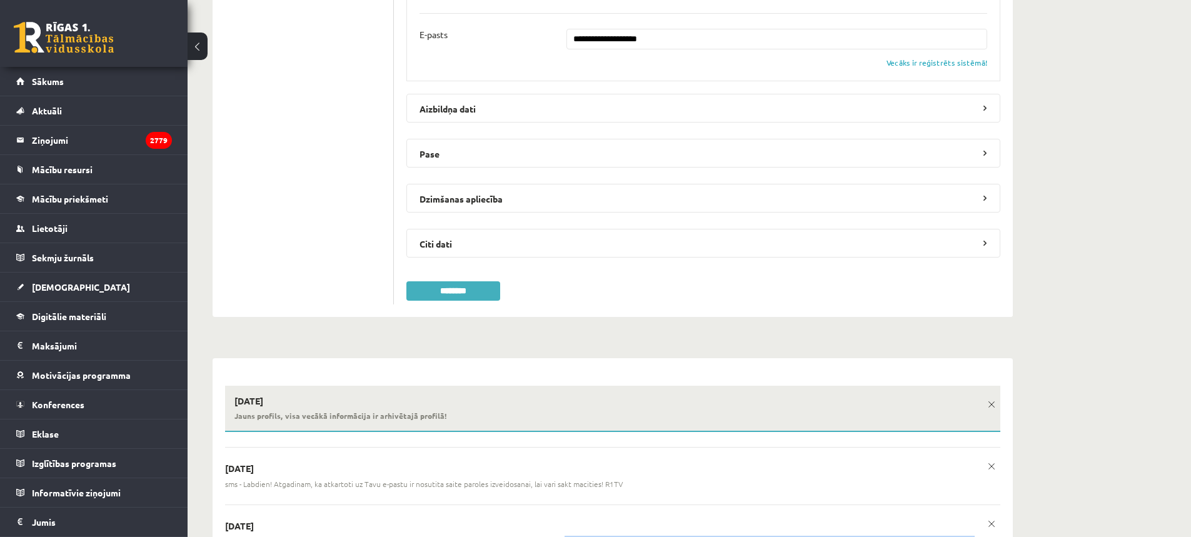
scroll to position [235, 0]
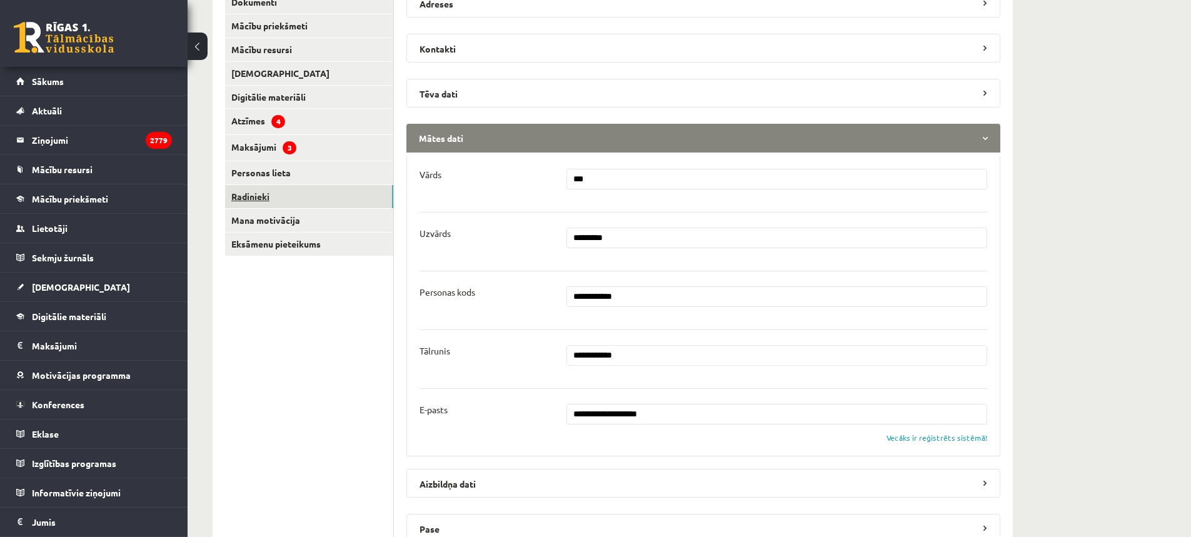
click at [256, 194] on link "Radinieki" at bounding box center [309, 196] width 168 height 23
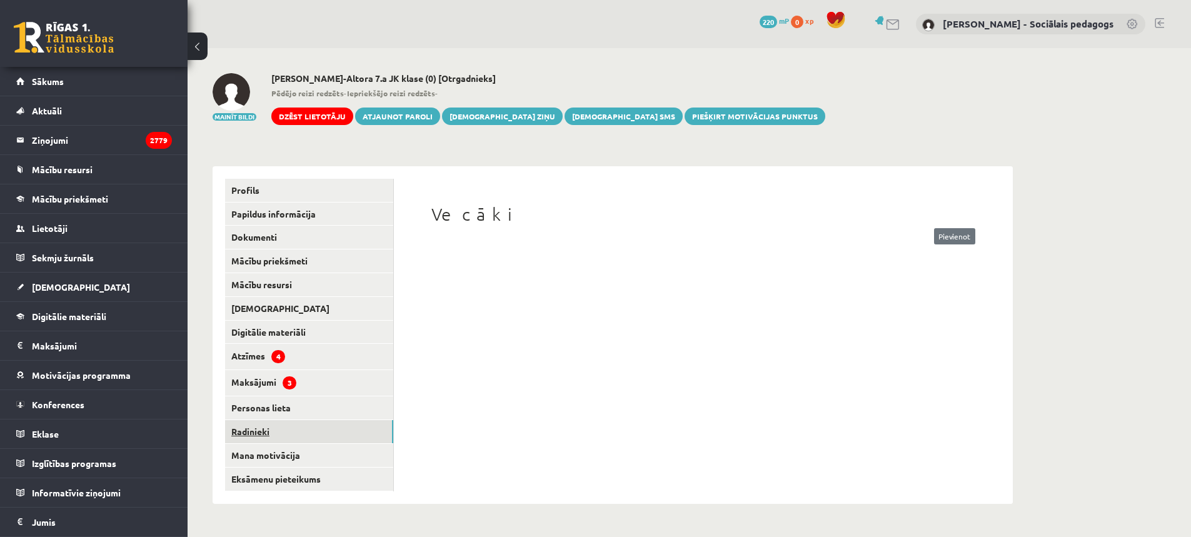
click at [262, 429] on link "Radinieki" at bounding box center [309, 431] width 168 height 23
click at [242, 189] on link "Profils" at bounding box center [309, 190] width 168 height 23
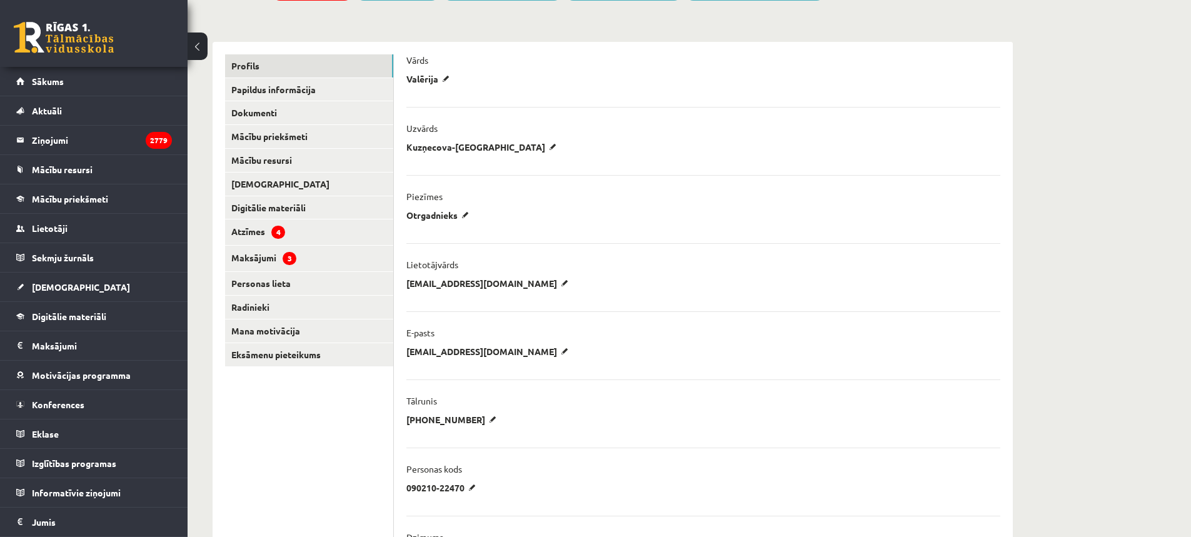
scroll to position [125, 0]
click at [261, 82] on link "Papildus informācija" at bounding box center [309, 89] width 168 height 23
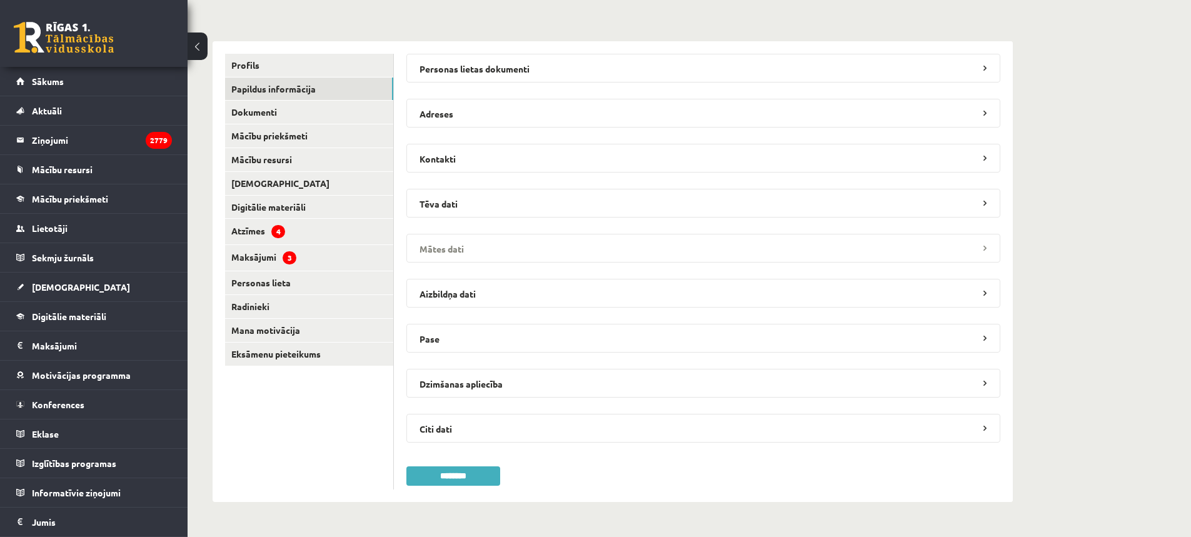
click at [461, 248] on legend "Mātes dati" at bounding box center [703, 248] width 594 height 29
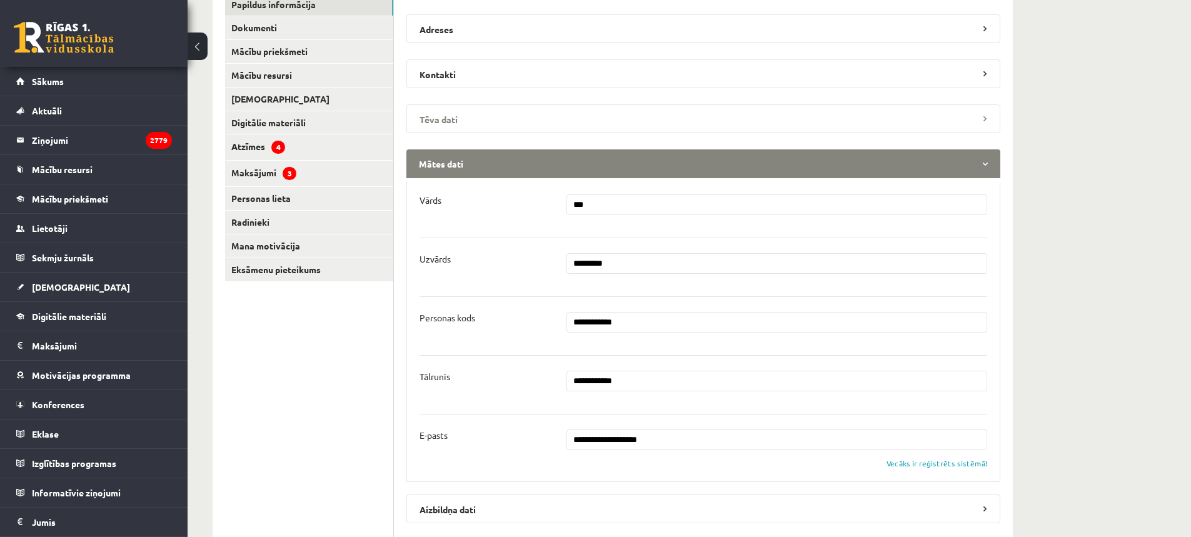
scroll to position [250, 0]
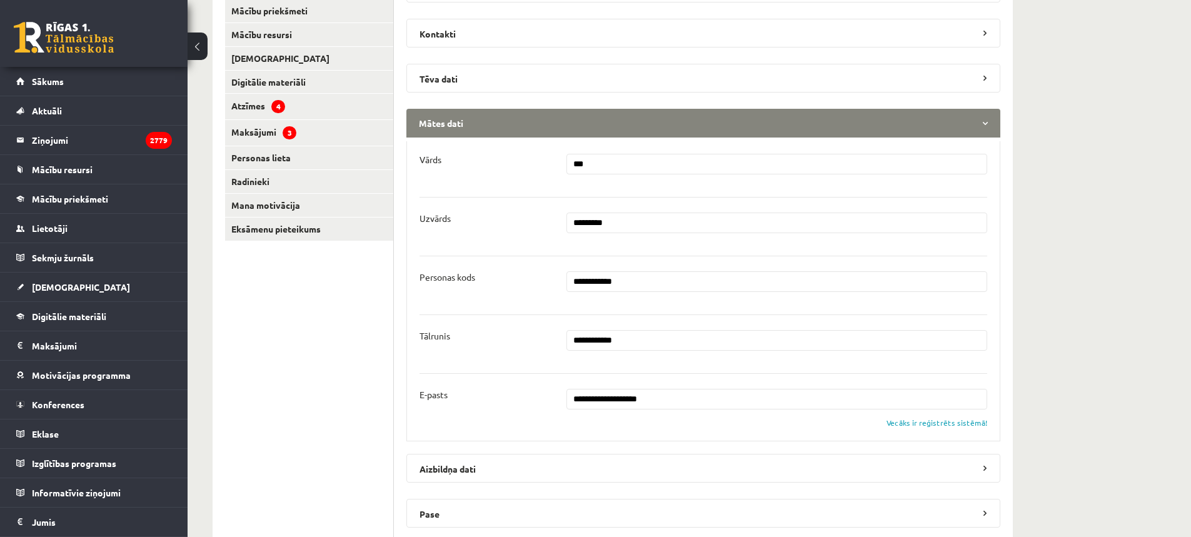
drag, startPoint x: 683, startPoint y: 399, endPoint x: 573, endPoint y: 408, distance: 111.0
click at [573, 408] on input "**********" at bounding box center [776, 399] width 421 height 21
click at [61, 231] on span "Lietotāji" at bounding box center [50, 228] width 36 height 11
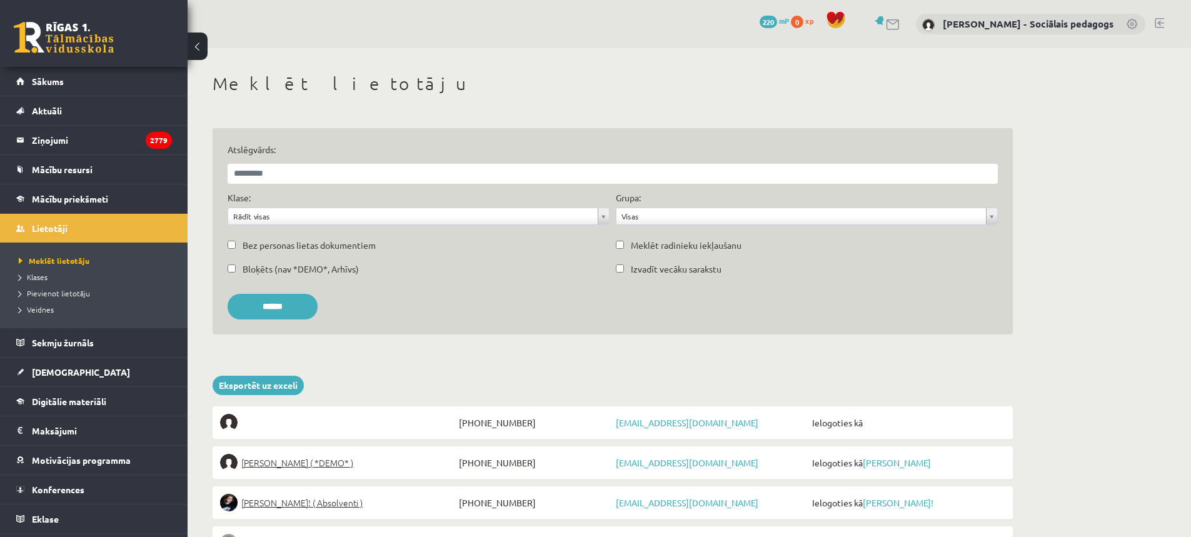
drag, startPoint x: 318, startPoint y: 161, endPoint x: 307, endPoint y: 172, distance: 15.0
click at [312, 168] on div "Atslēgvārds:" at bounding box center [612, 163] width 776 height 41
drag, startPoint x: 306, startPoint y: 158, endPoint x: 303, endPoint y: 168, distance: 10.3
click at [306, 159] on div "Atslēgvārds:" at bounding box center [612, 163] width 776 height 41
drag, startPoint x: 303, startPoint y: 169, endPoint x: 298, endPoint y: 181, distance: 12.9
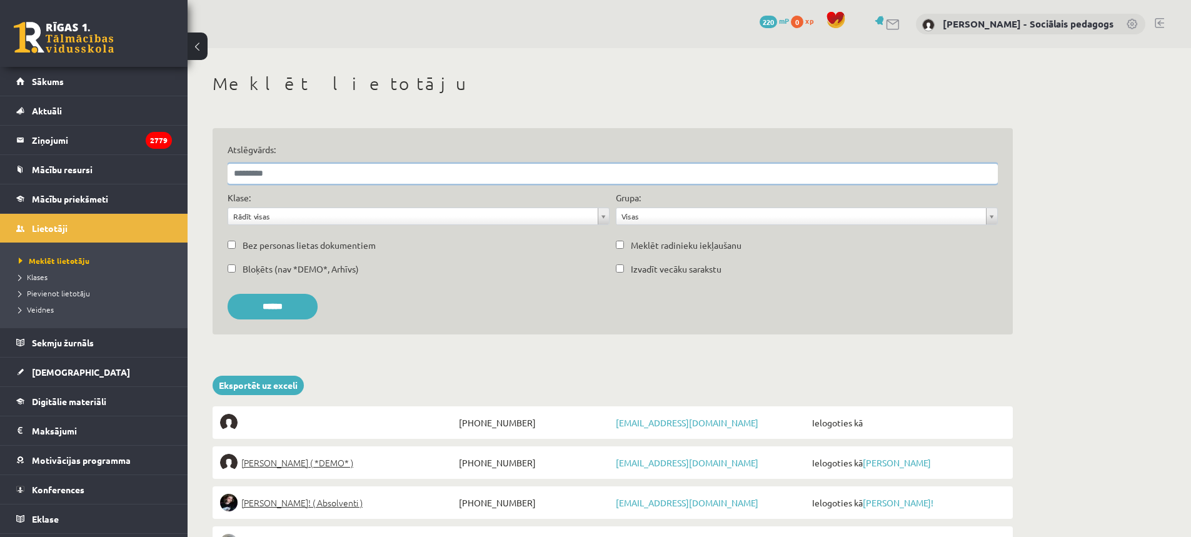
click at [298, 181] on input "Atslēgvārds:" at bounding box center [613, 174] width 770 height 20
paste input "**********"
click at [228, 294] on input "******" at bounding box center [273, 307] width 90 height 26
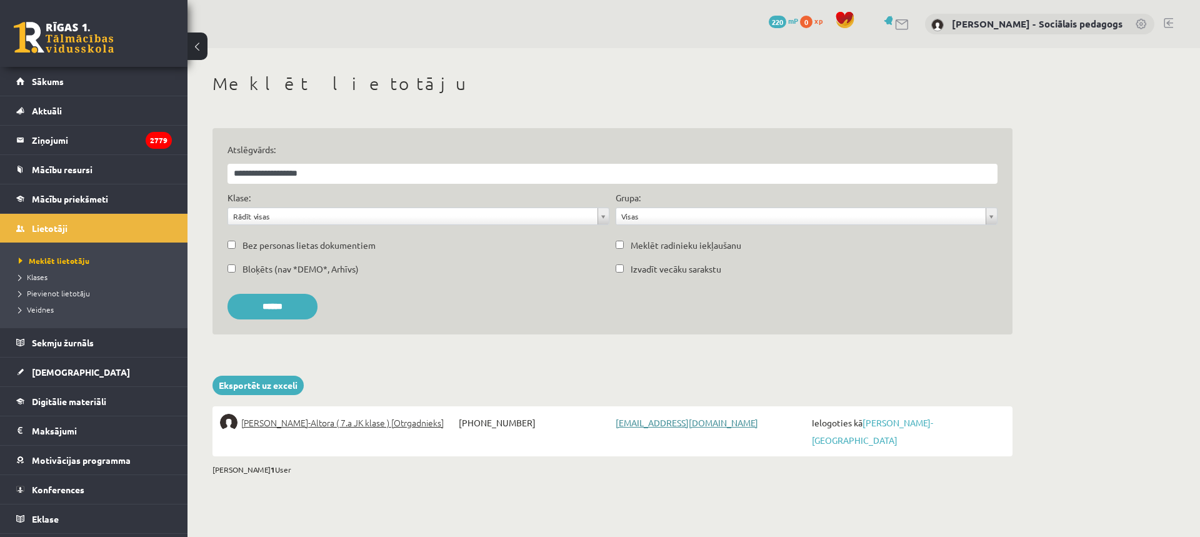
click at [656, 426] on link "altoraina3@gmail.com" at bounding box center [687, 422] width 143 height 11
drag, startPoint x: 354, startPoint y: 166, endPoint x: 42, endPoint y: 152, distance: 312.9
click at [42, 152] on div "0 Dāvanas 220 mP 0 xp Dagnija Gaubšteina - Sociālais pedagogs Sākums Aktuāli Kā…" at bounding box center [600, 254] width 1200 height 508
type input "**********"
click at [292, 301] on input "******" at bounding box center [273, 307] width 90 height 26
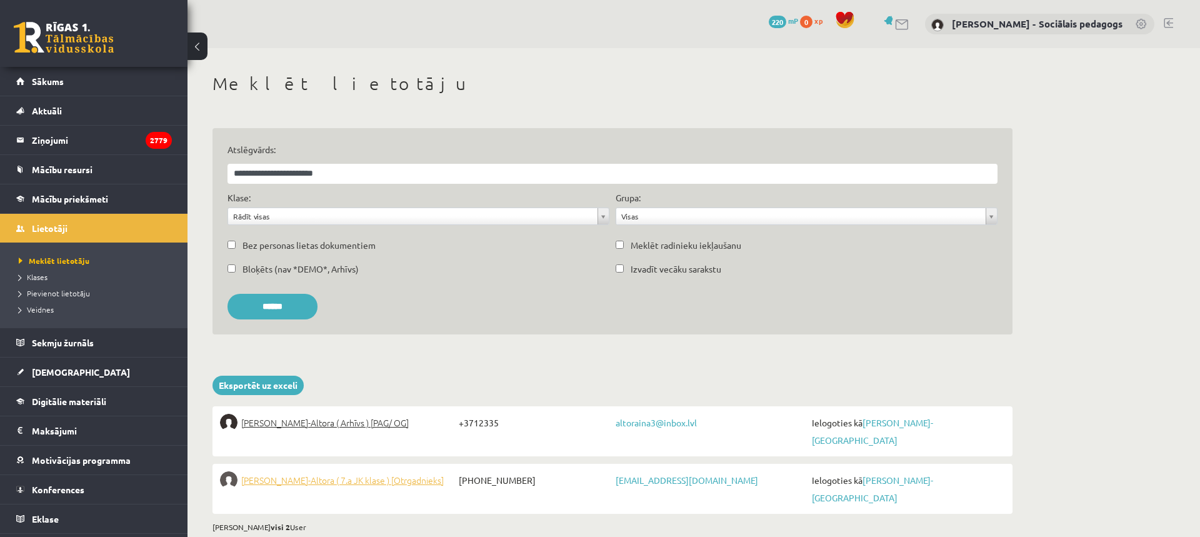
click at [400, 471] on span "Valērija Kuzņecova-Altora ( 7.a JK klase ) [Otrgadnieks]" at bounding box center [342, 480] width 203 height 18
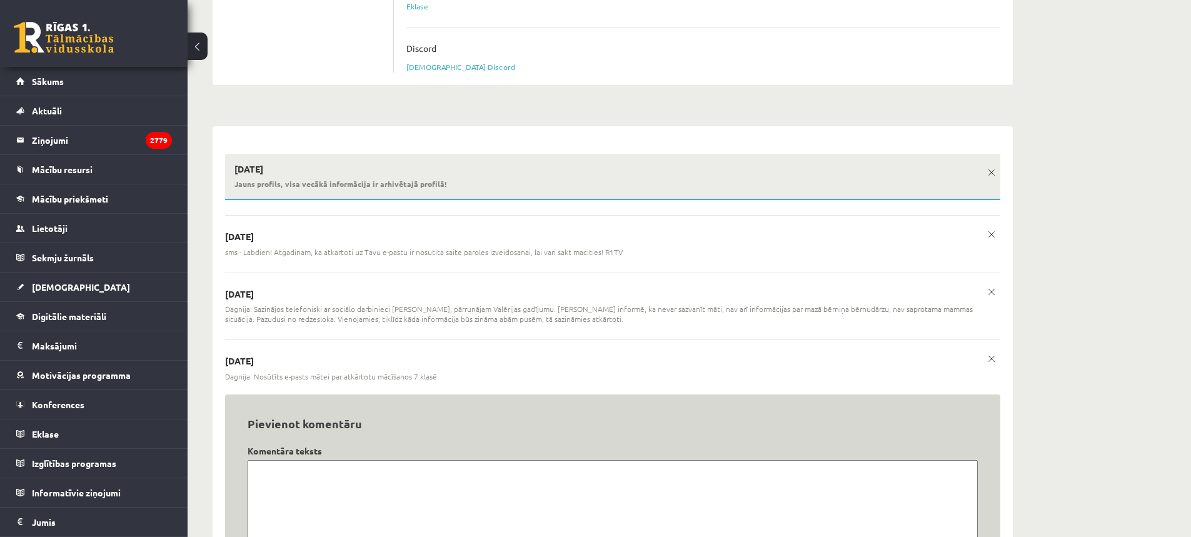
scroll to position [1466, 0]
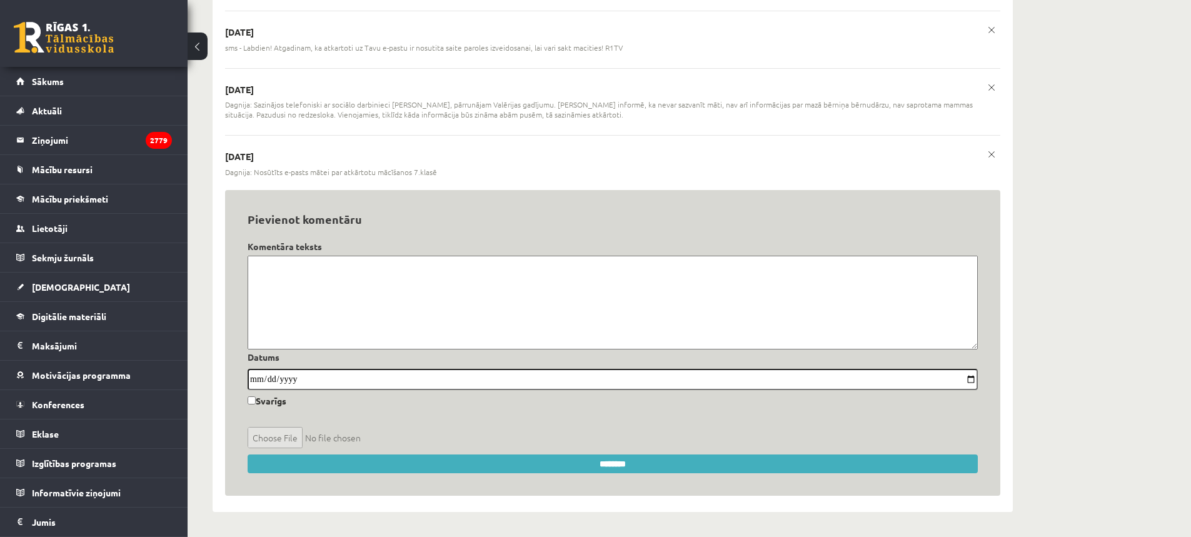
click at [393, 296] on textarea at bounding box center [613, 303] width 730 height 94
click at [381, 302] on textarea at bounding box center [613, 303] width 730 height 94
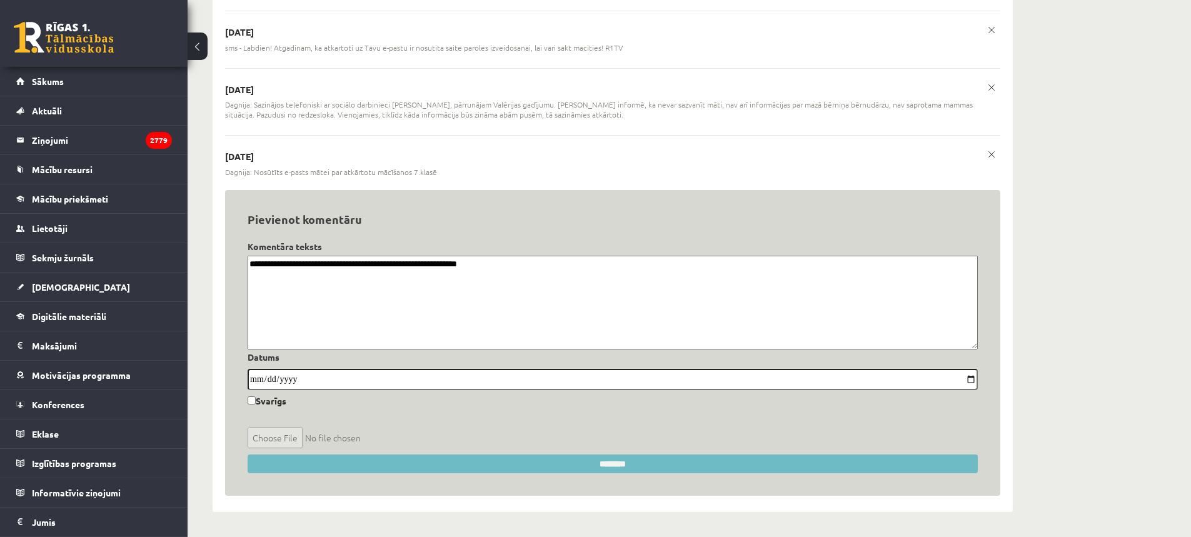
type textarea "**********"
click at [603, 463] on input "********" at bounding box center [613, 463] width 730 height 19
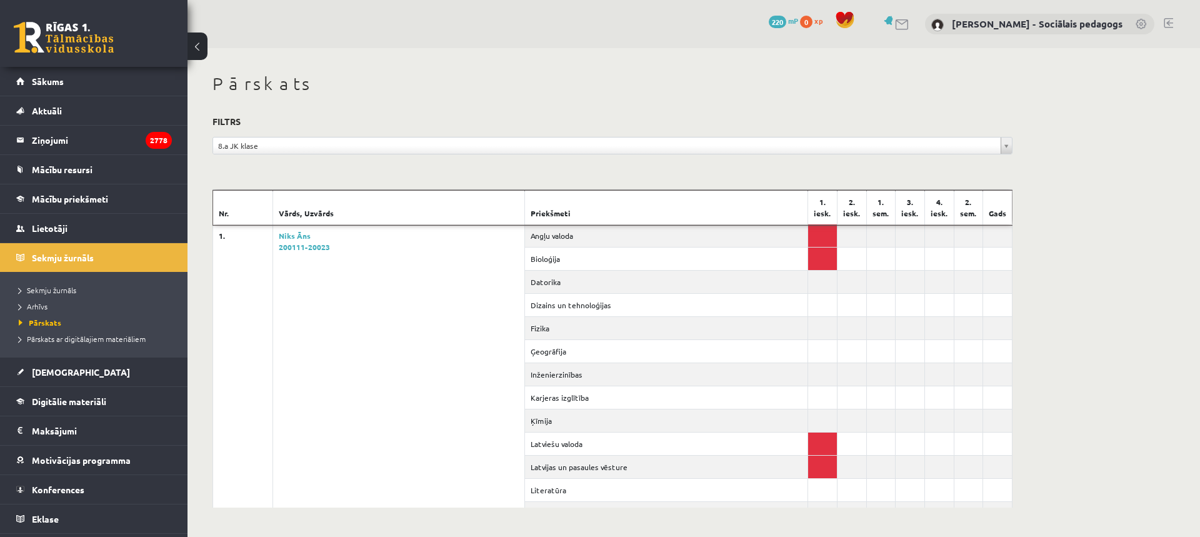
scroll to position [23002, 0]
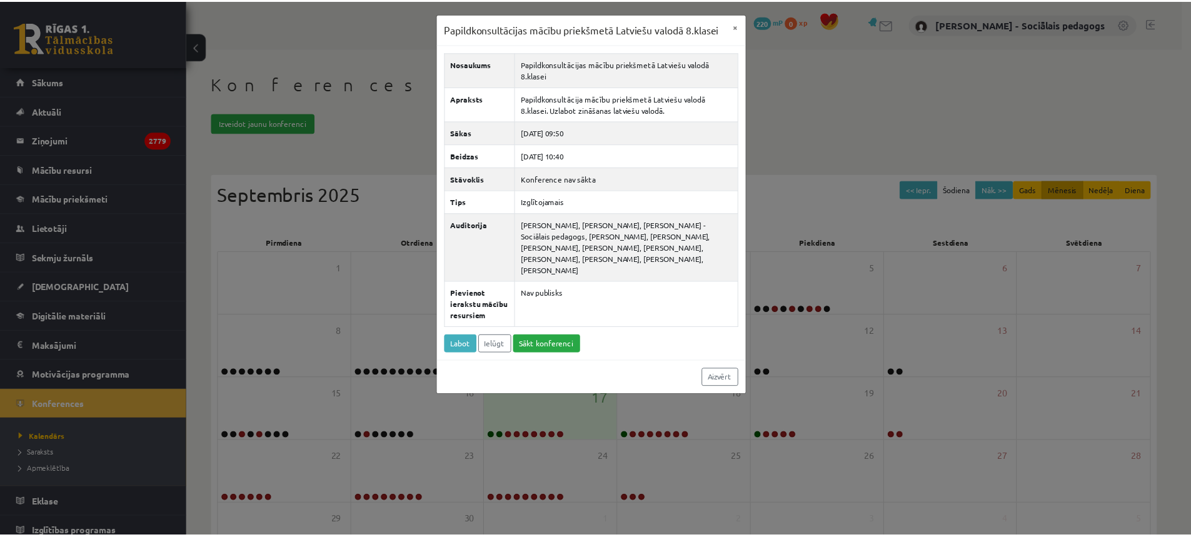
scroll to position [96, 0]
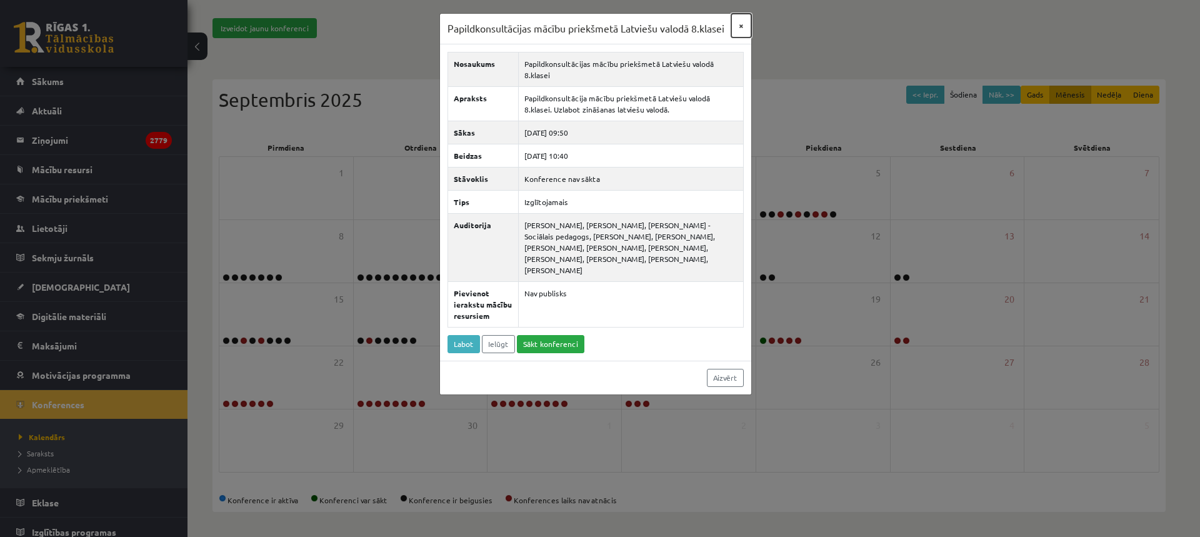
click at [743, 26] on button "×" at bounding box center [741, 26] width 20 height 24
